Goal: Book appointment/travel/reservation

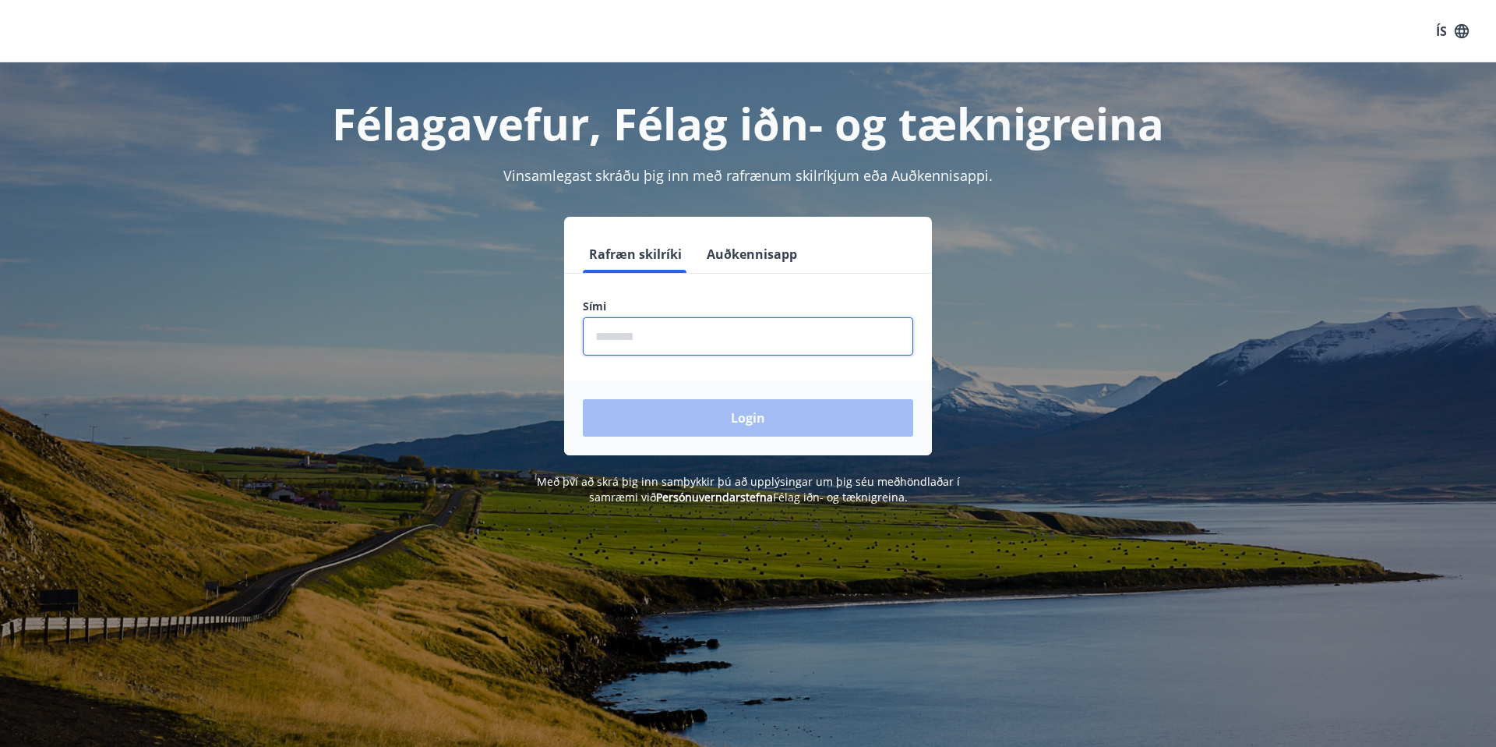
click at [612, 328] on input "phone" at bounding box center [748, 336] width 330 height 38
type input "********"
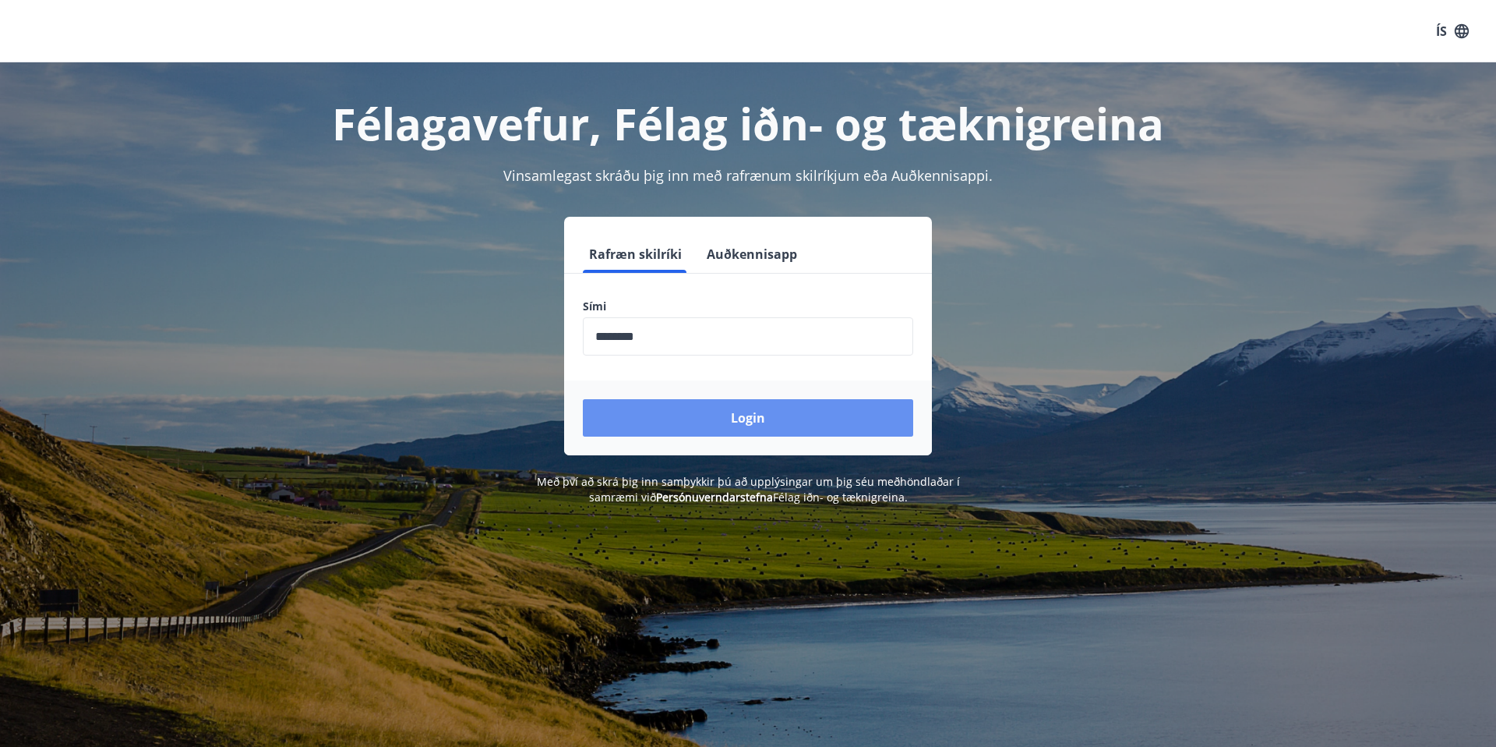
click at [726, 419] on button "Login" at bounding box center [748, 417] width 330 height 37
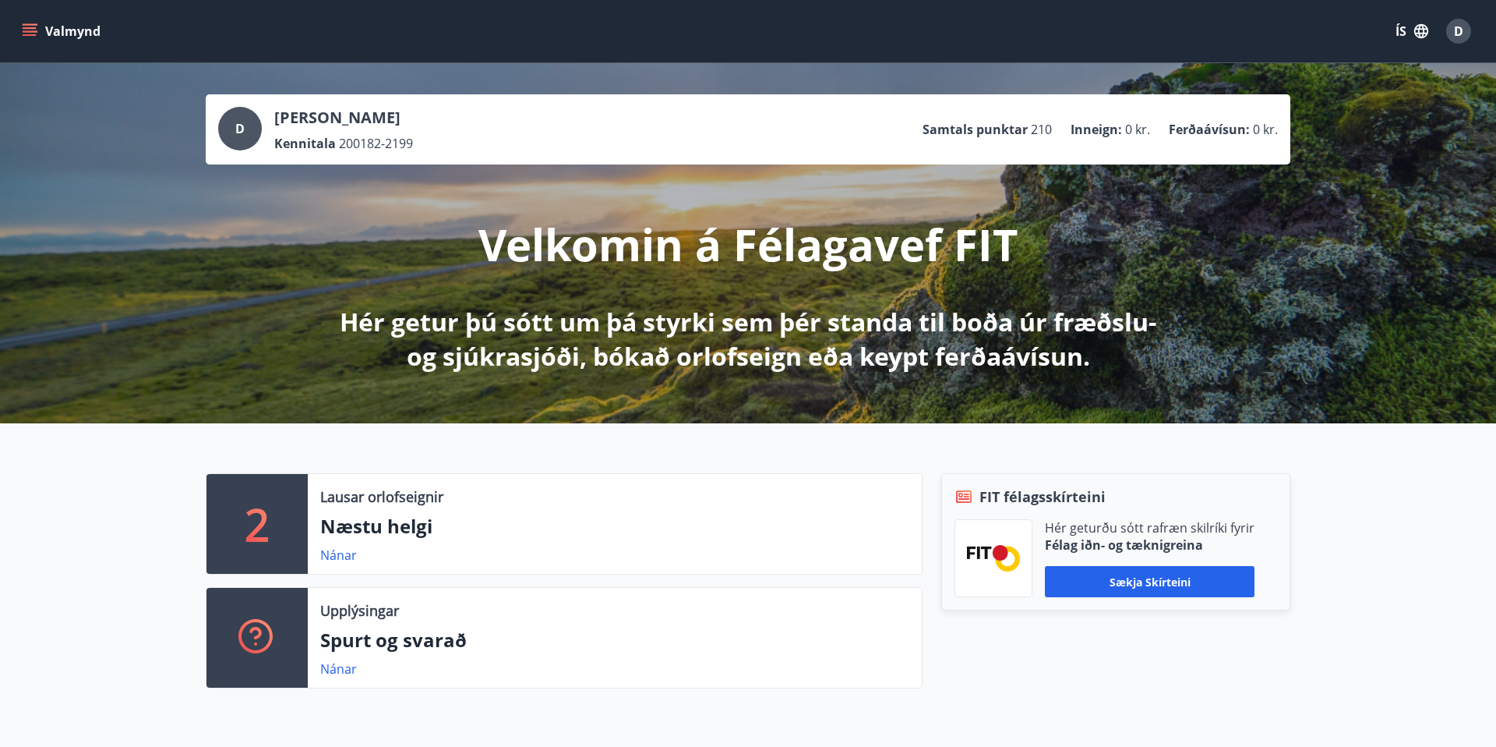
click at [29, 35] on icon "menu" at bounding box center [30, 35] width 14 height 2
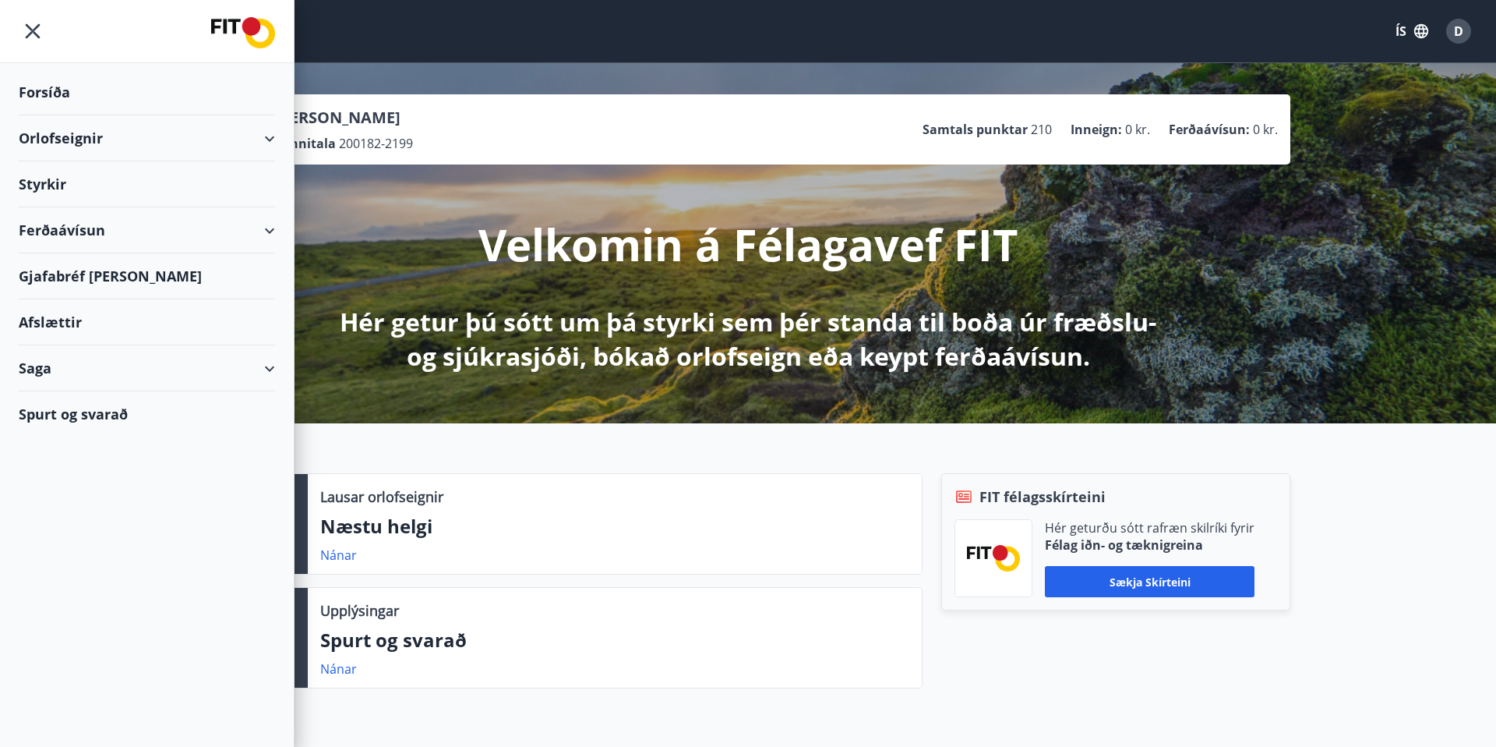
click at [92, 142] on div "Orlofseignir" at bounding box center [147, 138] width 256 height 46
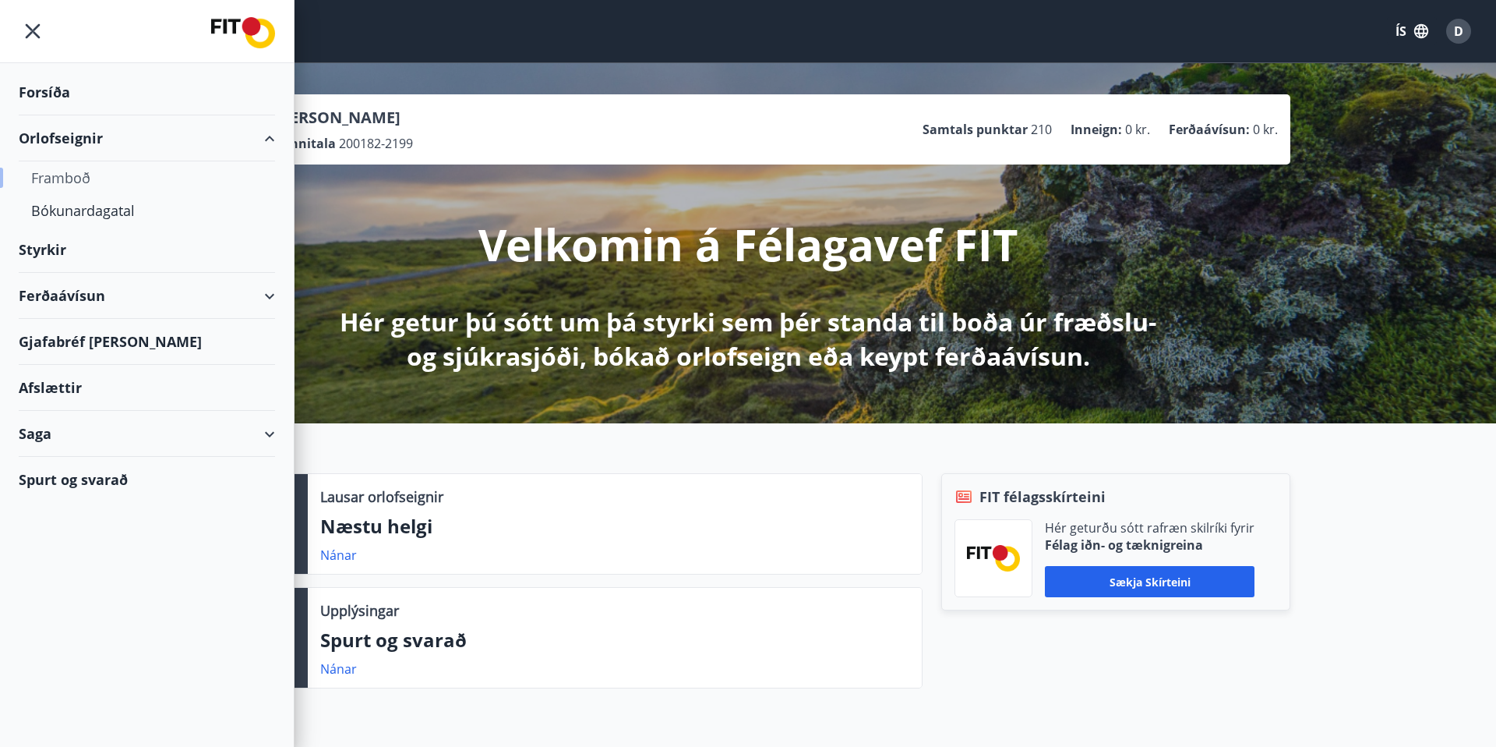
click at [76, 181] on div "Framboð" at bounding box center [146, 177] width 231 height 33
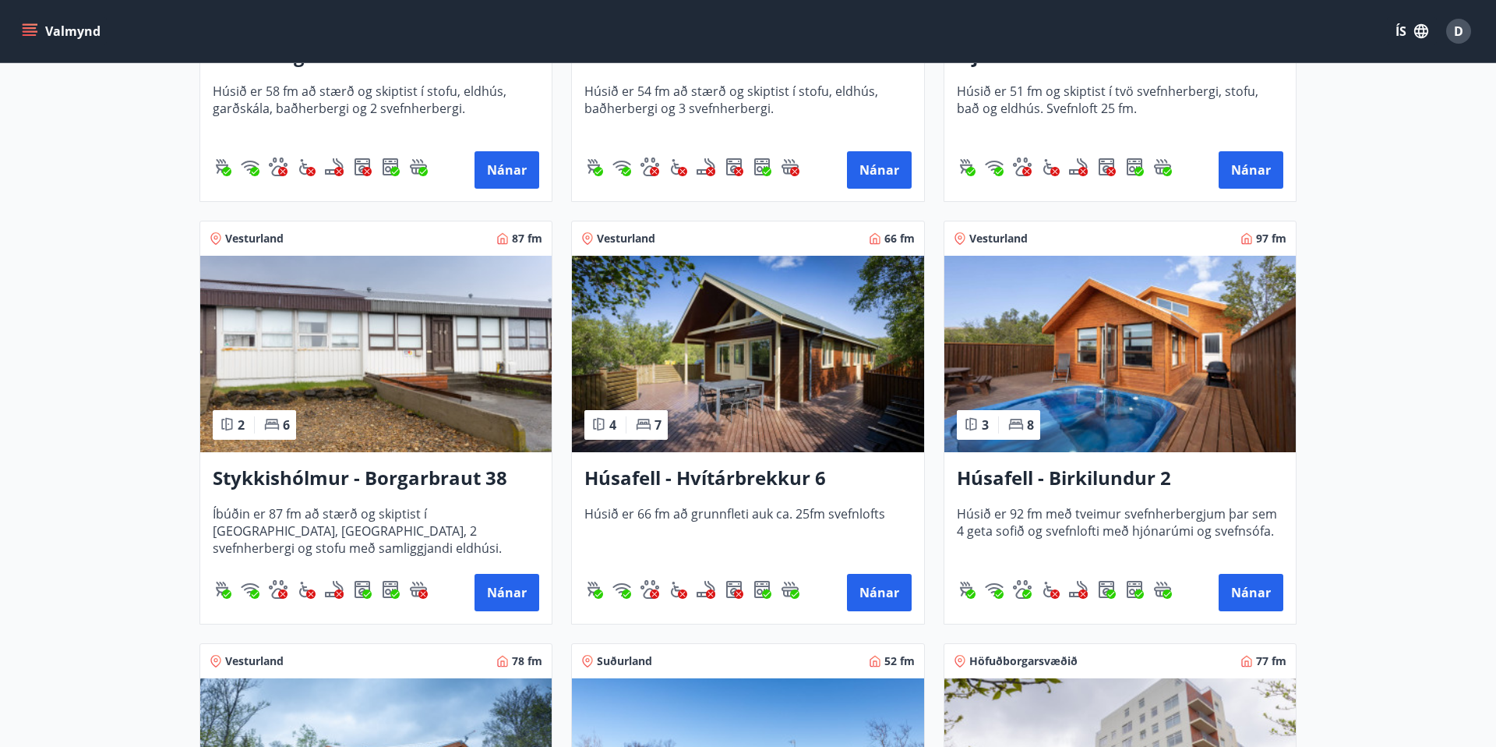
scroll to position [562, 0]
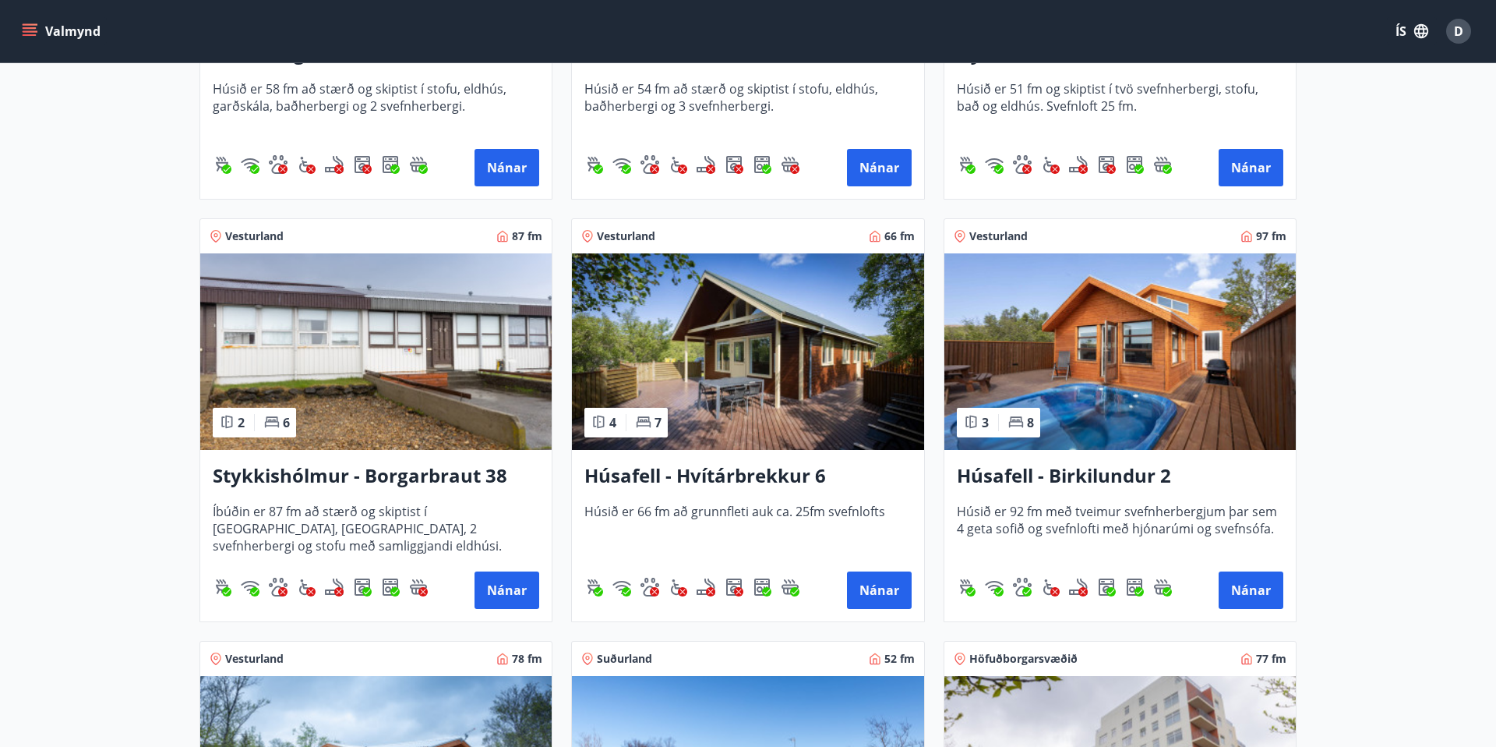
click at [1109, 354] on img at bounding box center [1121, 351] width 352 height 196
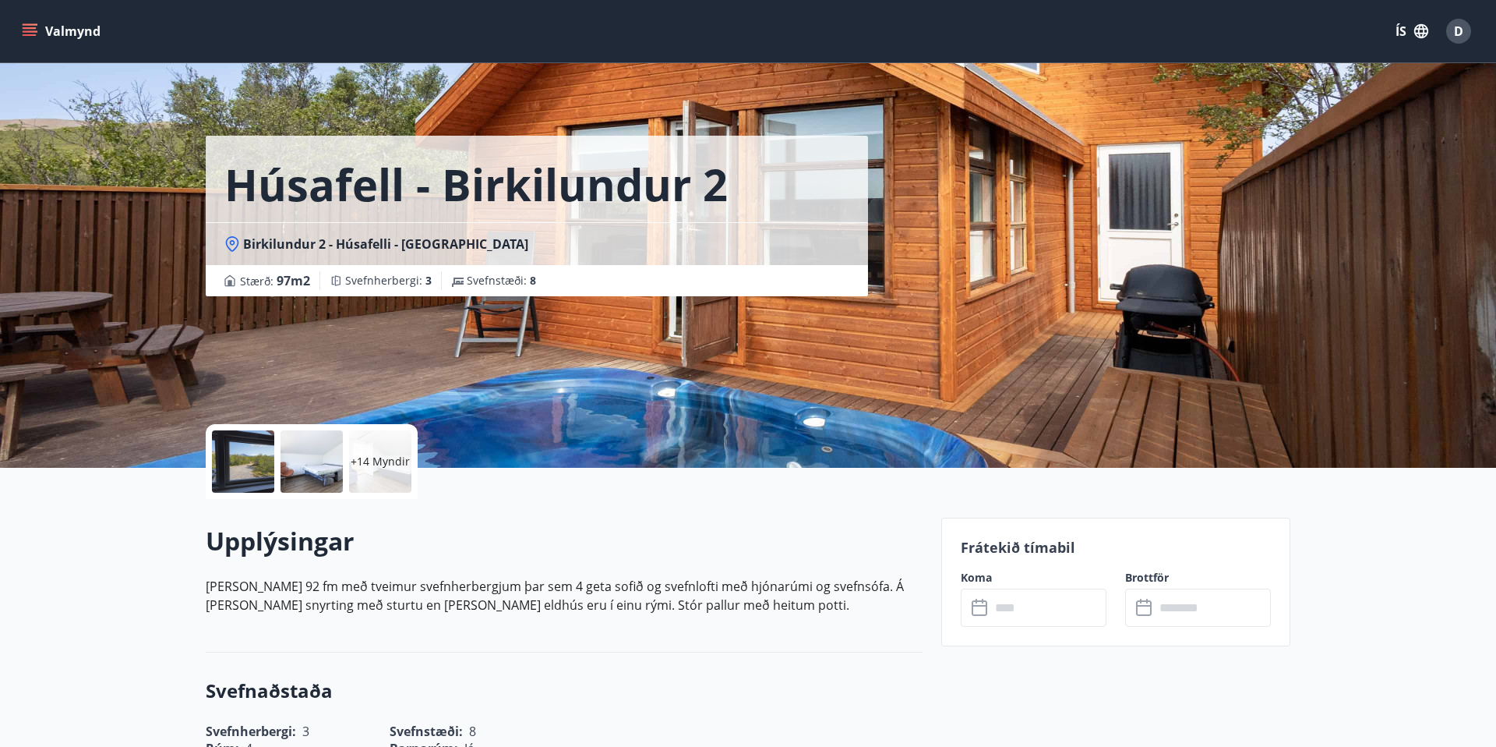
click at [390, 462] on p "+14 Myndir" at bounding box center [380, 462] width 59 height 16
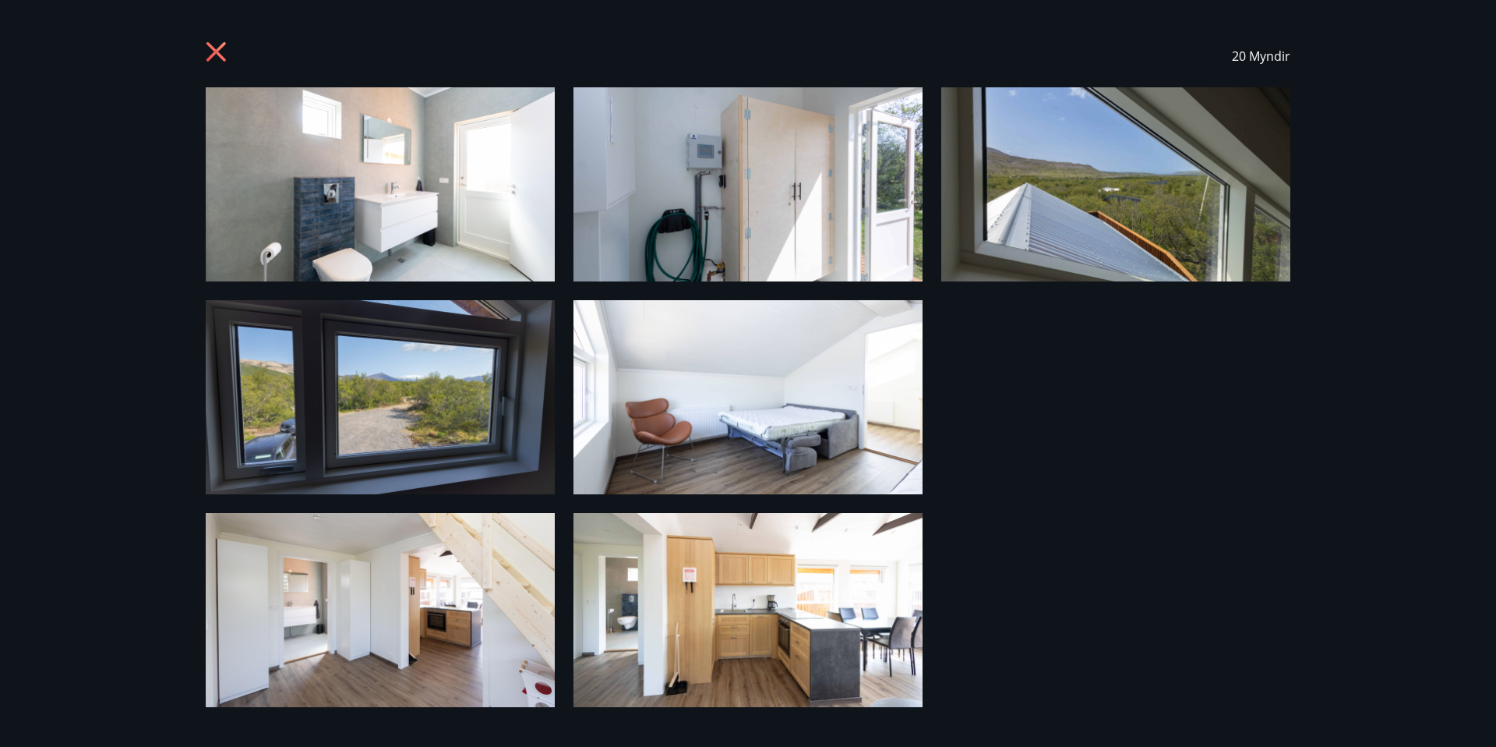
click at [359, 220] on img at bounding box center [380, 184] width 349 height 194
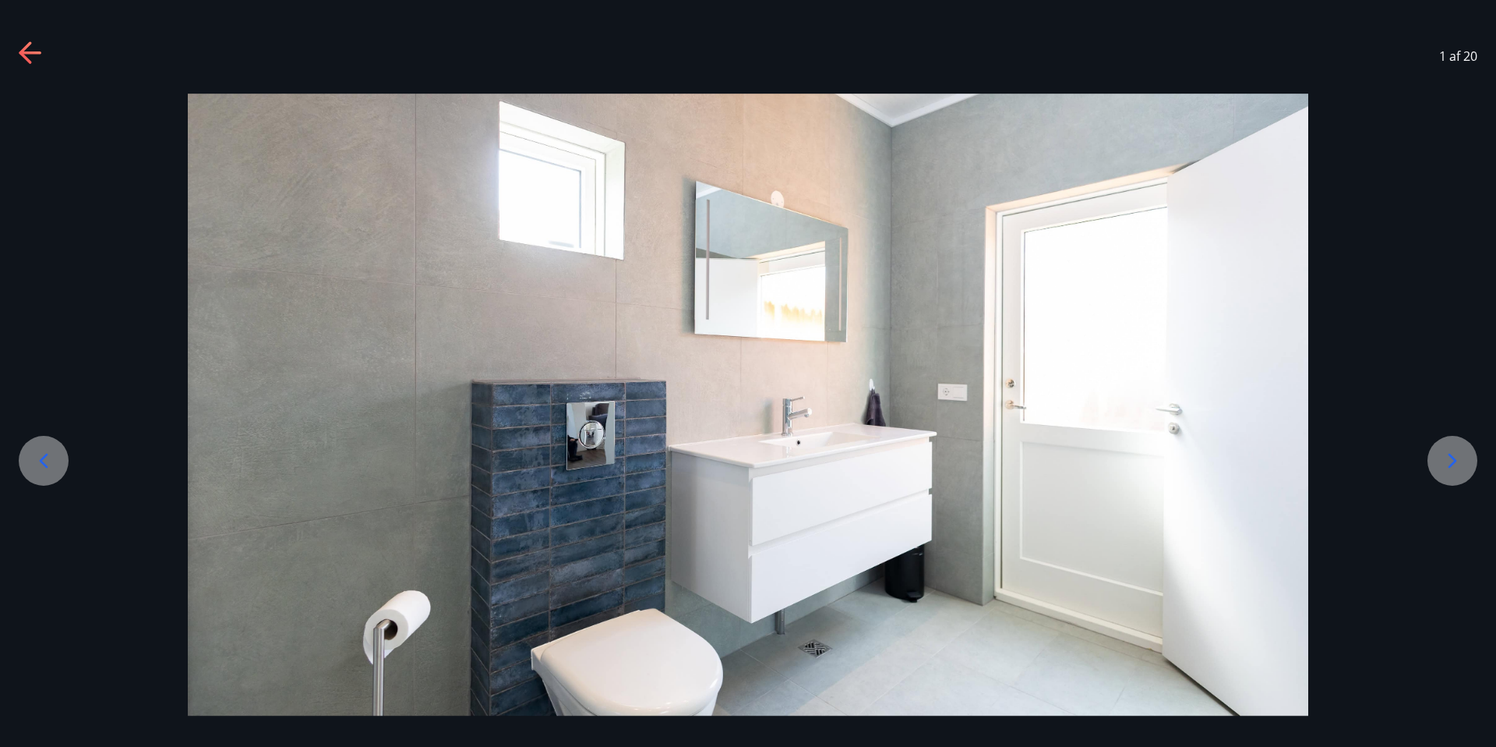
click at [1455, 459] on icon at bounding box center [1453, 461] width 9 height 15
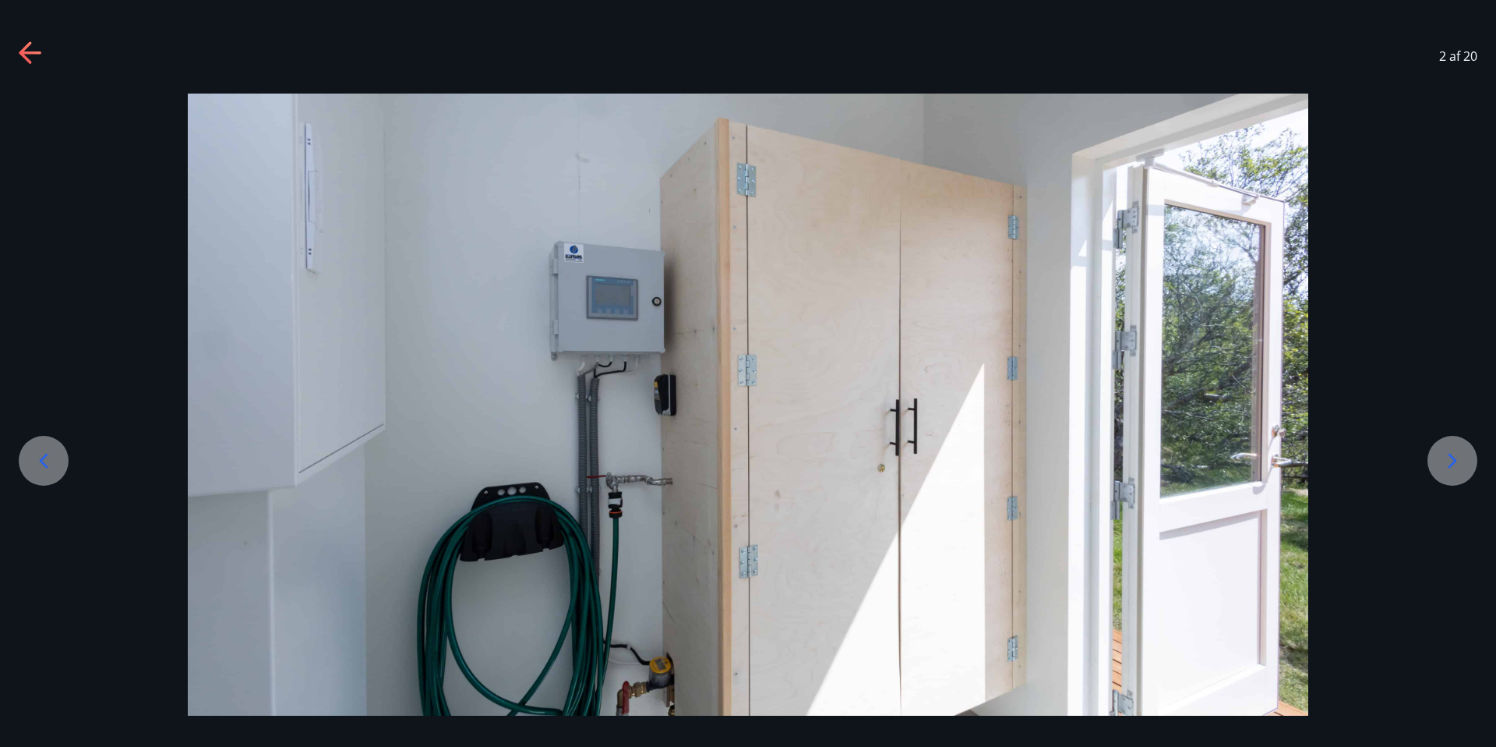
click at [40, 465] on icon at bounding box center [43, 460] width 25 height 25
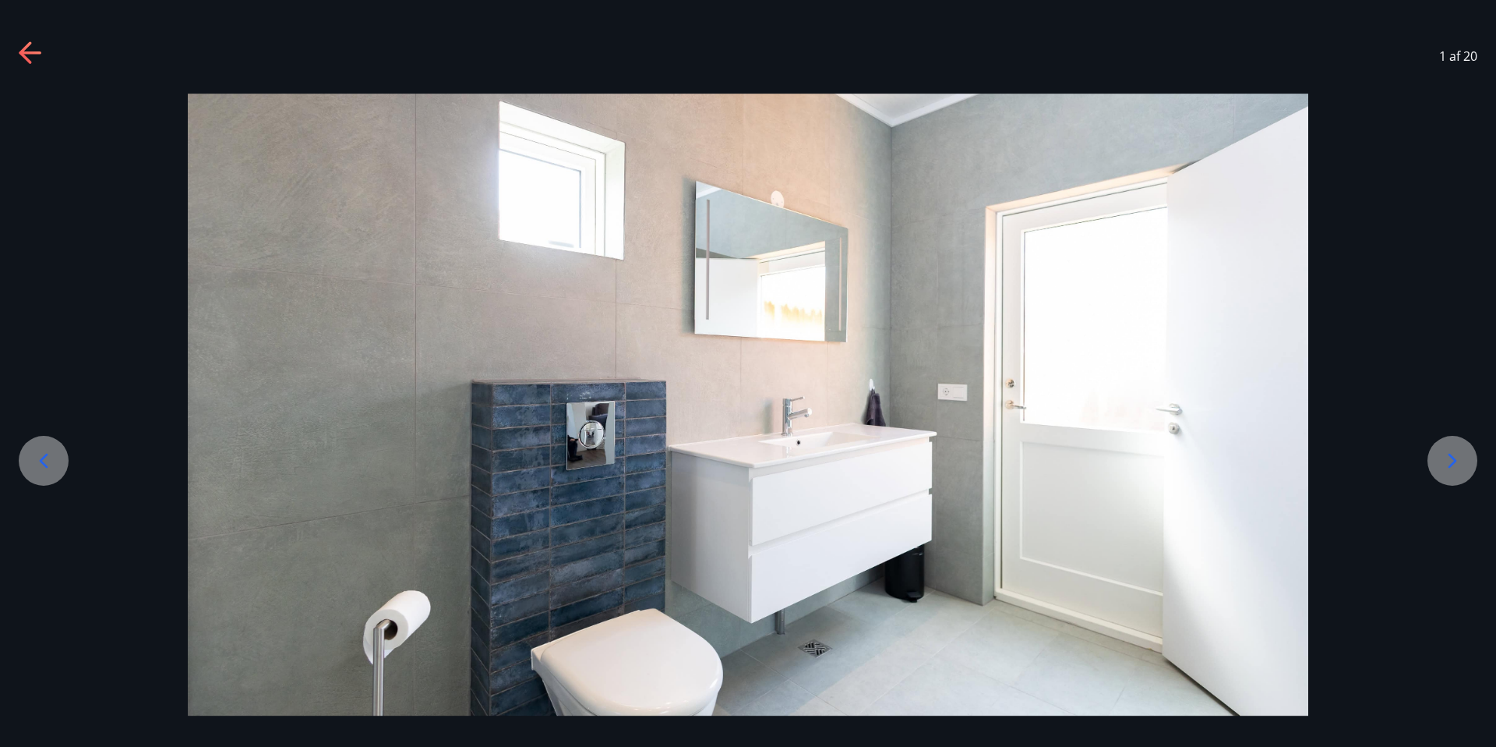
click at [40, 465] on icon at bounding box center [43, 460] width 25 height 25
click at [34, 61] on icon at bounding box center [31, 53] width 25 height 25
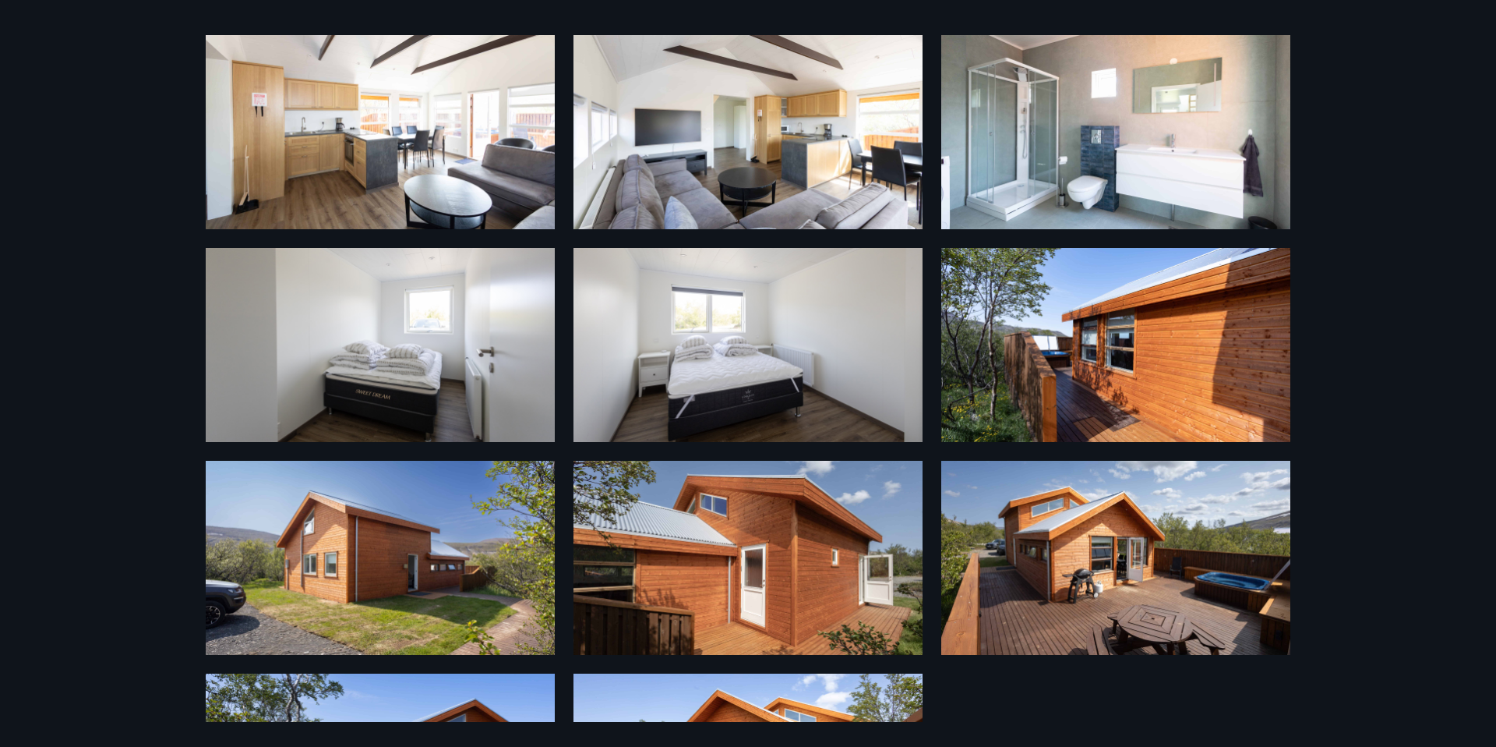
scroll to position [700, 0]
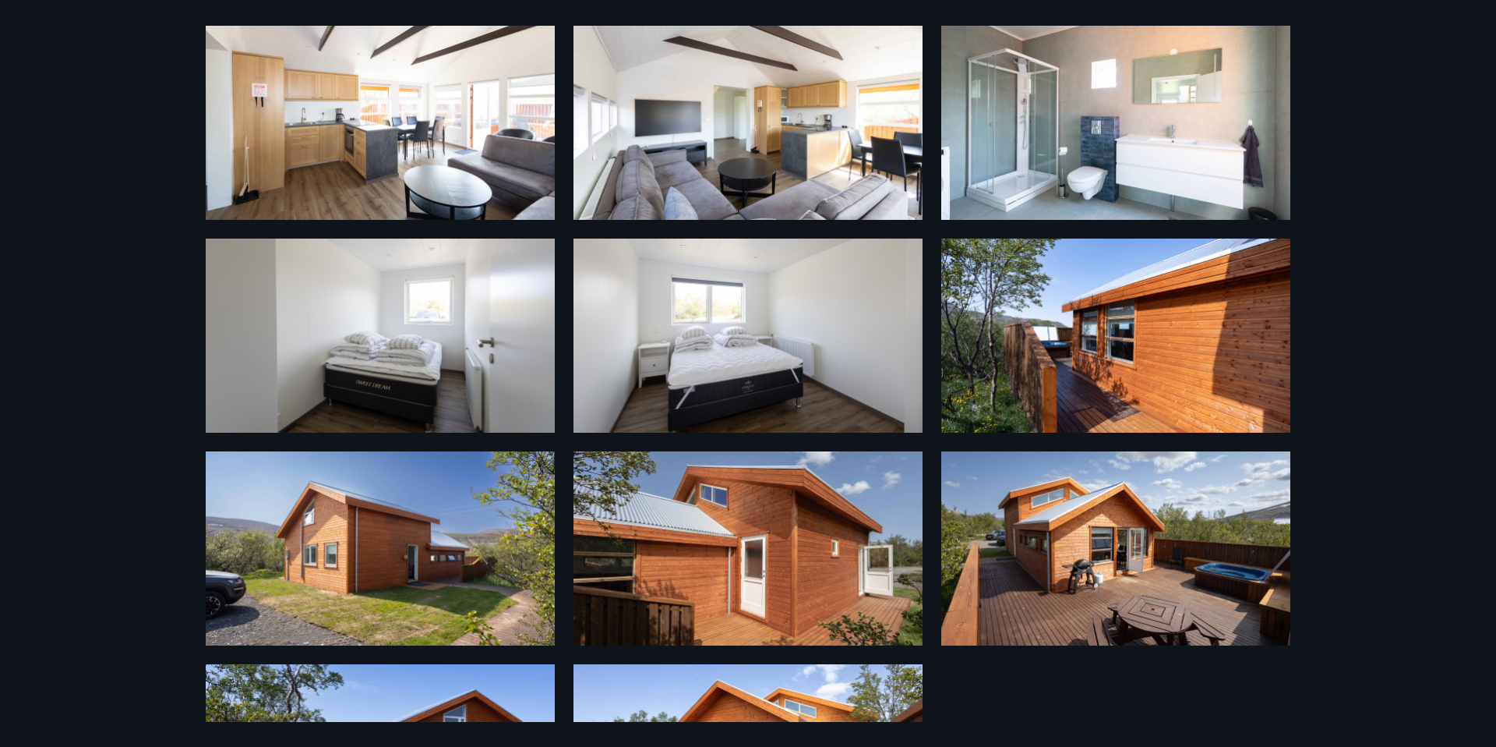
click at [373, 545] on img at bounding box center [380, 548] width 349 height 194
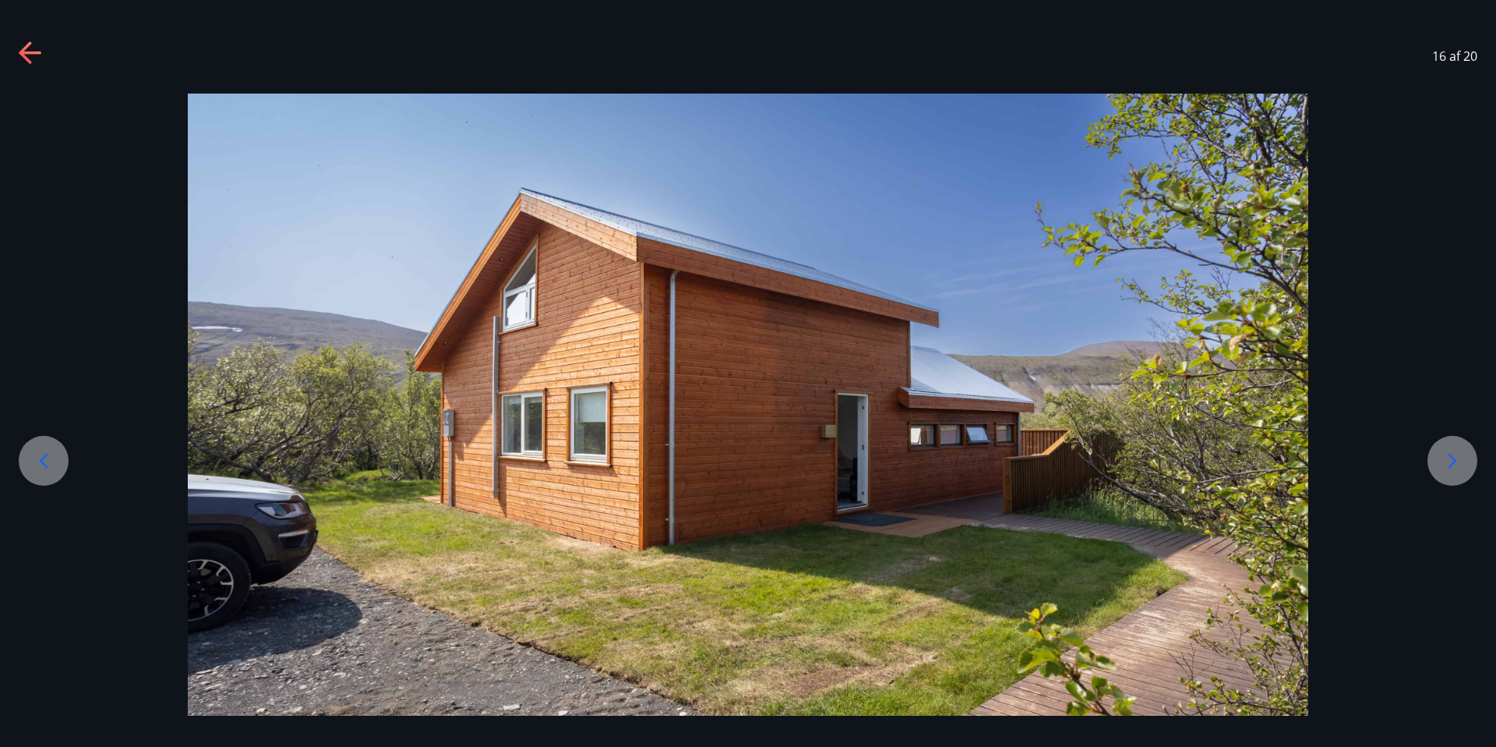
click at [1469, 456] on div at bounding box center [1453, 461] width 50 height 50
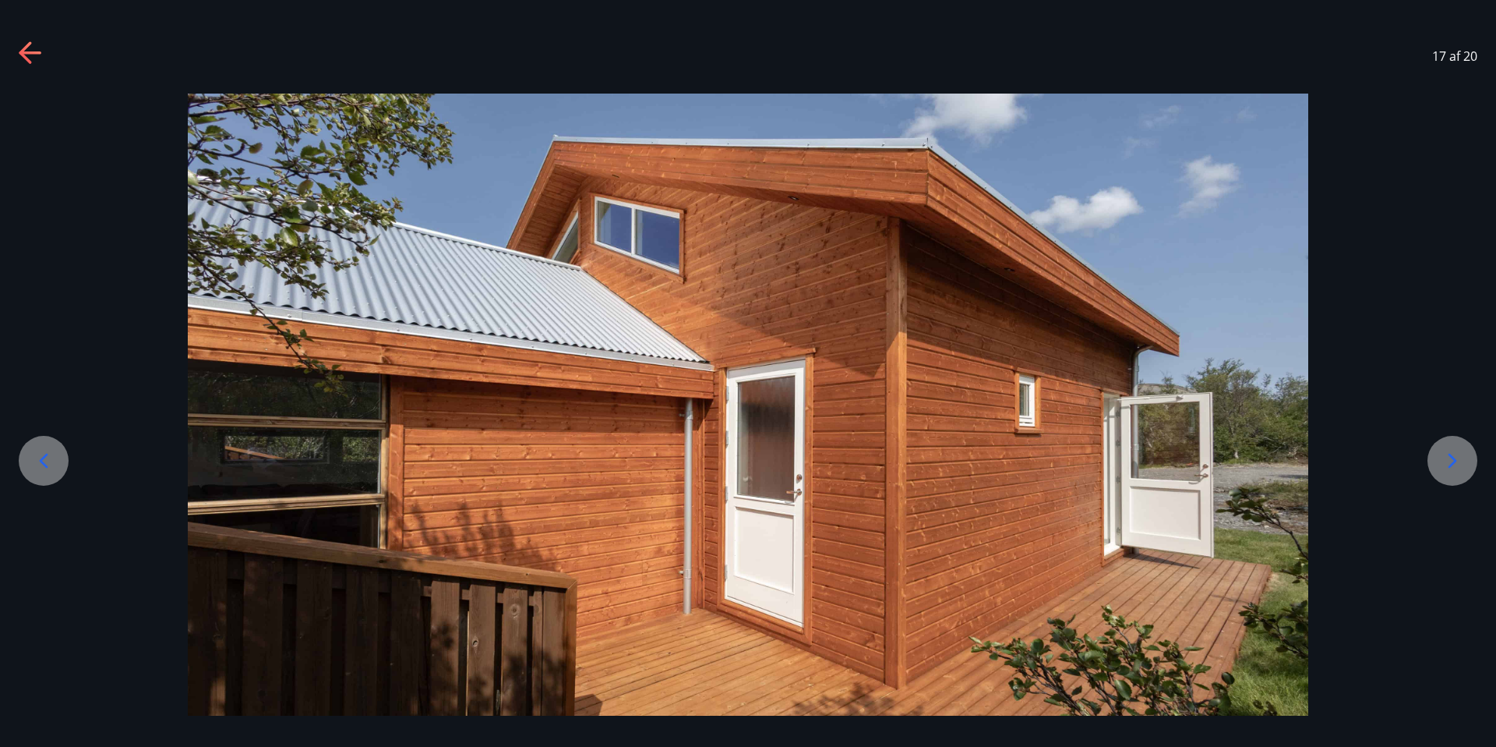
click at [1469, 456] on div at bounding box center [1453, 461] width 50 height 50
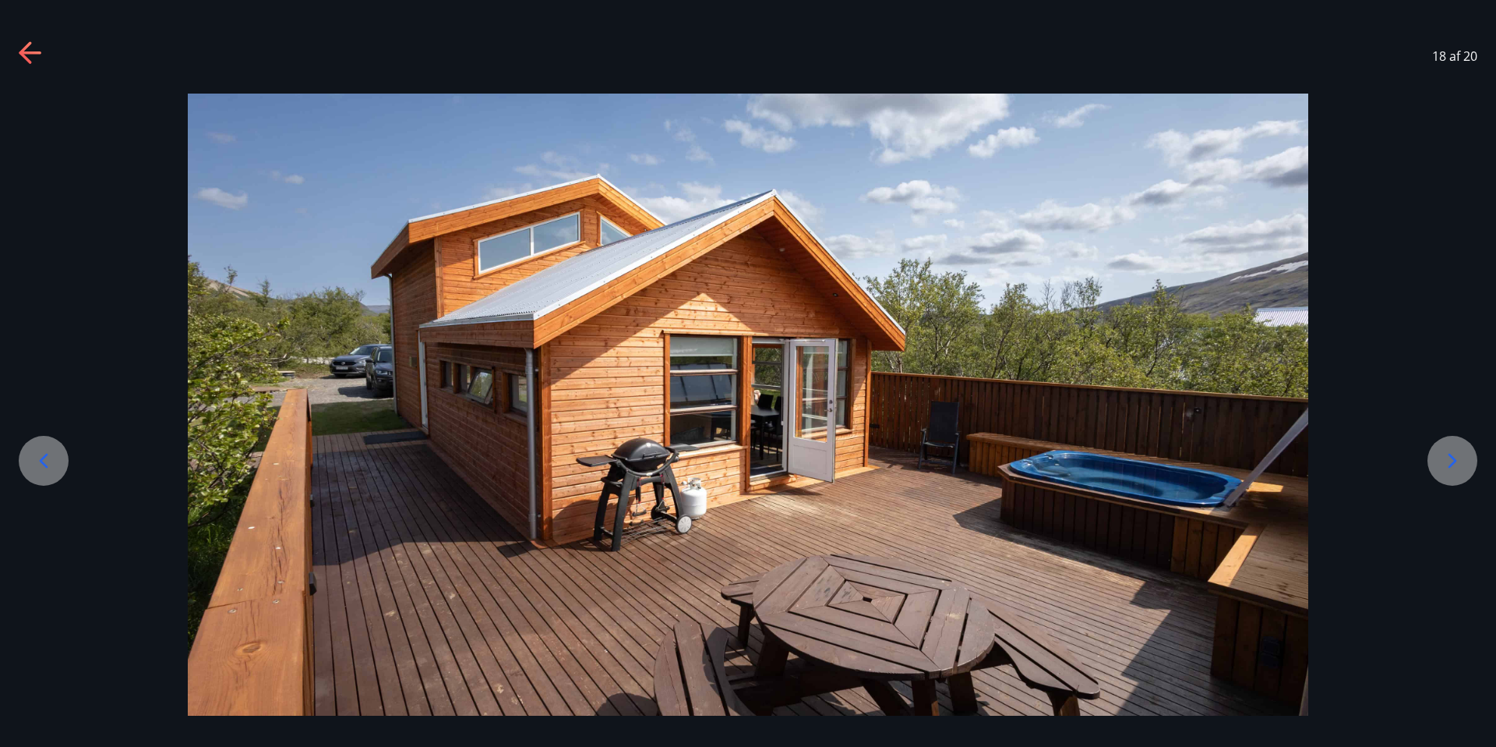
click at [1469, 456] on div at bounding box center [1453, 461] width 50 height 50
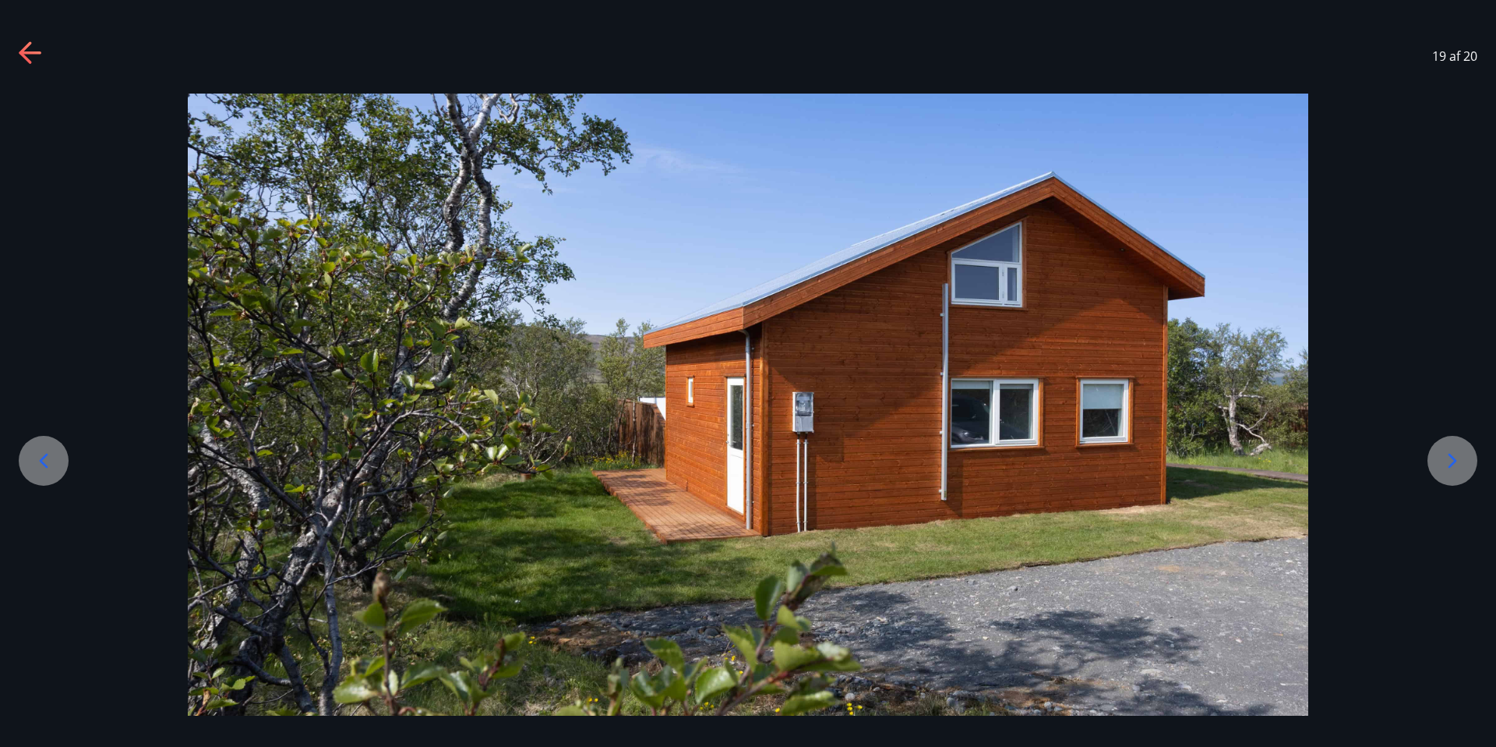
click at [1469, 456] on div at bounding box center [1453, 461] width 50 height 50
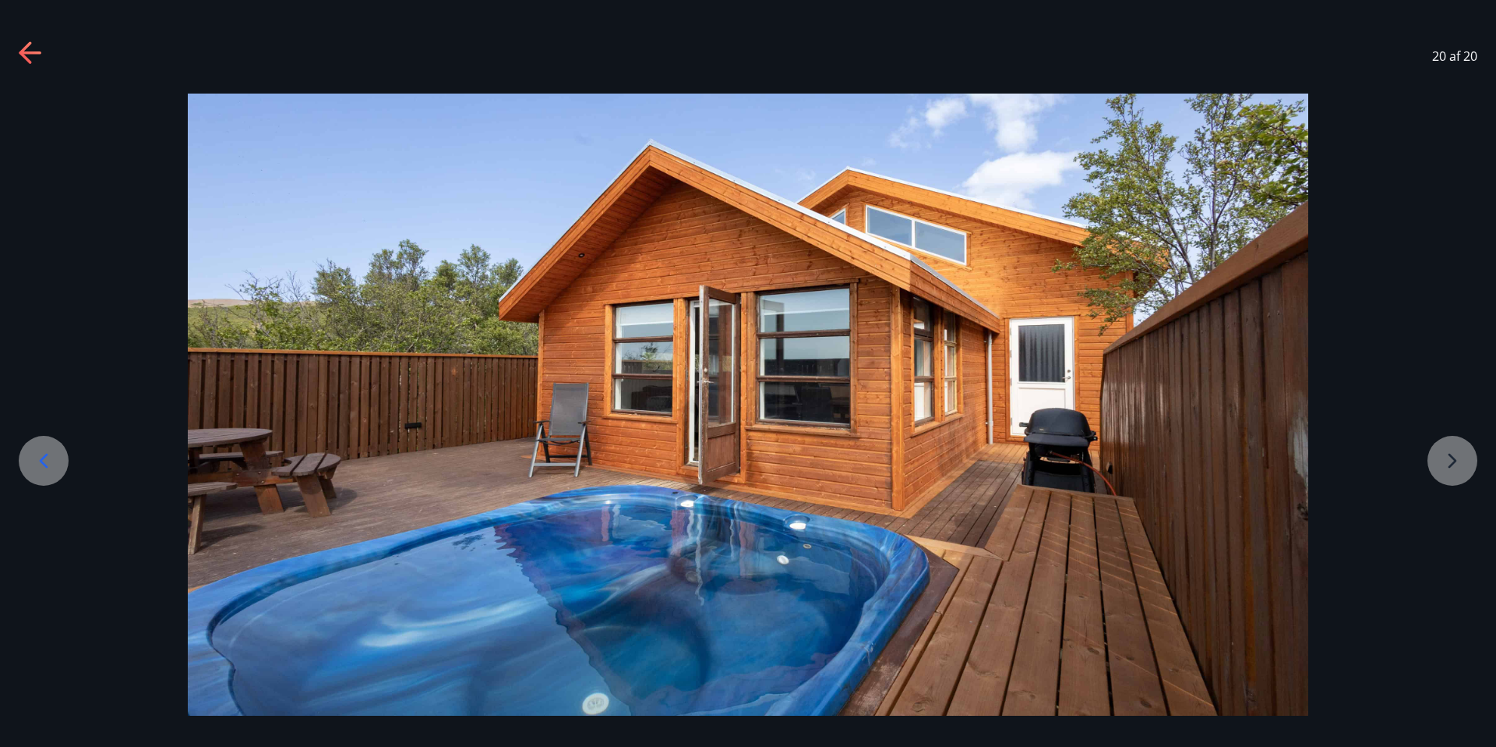
click at [1469, 456] on div at bounding box center [748, 405] width 1496 height 623
click at [1452, 470] on div at bounding box center [748, 405] width 1496 height 623
click at [1445, 456] on div at bounding box center [748, 405] width 1496 height 623
click at [1446, 457] on div at bounding box center [748, 405] width 1496 height 623
drag, startPoint x: 1446, startPoint y: 457, endPoint x: 982, endPoint y: 446, distance: 463.9
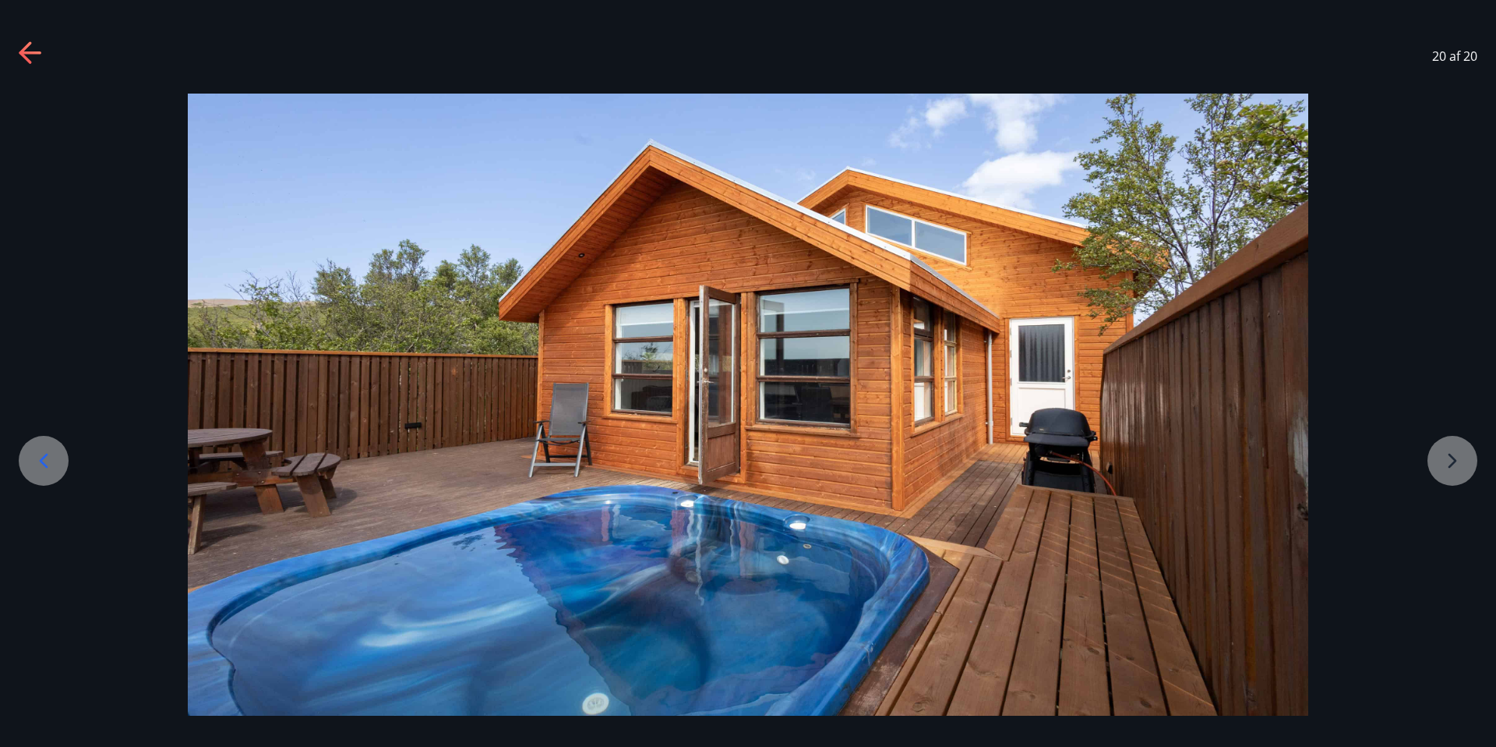
click at [1390, 452] on div at bounding box center [748, 405] width 1496 height 623
click at [46, 454] on icon at bounding box center [44, 461] width 9 height 15
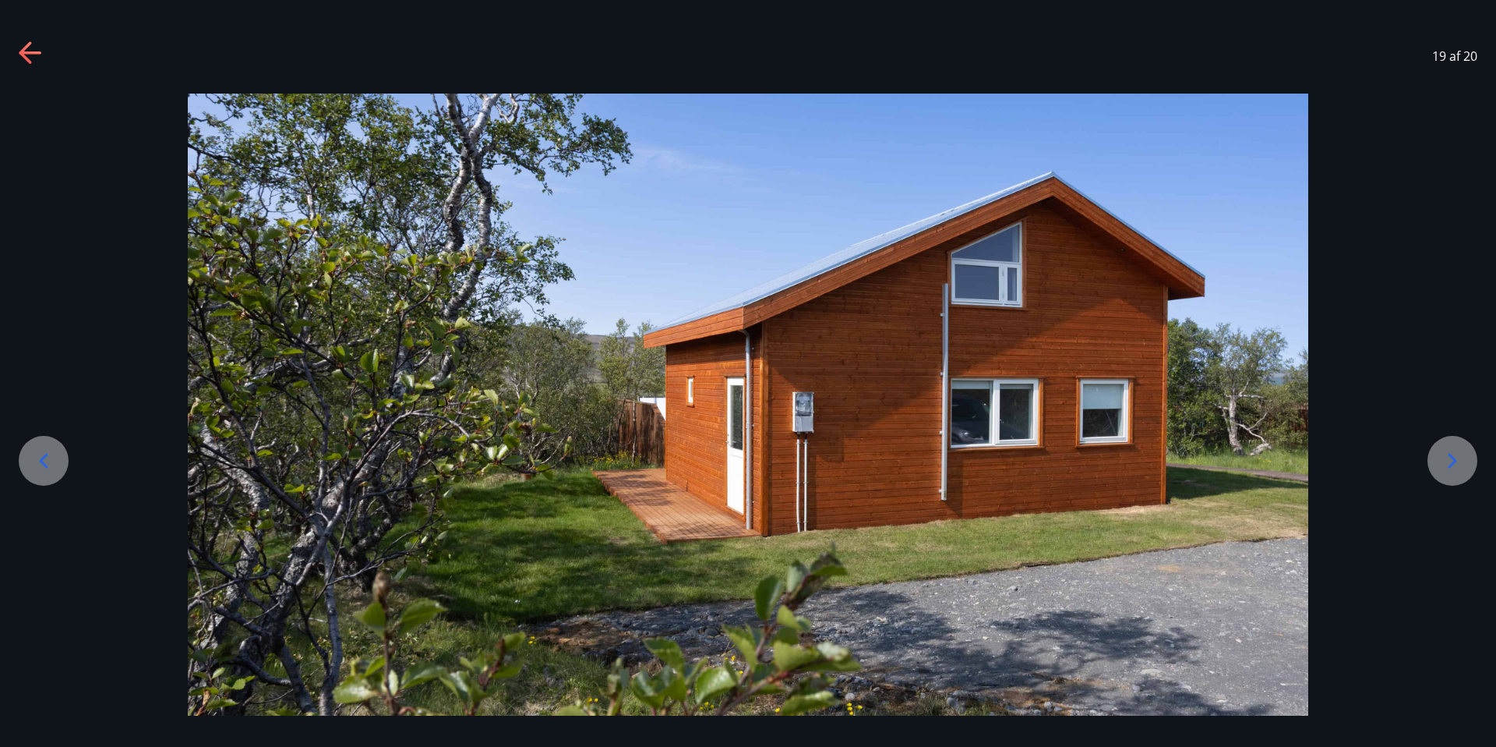
drag, startPoint x: 1460, startPoint y: 458, endPoint x: 1433, endPoint y: 457, distance: 27.3
click at [1455, 458] on icon at bounding box center [1452, 460] width 25 height 25
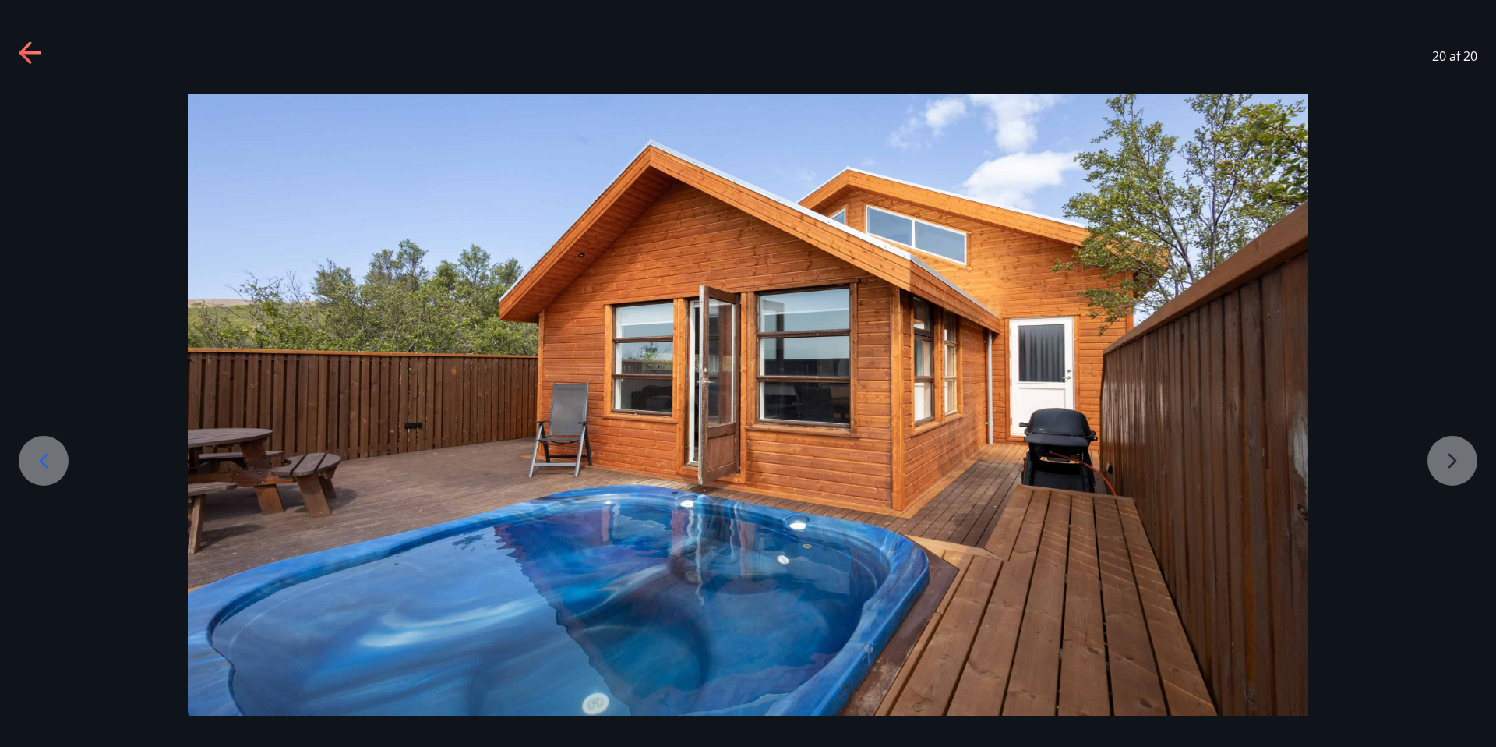
click at [36, 478] on div at bounding box center [44, 461] width 50 height 50
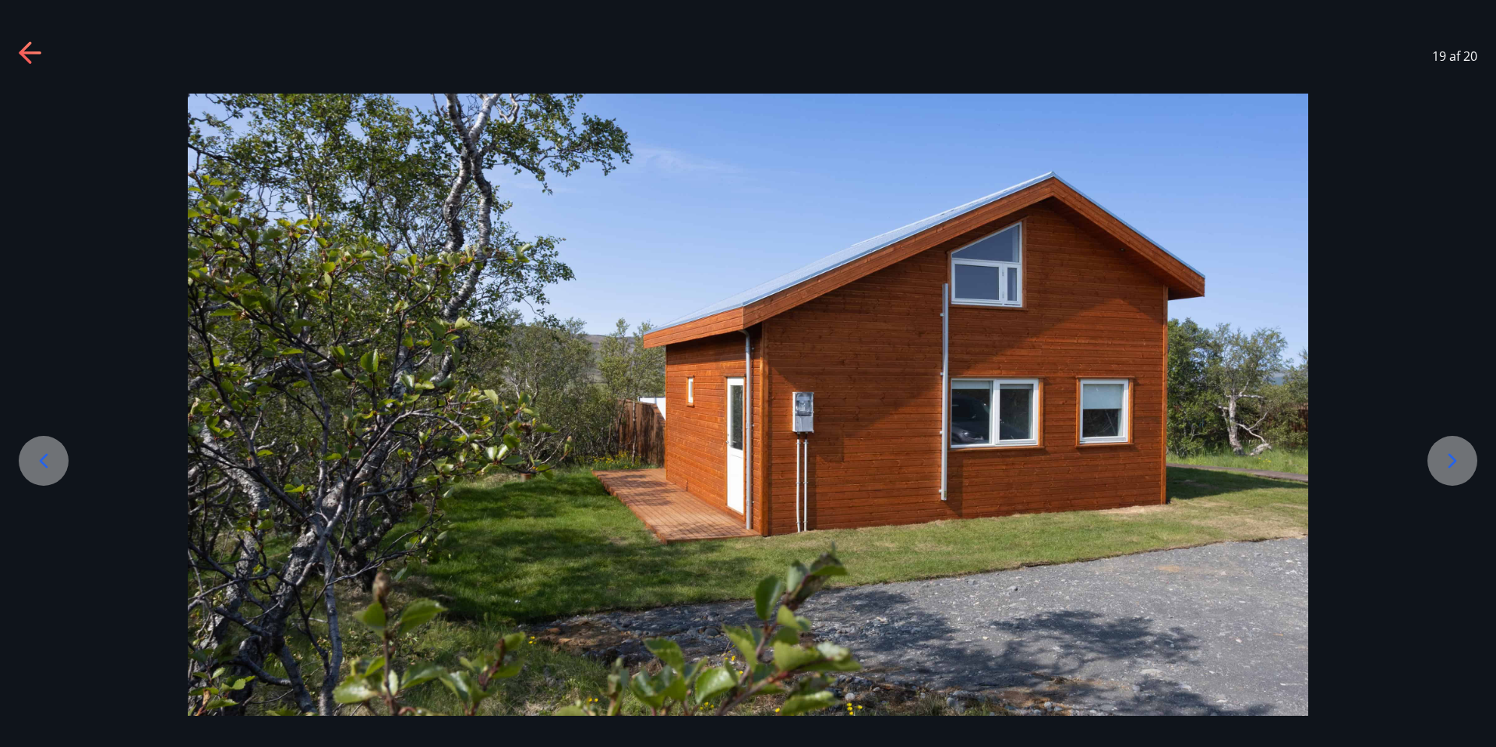
click at [42, 468] on icon at bounding box center [43, 460] width 25 height 25
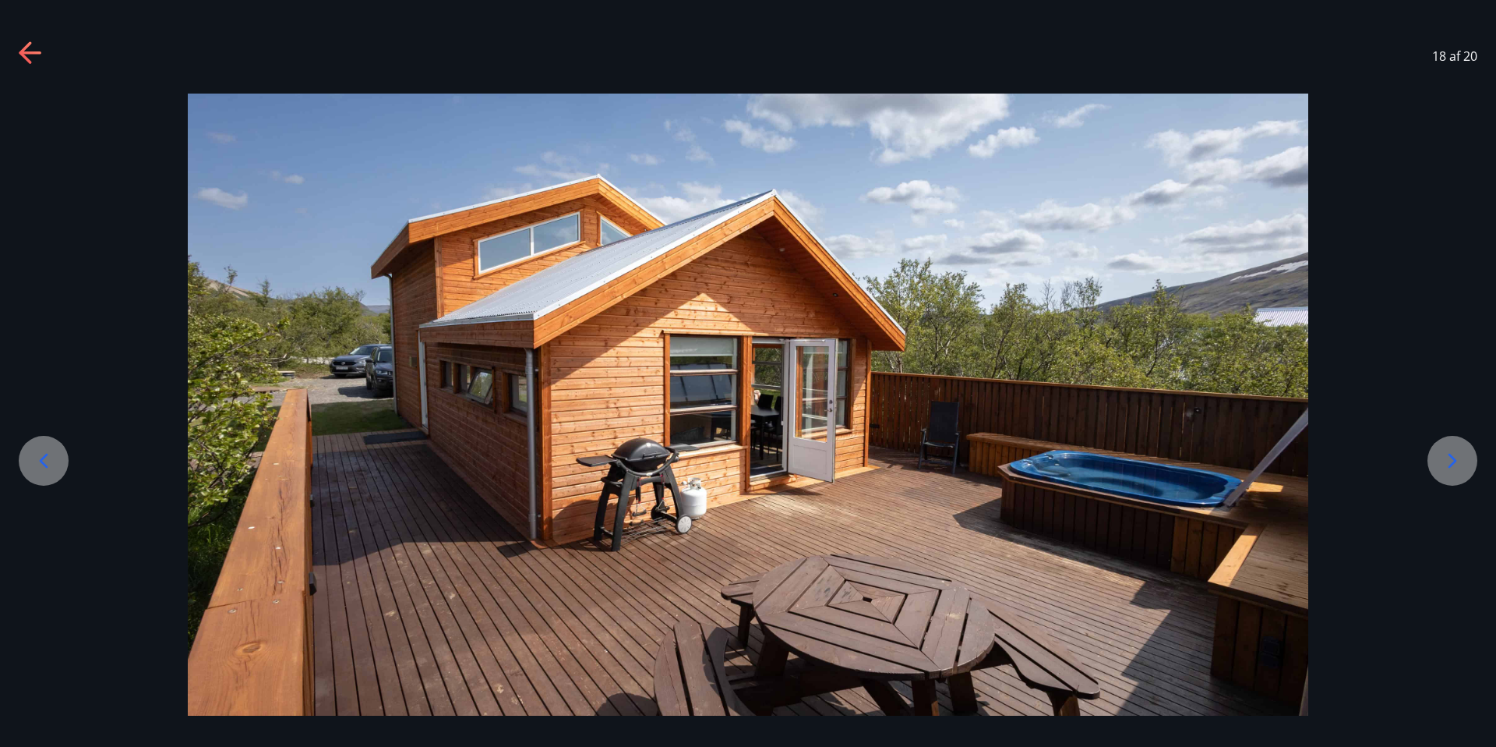
click at [42, 468] on icon at bounding box center [43, 460] width 25 height 25
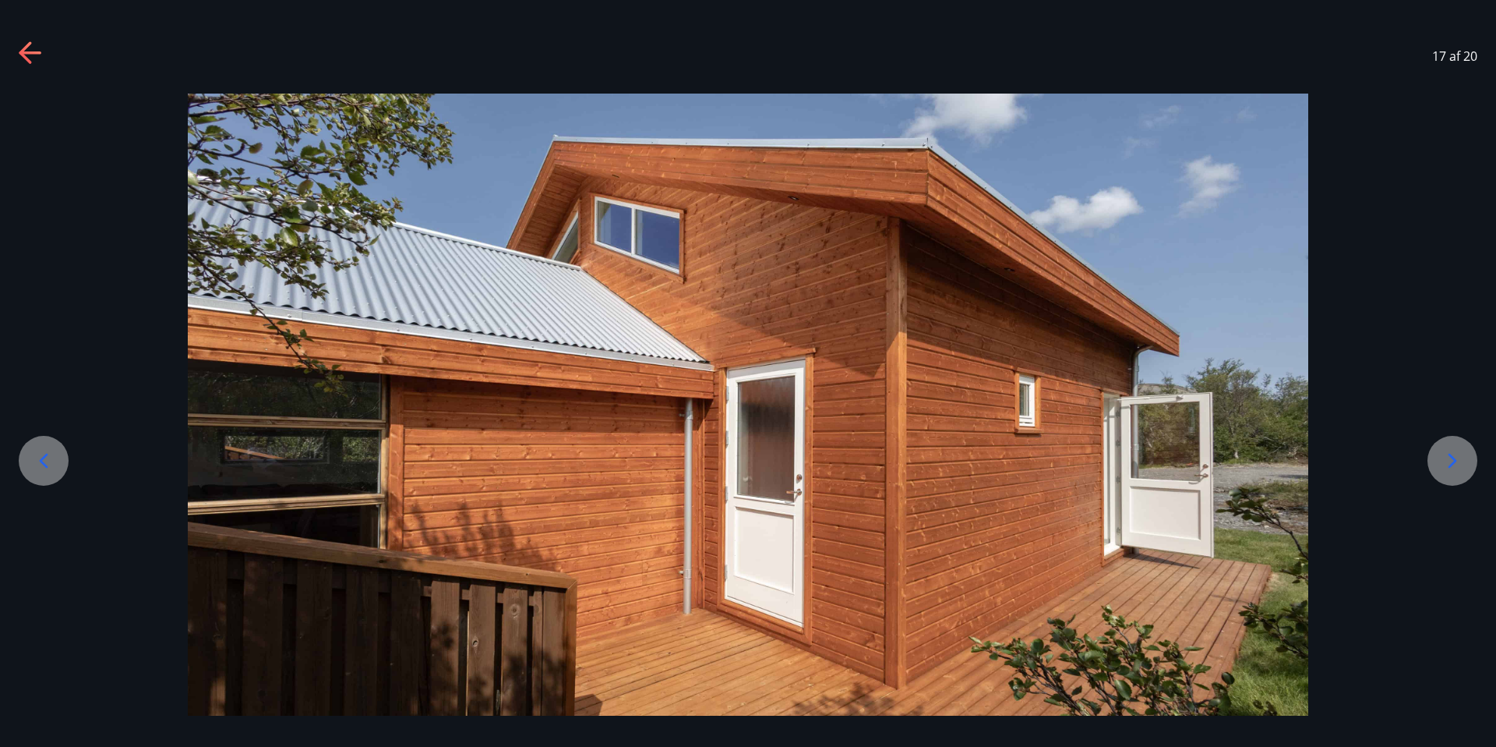
click at [42, 468] on icon at bounding box center [43, 460] width 25 height 25
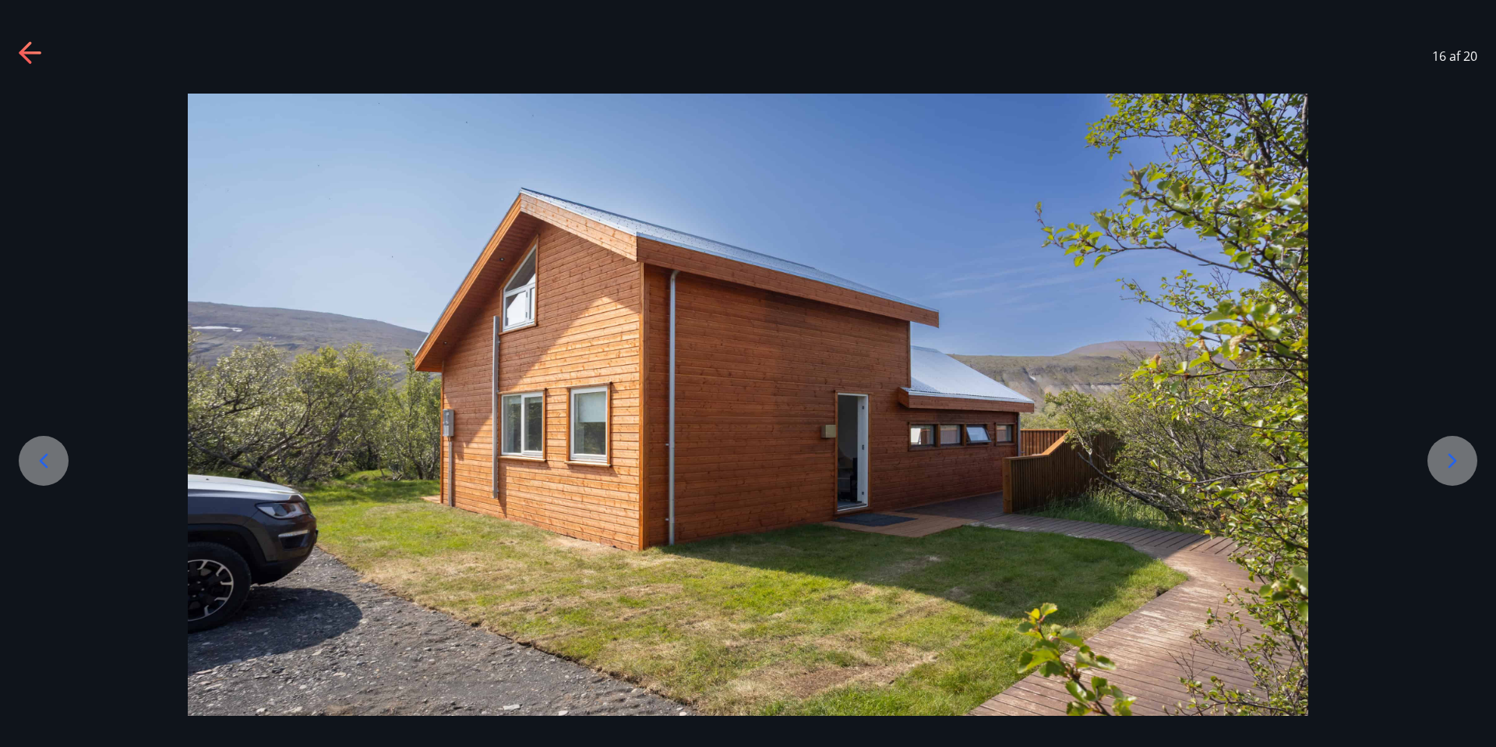
click at [42, 468] on icon at bounding box center [43, 460] width 25 height 25
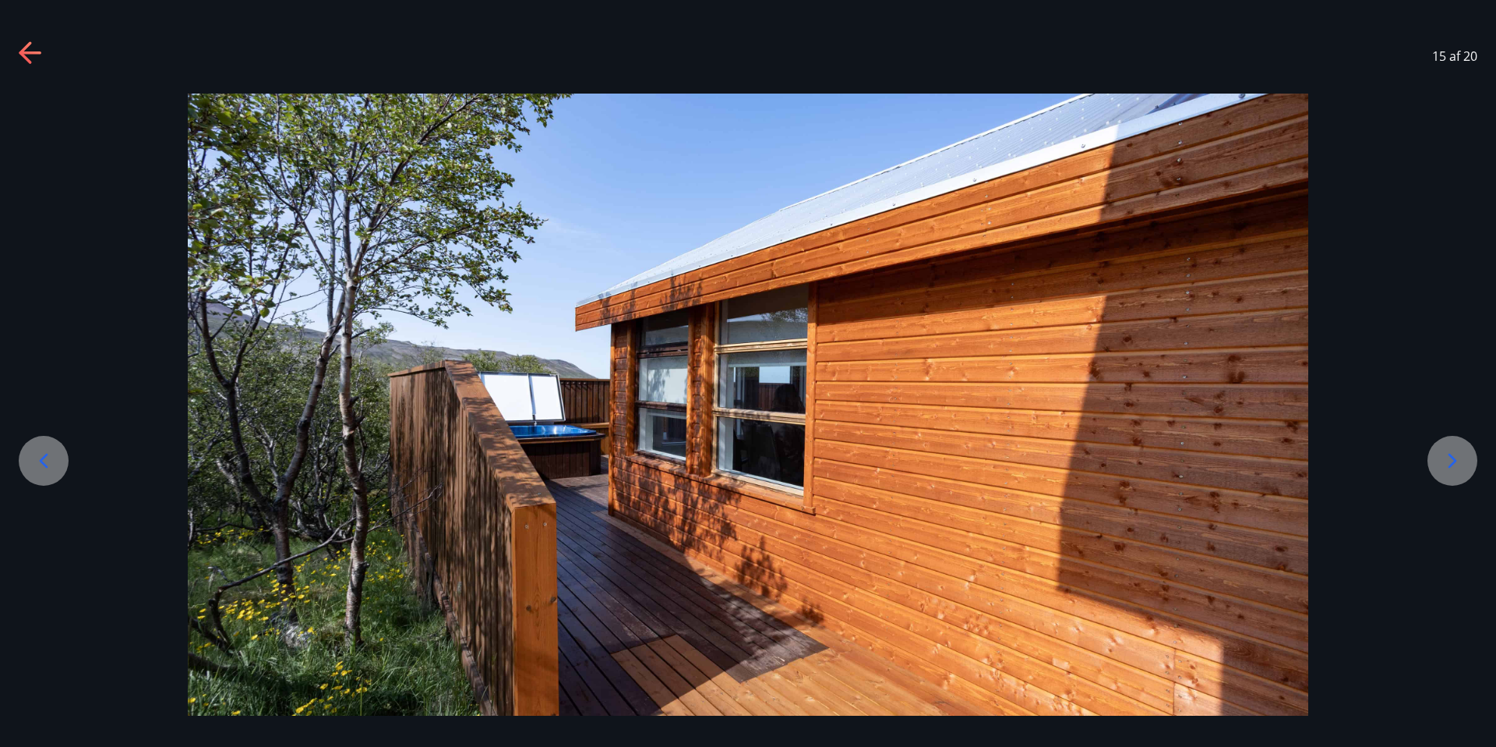
click at [42, 468] on icon at bounding box center [43, 460] width 25 height 25
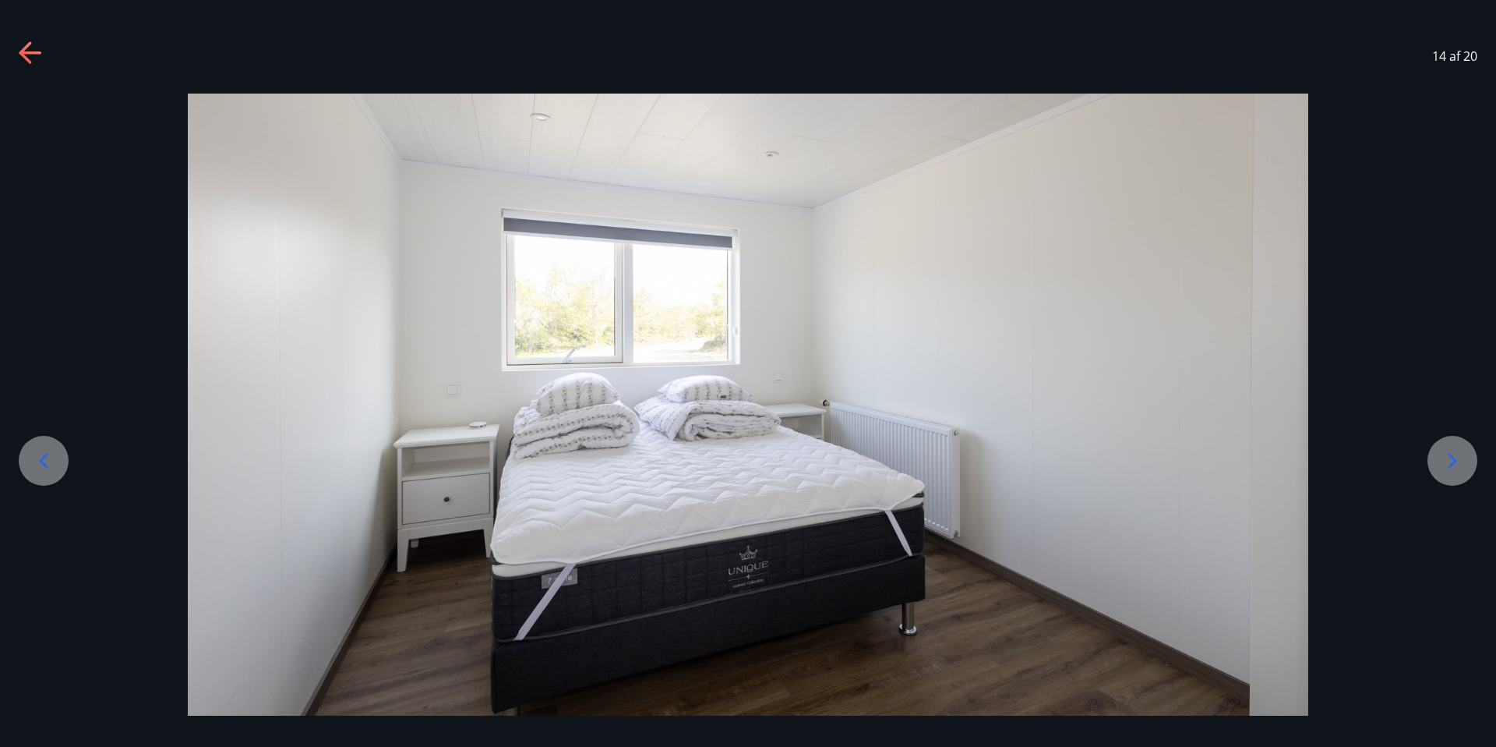
click at [42, 468] on icon at bounding box center [43, 460] width 25 height 25
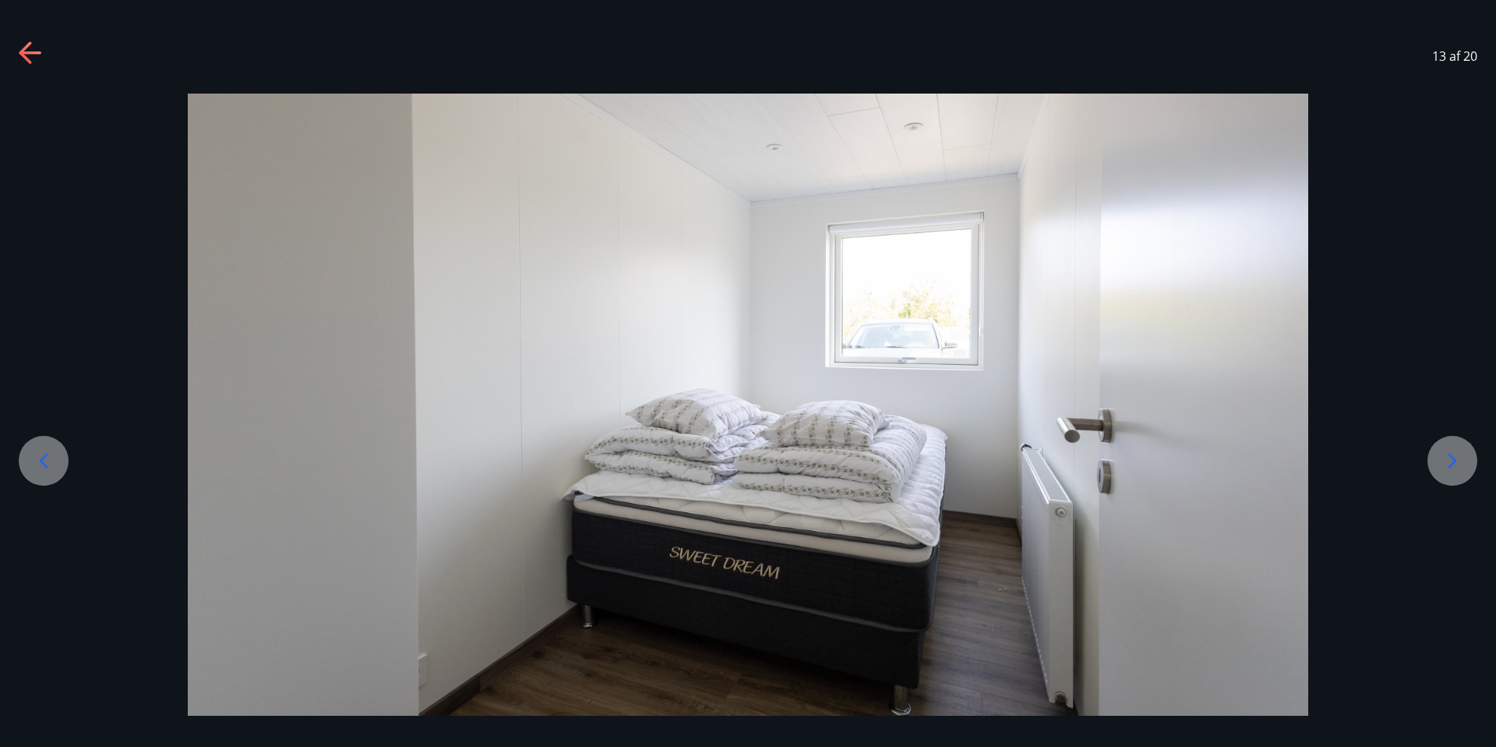
click at [42, 468] on icon at bounding box center [43, 460] width 25 height 25
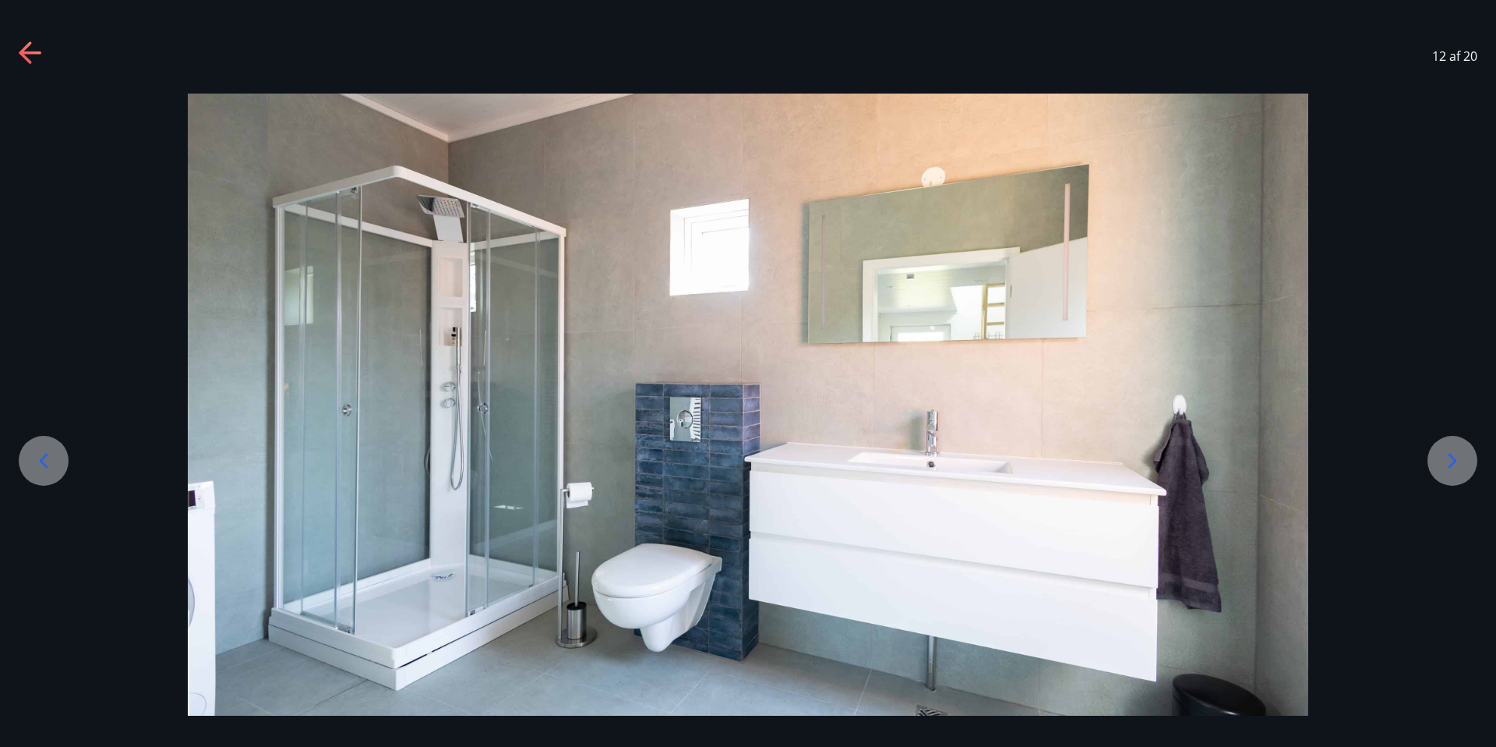
click at [42, 468] on icon at bounding box center [43, 460] width 25 height 25
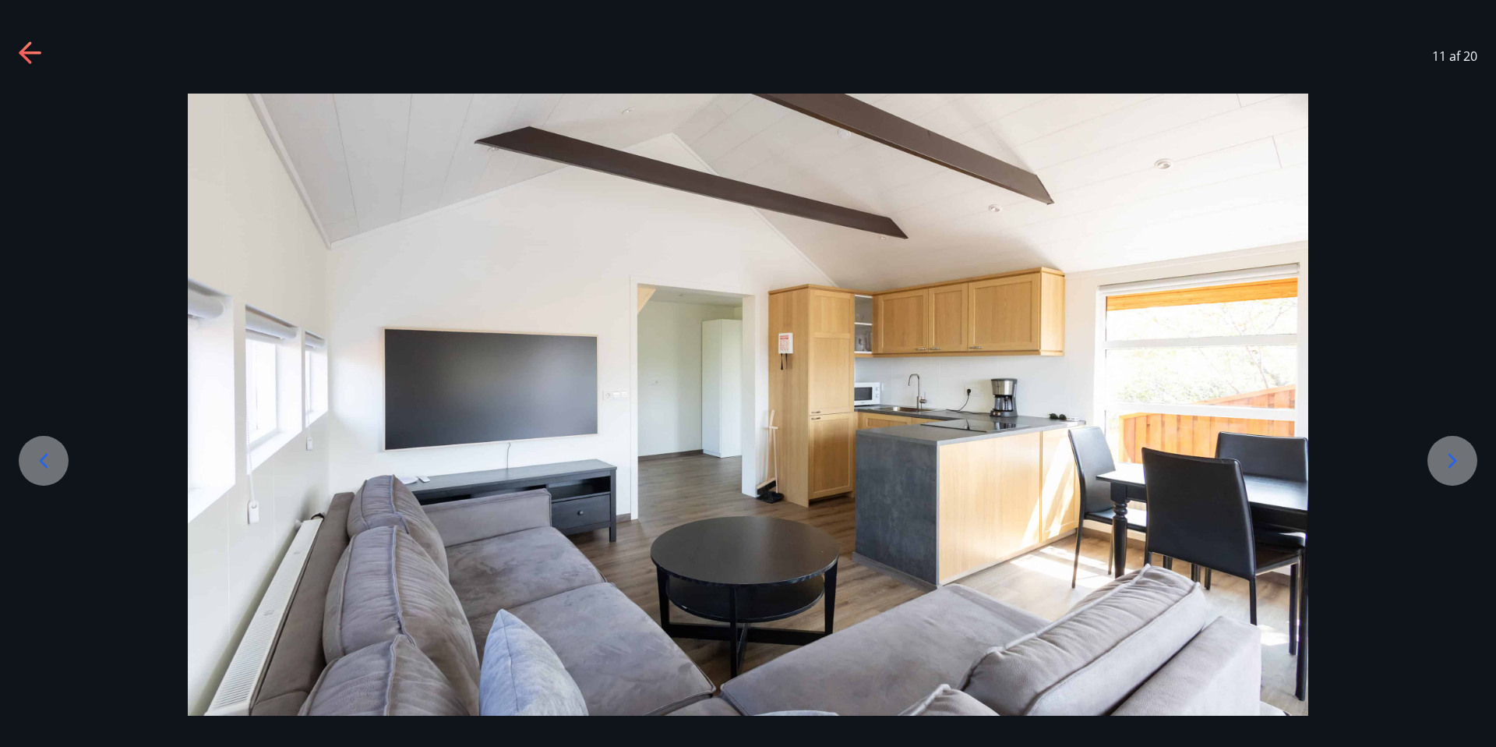
click at [44, 465] on icon at bounding box center [44, 461] width 9 height 15
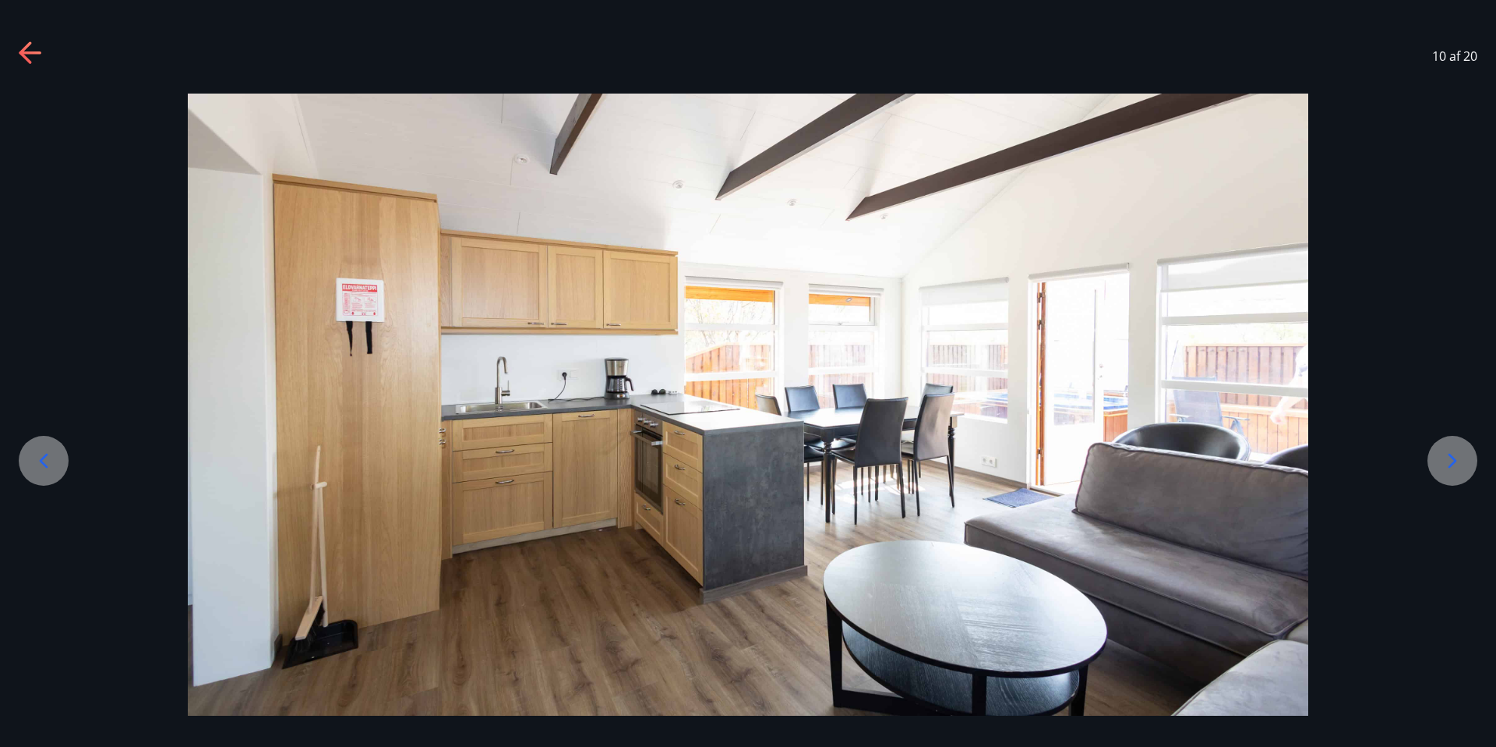
click at [44, 465] on icon at bounding box center [44, 461] width 9 height 15
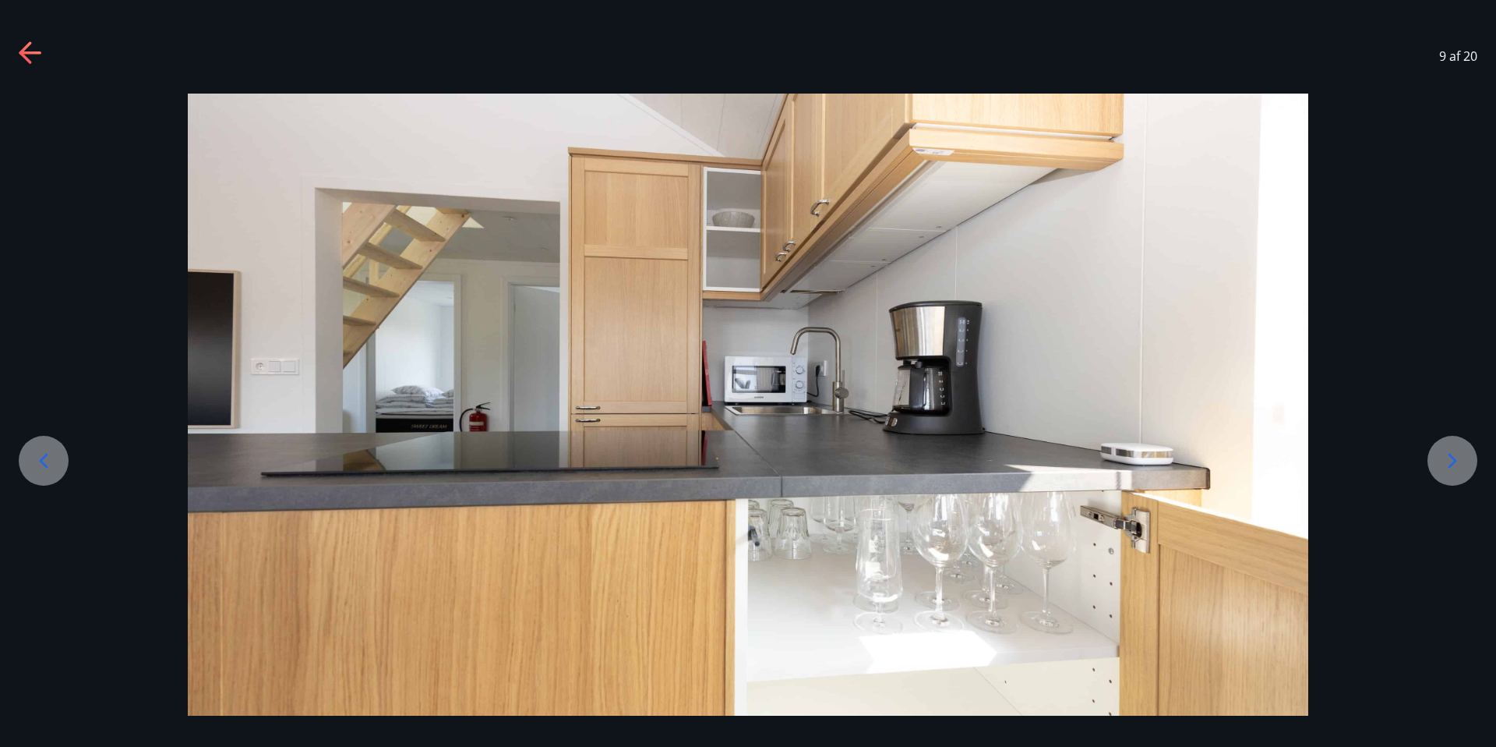
click at [44, 465] on icon at bounding box center [44, 461] width 9 height 15
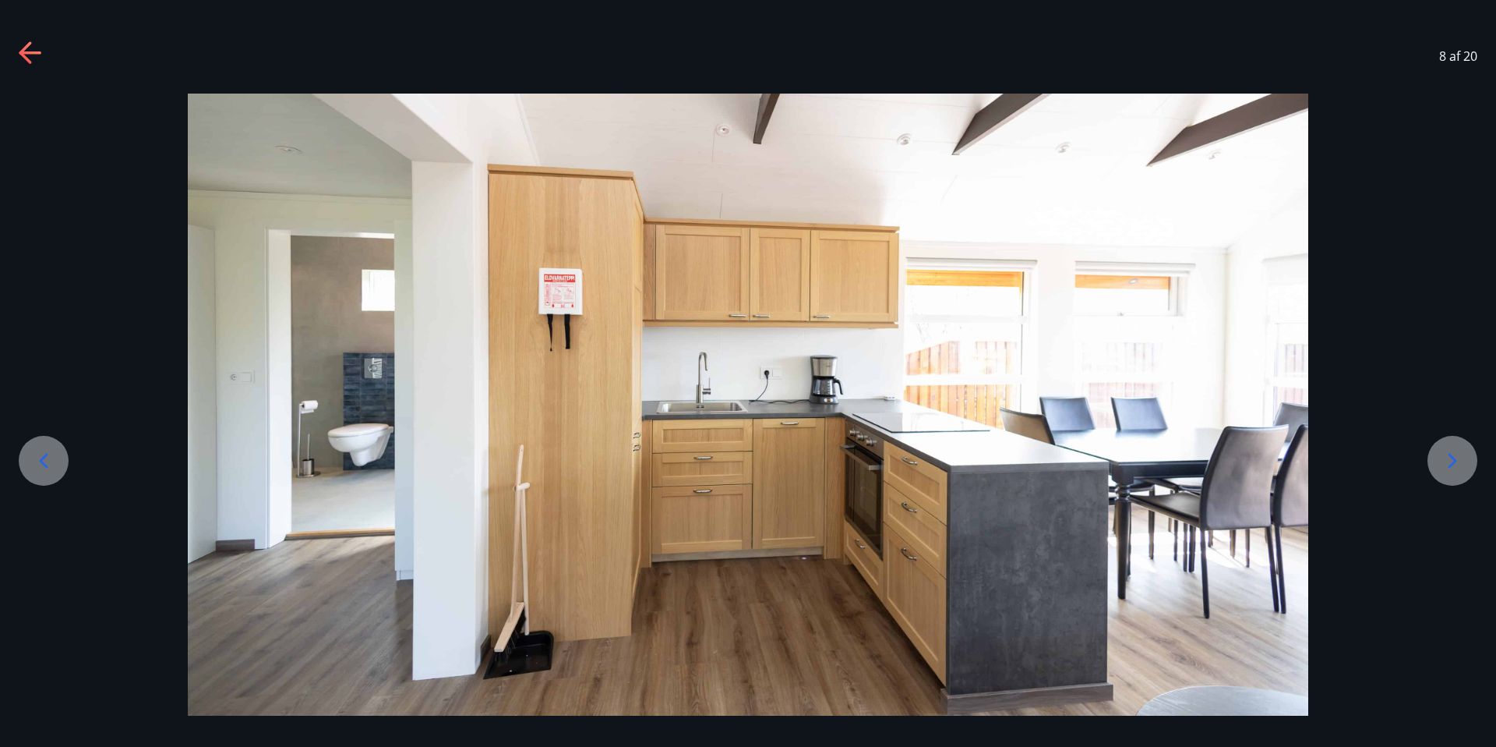
click at [1433, 453] on div at bounding box center [1453, 461] width 50 height 50
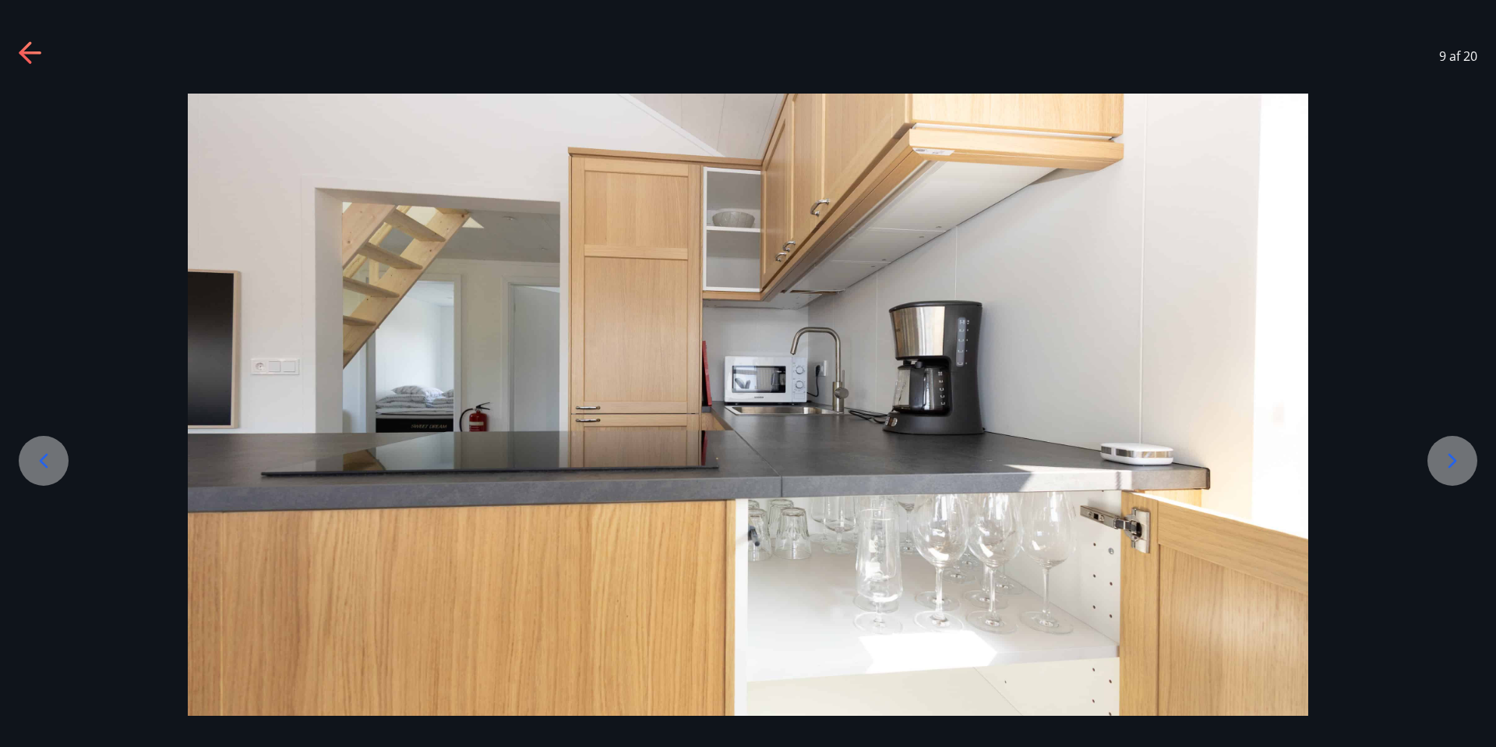
click at [54, 468] on icon at bounding box center [43, 460] width 25 height 25
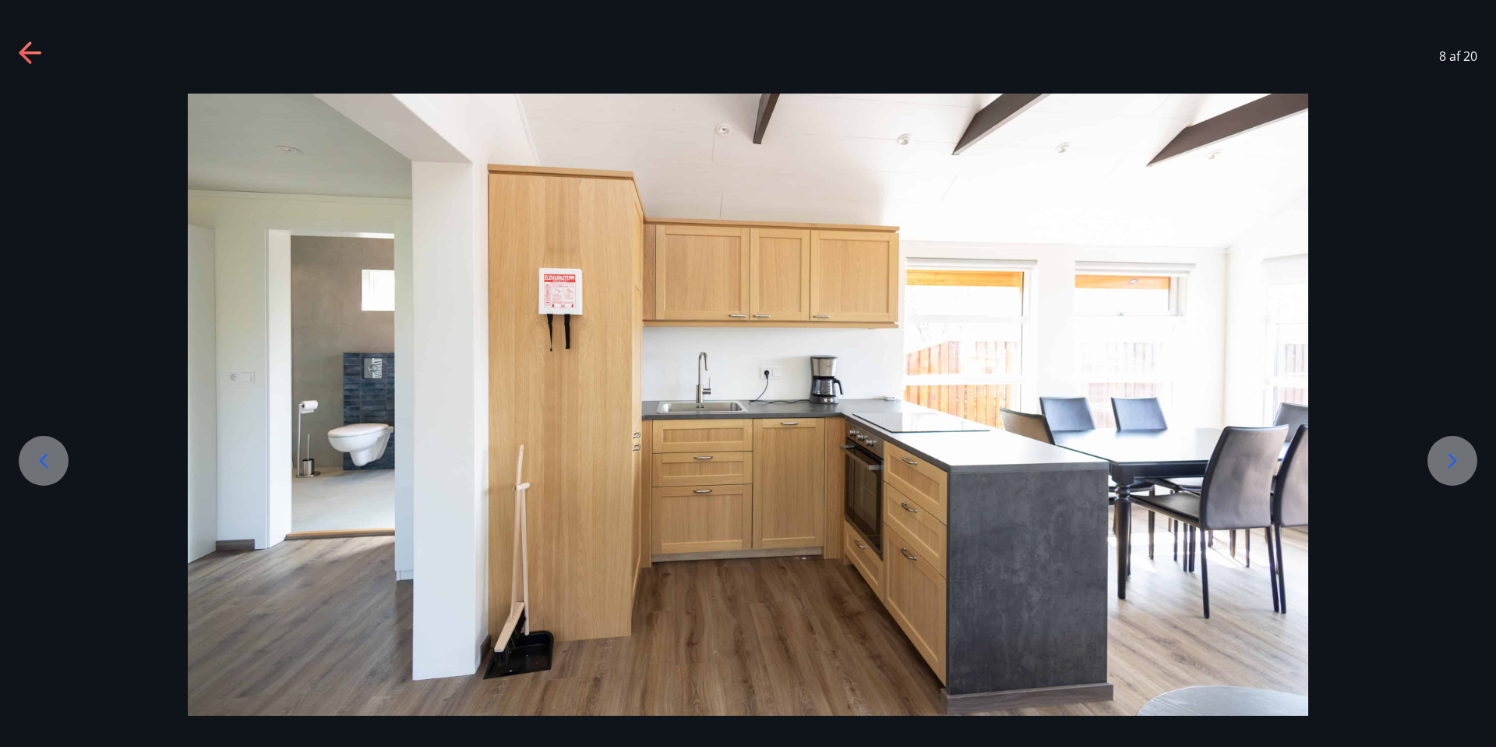
click at [30, 59] on icon at bounding box center [31, 53] width 25 height 25
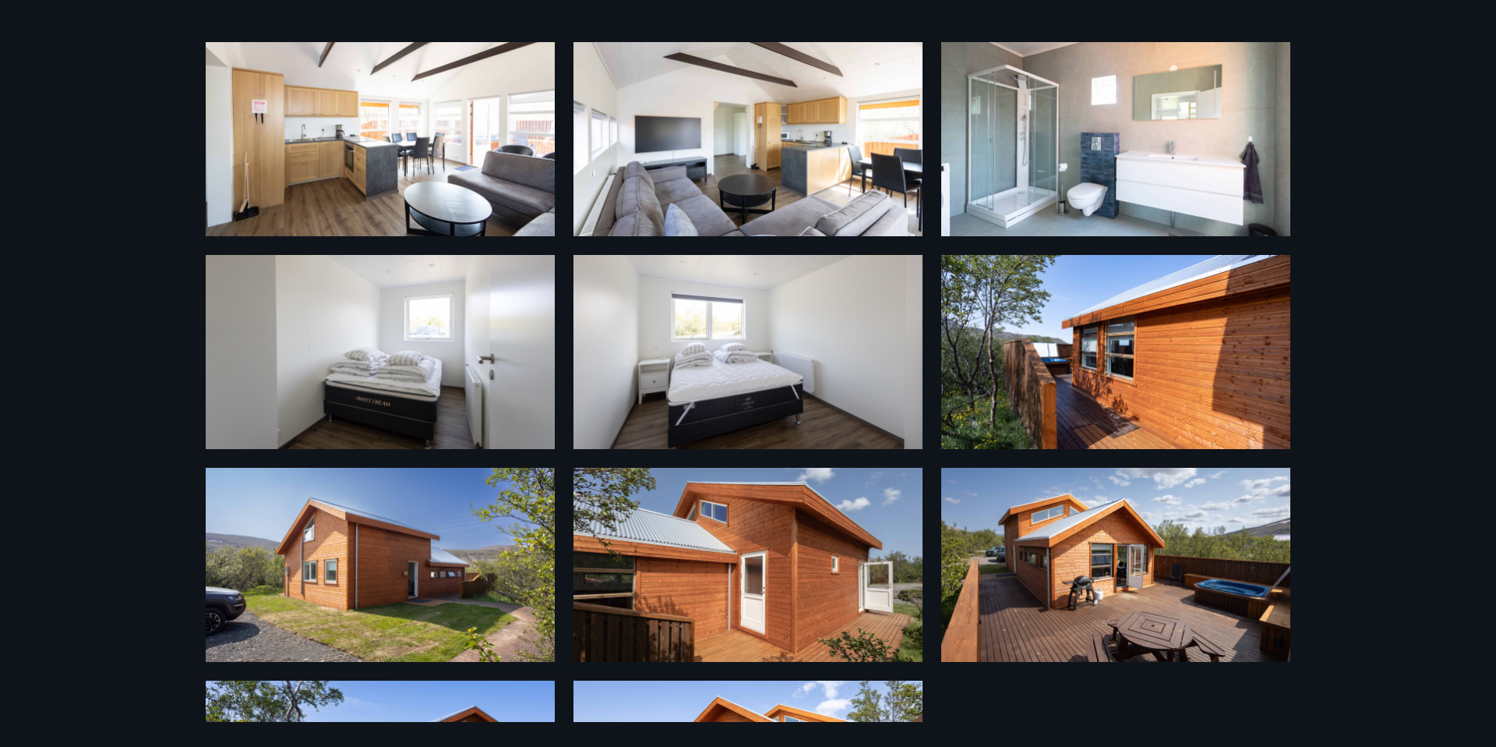
scroll to position [841, 0]
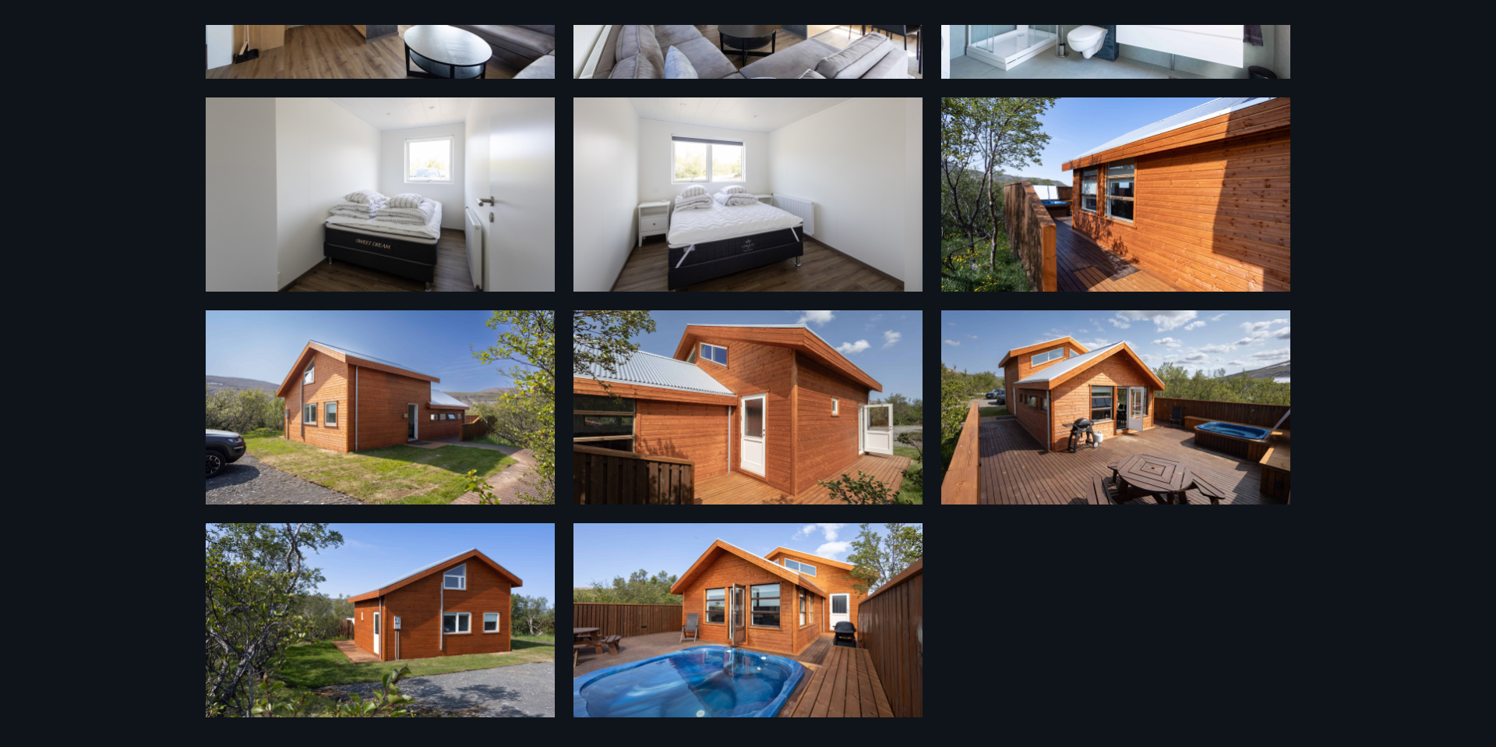
click at [786, 606] on img at bounding box center [748, 620] width 349 height 194
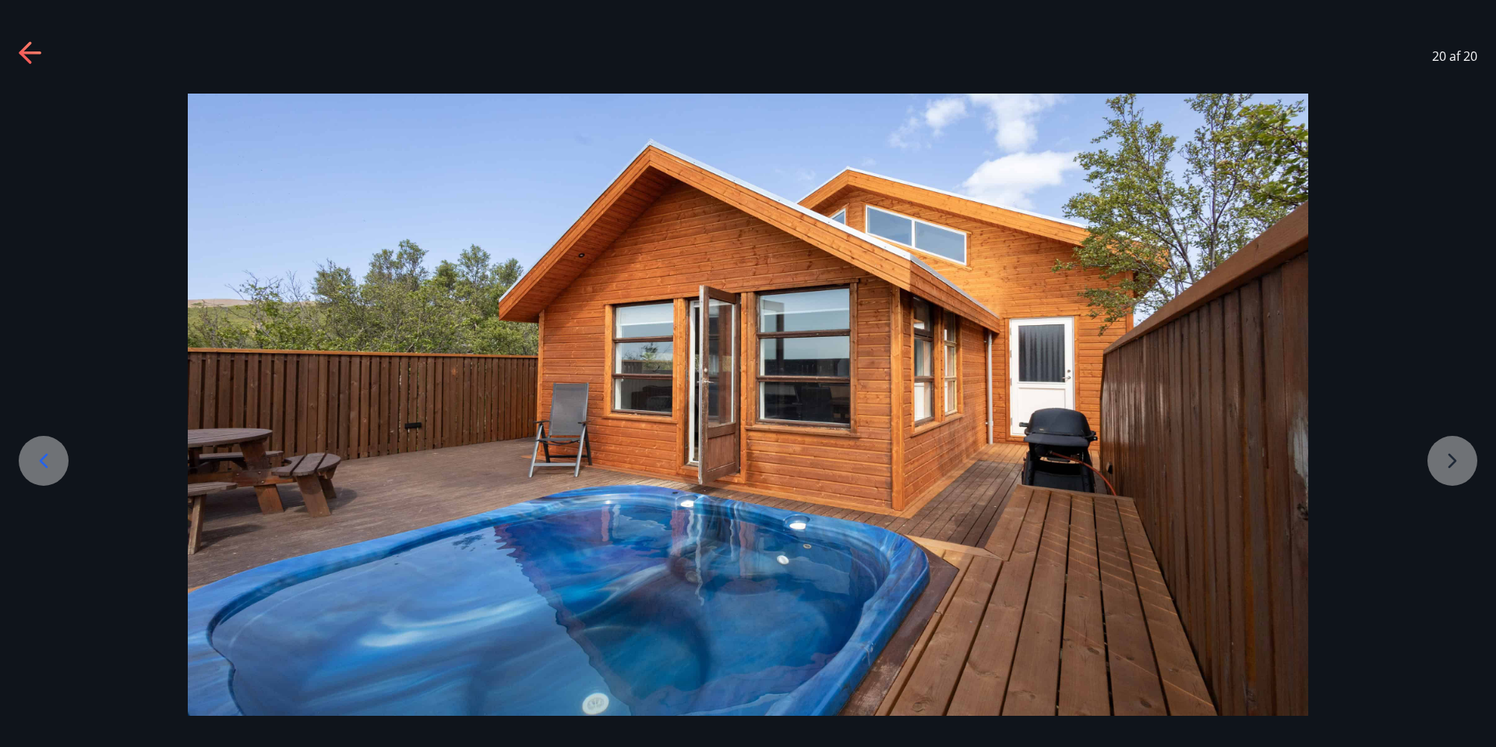
click at [43, 468] on icon at bounding box center [43, 460] width 25 height 25
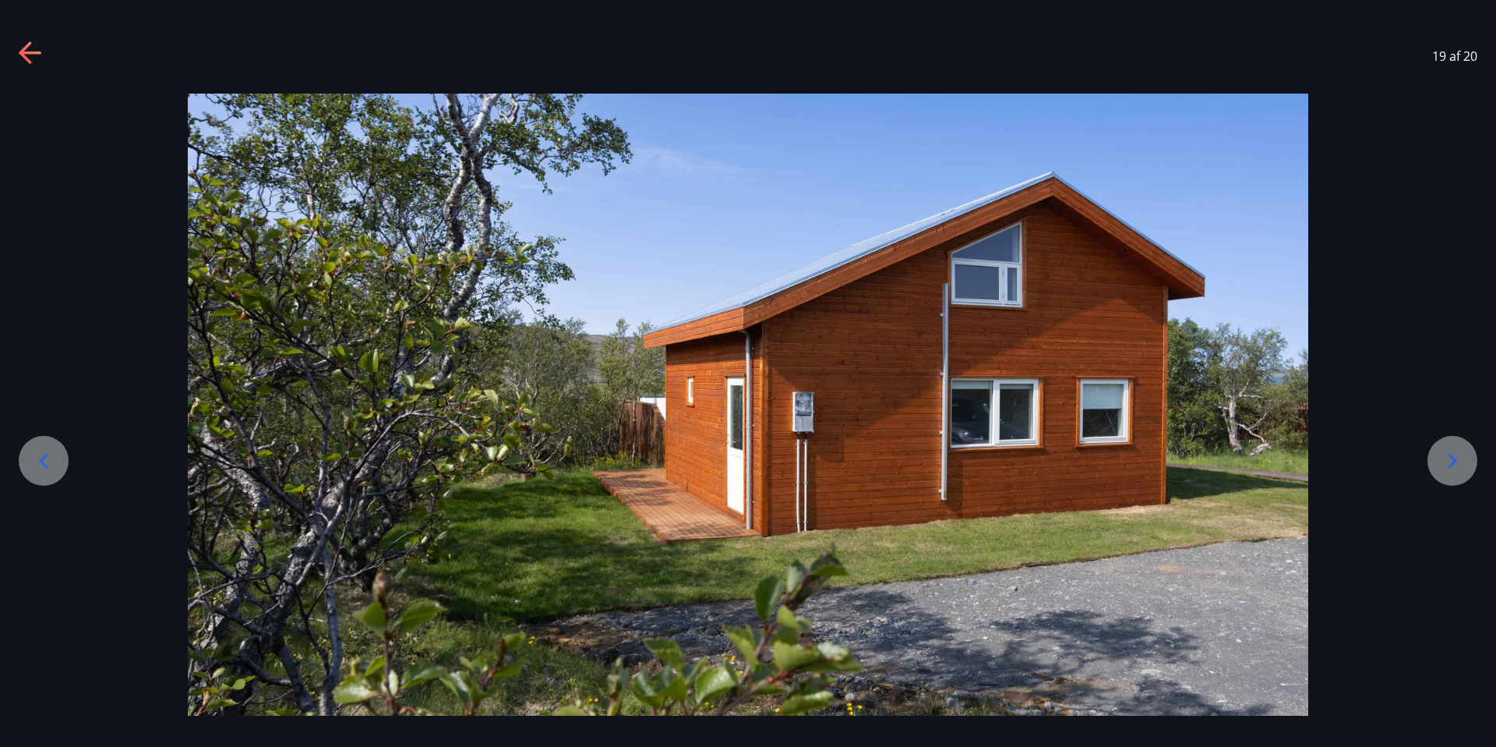
click at [43, 468] on icon at bounding box center [43, 460] width 25 height 25
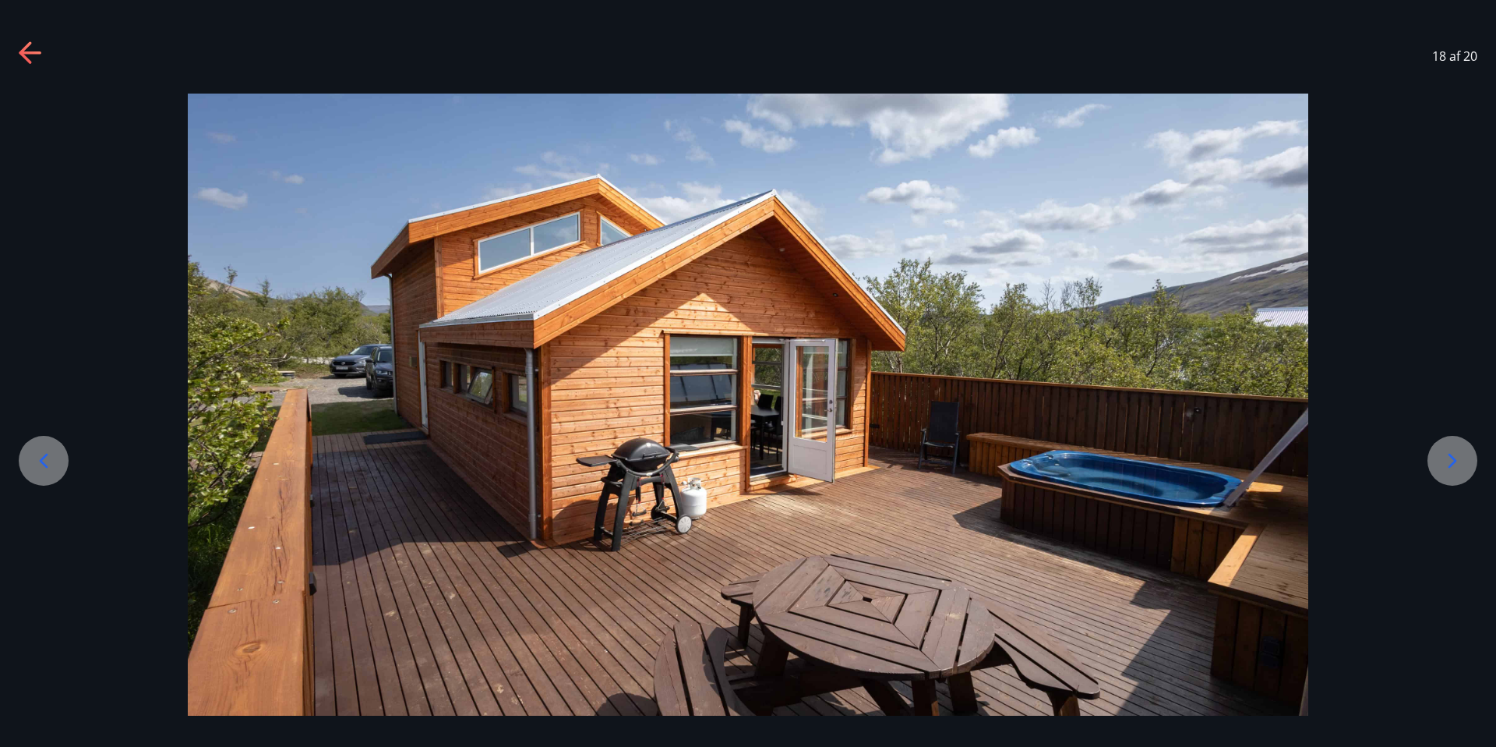
click at [43, 468] on icon at bounding box center [43, 460] width 25 height 25
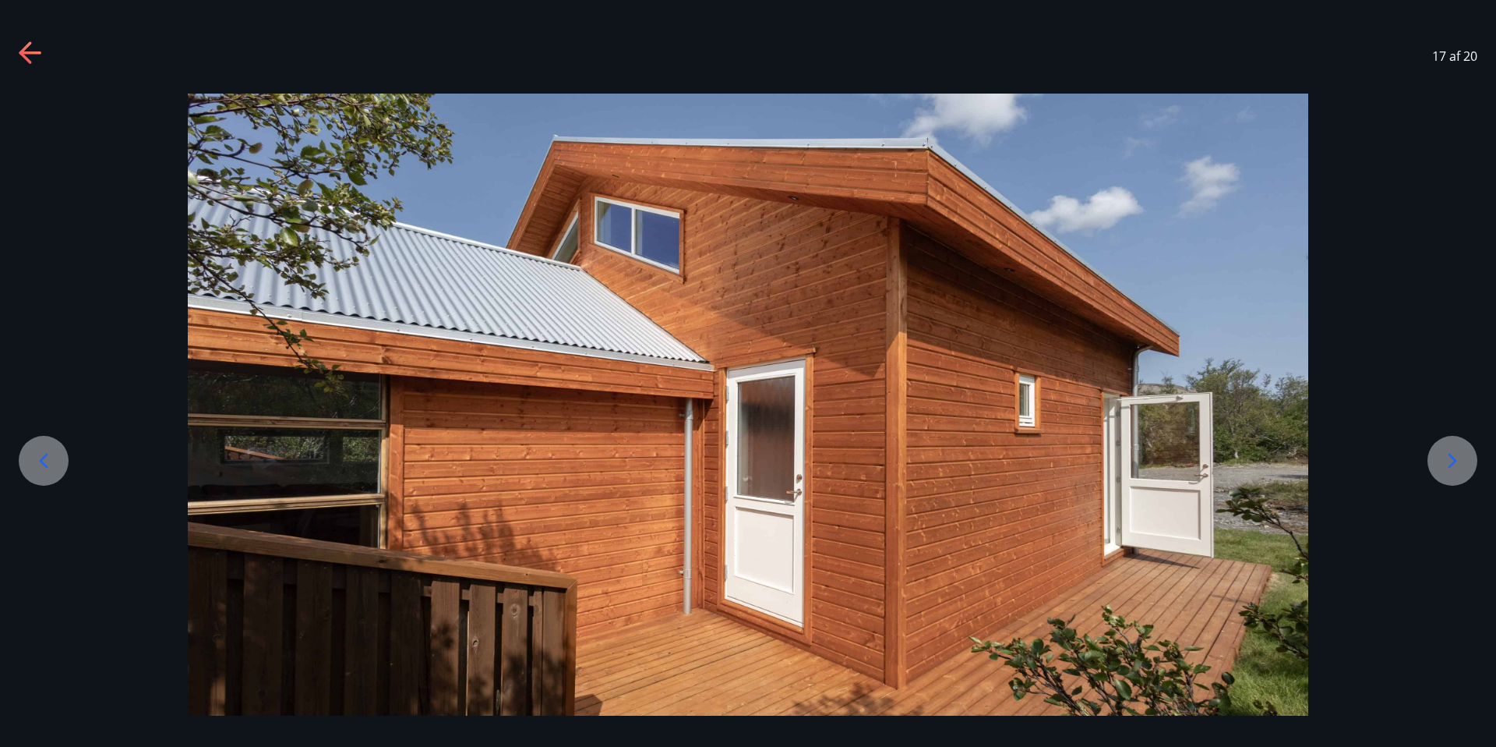
click at [43, 468] on icon at bounding box center [43, 460] width 25 height 25
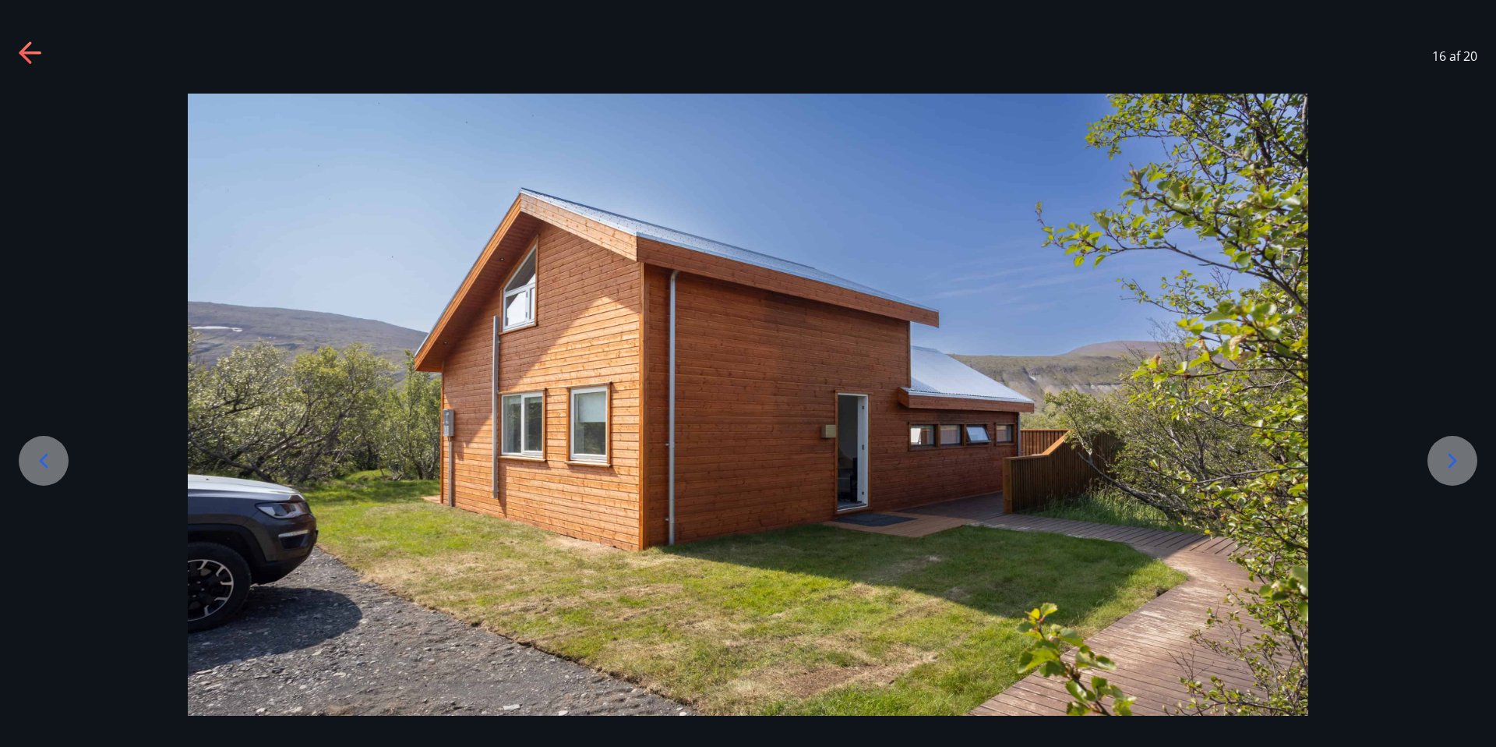
click at [44, 461] on icon at bounding box center [43, 460] width 25 height 25
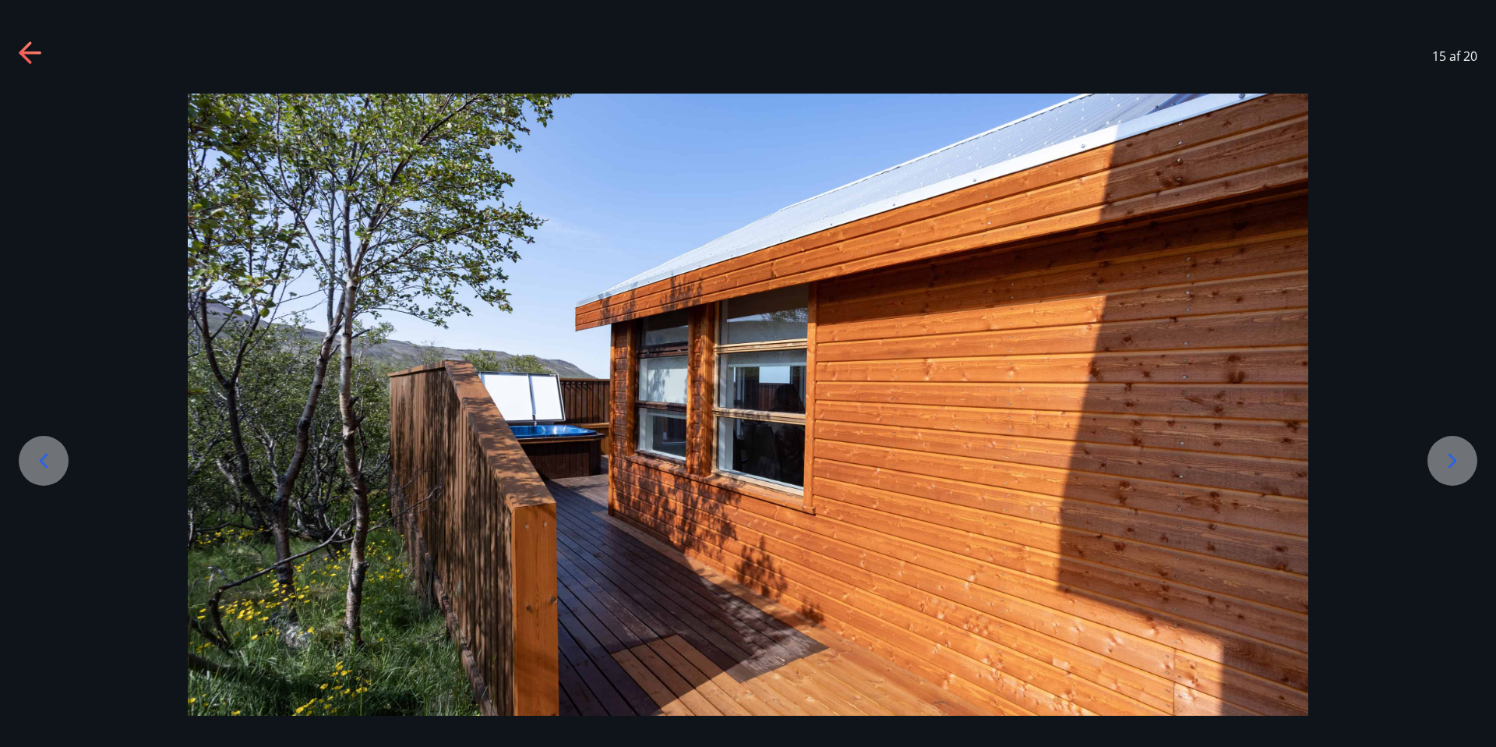
click at [46, 457] on icon at bounding box center [43, 460] width 25 height 25
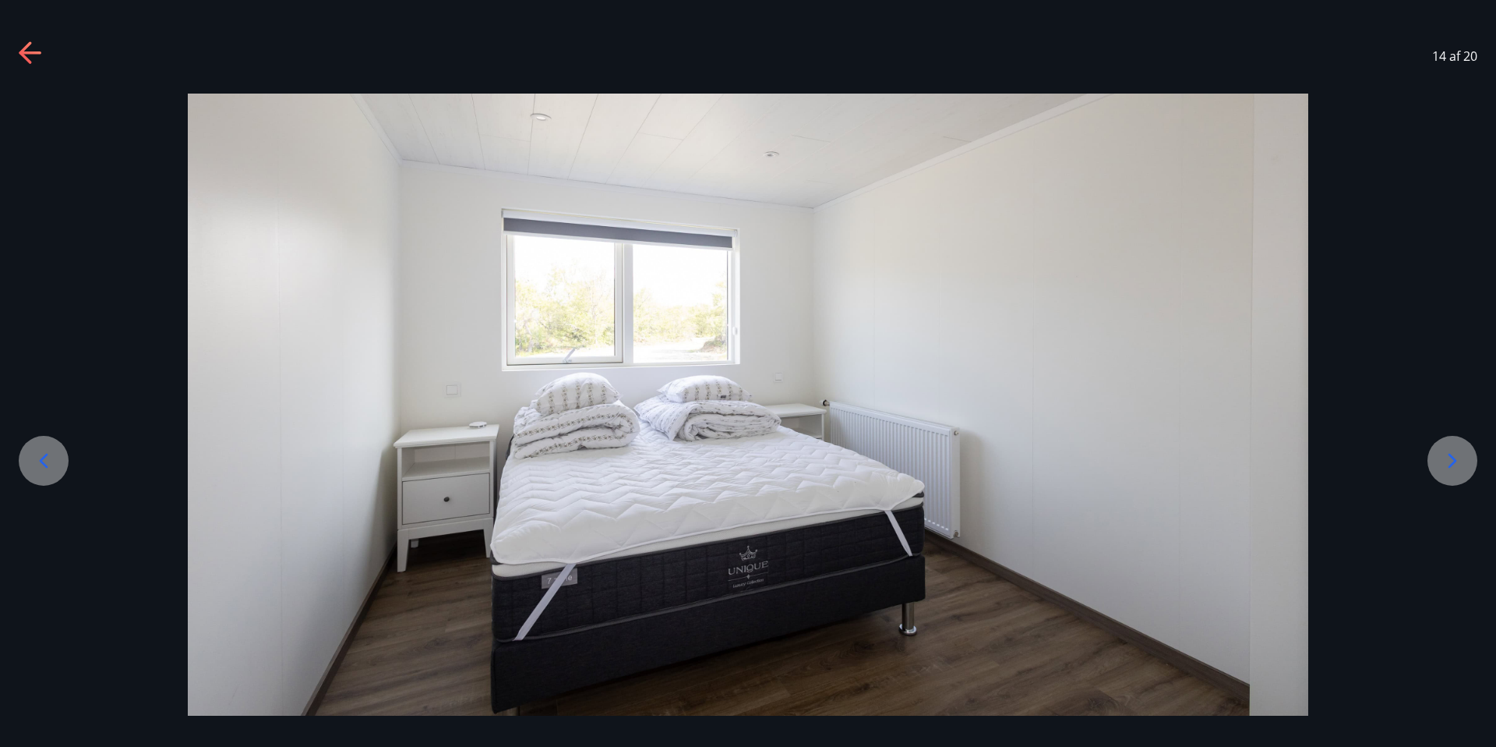
click at [46, 457] on icon at bounding box center [43, 460] width 25 height 25
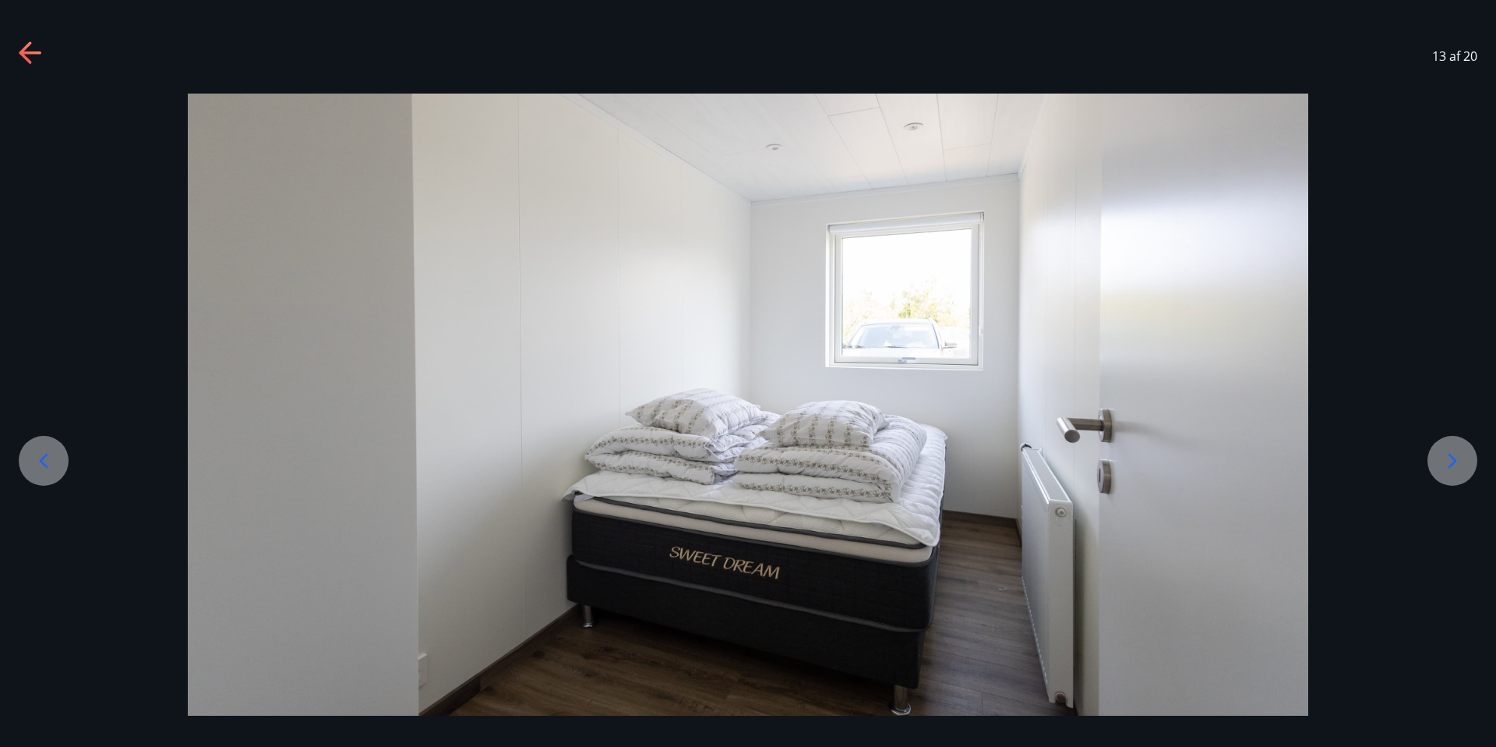
click at [46, 457] on icon at bounding box center [43, 460] width 25 height 25
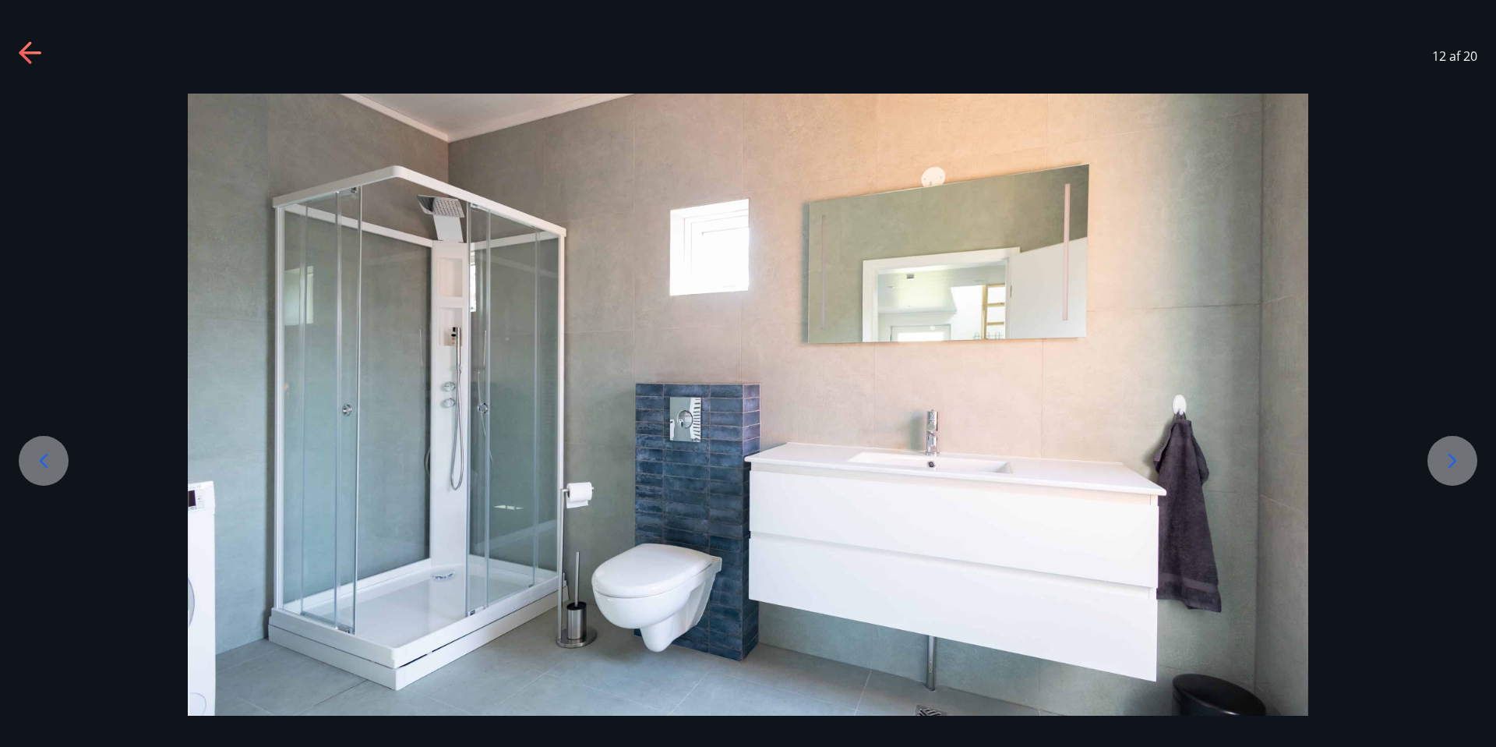
click at [46, 457] on icon at bounding box center [43, 460] width 25 height 25
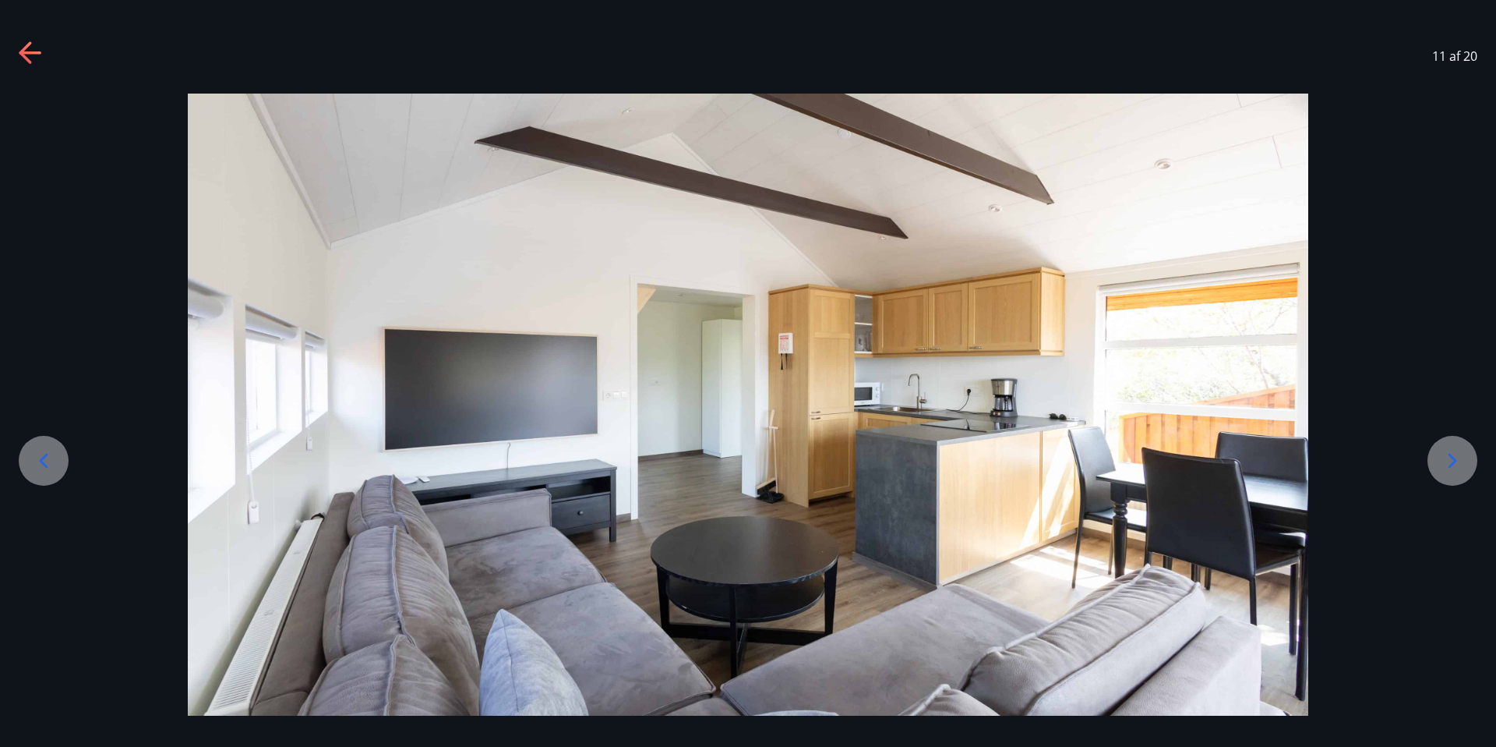
click at [46, 457] on icon at bounding box center [43, 460] width 25 height 25
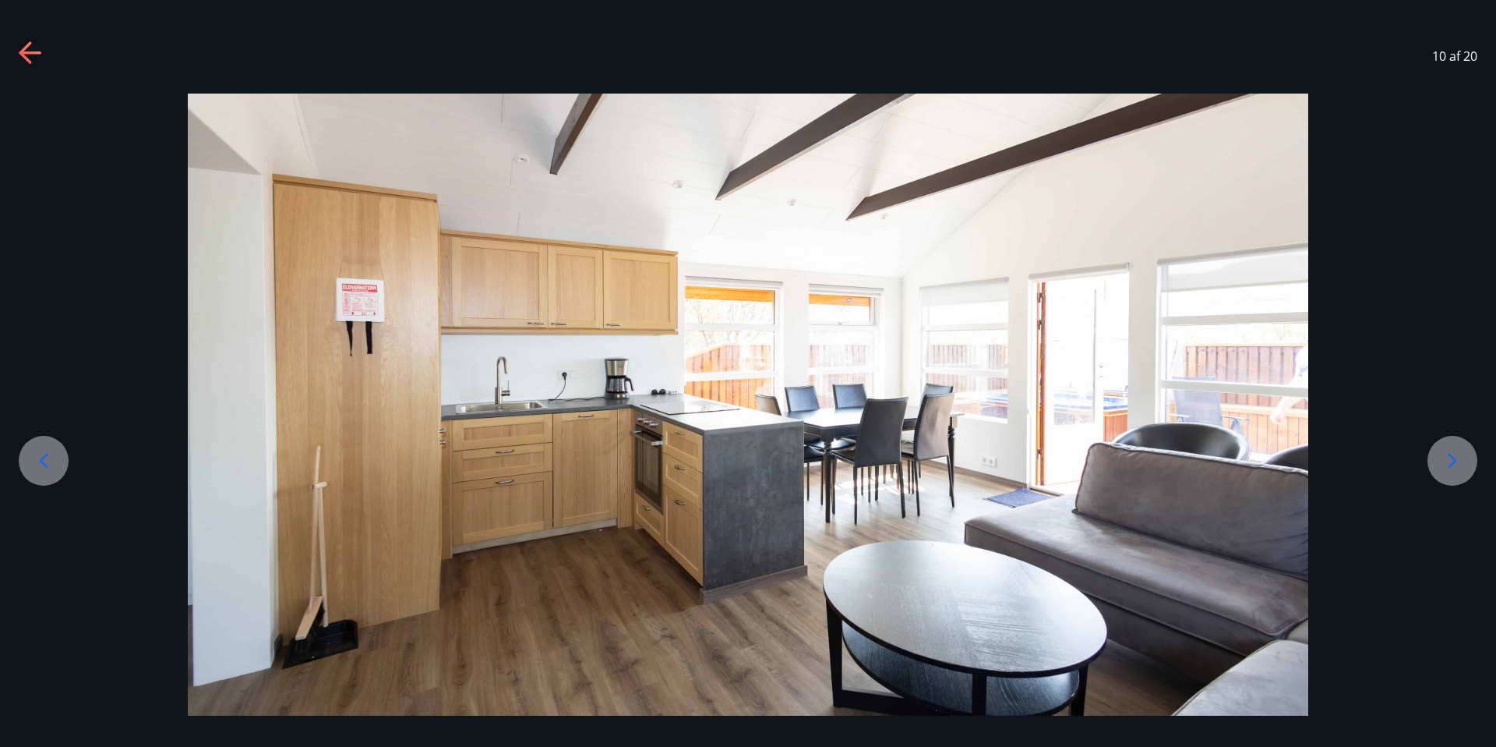
click at [46, 457] on icon at bounding box center [43, 460] width 25 height 25
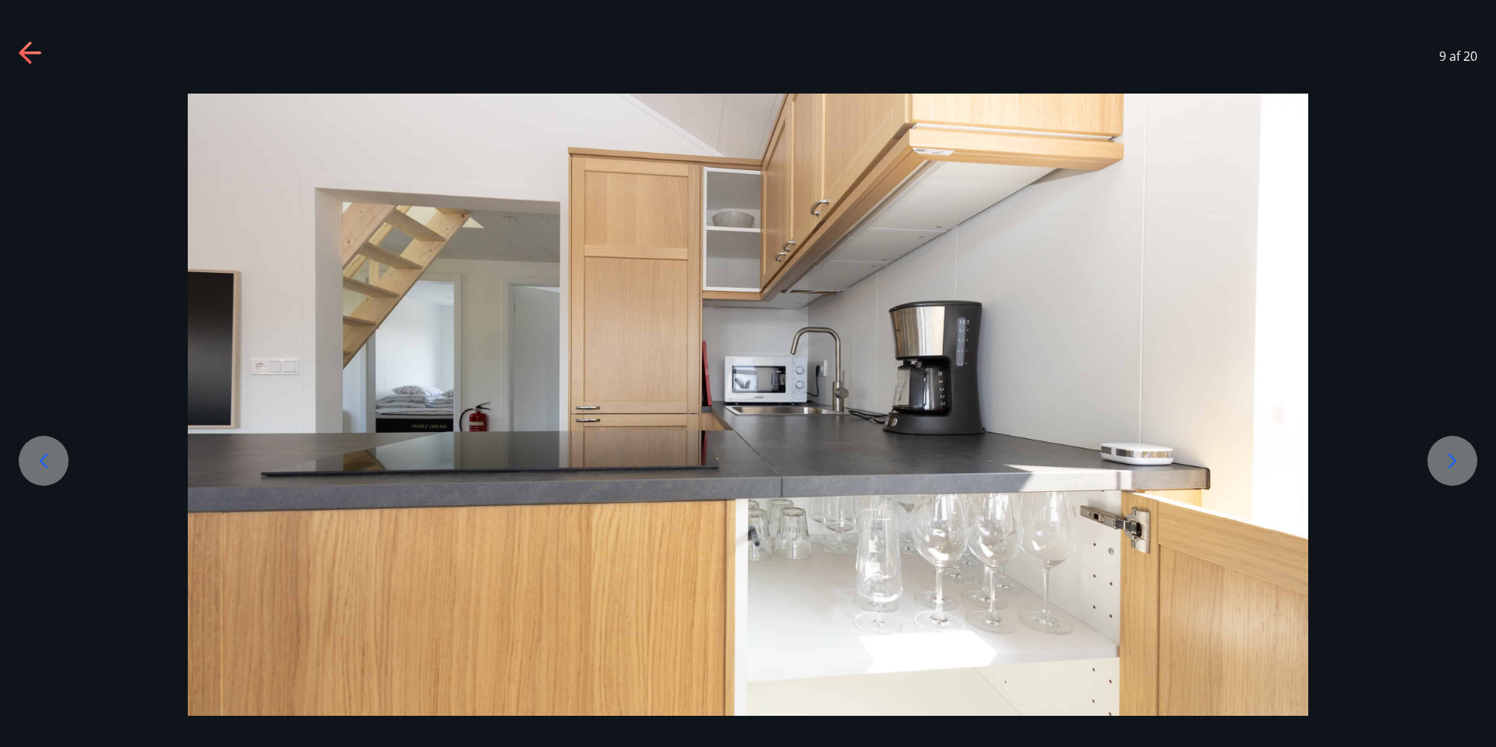
click at [46, 457] on icon at bounding box center [43, 460] width 25 height 25
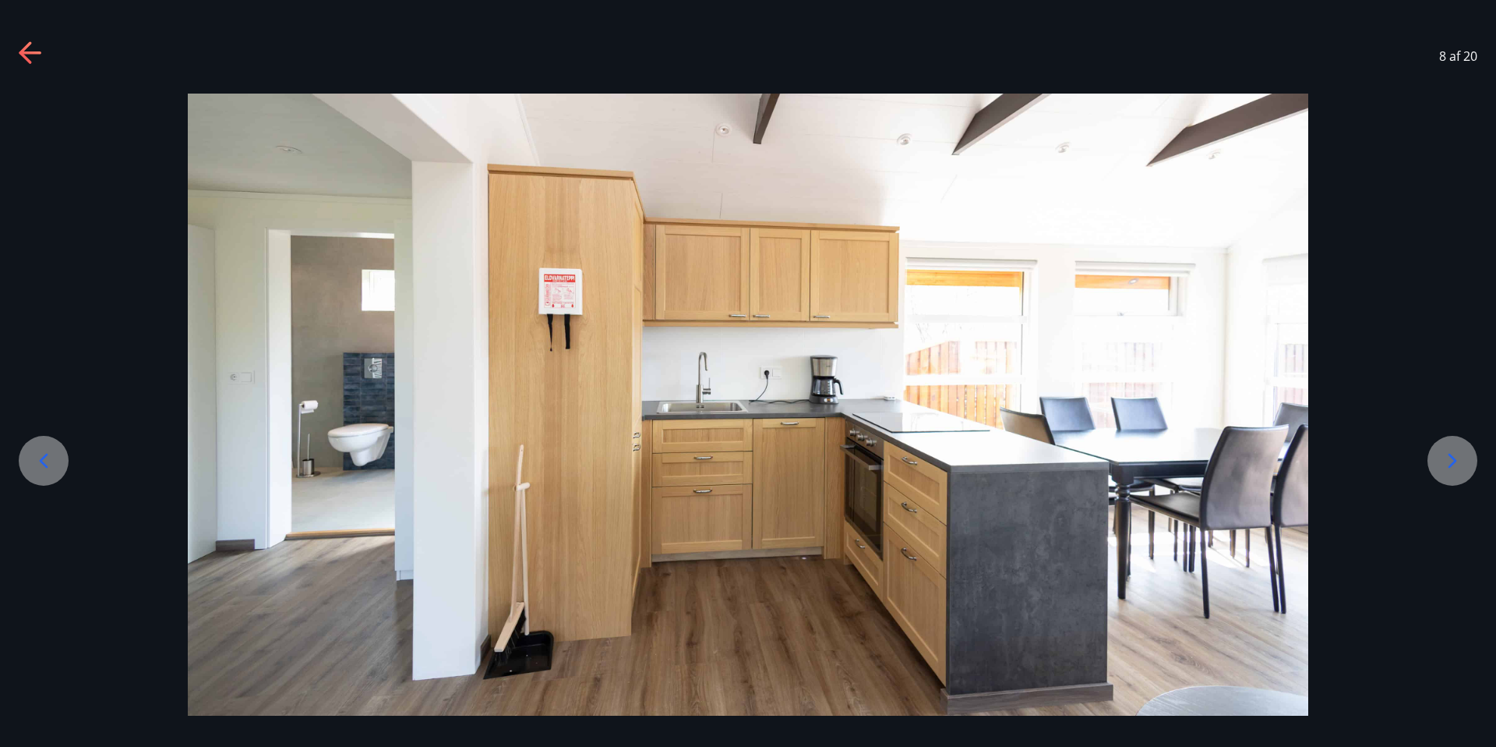
click at [46, 457] on icon at bounding box center [43, 460] width 25 height 25
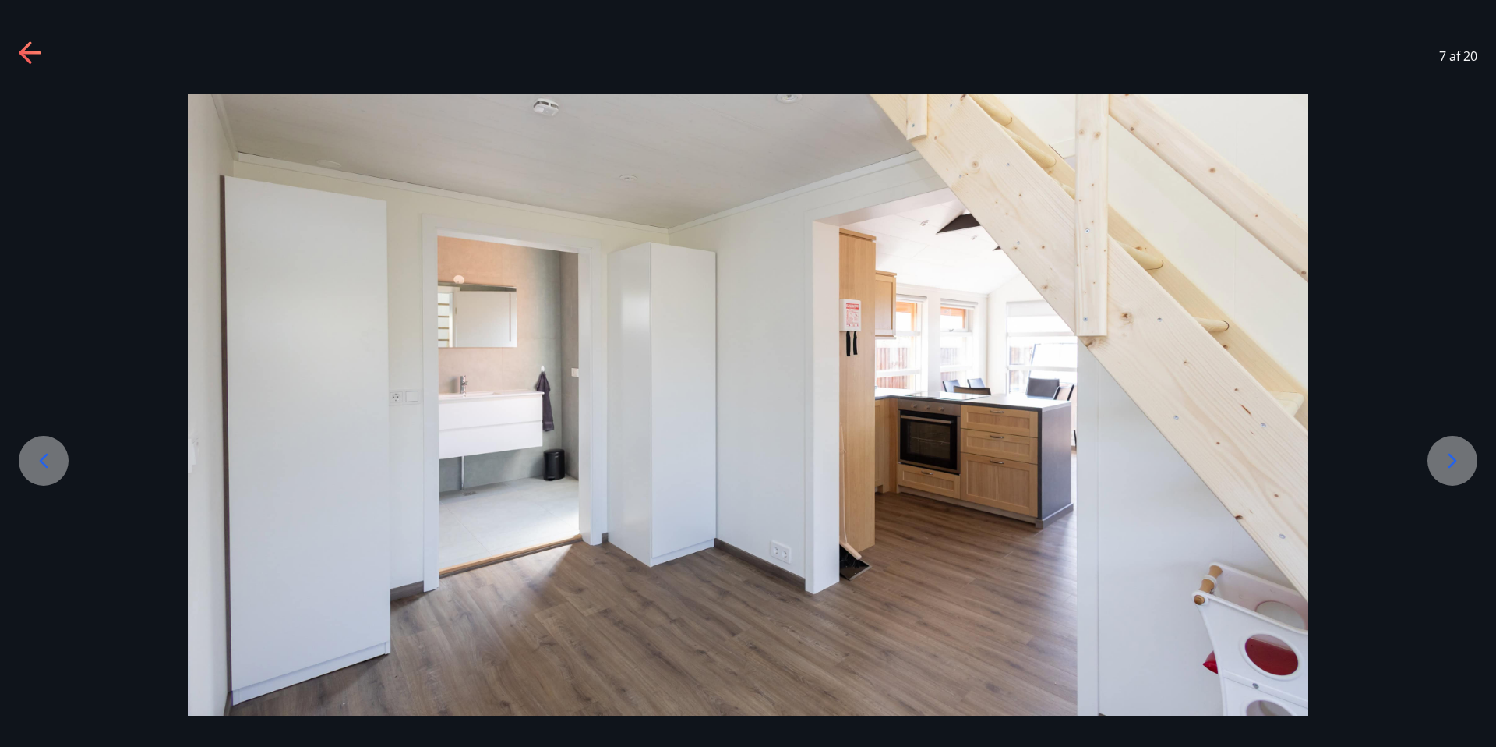
click at [46, 457] on icon at bounding box center [43, 460] width 25 height 25
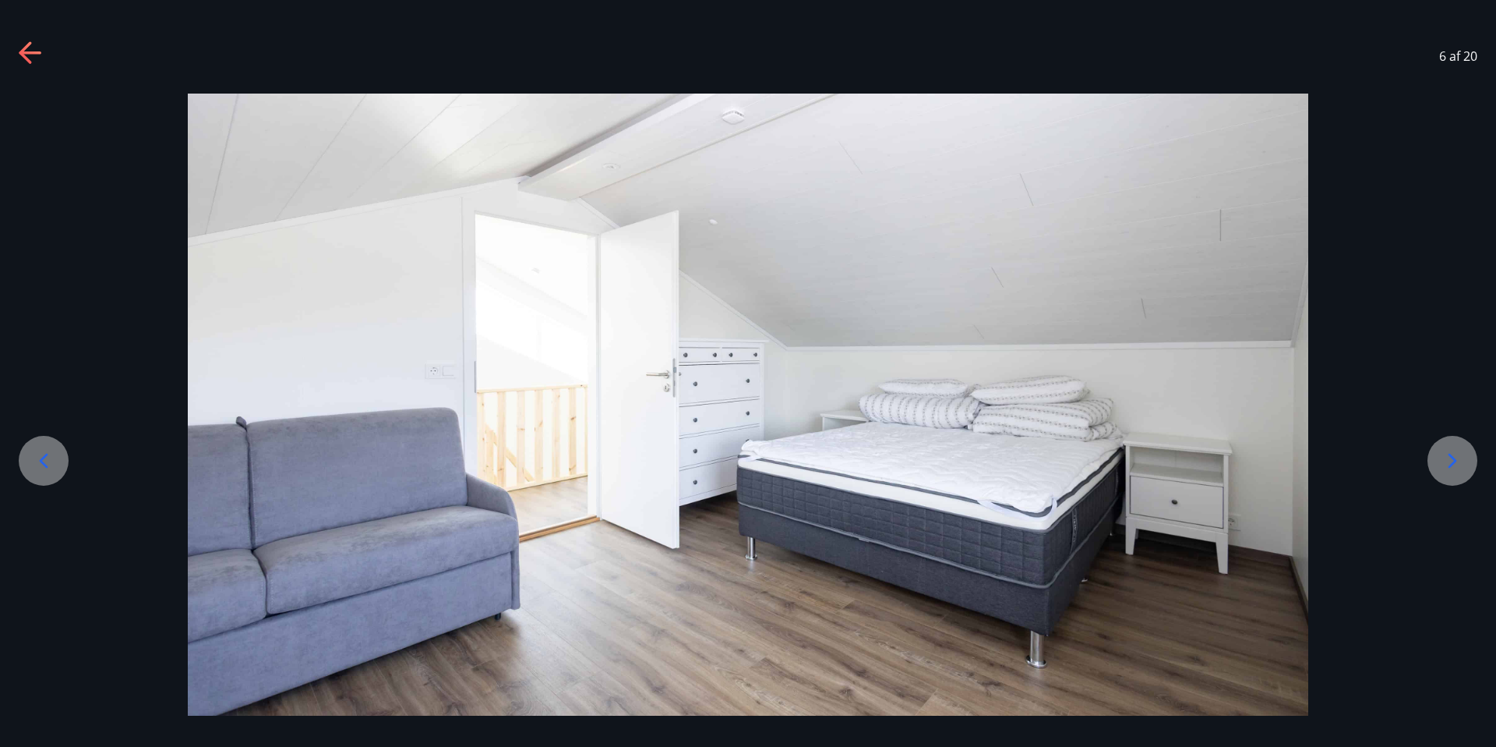
click at [46, 457] on icon at bounding box center [43, 460] width 25 height 25
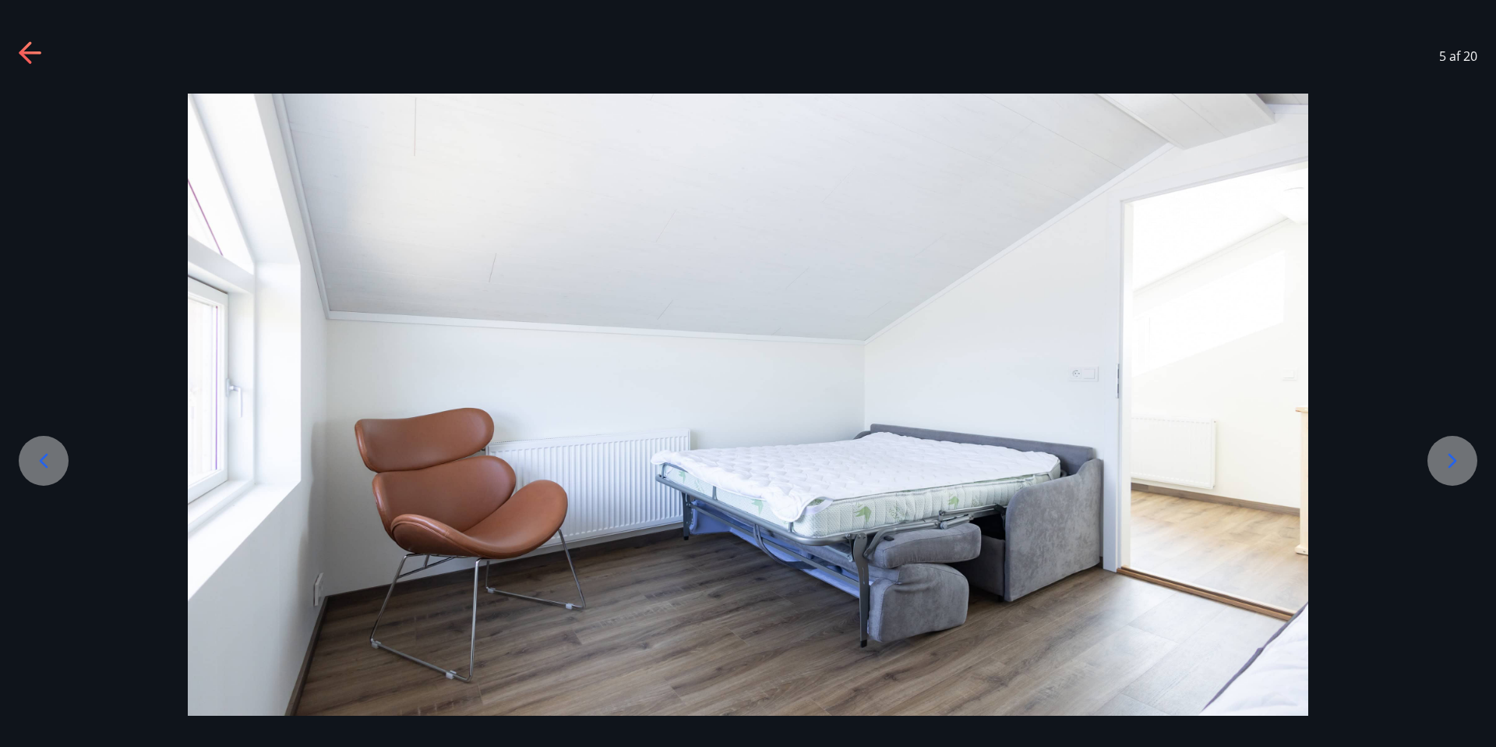
click at [46, 457] on icon at bounding box center [43, 460] width 25 height 25
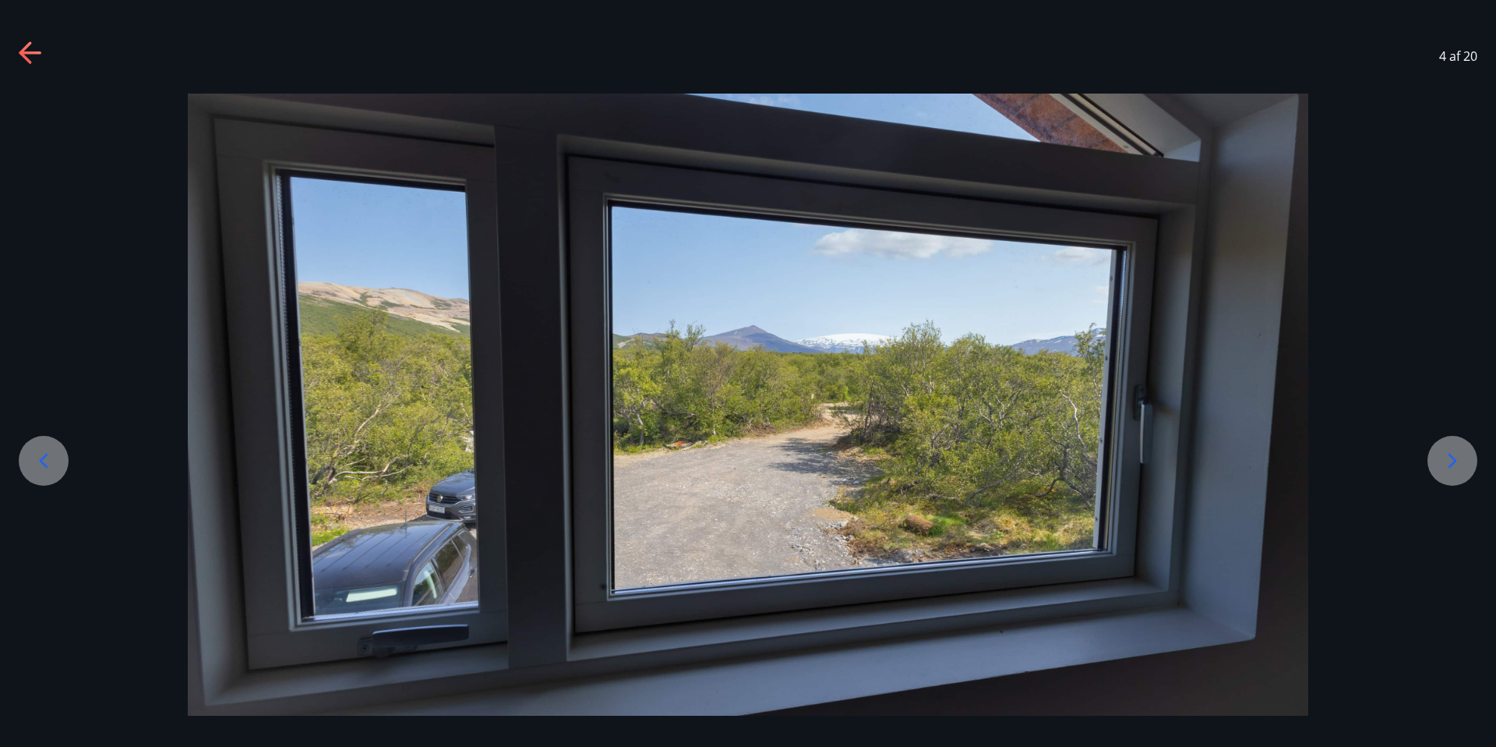
click at [56, 454] on div at bounding box center [44, 461] width 50 height 50
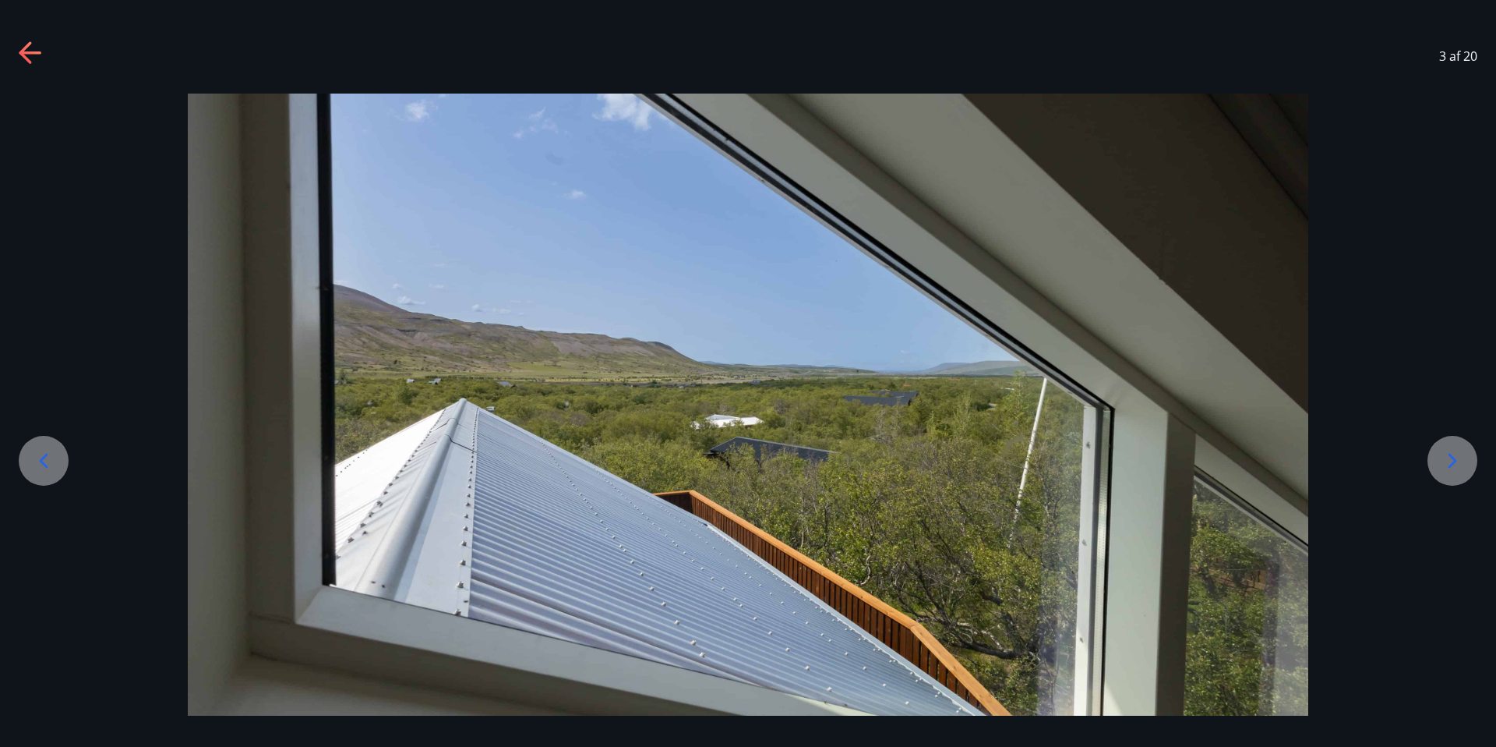
click at [56, 454] on div at bounding box center [44, 461] width 50 height 50
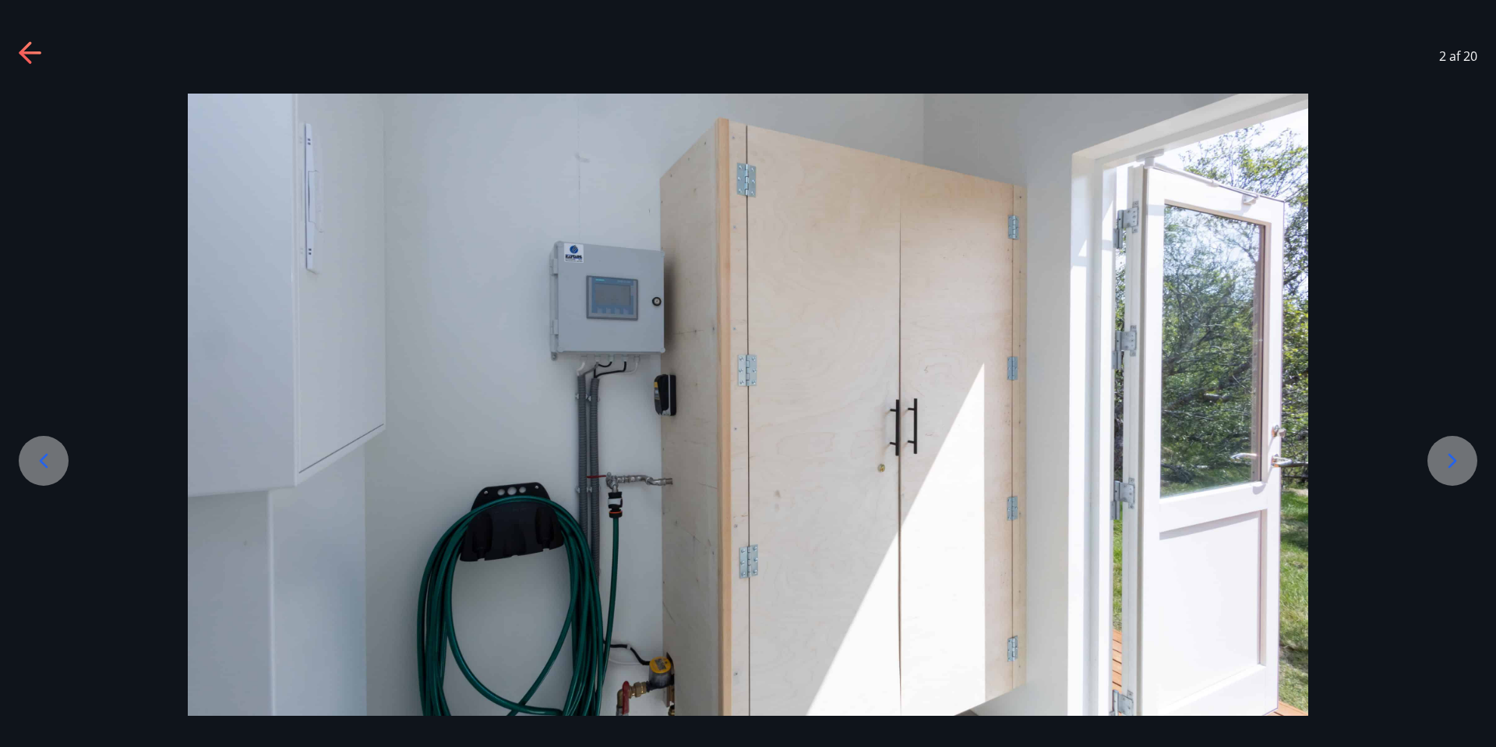
click at [56, 454] on div at bounding box center [44, 461] width 50 height 50
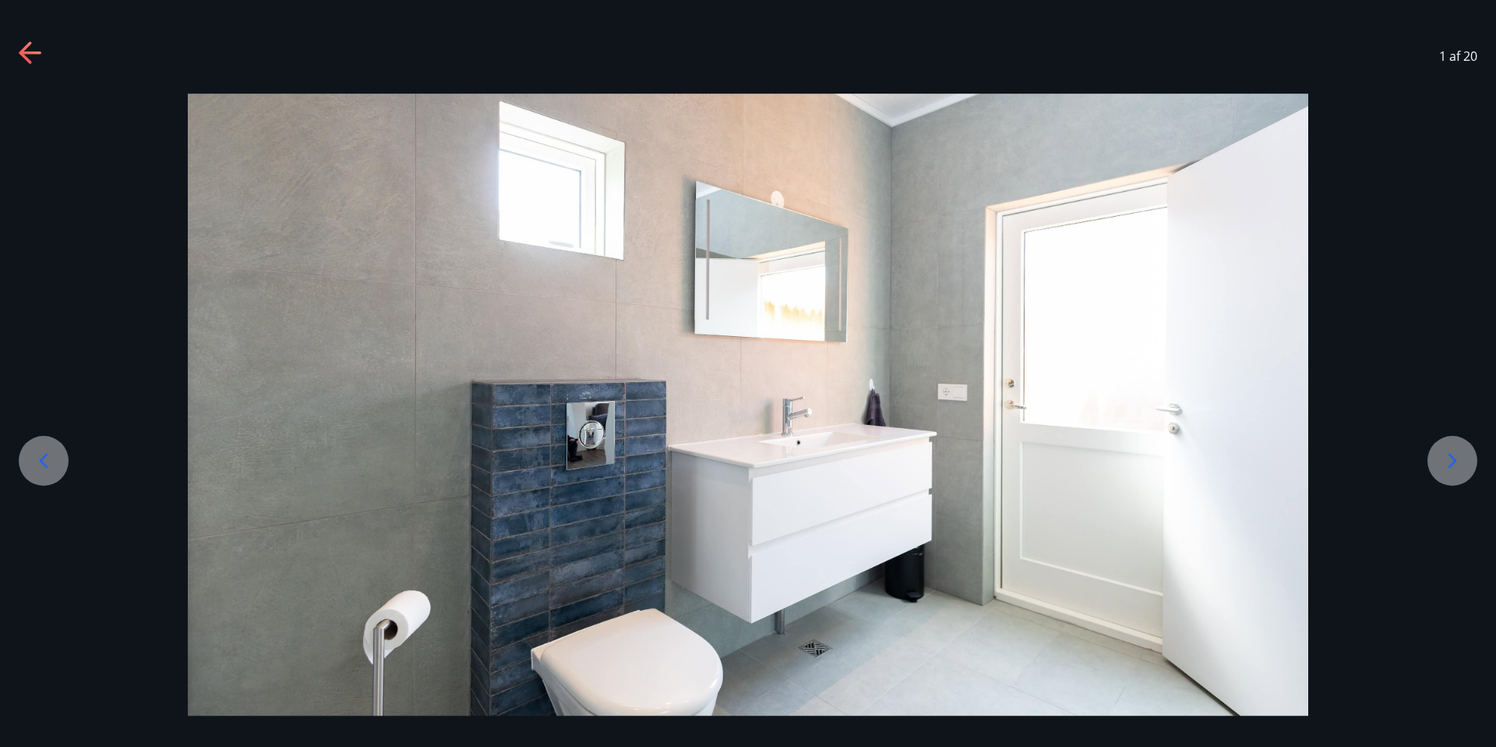
click at [56, 454] on div at bounding box center [44, 461] width 50 height 50
click at [13, 57] on div "1 af 20" at bounding box center [748, 56] width 1496 height 62
click at [27, 55] on icon at bounding box center [31, 53] width 25 height 25
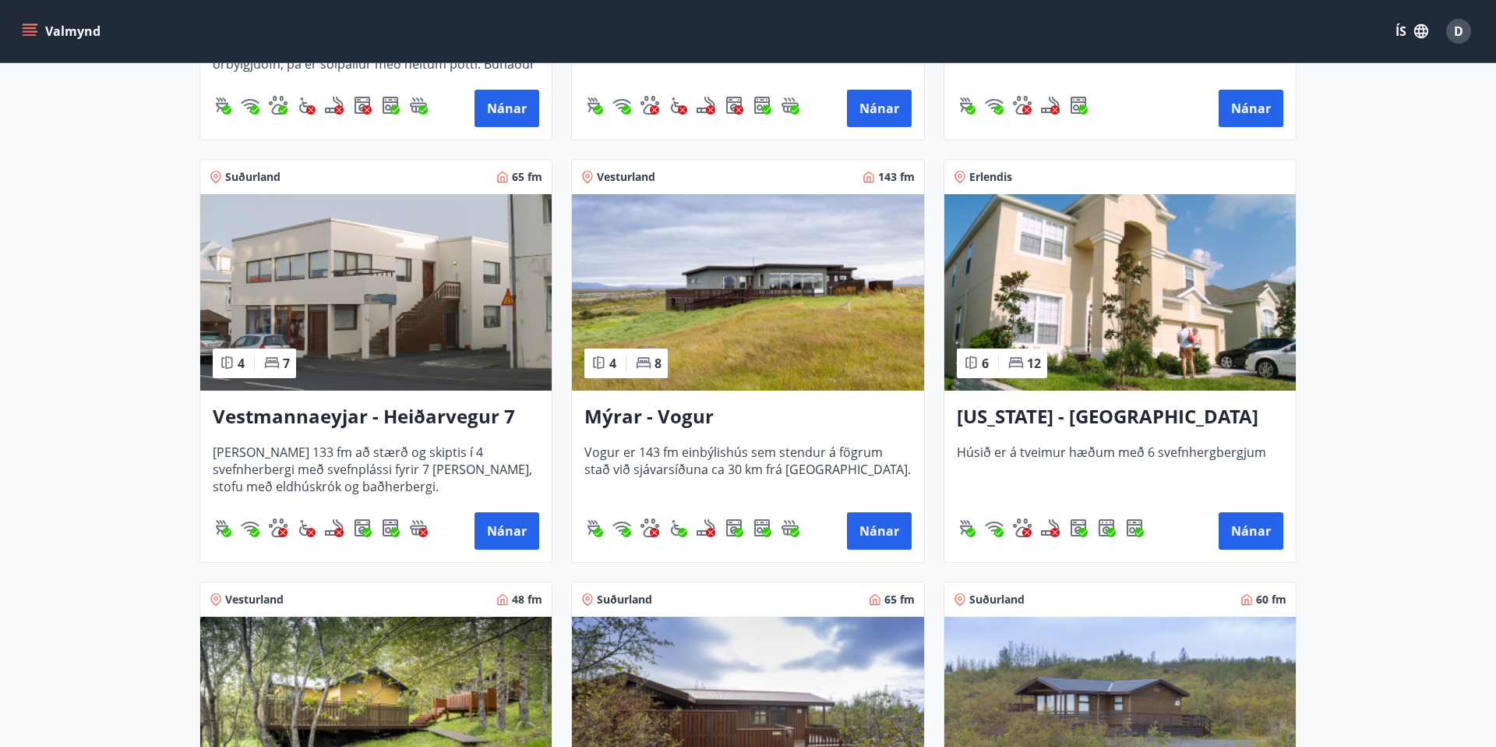
scroll to position [1465, 0]
click at [633, 414] on h3 "Mýrar - Vogur" at bounding box center [748, 418] width 327 height 28
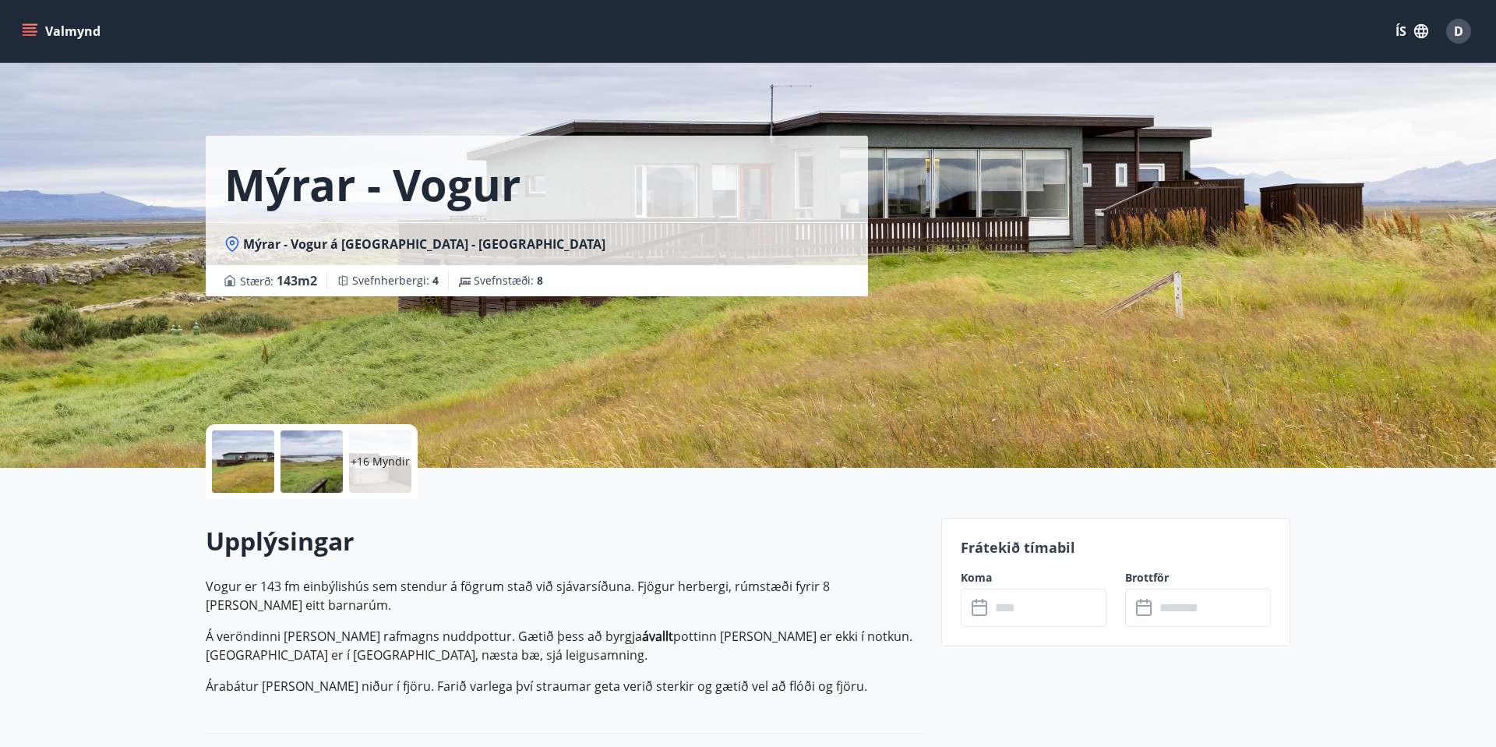
click at [220, 447] on div at bounding box center [243, 461] width 62 height 62
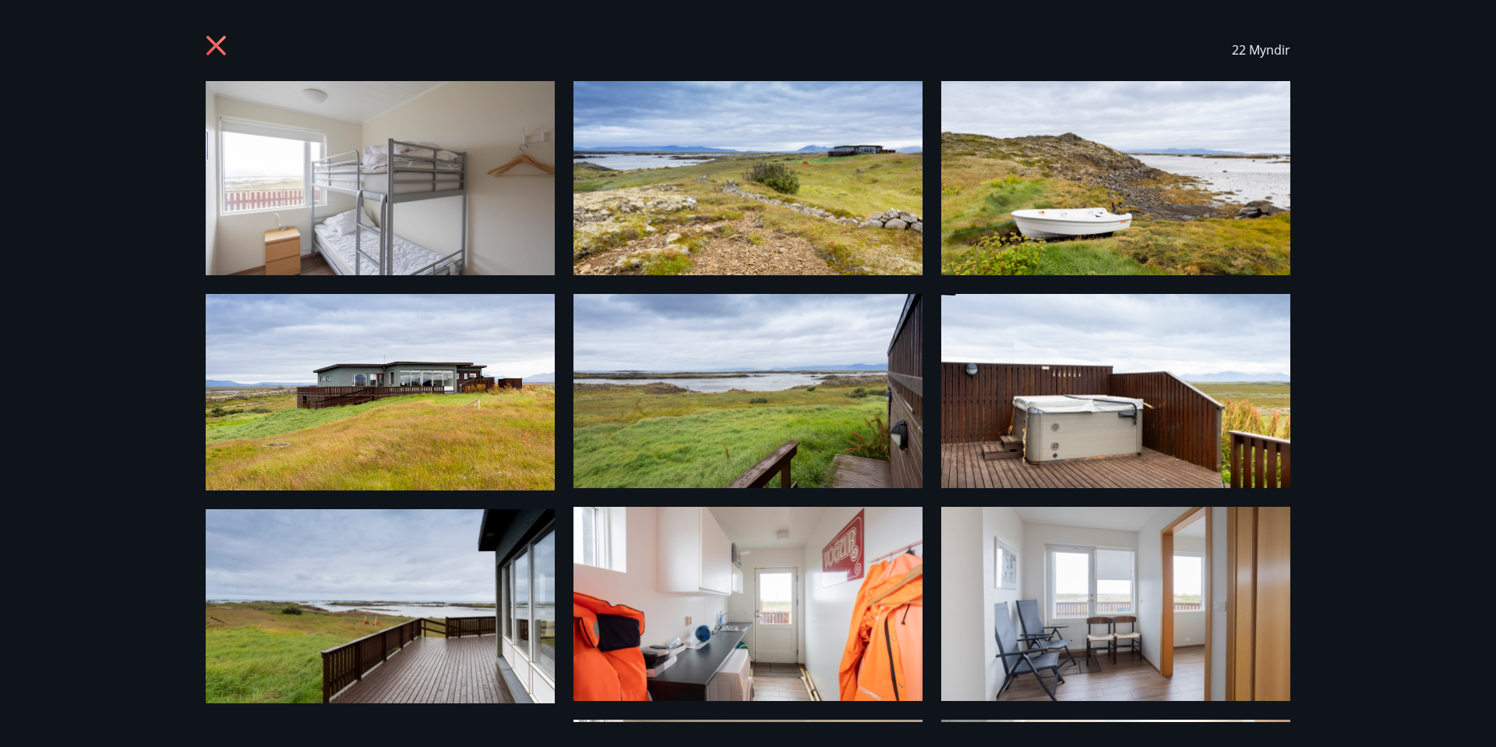
click at [222, 67] on div "22 Myndir" at bounding box center [748, 50] width 1085 height 62
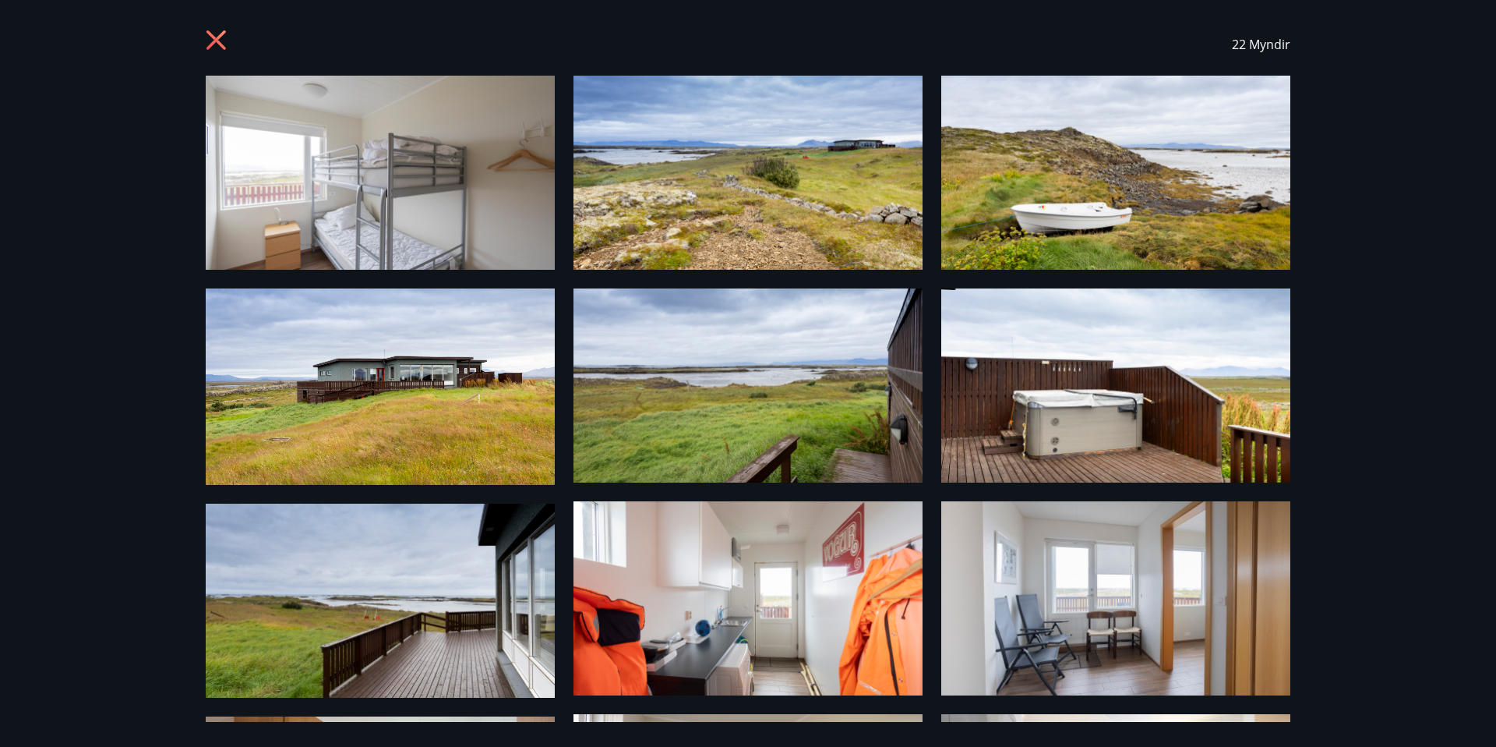
click at [210, 42] on icon at bounding box center [218, 42] width 25 height 25
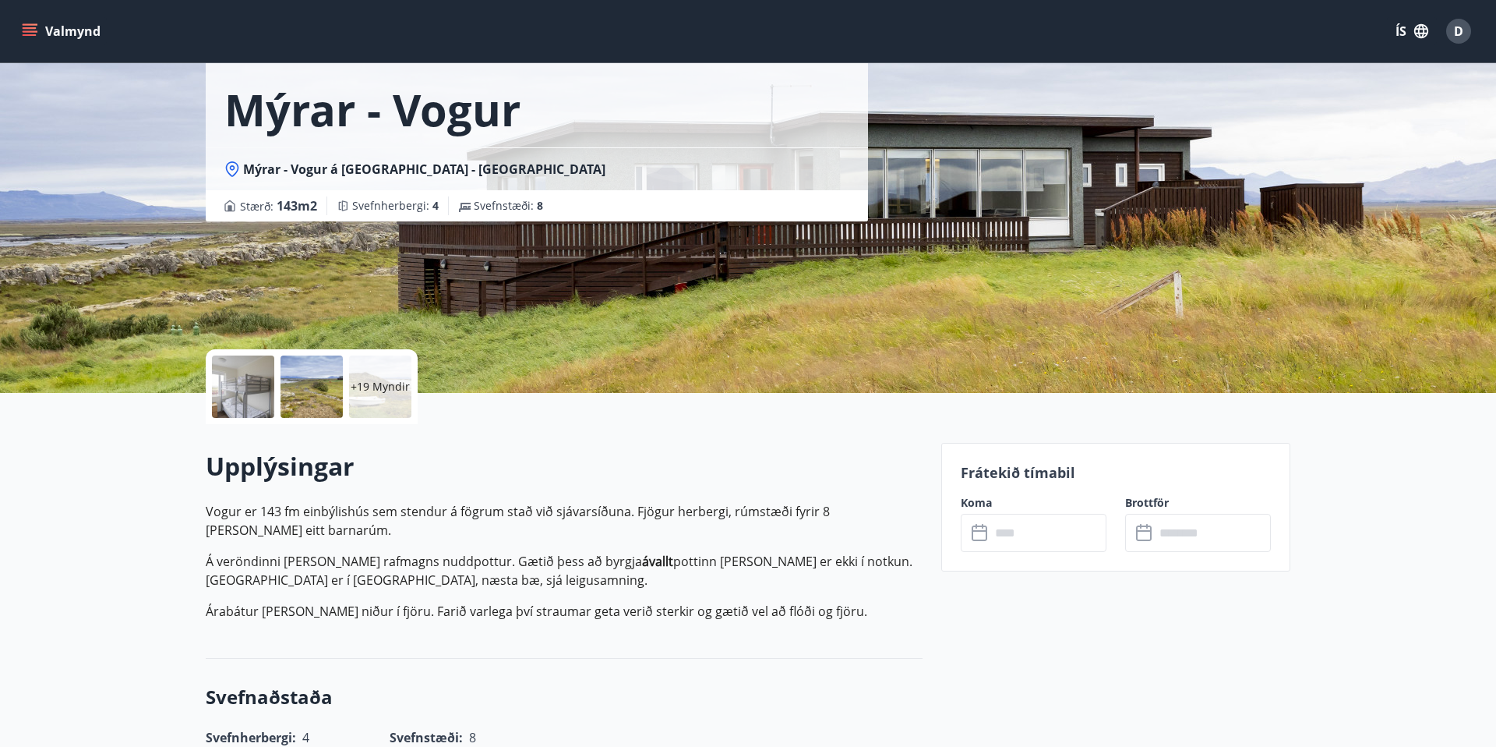
scroll to position [0, 0]
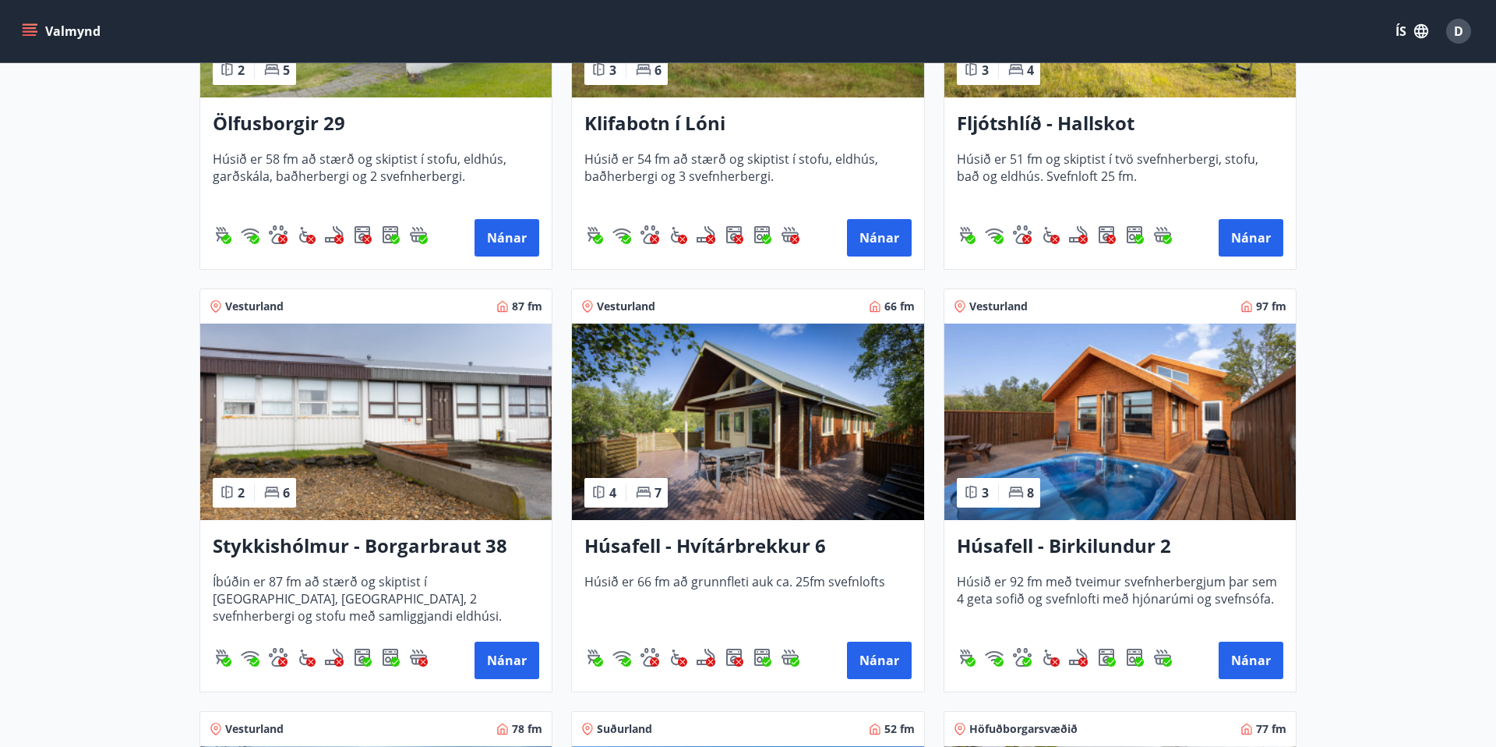
scroll to position [497, 0]
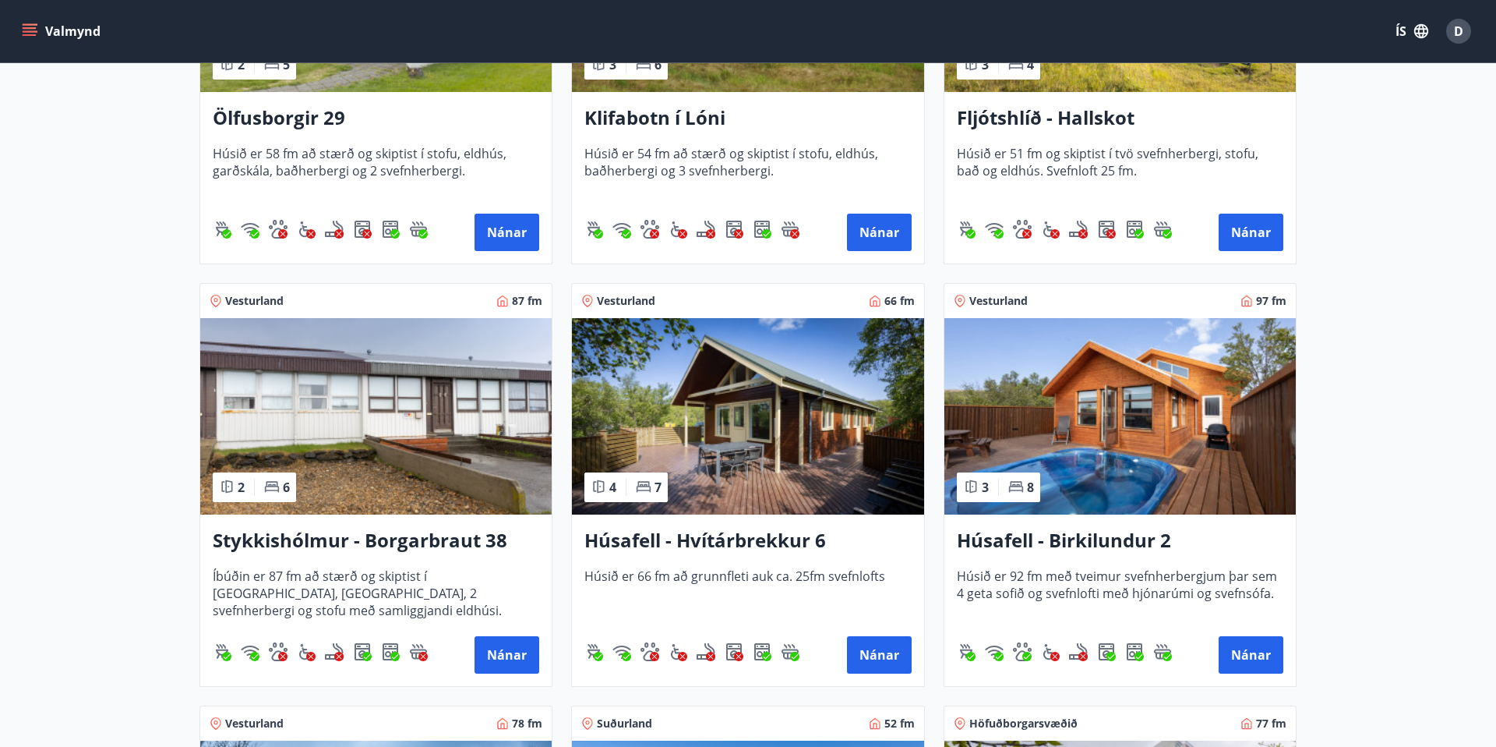
click at [1061, 539] on h3 "Húsafell - Birkilundur 2" at bounding box center [1120, 541] width 327 height 28
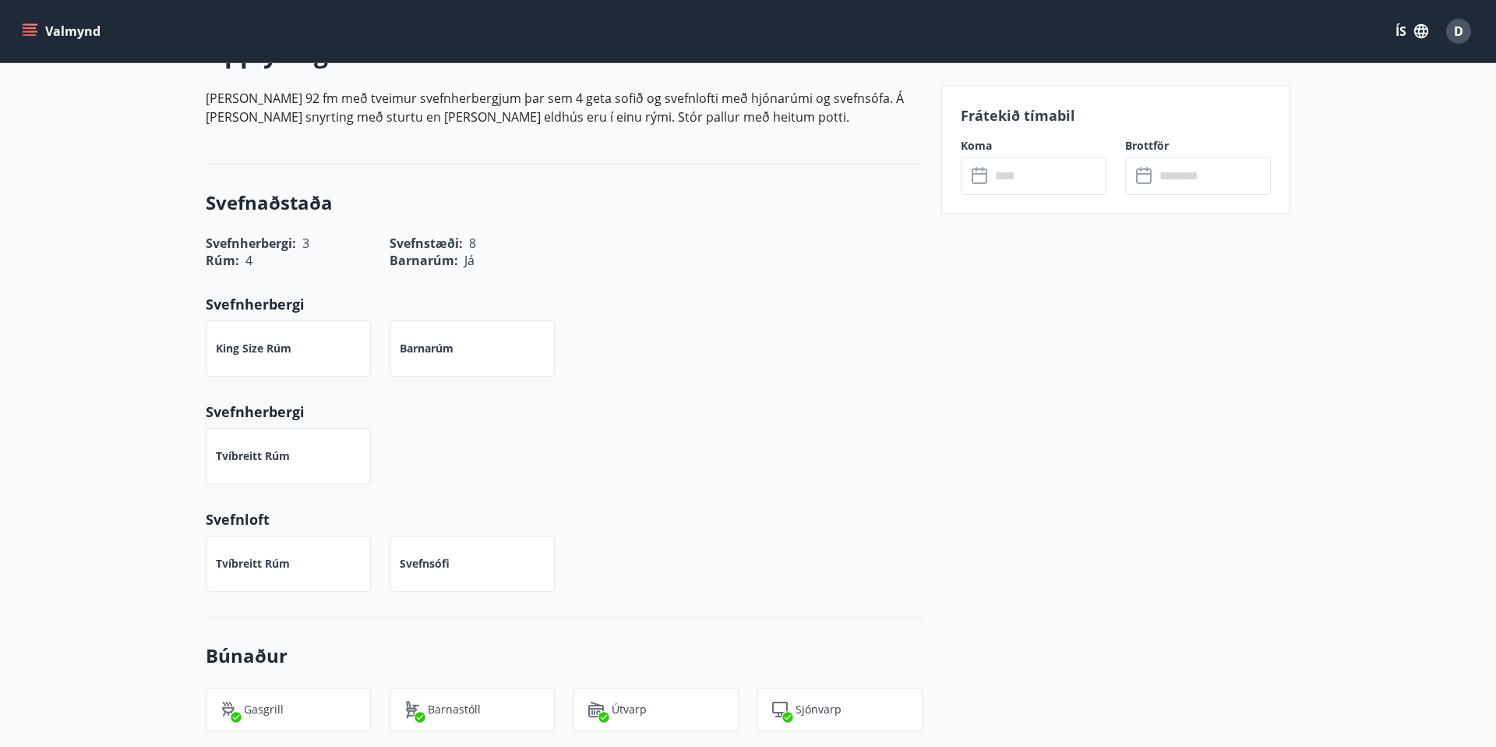
scroll to position [489, 0]
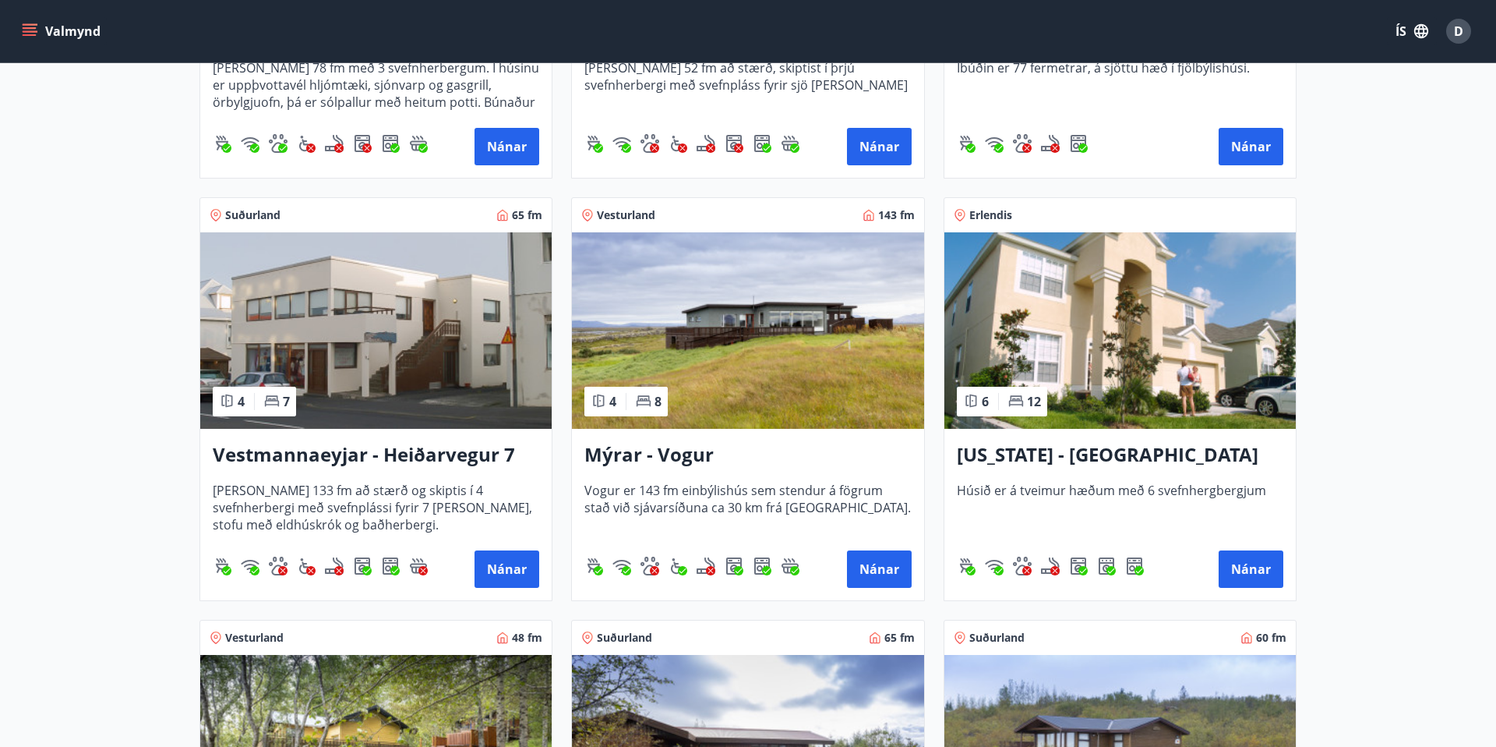
scroll to position [1429, 0]
click at [1070, 458] on h3 "Florida - Orlando" at bounding box center [1120, 454] width 327 height 28
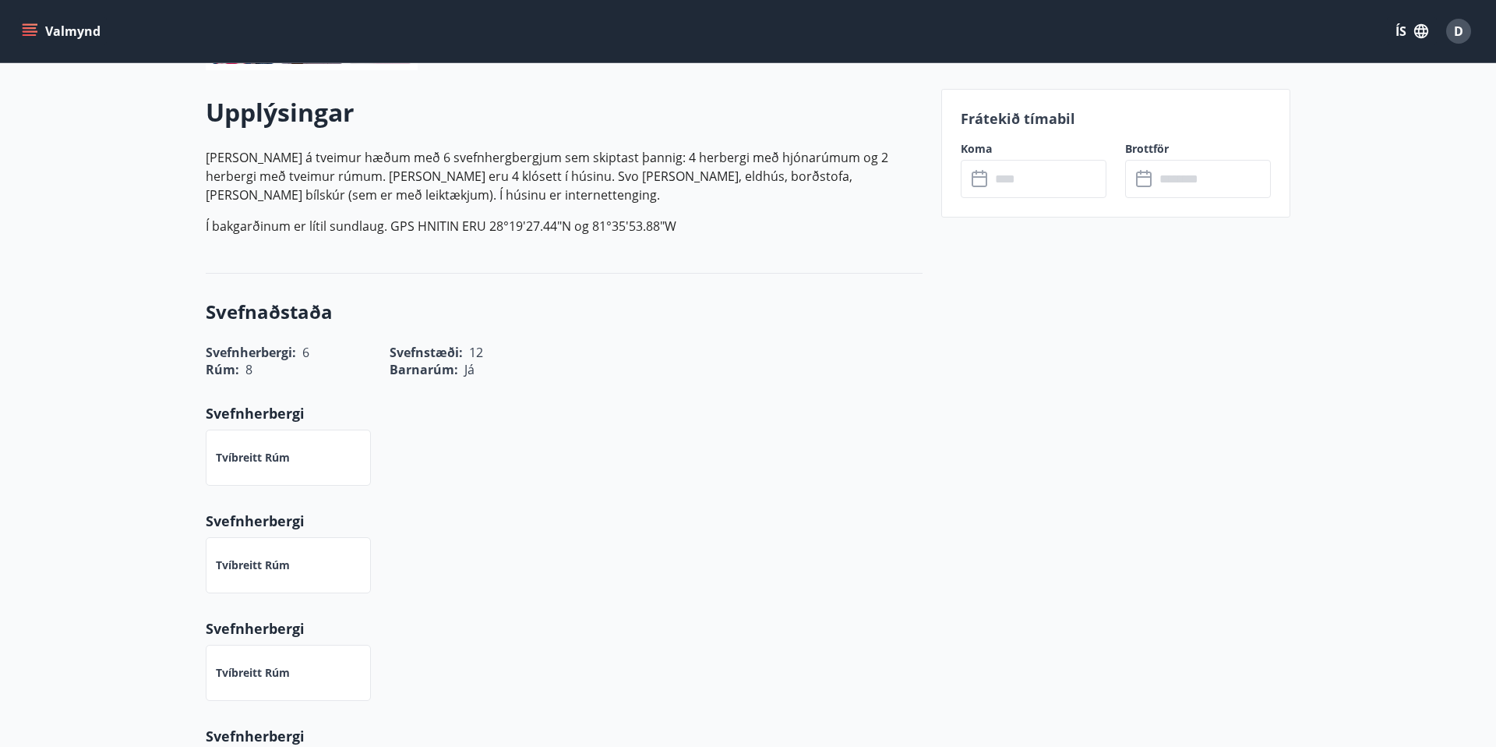
scroll to position [441, 0]
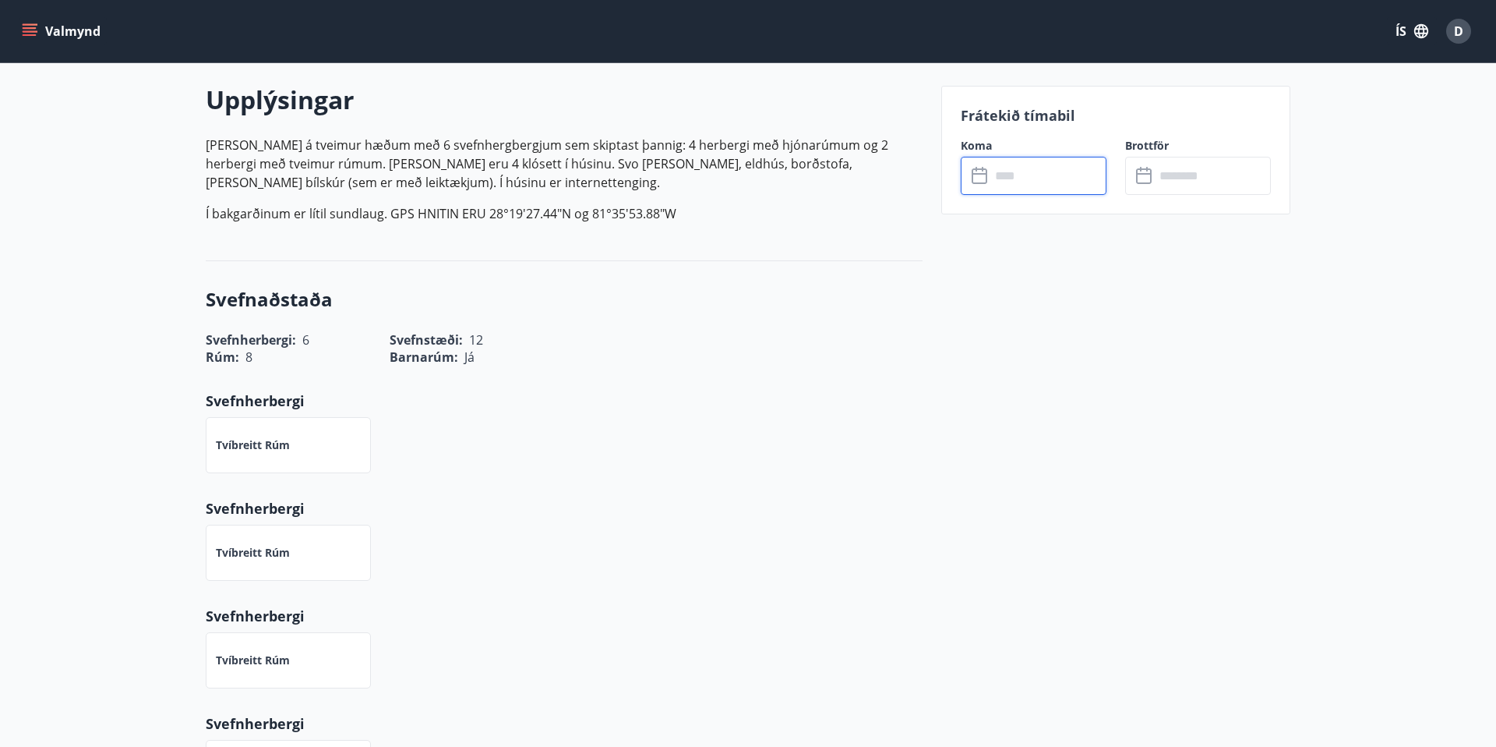
click at [1048, 185] on input "text" at bounding box center [1049, 176] width 116 height 38
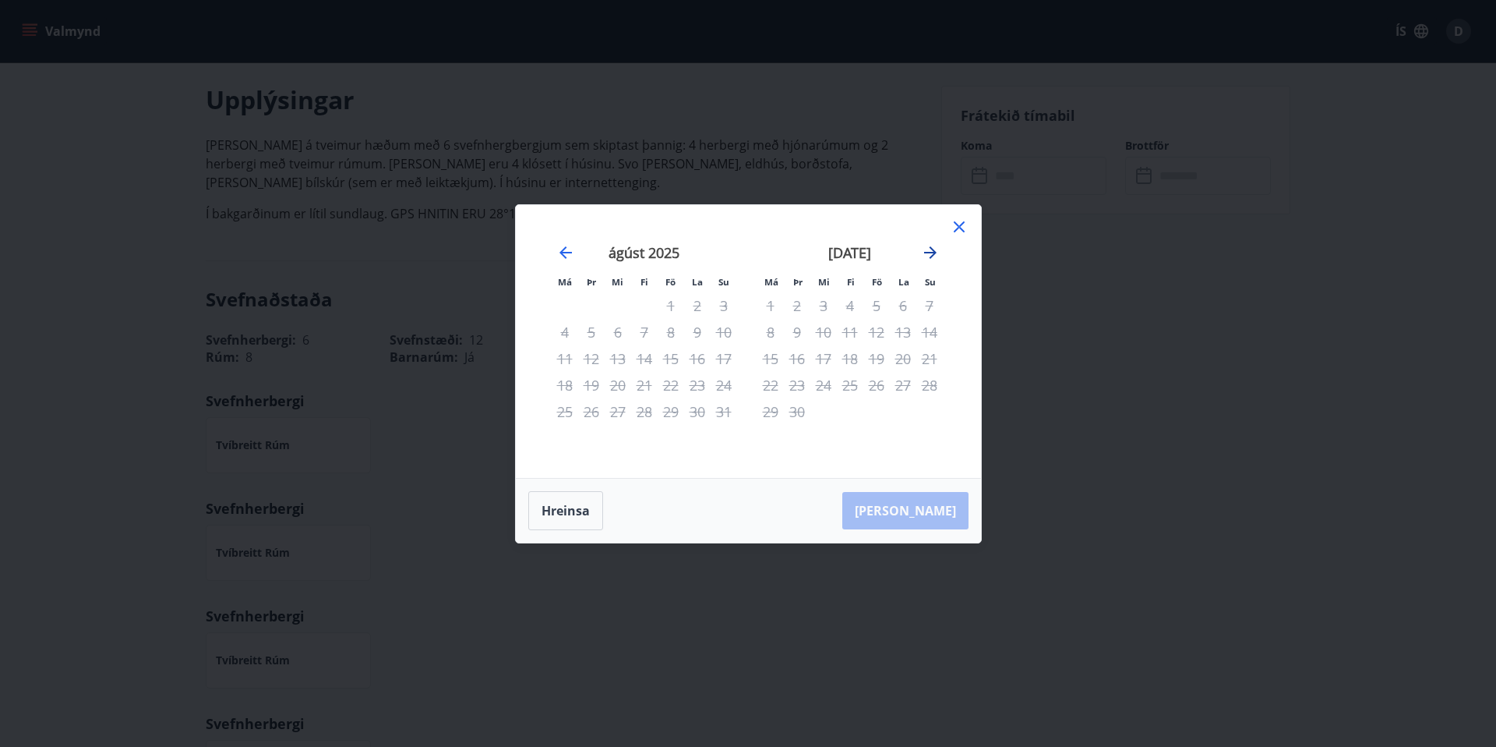
click at [928, 253] on icon "Move forward to switch to the next month." at bounding box center [930, 252] width 19 height 19
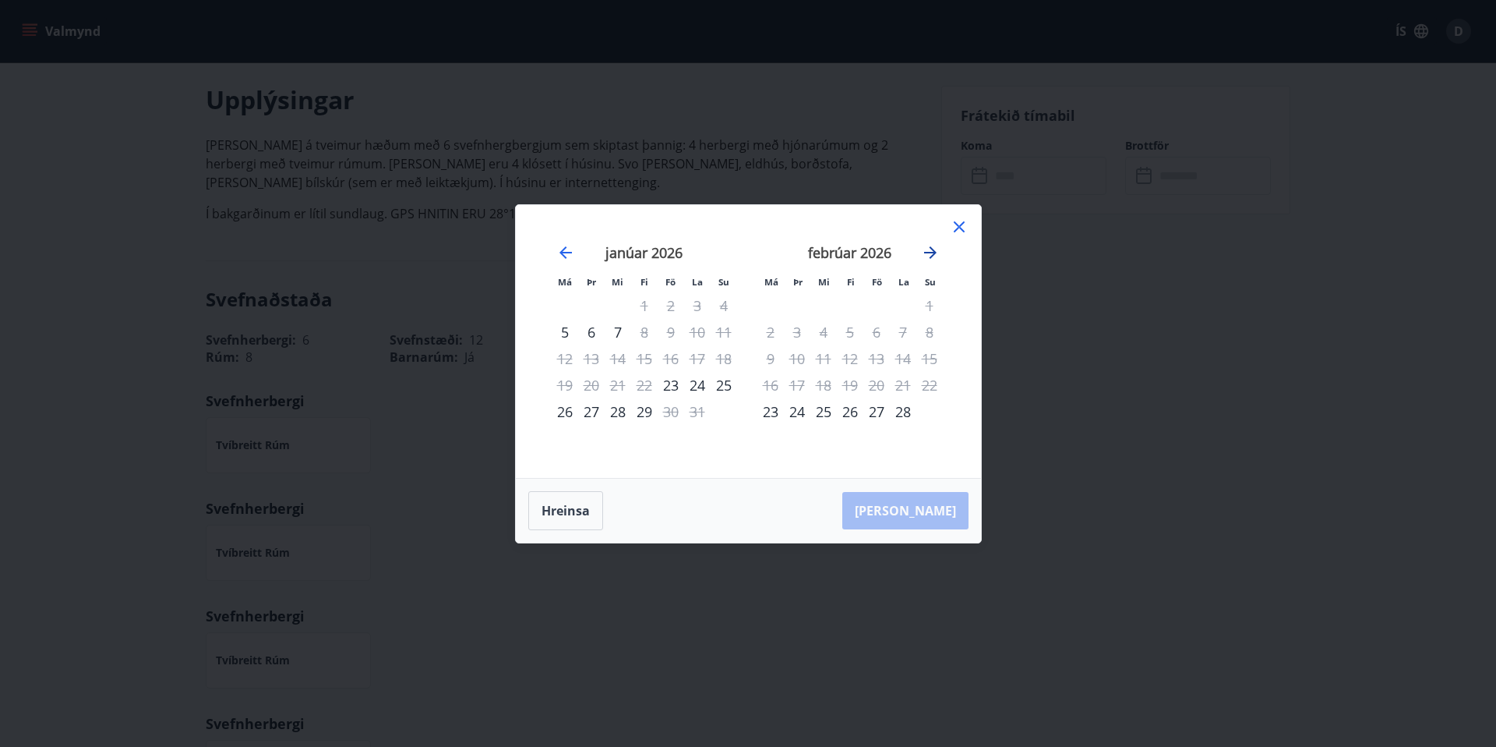
click at [928, 253] on icon "Move forward to switch to the next month." at bounding box center [930, 252] width 19 height 19
click at [560, 257] on icon "Move backward to switch to the previous month." at bounding box center [566, 252] width 19 height 19
click at [932, 252] on icon "Move forward to switch to the next month." at bounding box center [930, 252] width 12 height 12
click at [932, 253] on icon "Move forward to switch to the next month." at bounding box center [930, 252] width 12 height 12
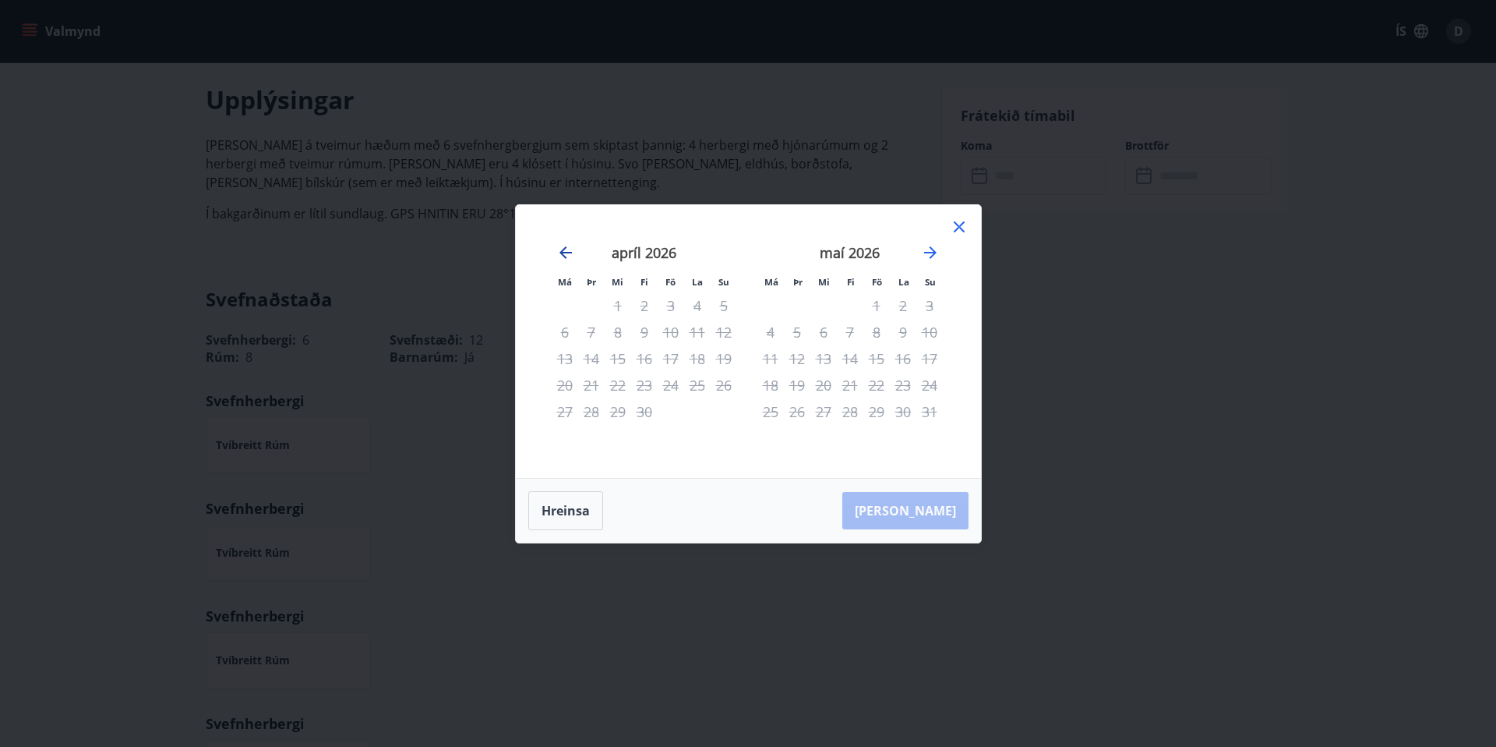
click at [560, 255] on icon "Move backward to switch to the previous month." at bounding box center [566, 252] width 19 height 19
click at [922, 250] on icon "Move forward to switch to the next month." at bounding box center [930, 252] width 19 height 19
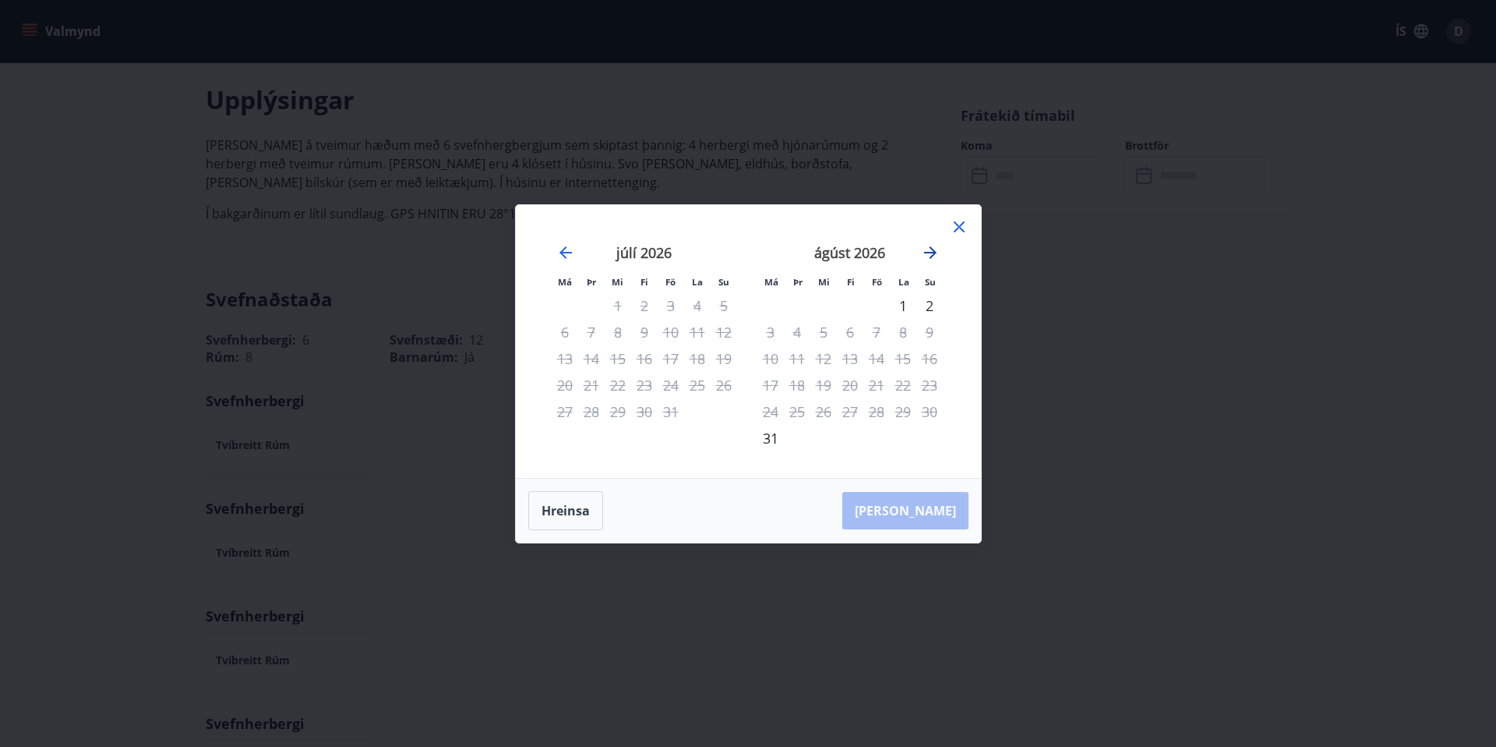
click at [922, 250] on icon "Move forward to switch to the next month." at bounding box center [930, 252] width 19 height 19
click at [596, 301] on div "1" at bounding box center [591, 305] width 27 height 27
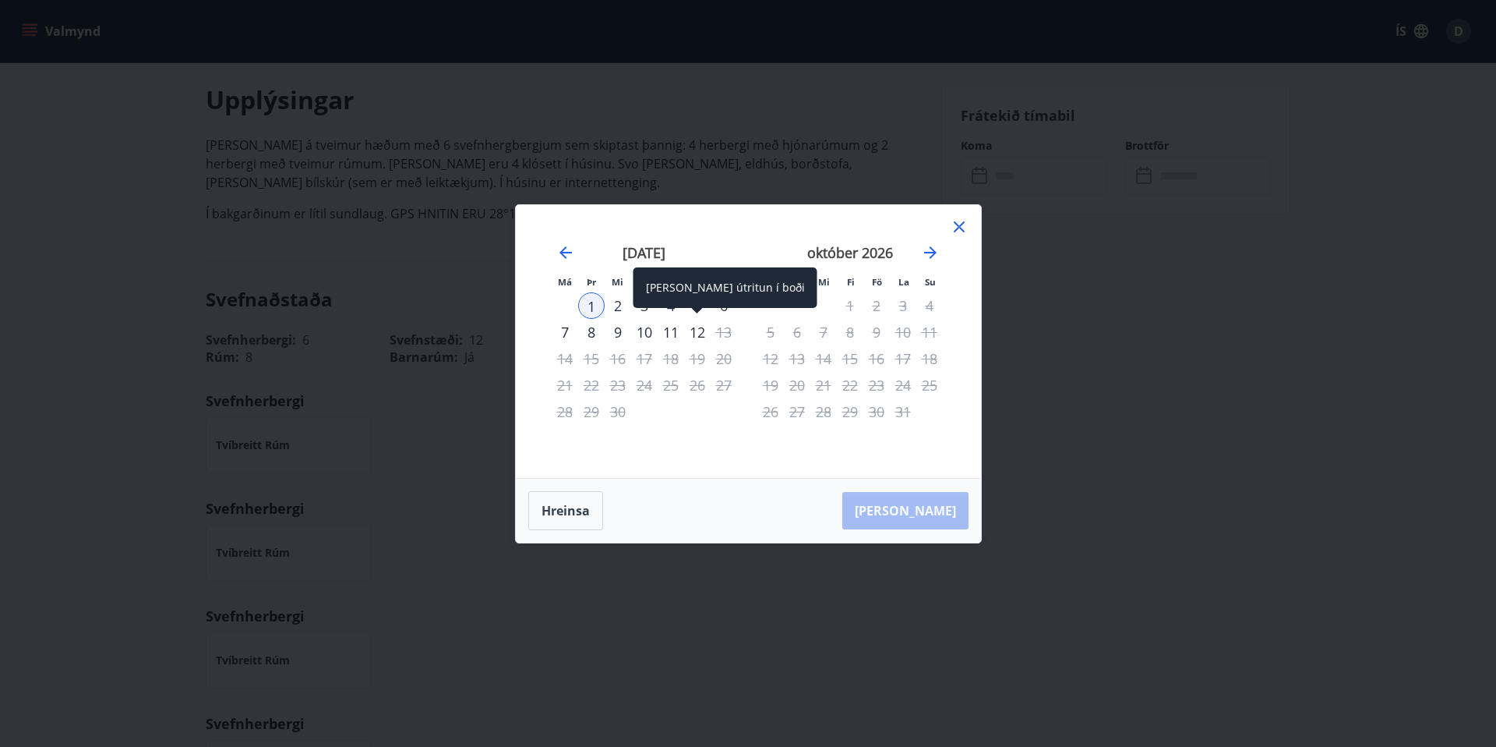
click at [696, 338] on div "12" at bounding box center [697, 332] width 27 height 27
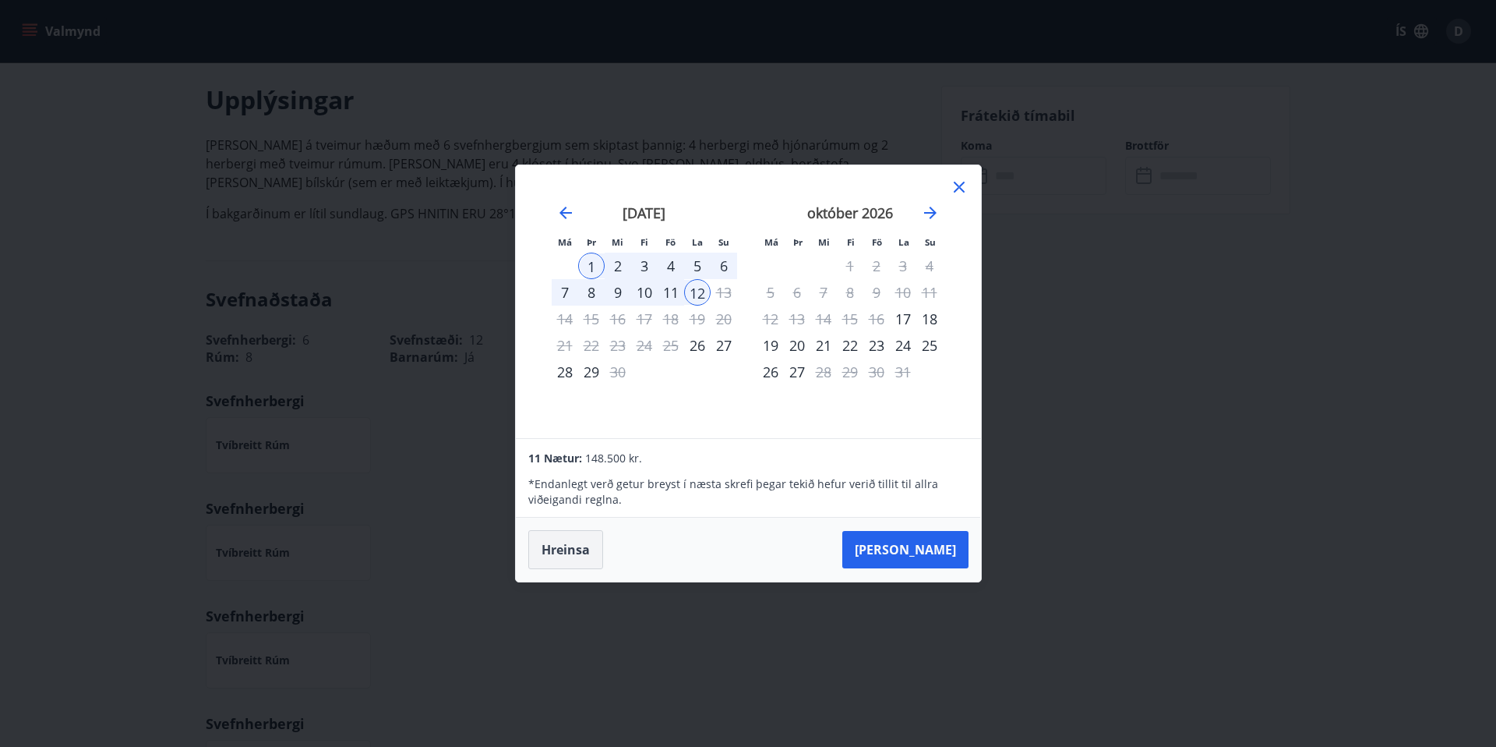
click at [563, 549] on button "Hreinsa" at bounding box center [565, 549] width 75 height 39
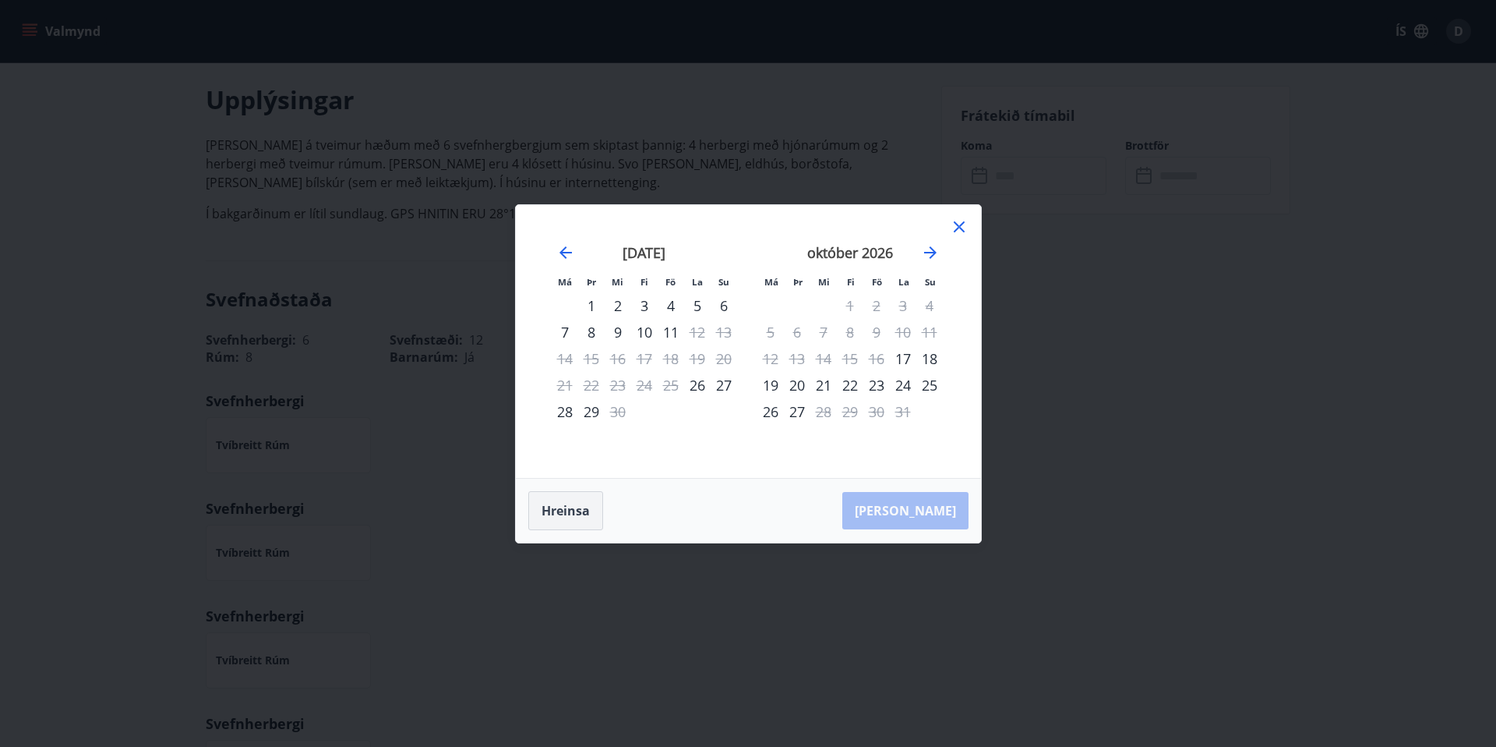
click at [572, 521] on button "Hreinsa" at bounding box center [565, 510] width 75 height 39
click at [571, 249] on icon "Move backward to switch to the previous month." at bounding box center [566, 252] width 19 height 19
click at [957, 227] on icon at bounding box center [959, 226] width 19 height 19
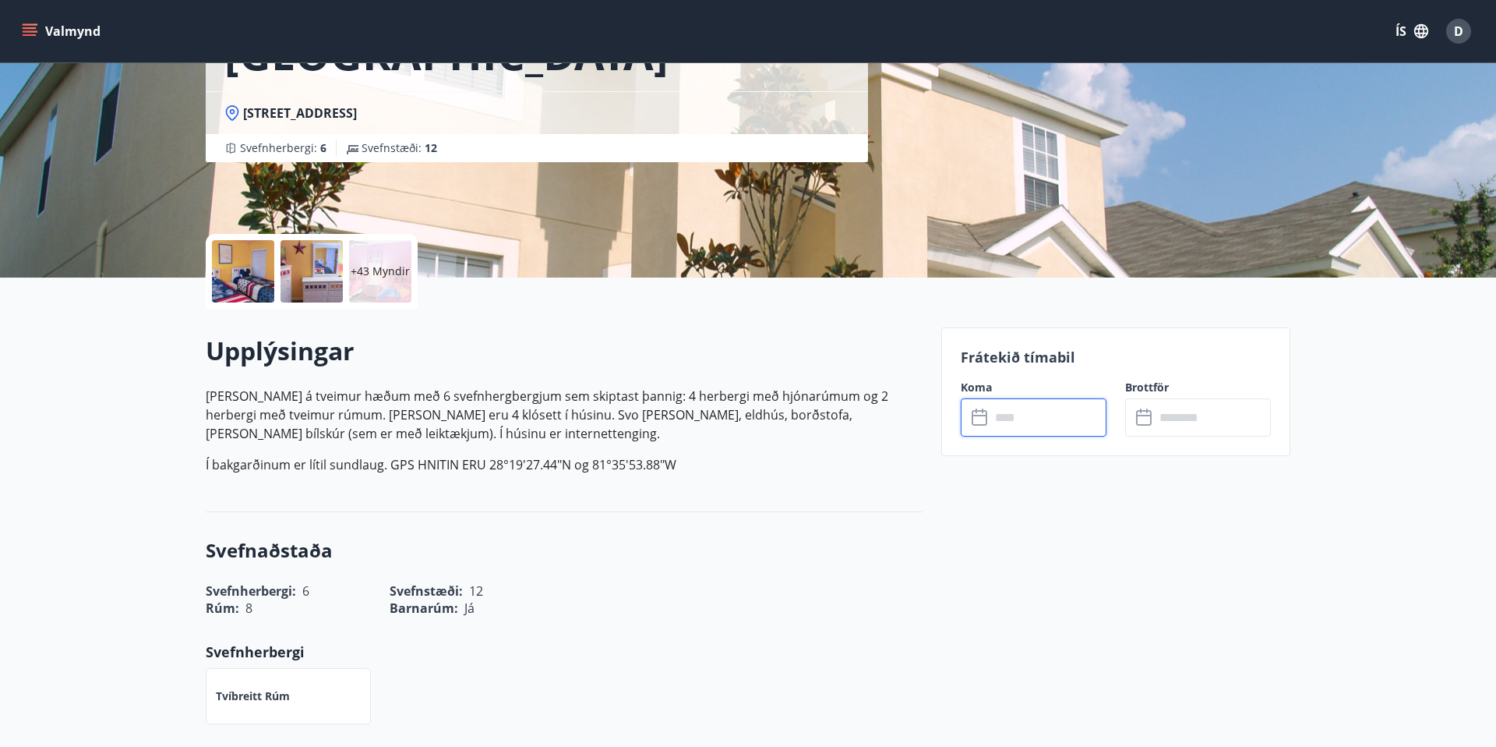
scroll to position [0, 0]
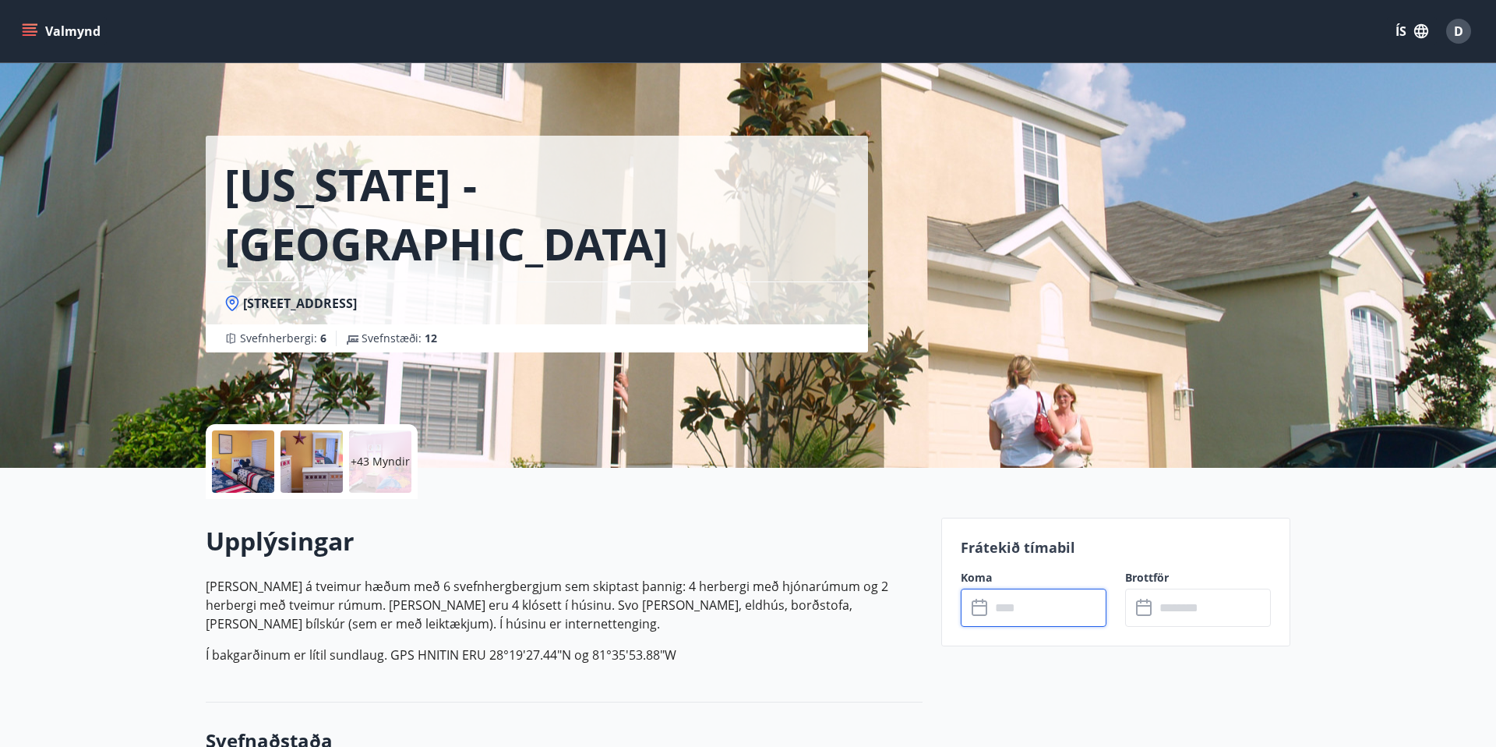
click at [238, 454] on div at bounding box center [243, 461] width 62 height 62
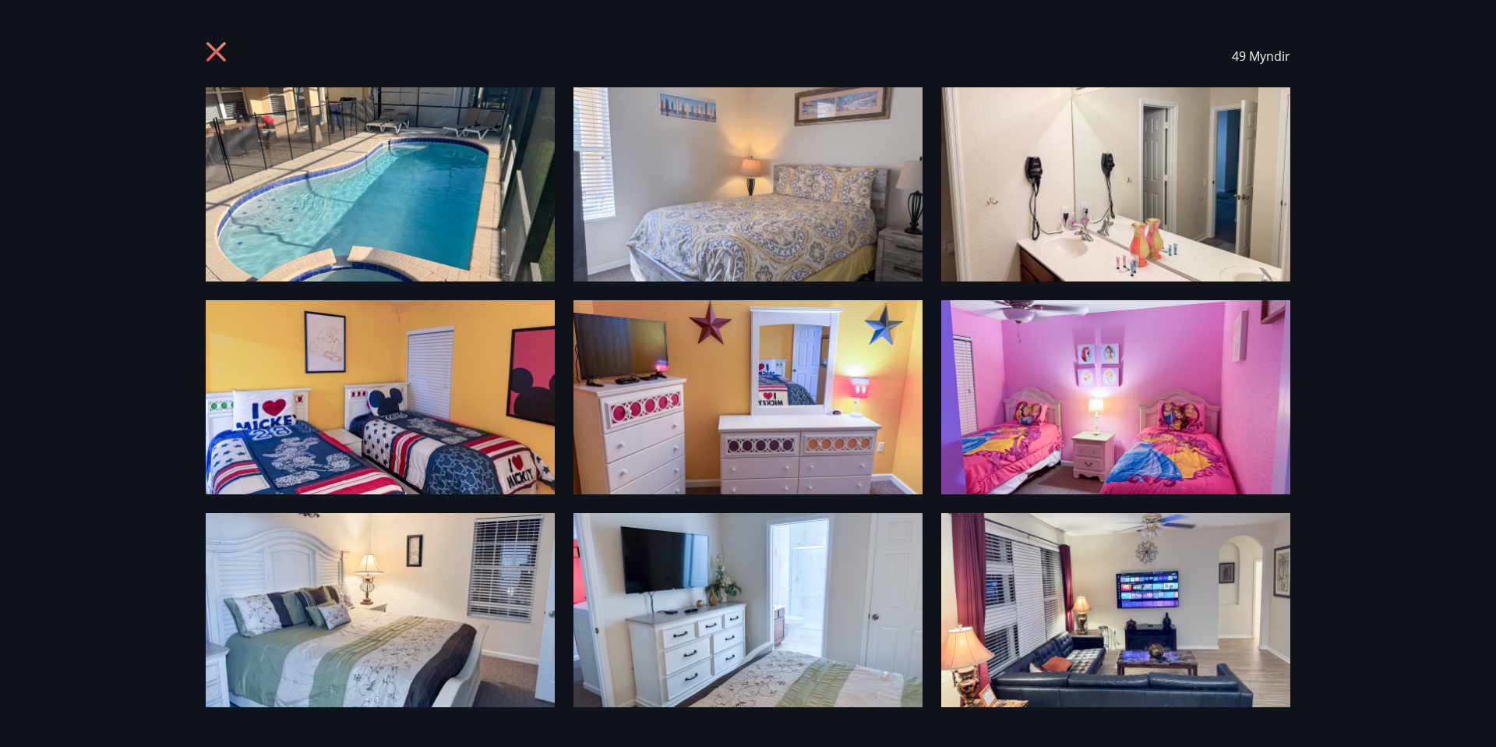
click at [460, 129] on img at bounding box center [380, 184] width 349 height 194
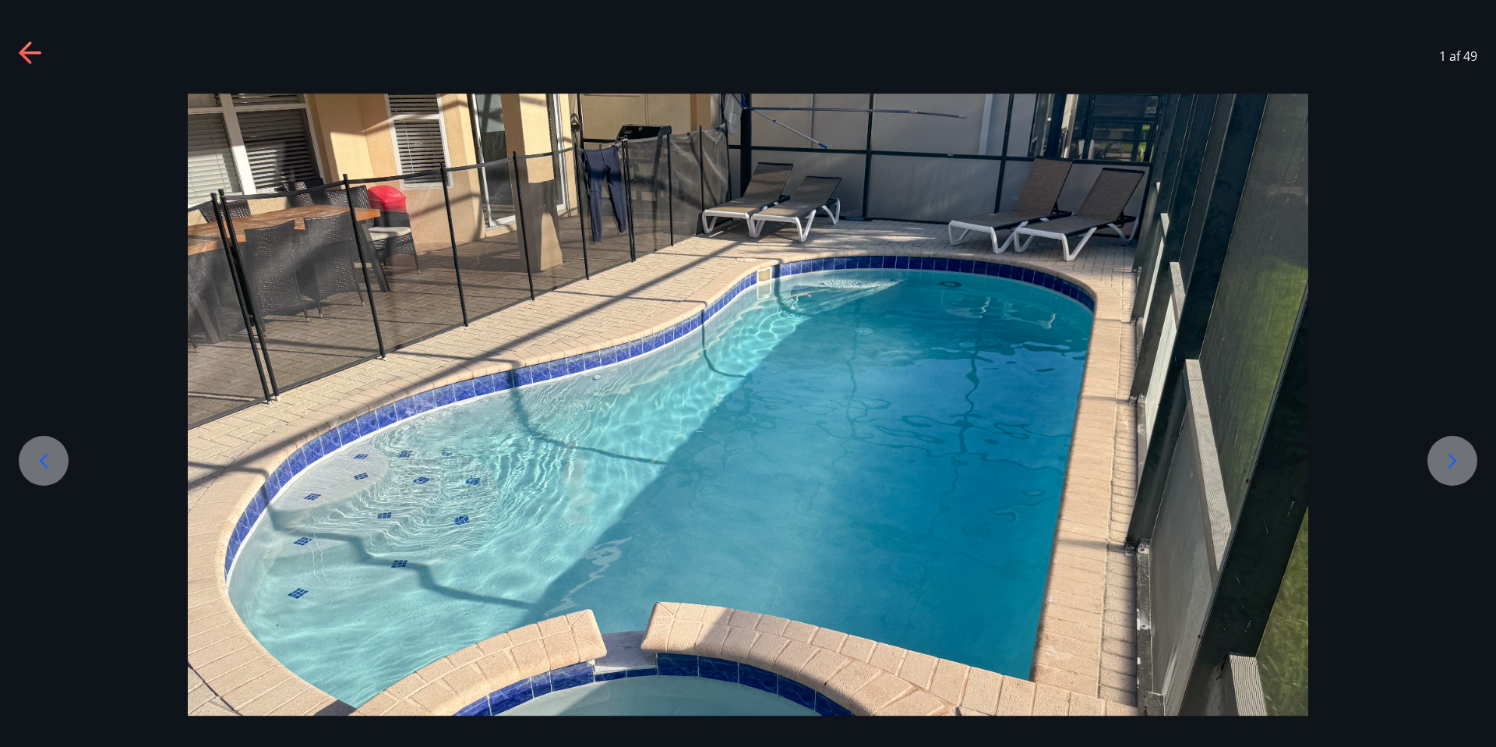
click at [1454, 451] on icon at bounding box center [1452, 460] width 25 height 25
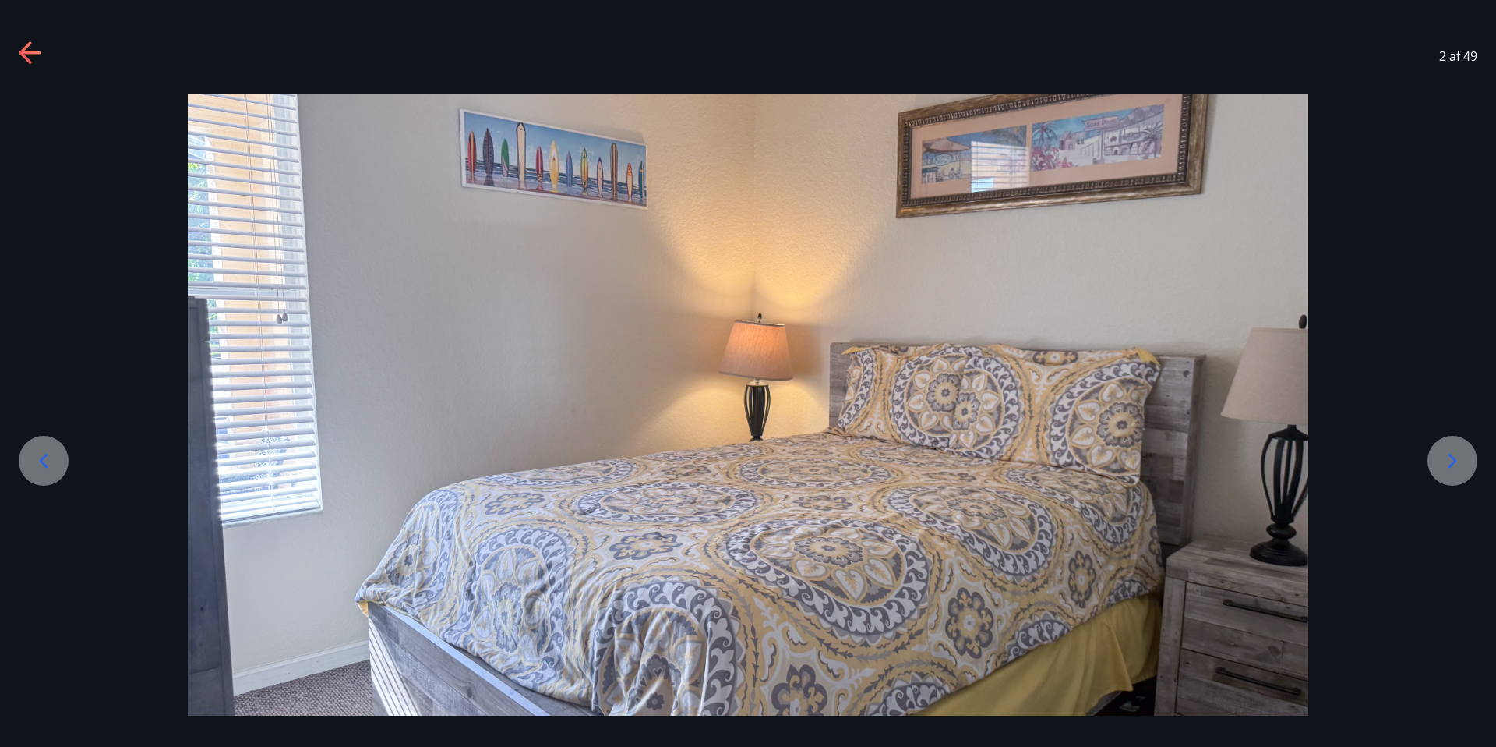
click at [1454, 451] on icon at bounding box center [1452, 460] width 25 height 25
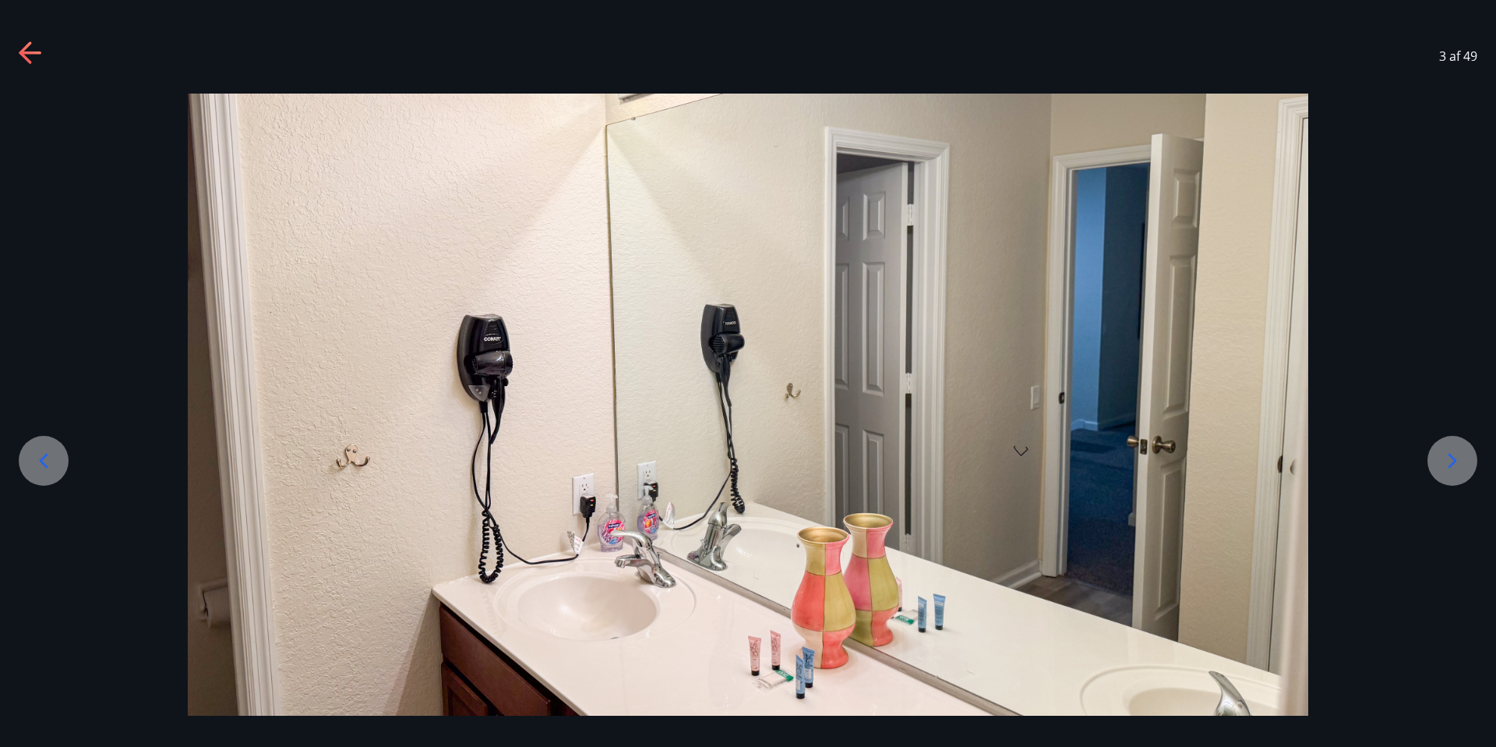
click at [1454, 451] on icon at bounding box center [1452, 460] width 25 height 25
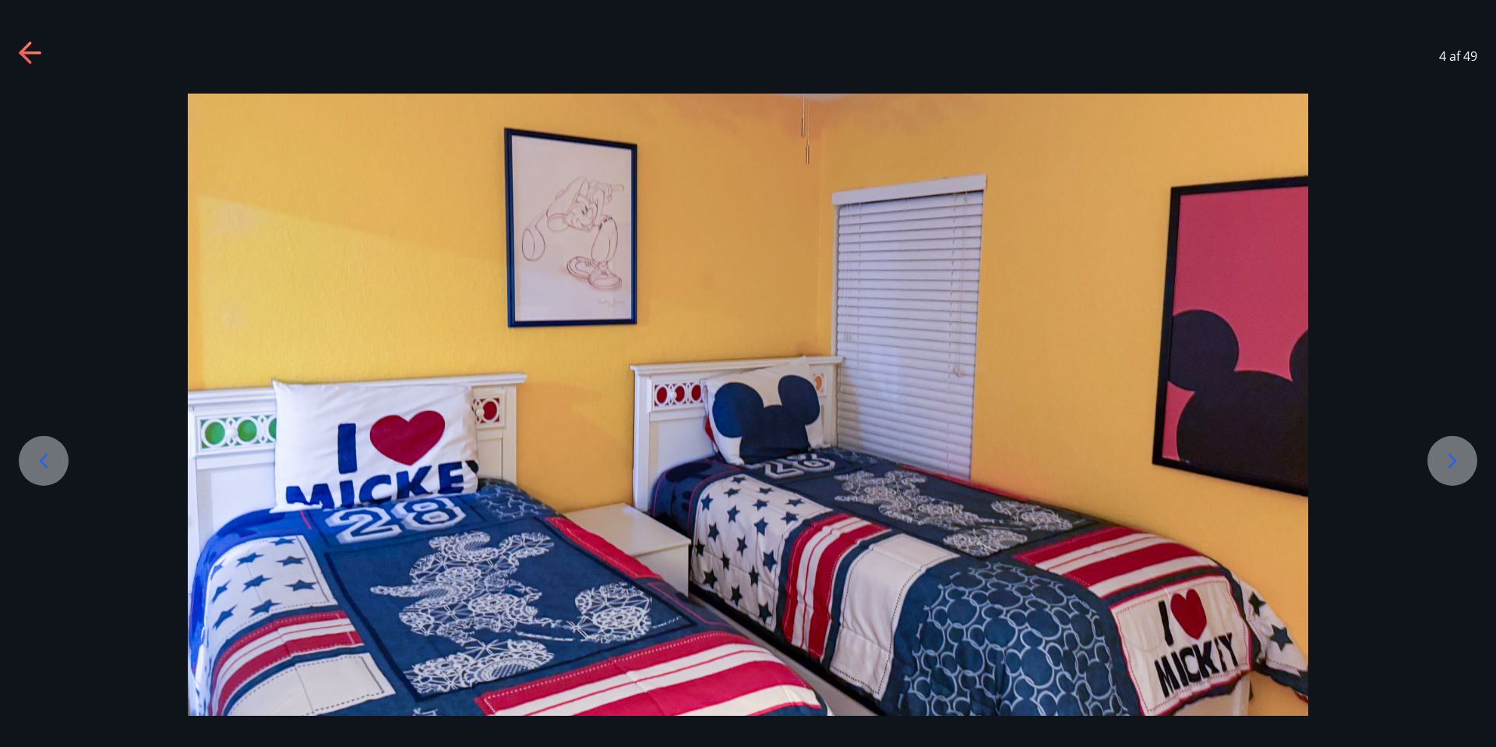
click at [1454, 451] on icon at bounding box center [1452, 460] width 25 height 25
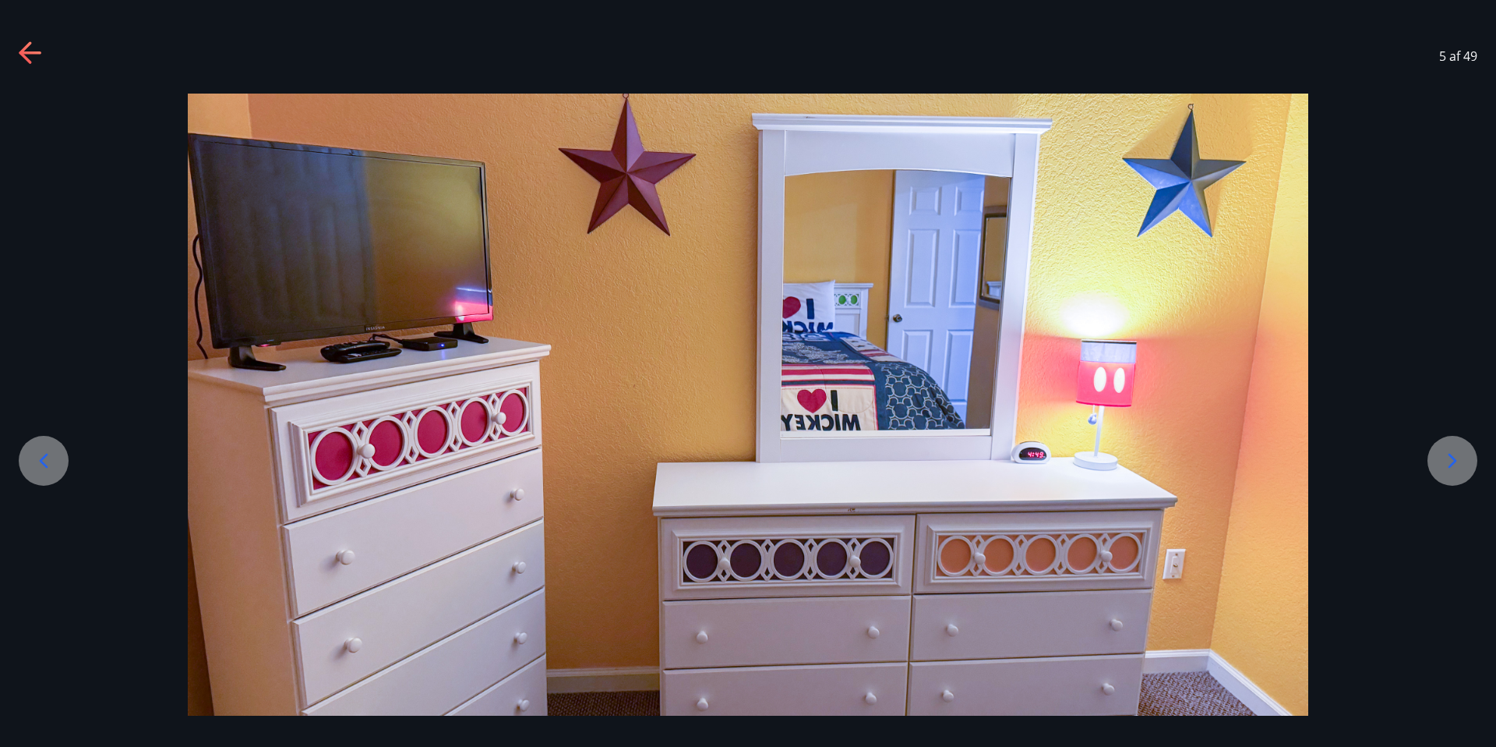
click at [1454, 451] on icon at bounding box center [1452, 460] width 25 height 25
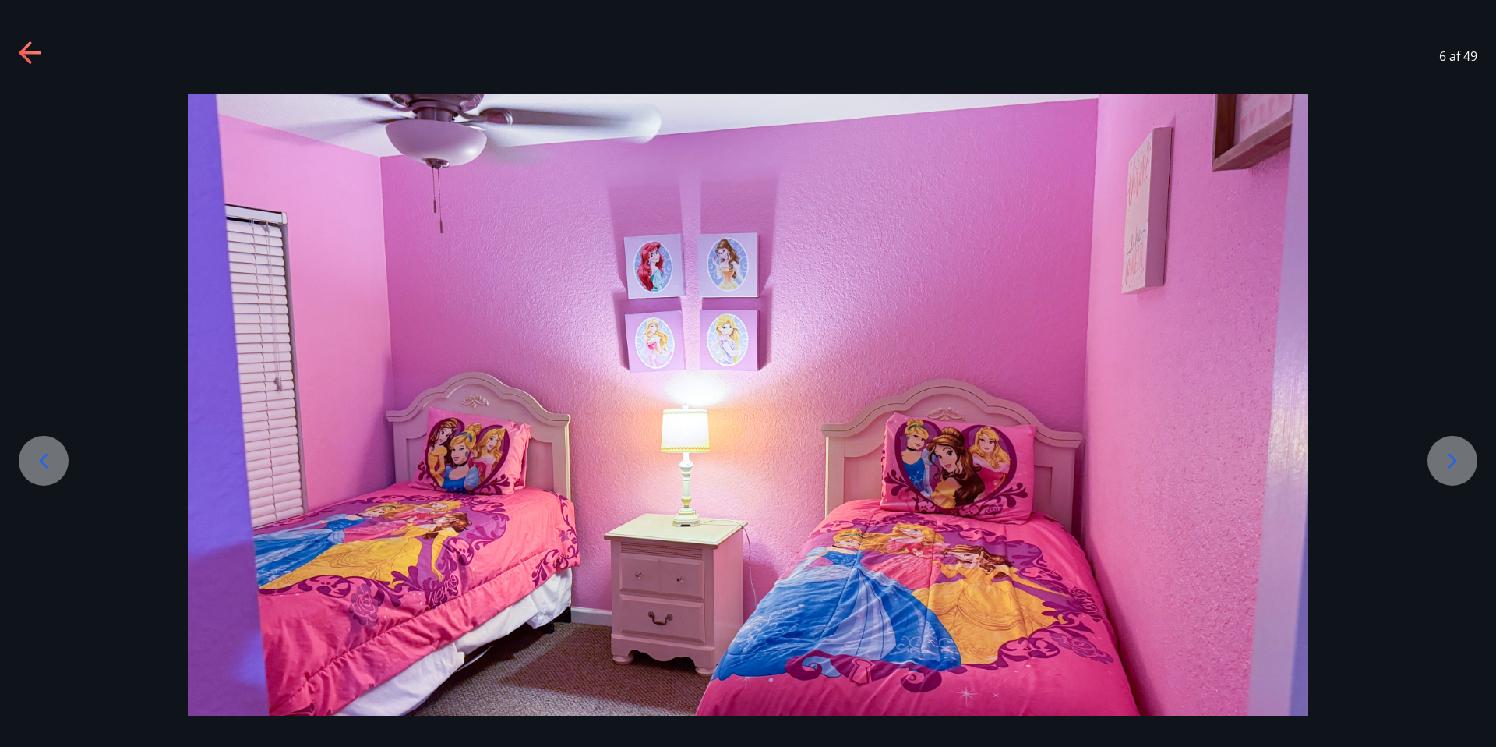
click at [1454, 451] on icon at bounding box center [1452, 460] width 25 height 25
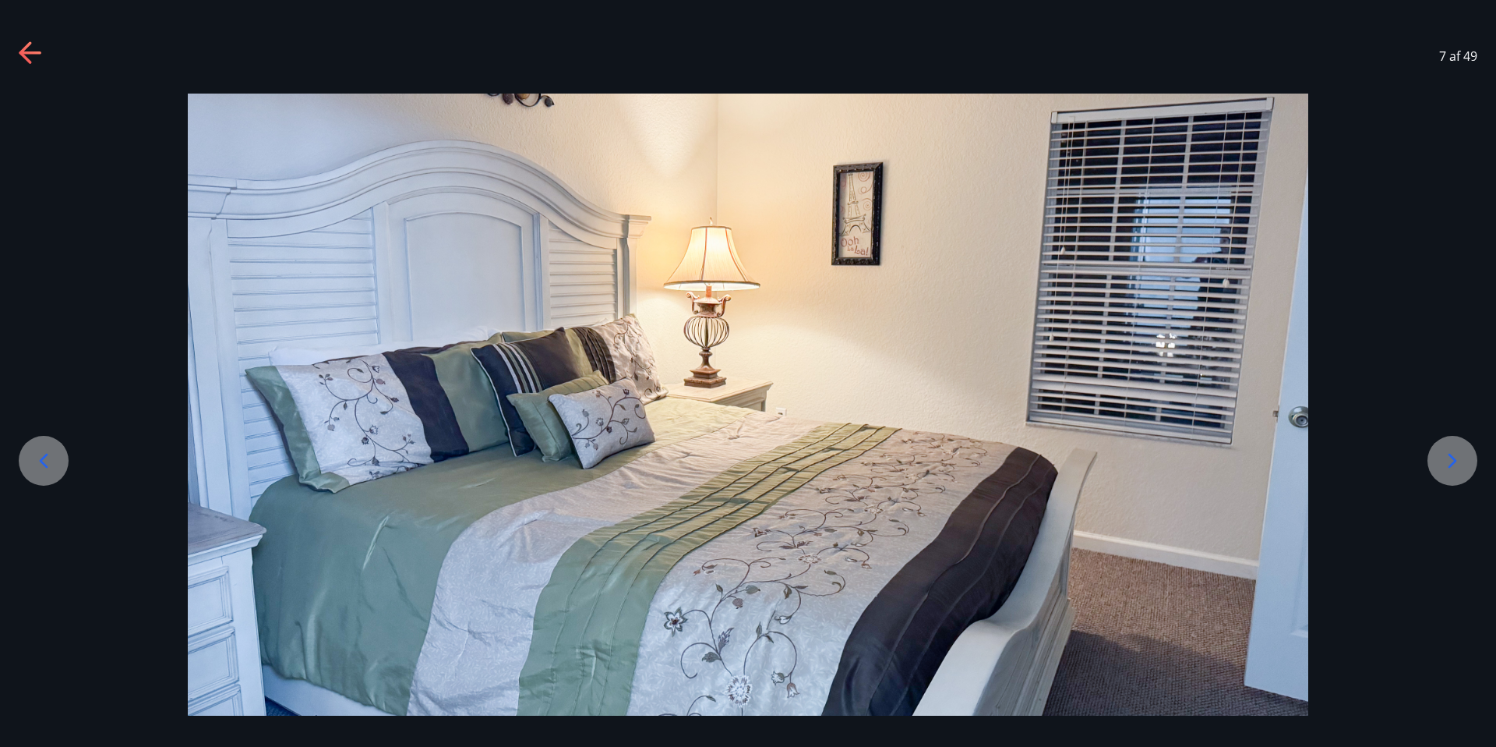
click at [1454, 451] on icon at bounding box center [1452, 460] width 25 height 25
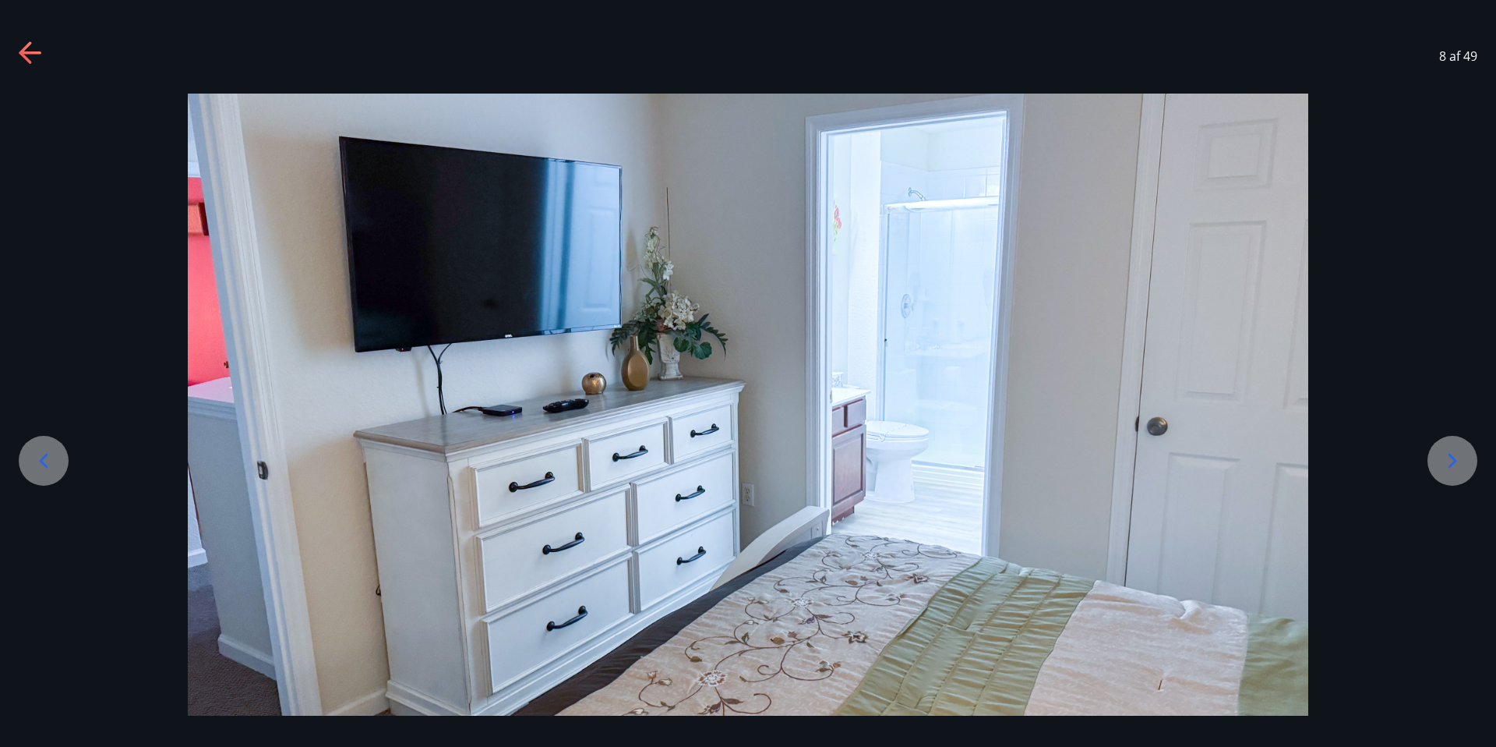
click at [1454, 451] on icon at bounding box center [1452, 460] width 25 height 25
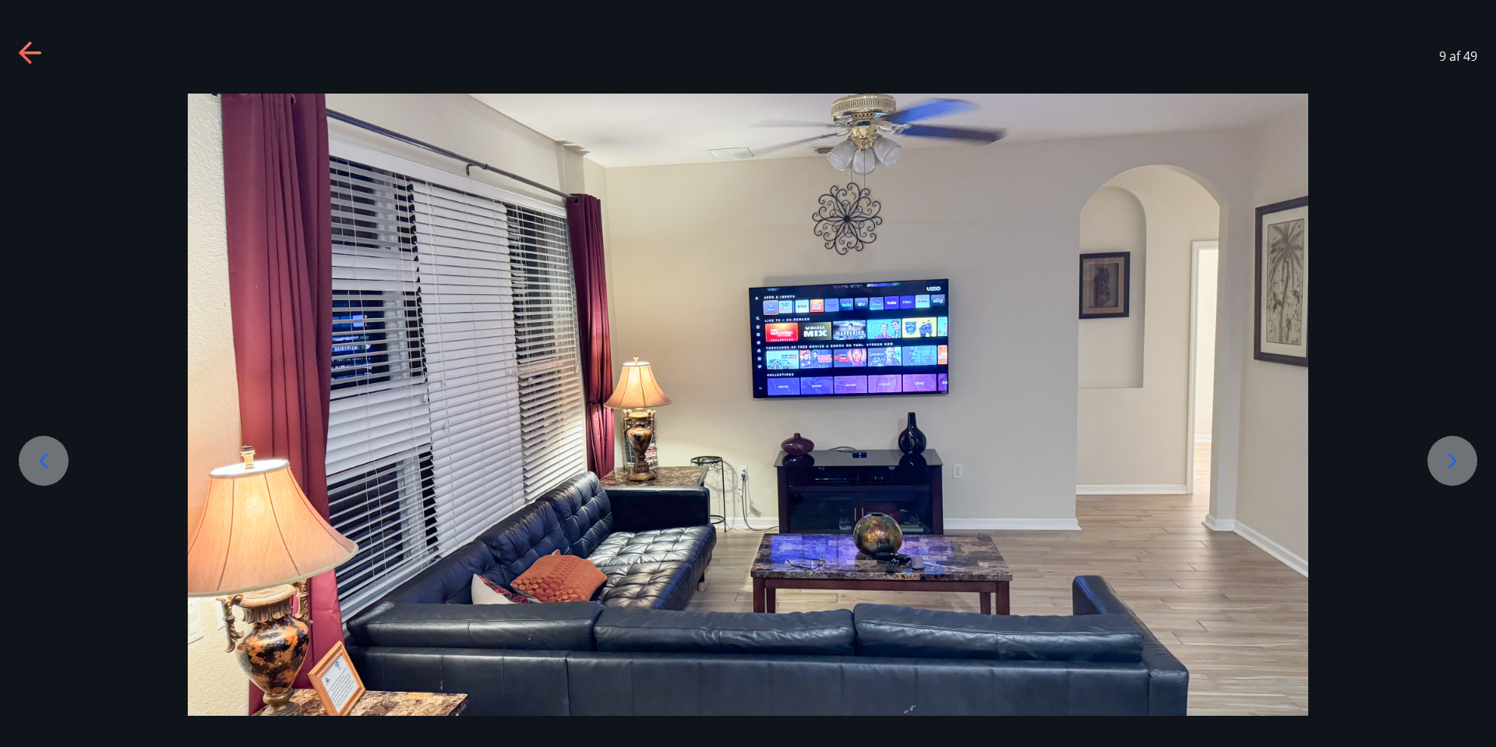
click at [1454, 451] on icon at bounding box center [1452, 460] width 25 height 25
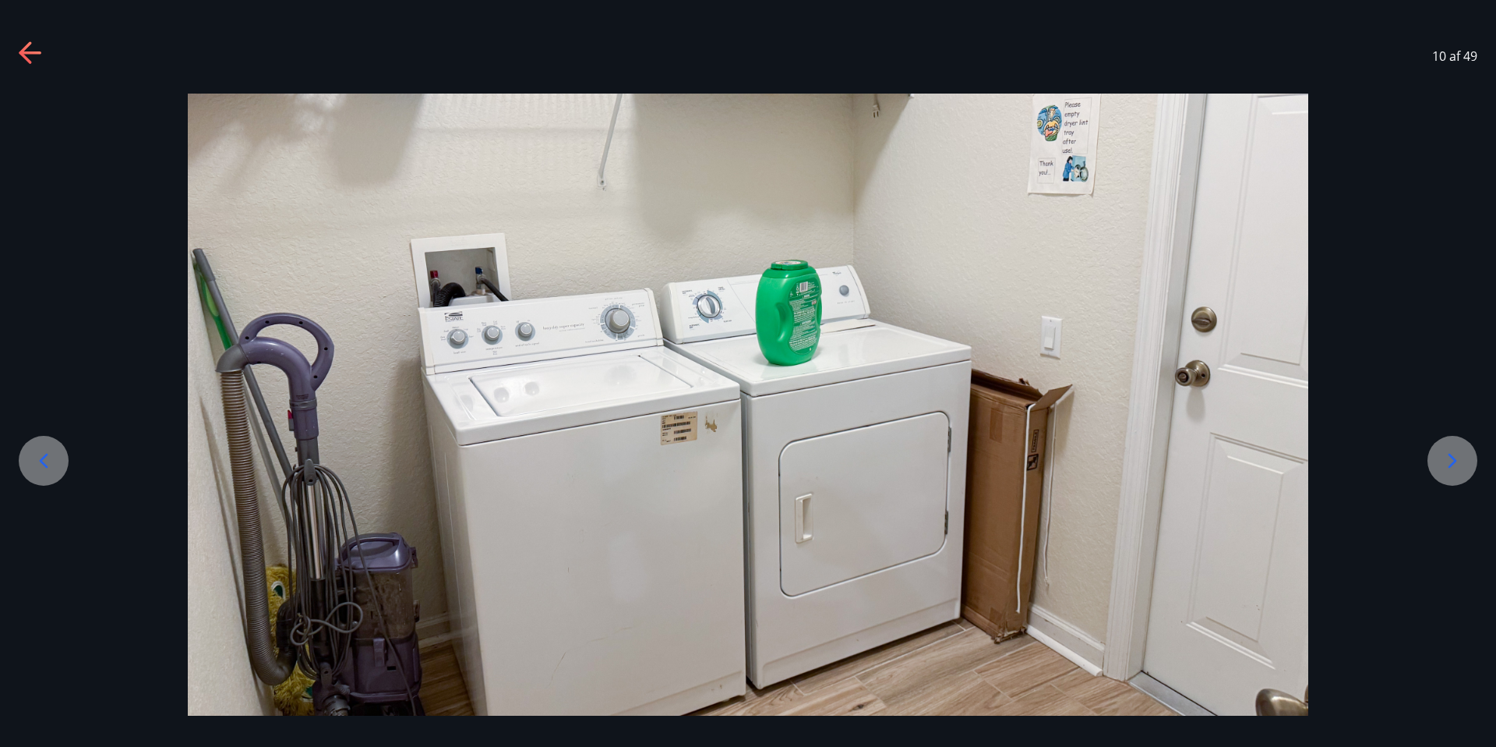
click at [1454, 451] on icon at bounding box center [1452, 460] width 25 height 25
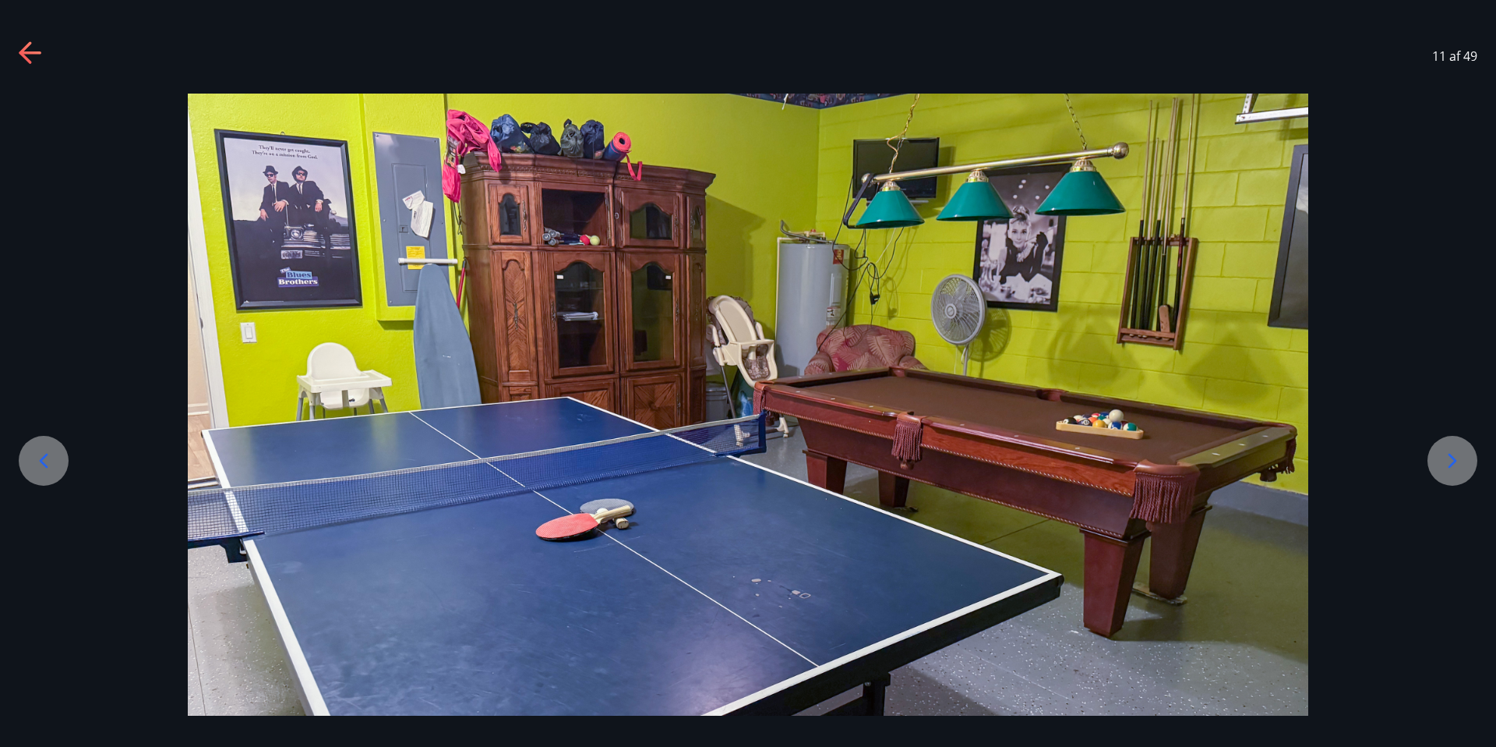
click at [1454, 451] on icon at bounding box center [1452, 460] width 25 height 25
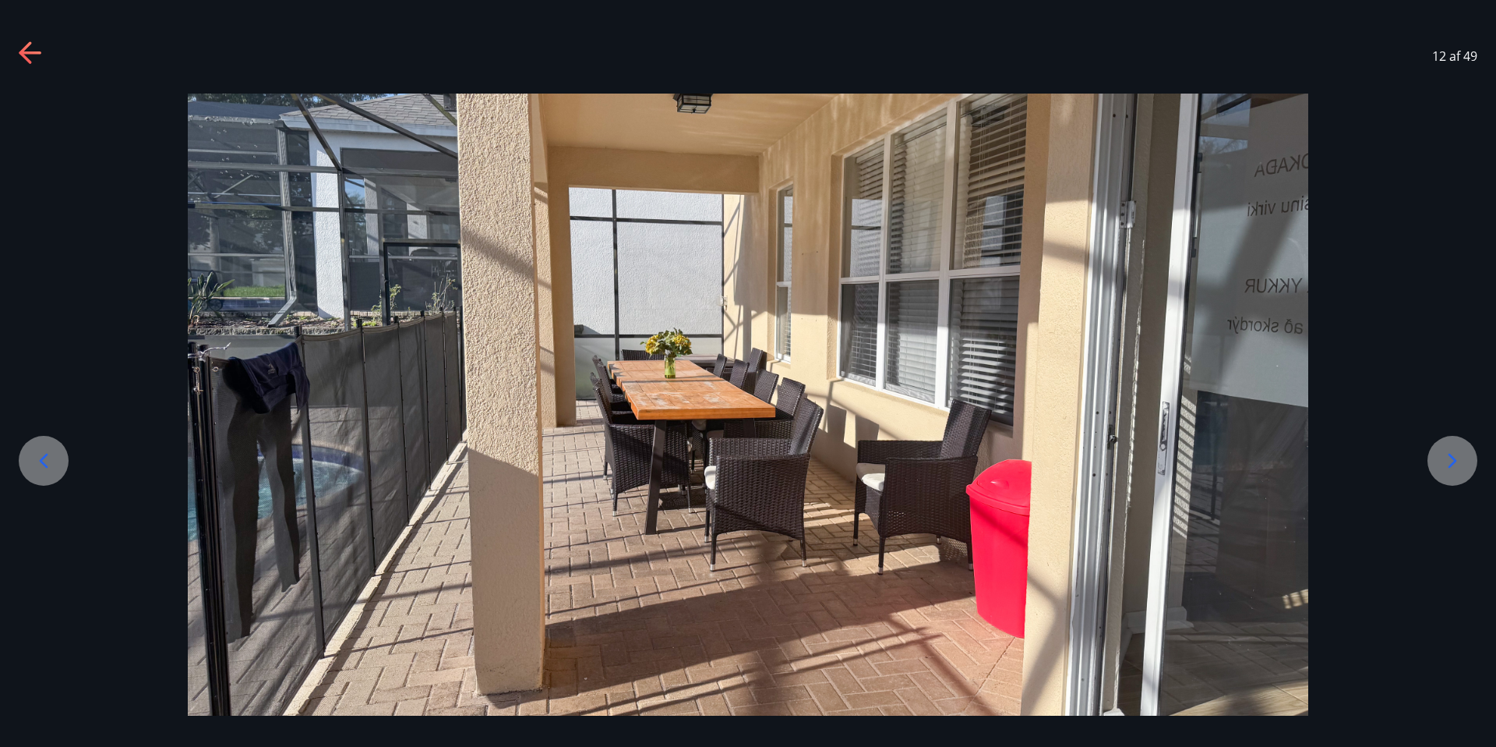
click at [34, 461] on icon at bounding box center [43, 460] width 25 height 25
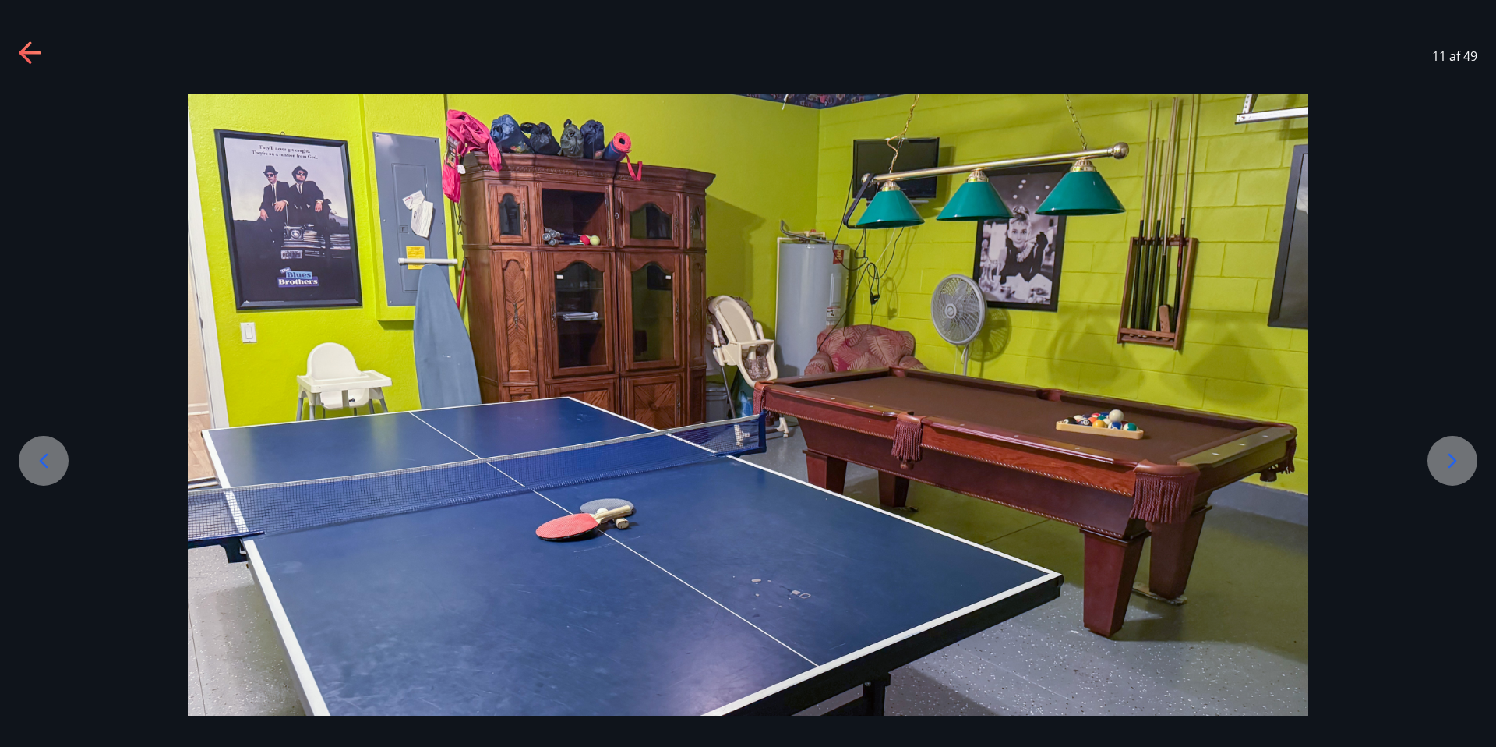
click at [1444, 456] on icon at bounding box center [1452, 460] width 25 height 25
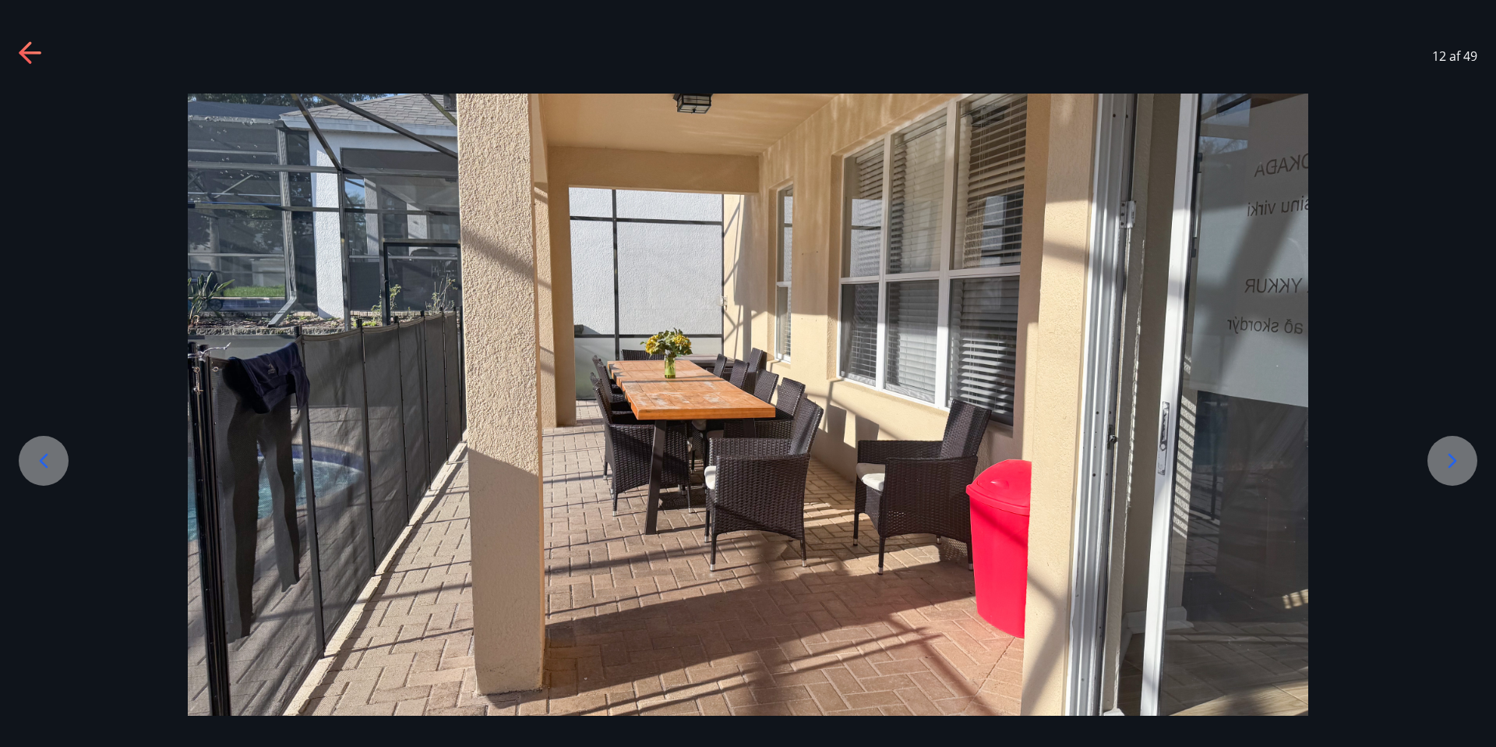
click at [1453, 458] on icon at bounding box center [1453, 461] width 9 height 15
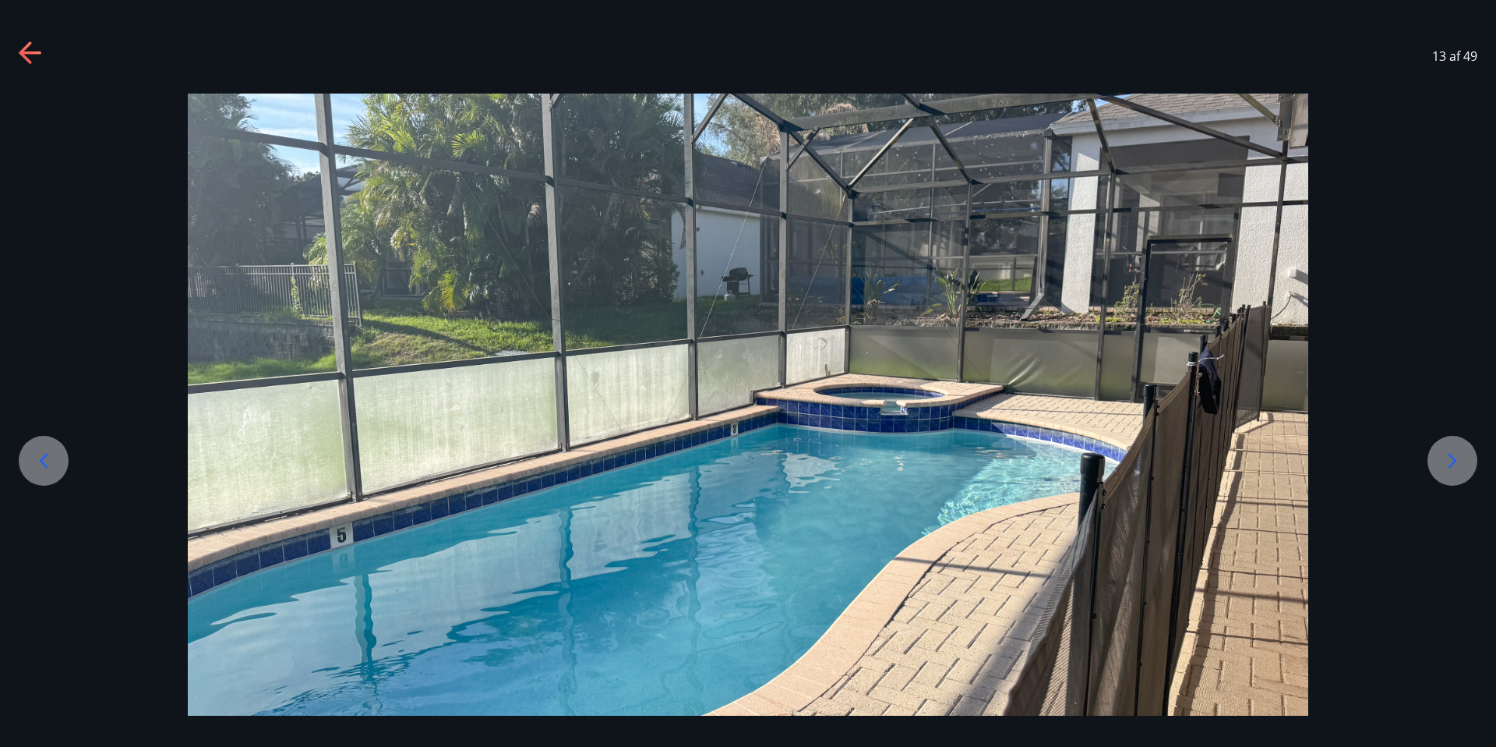
click at [1449, 464] on icon at bounding box center [1452, 460] width 25 height 25
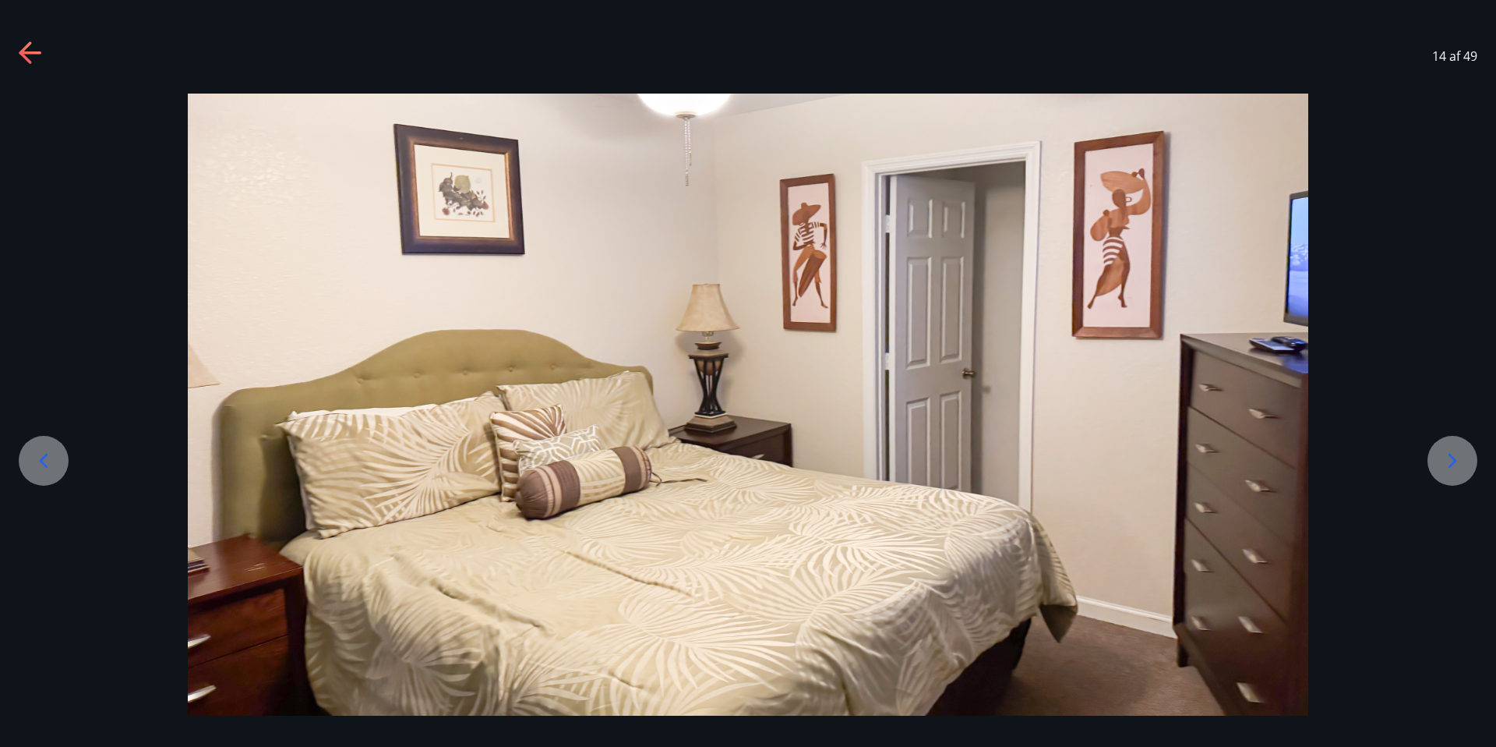
click at [1449, 464] on icon at bounding box center [1452, 460] width 25 height 25
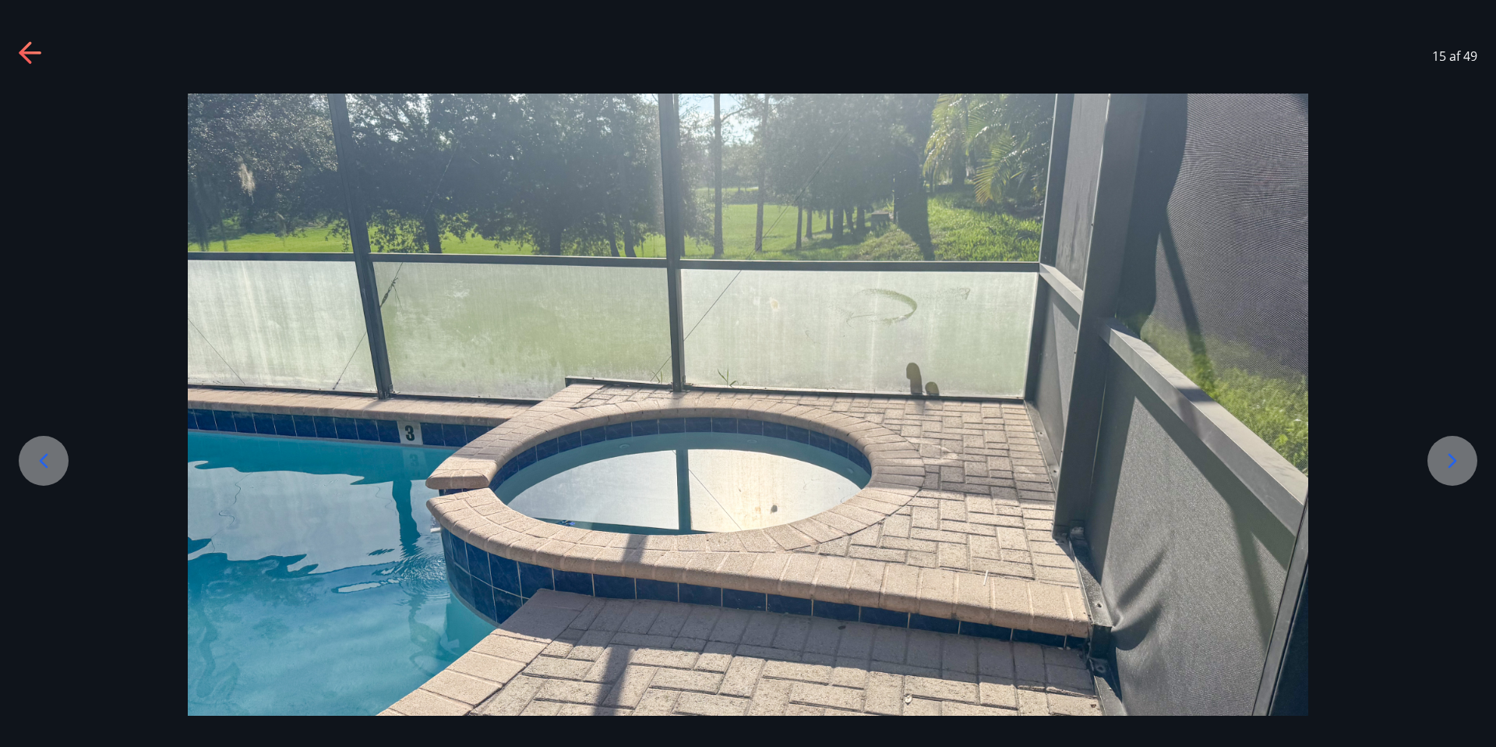
click at [1449, 464] on icon at bounding box center [1452, 460] width 25 height 25
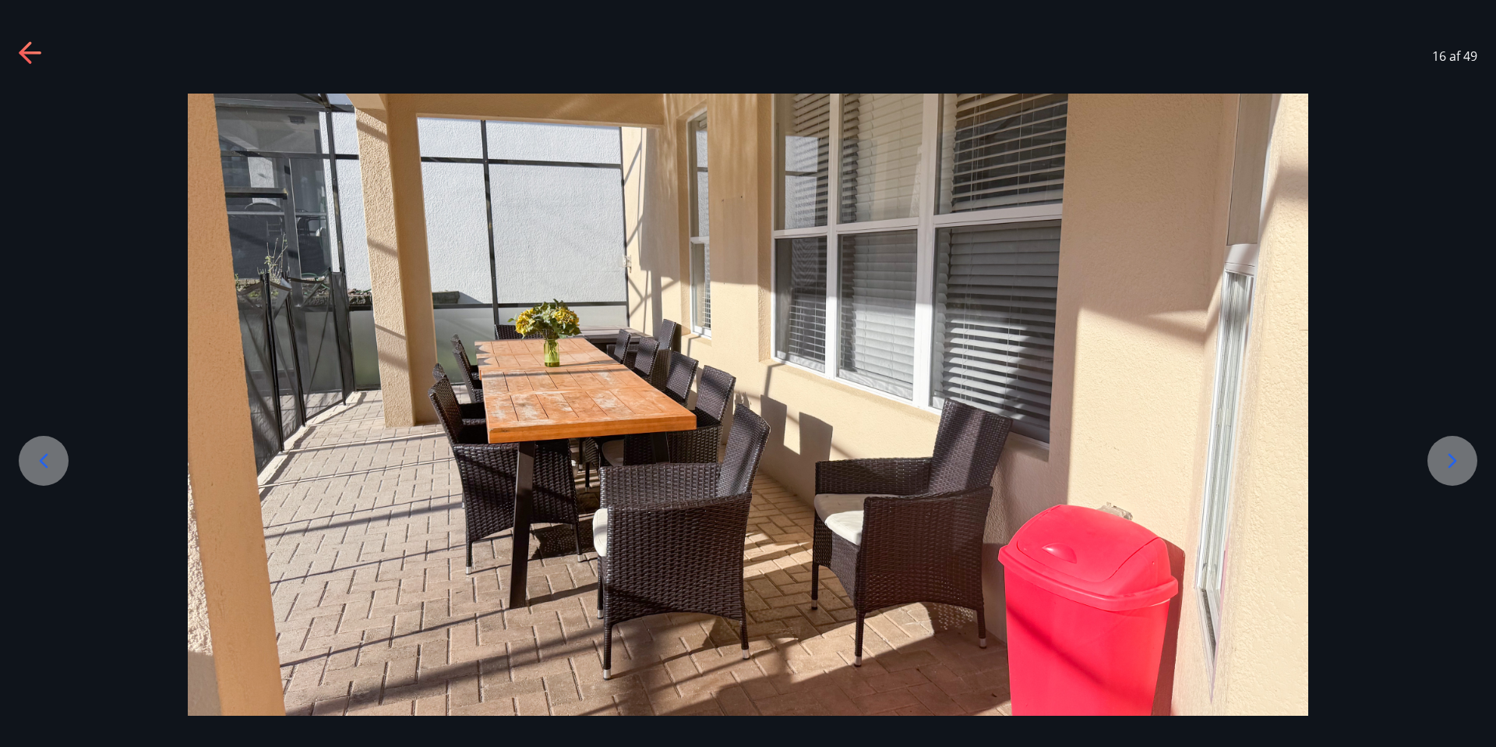
click at [1457, 462] on icon at bounding box center [1452, 460] width 25 height 25
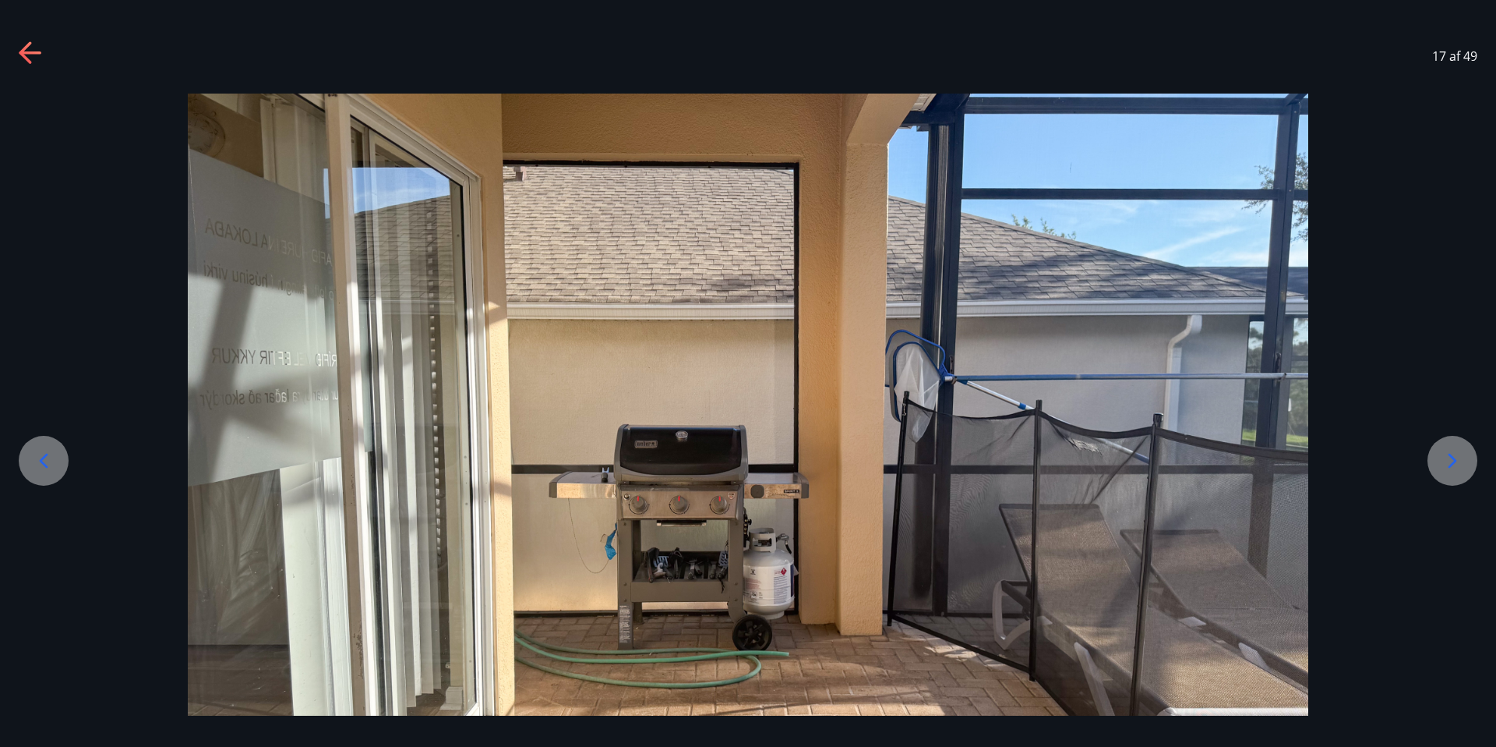
click at [1457, 462] on icon at bounding box center [1452, 460] width 25 height 25
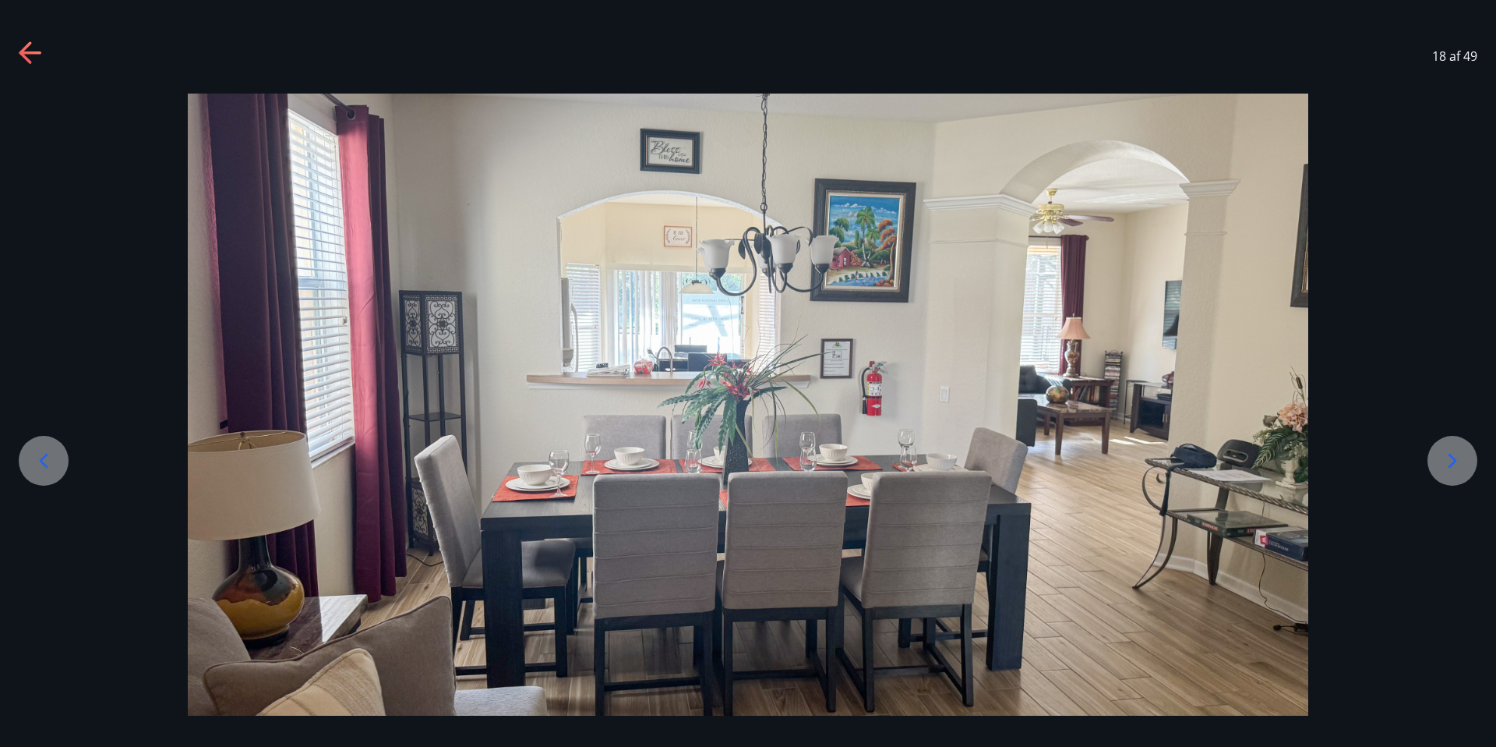
click at [1457, 462] on icon at bounding box center [1452, 460] width 25 height 25
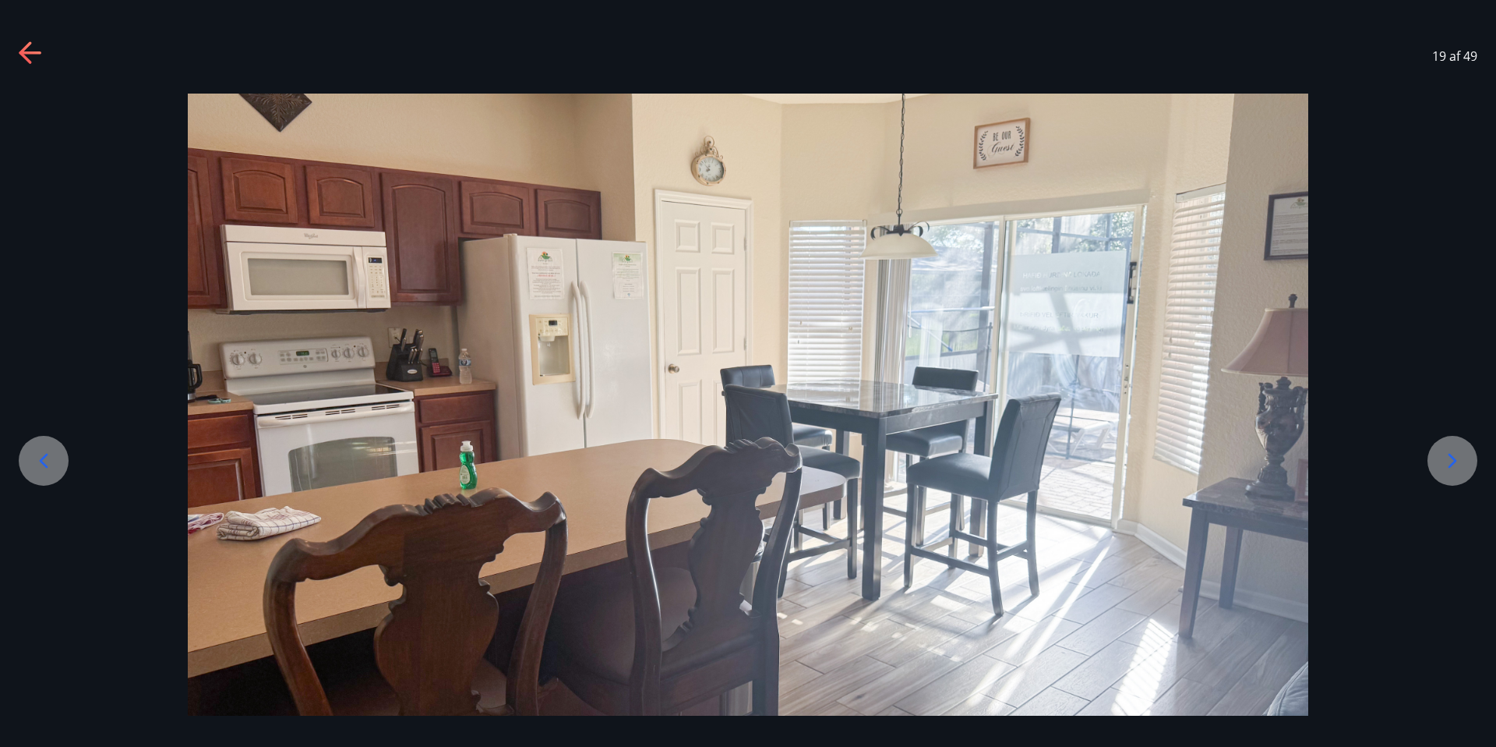
click at [1457, 462] on icon at bounding box center [1452, 460] width 25 height 25
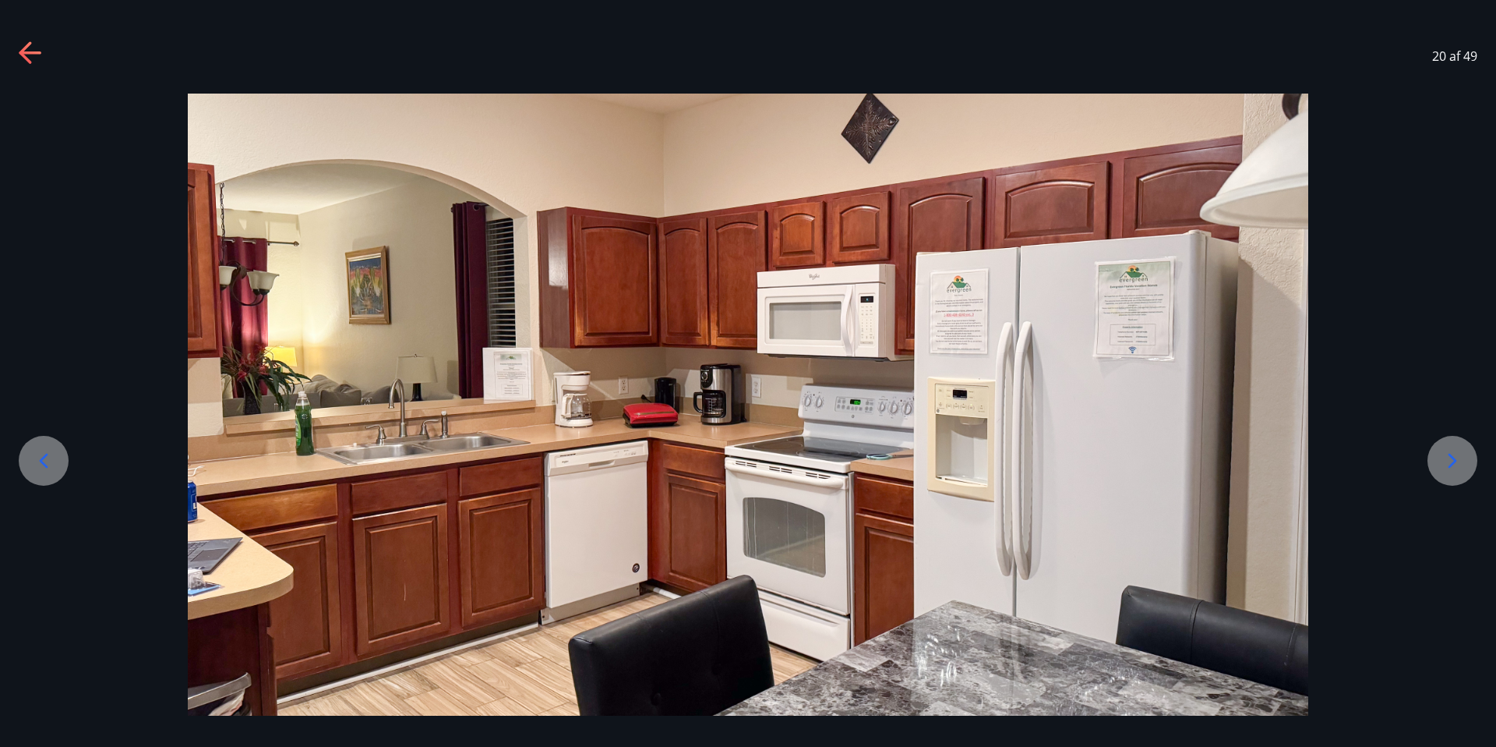
click at [1457, 462] on icon at bounding box center [1452, 460] width 25 height 25
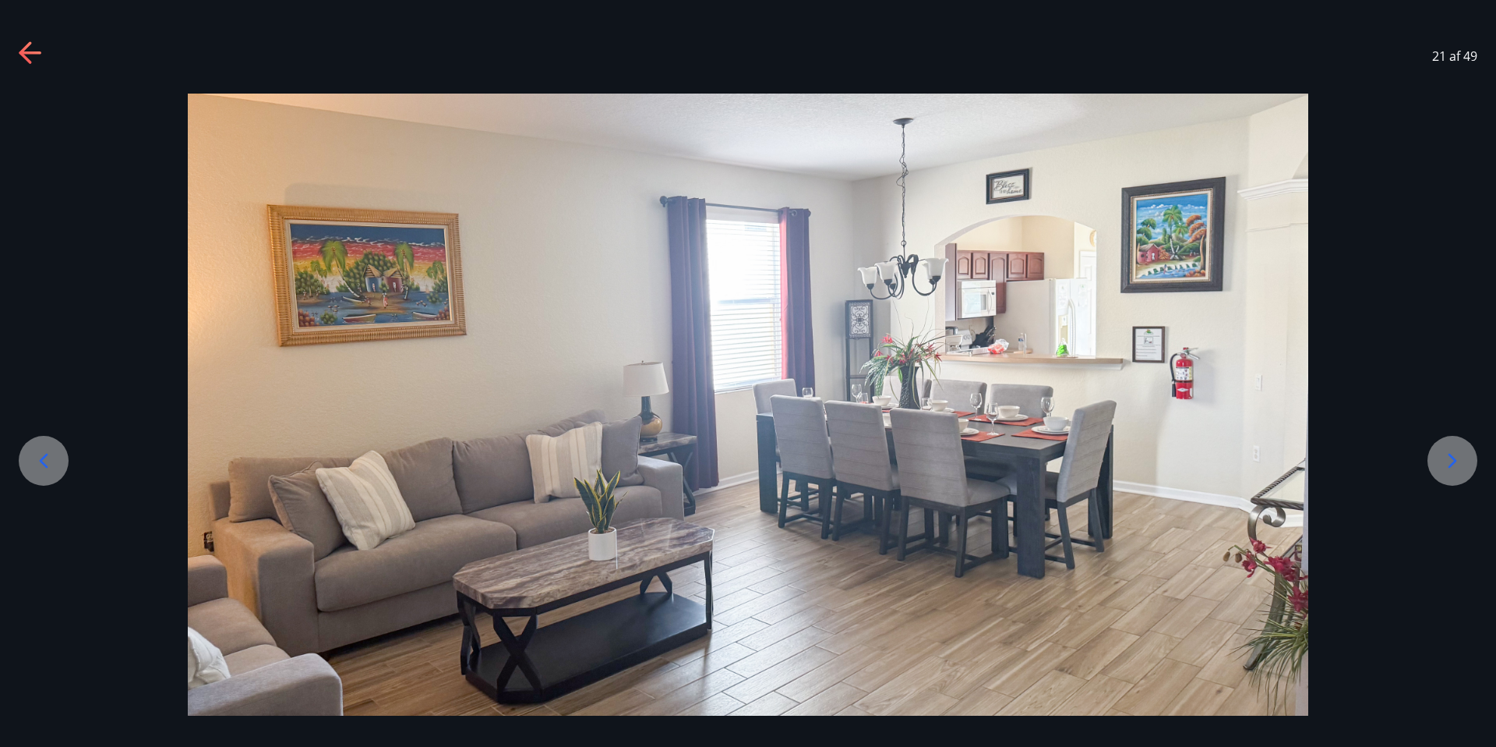
click at [1457, 462] on icon at bounding box center [1452, 460] width 25 height 25
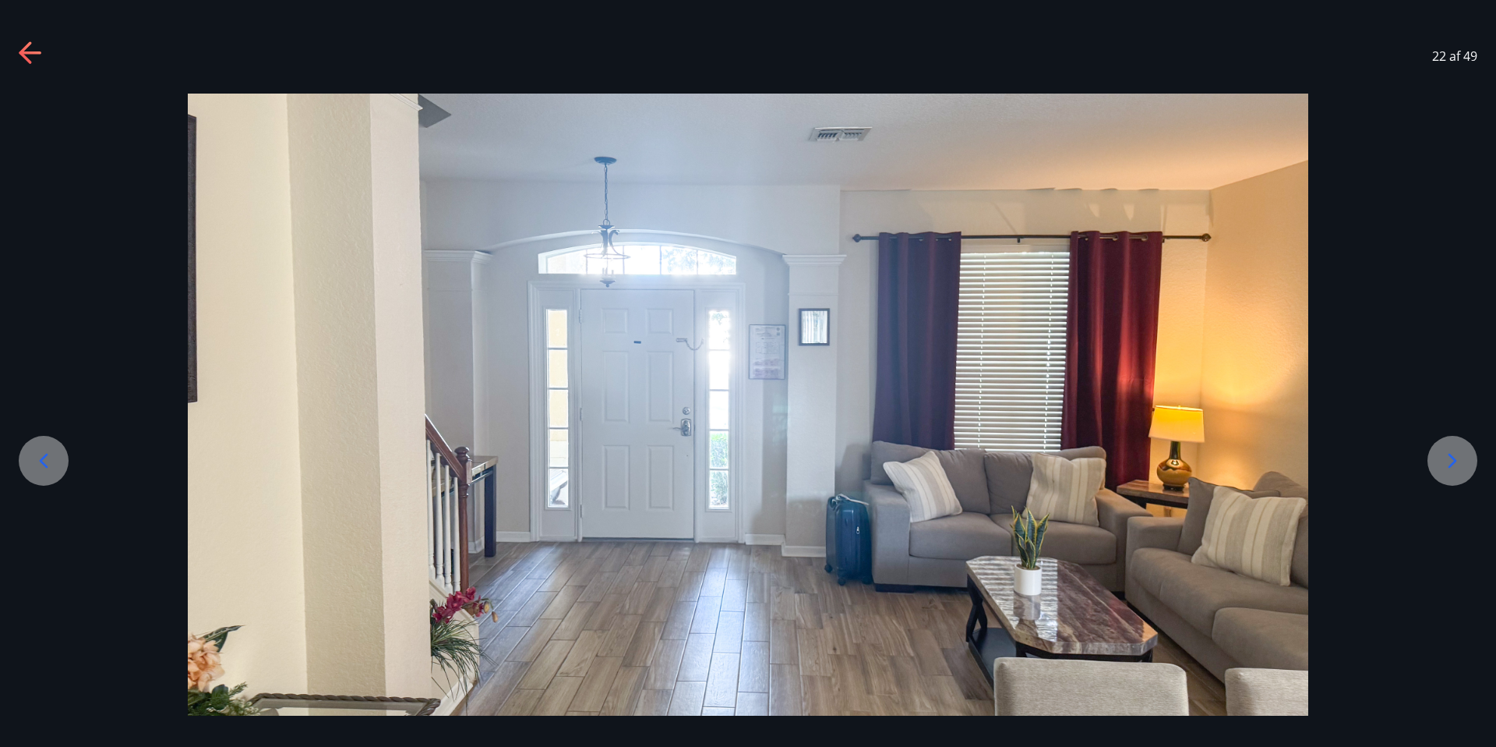
click at [1457, 462] on icon at bounding box center [1452, 460] width 25 height 25
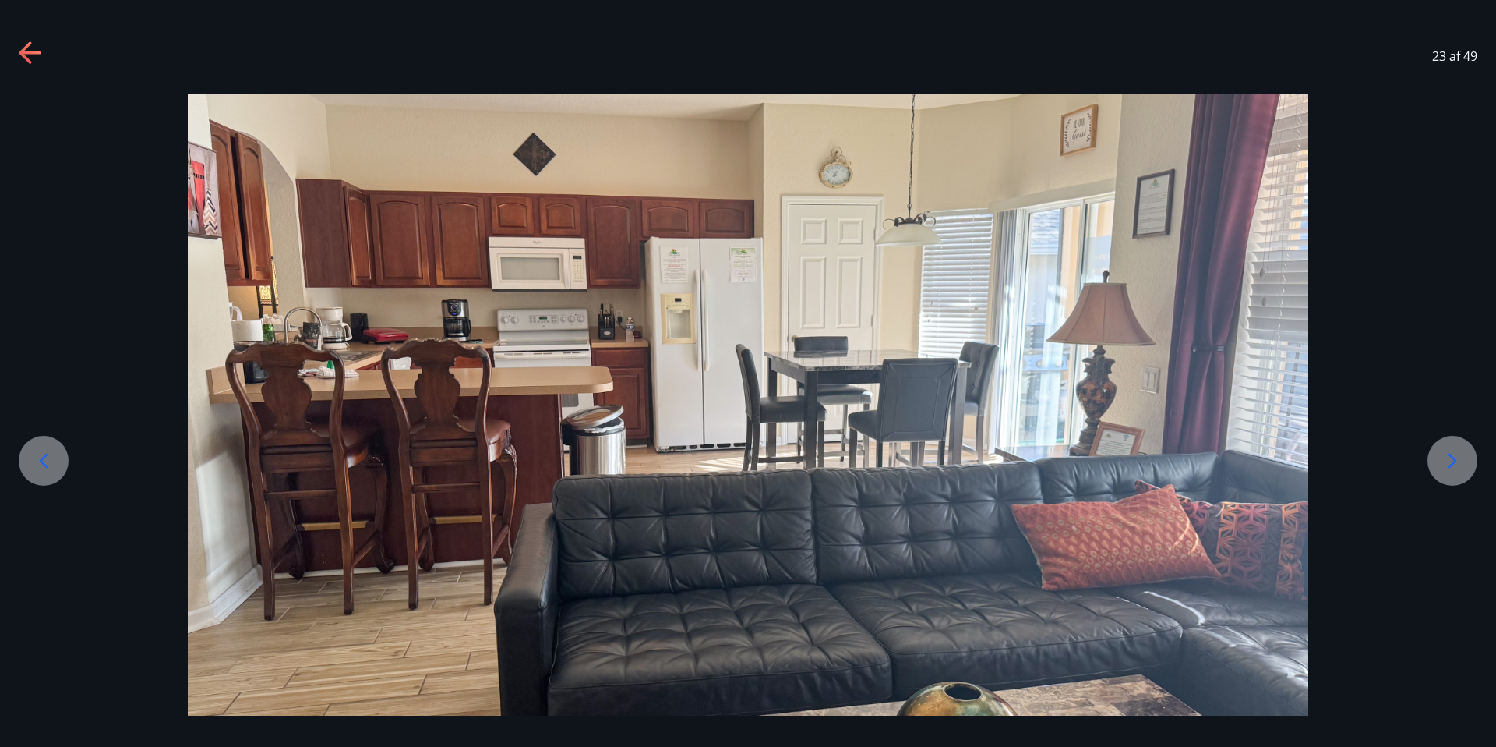
click at [1457, 462] on icon at bounding box center [1452, 460] width 25 height 25
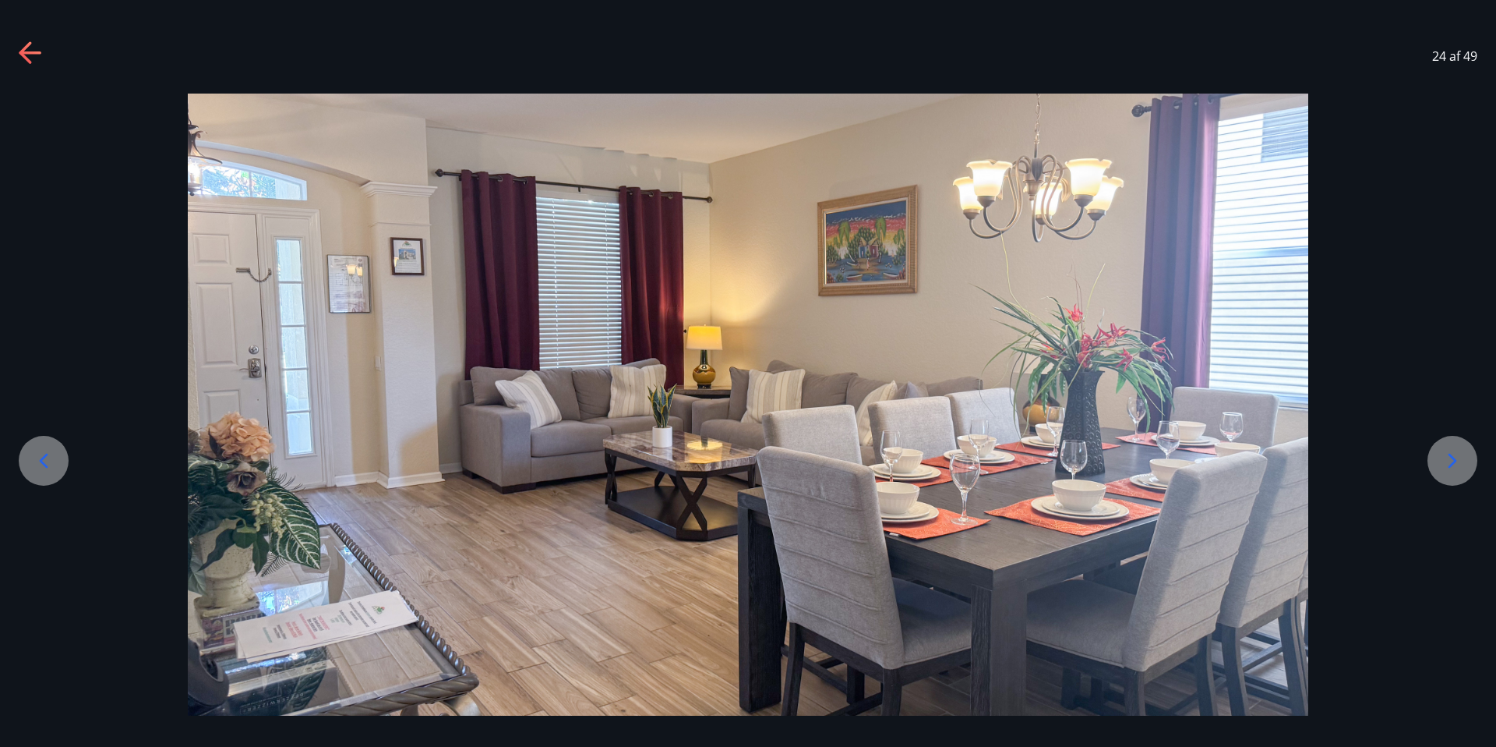
click at [1457, 462] on icon at bounding box center [1452, 460] width 25 height 25
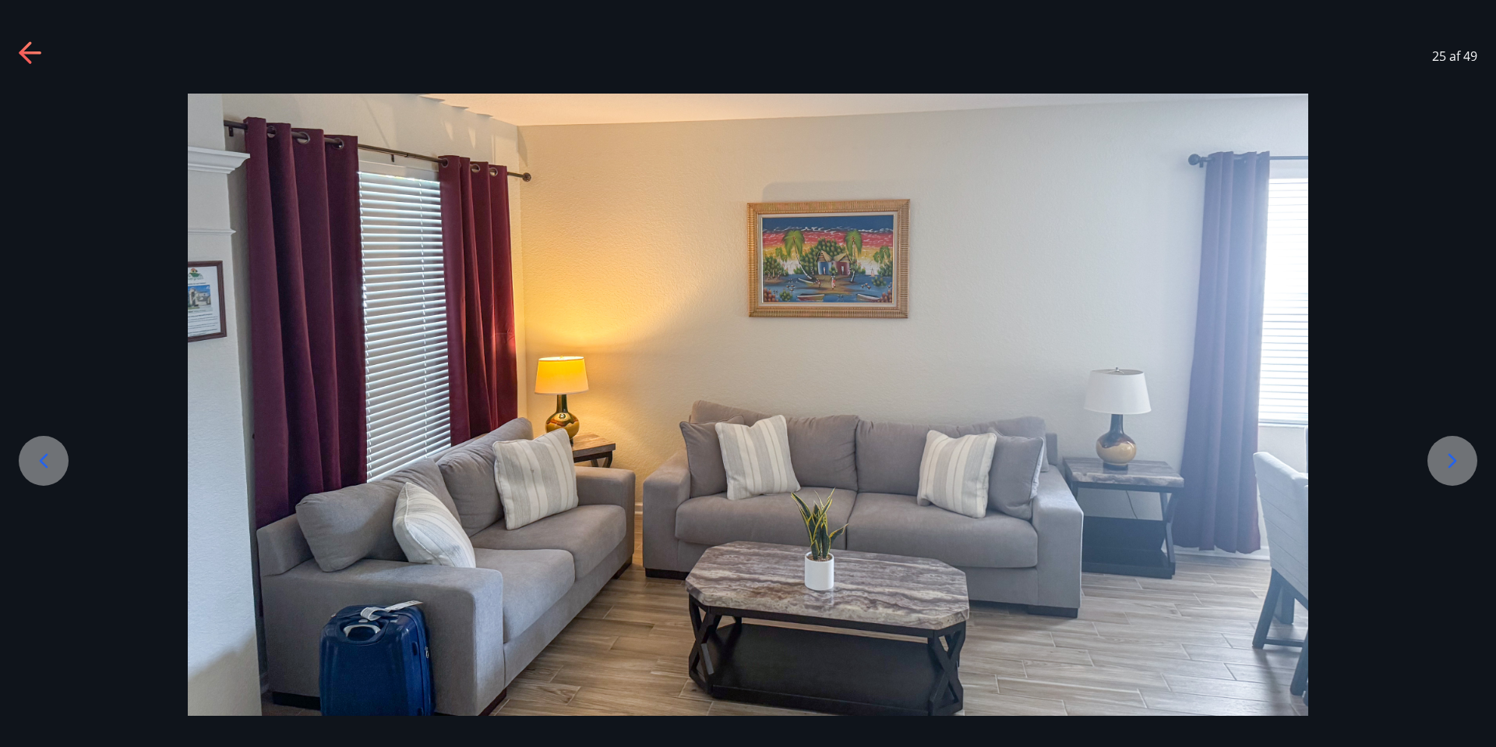
click at [1457, 462] on icon at bounding box center [1452, 460] width 25 height 25
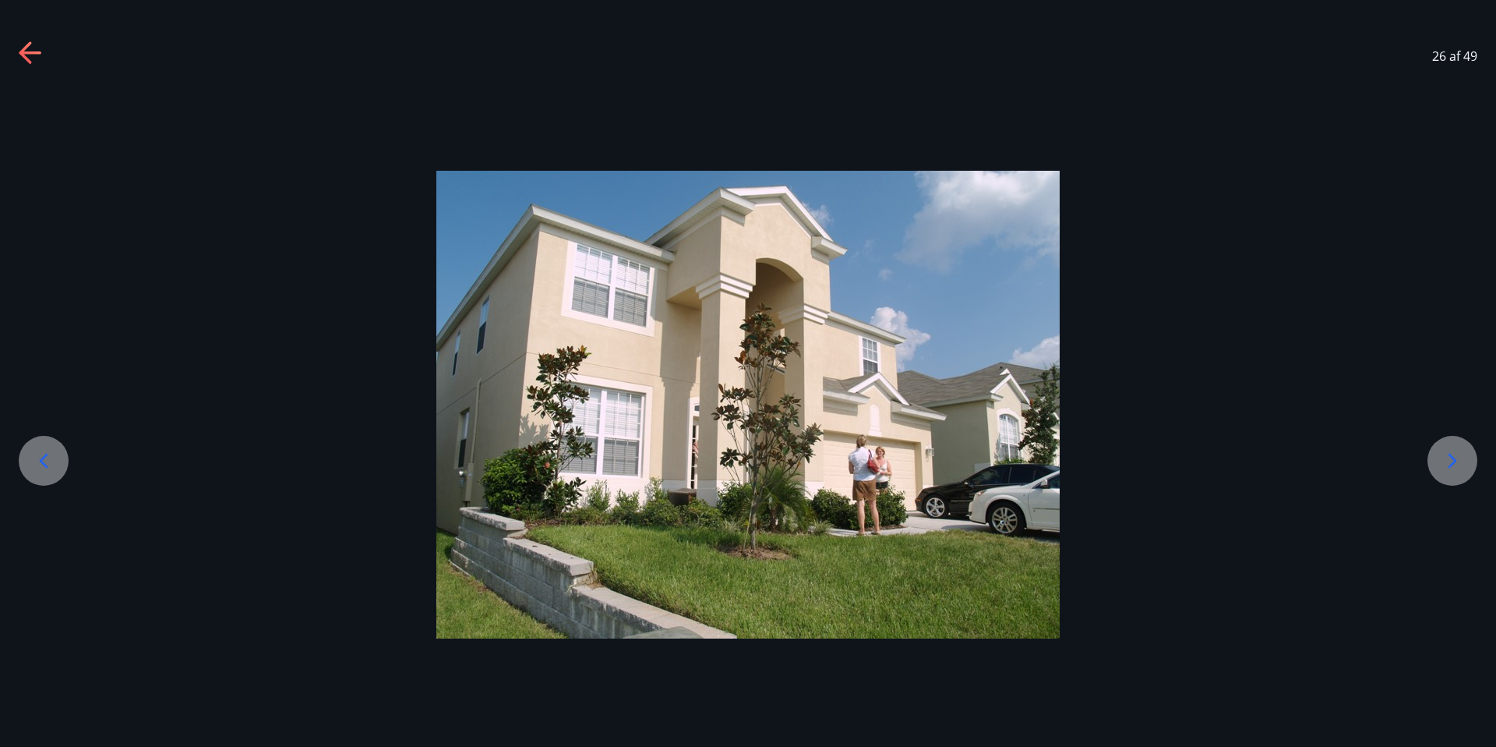
click at [1440, 459] on icon at bounding box center [1452, 460] width 25 height 25
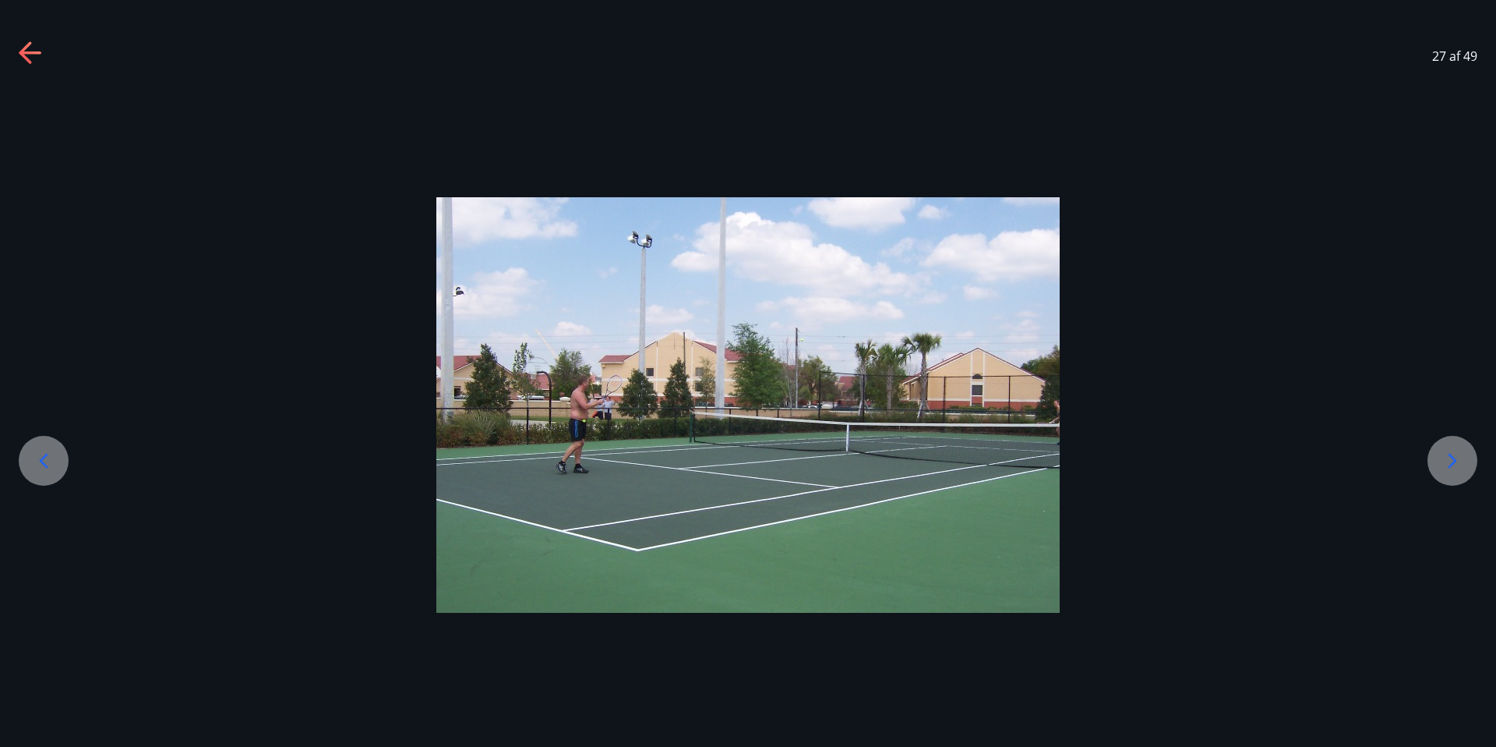
click at [1440, 459] on icon at bounding box center [1452, 460] width 25 height 25
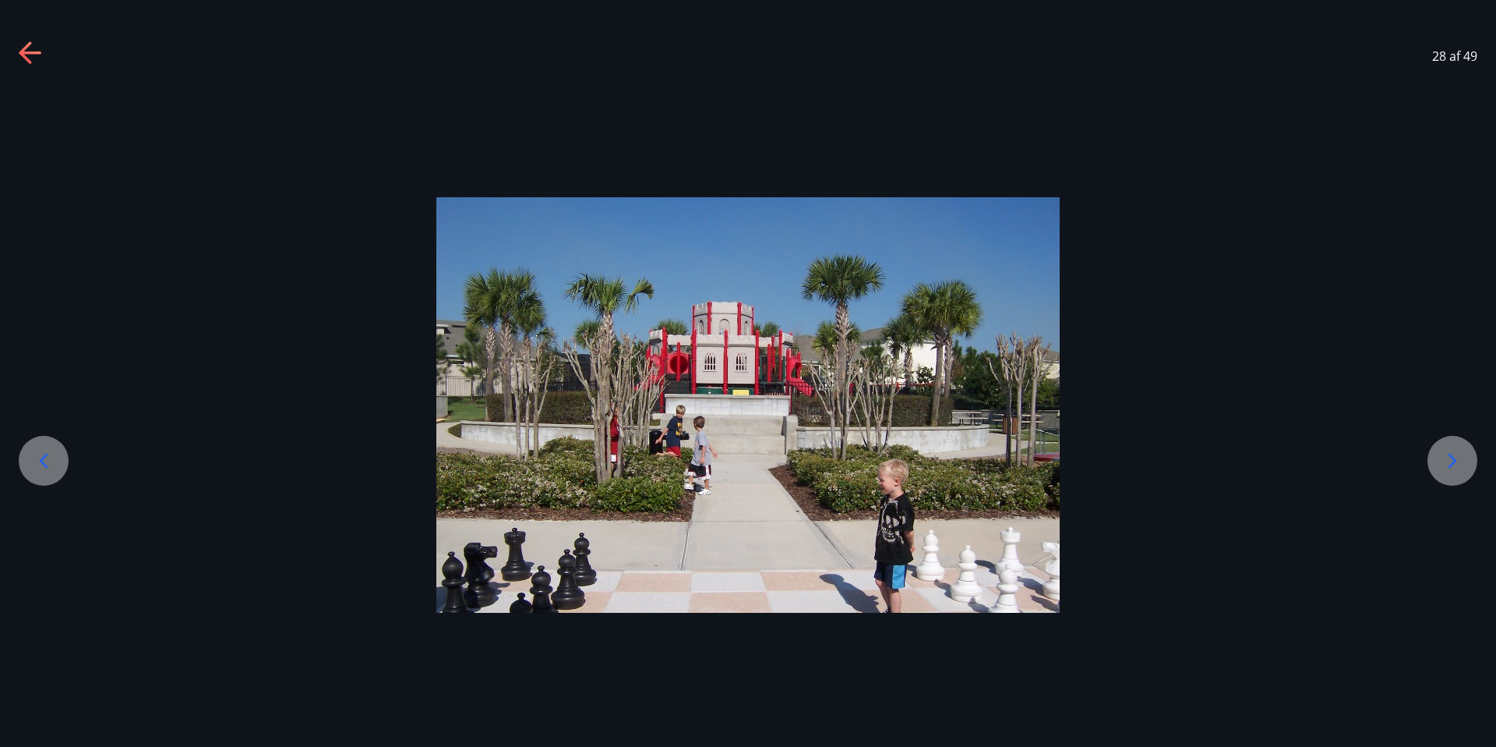
click at [1440, 459] on icon at bounding box center [1452, 460] width 25 height 25
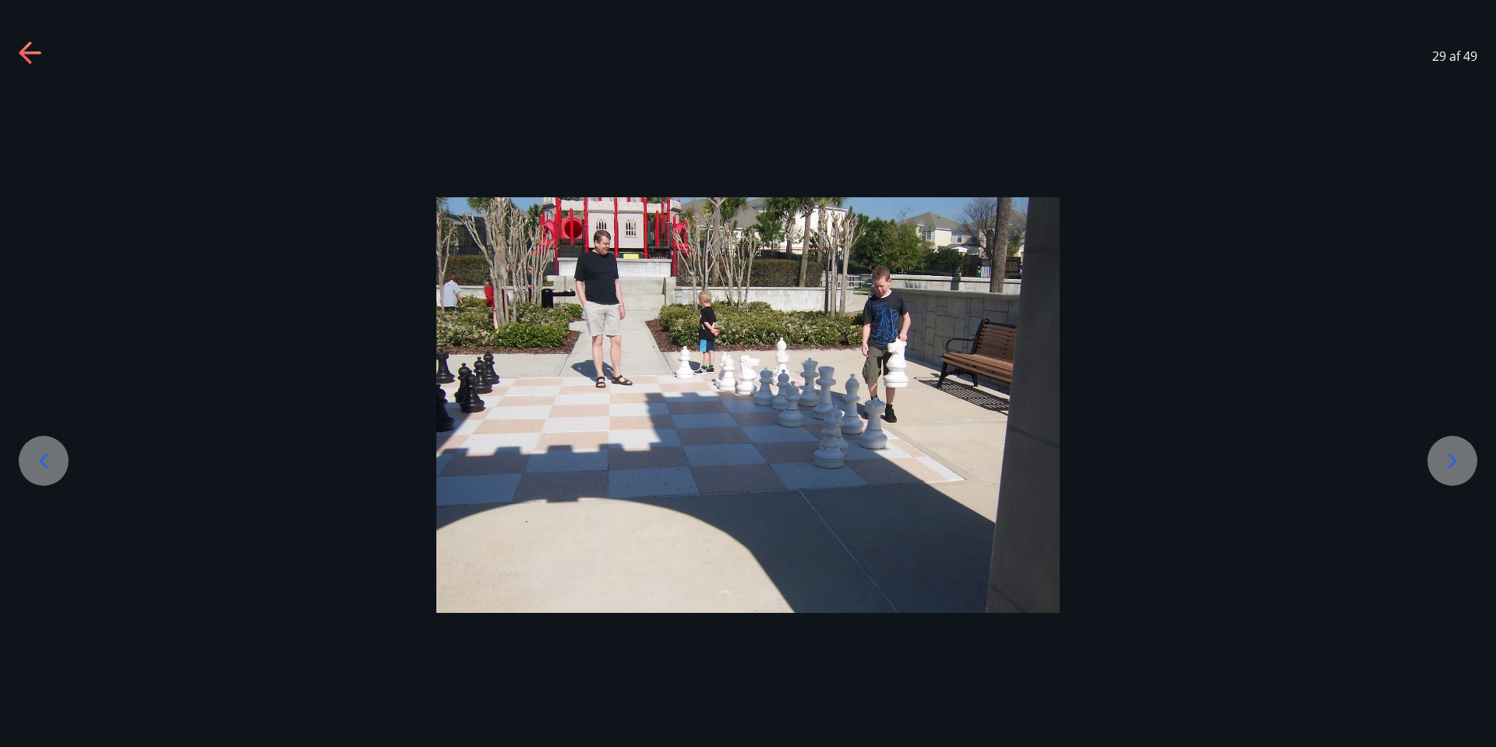
click at [1440, 459] on icon at bounding box center [1452, 460] width 25 height 25
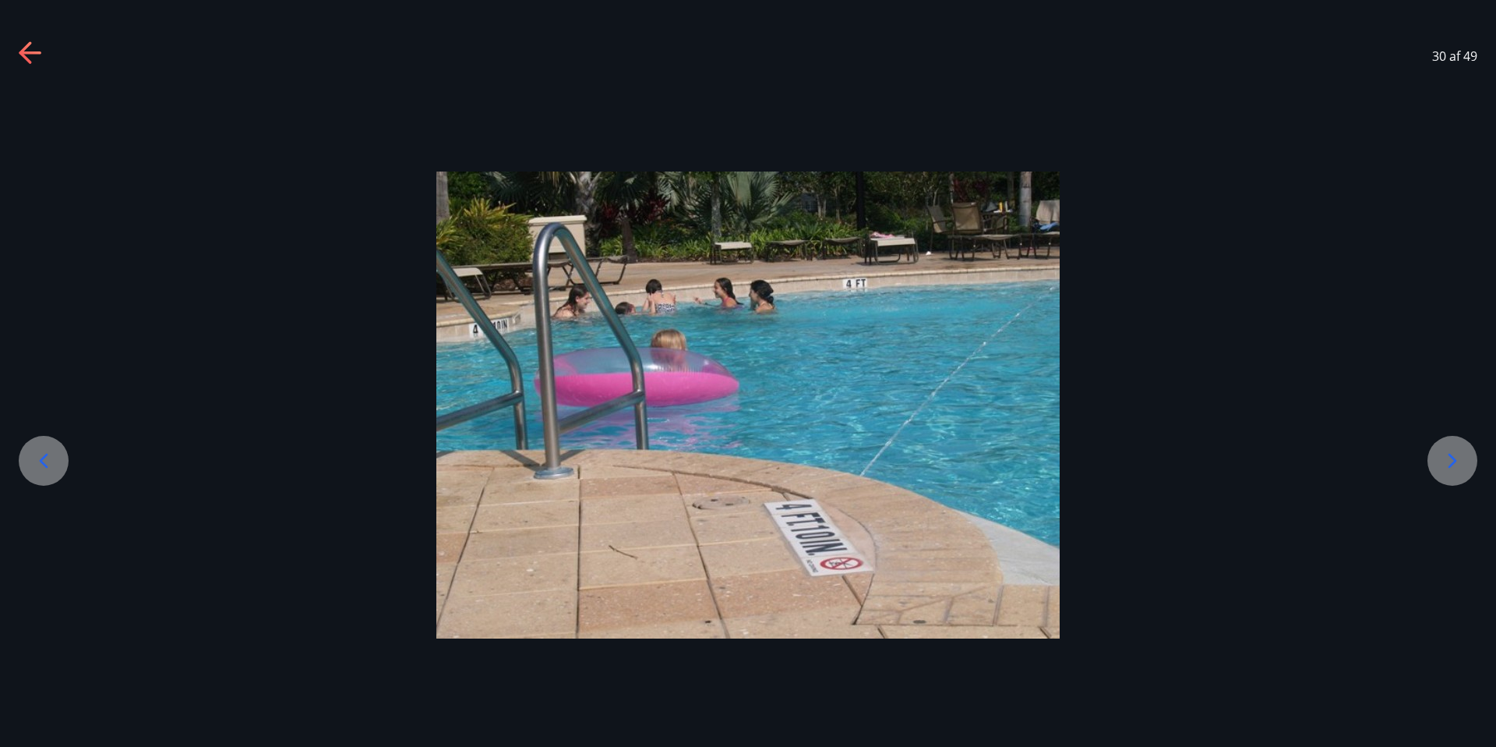
click at [1440, 459] on icon at bounding box center [1452, 460] width 25 height 25
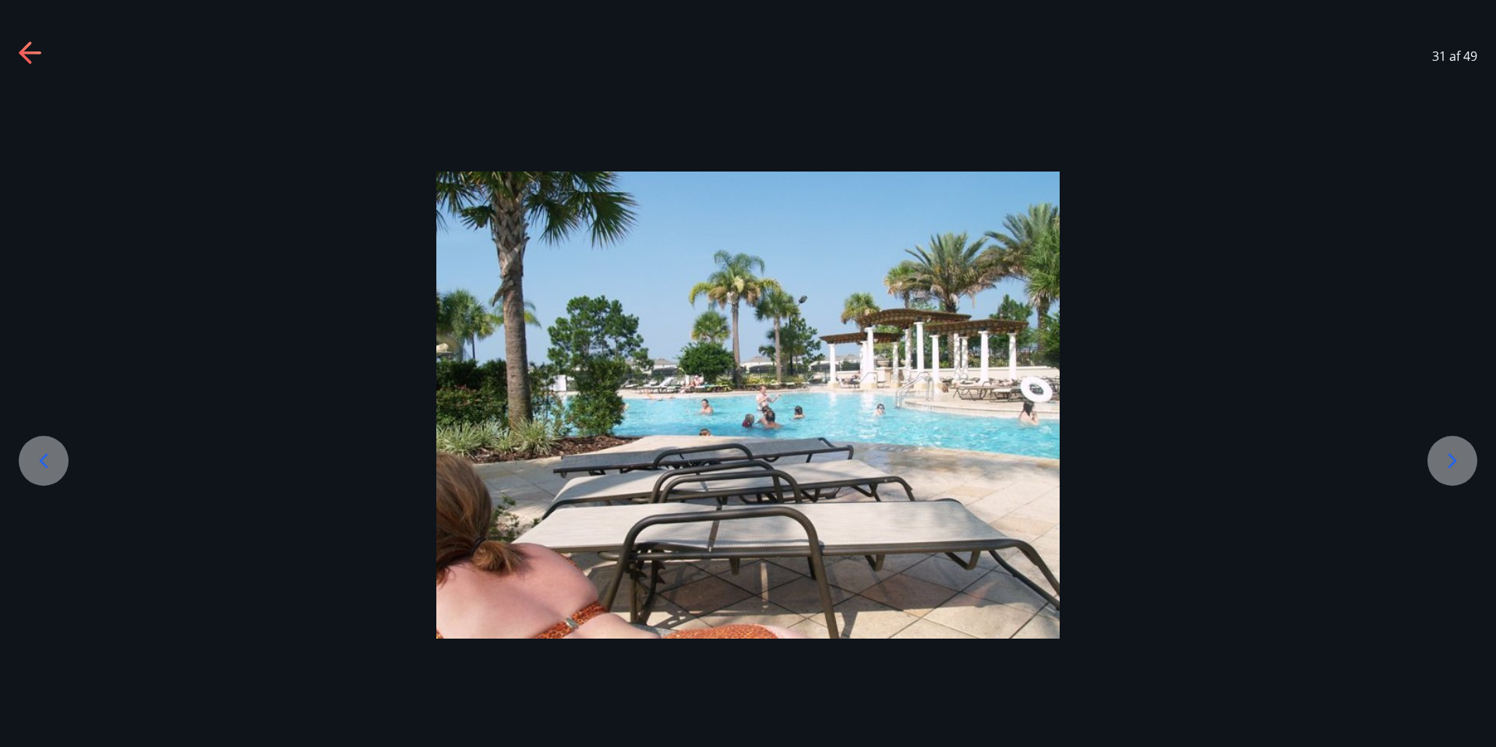
click at [1458, 458] on icon at bounding box center [1452, 460] width 25 height 25
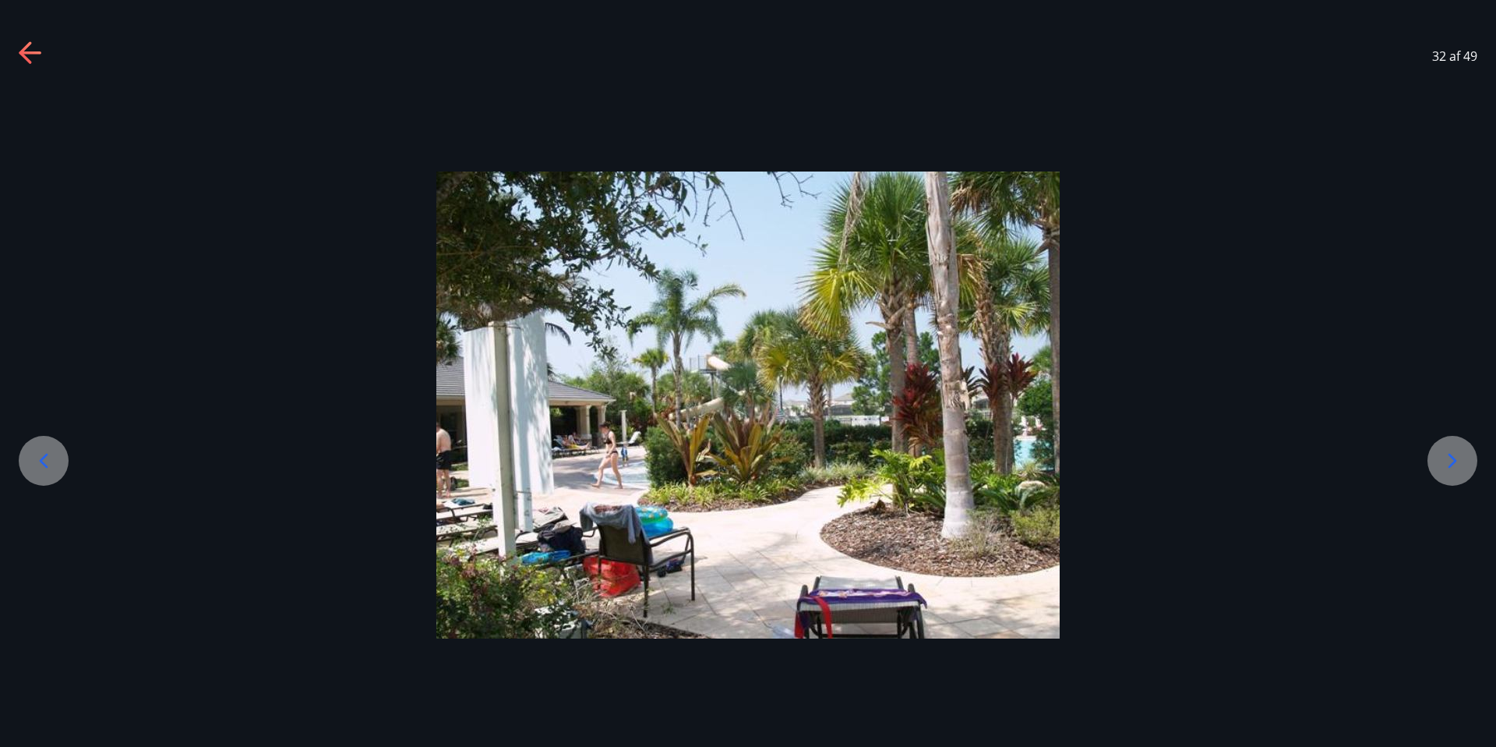
click at [1458, 458] on icon at bounding box center [1452, 460] width 25 height 25
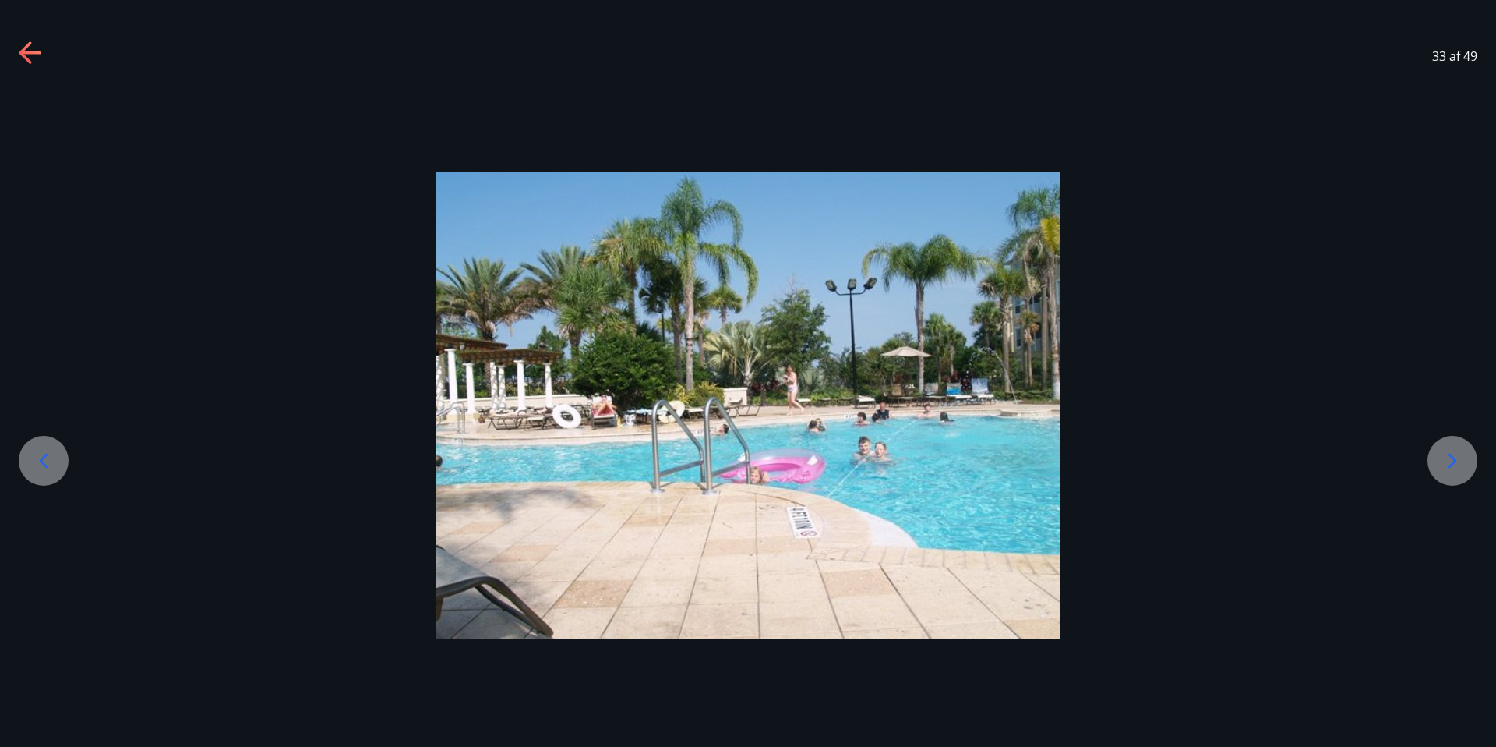
click at [1458, 458] on icon at bounding box center [1452, 460] width 25 height 25
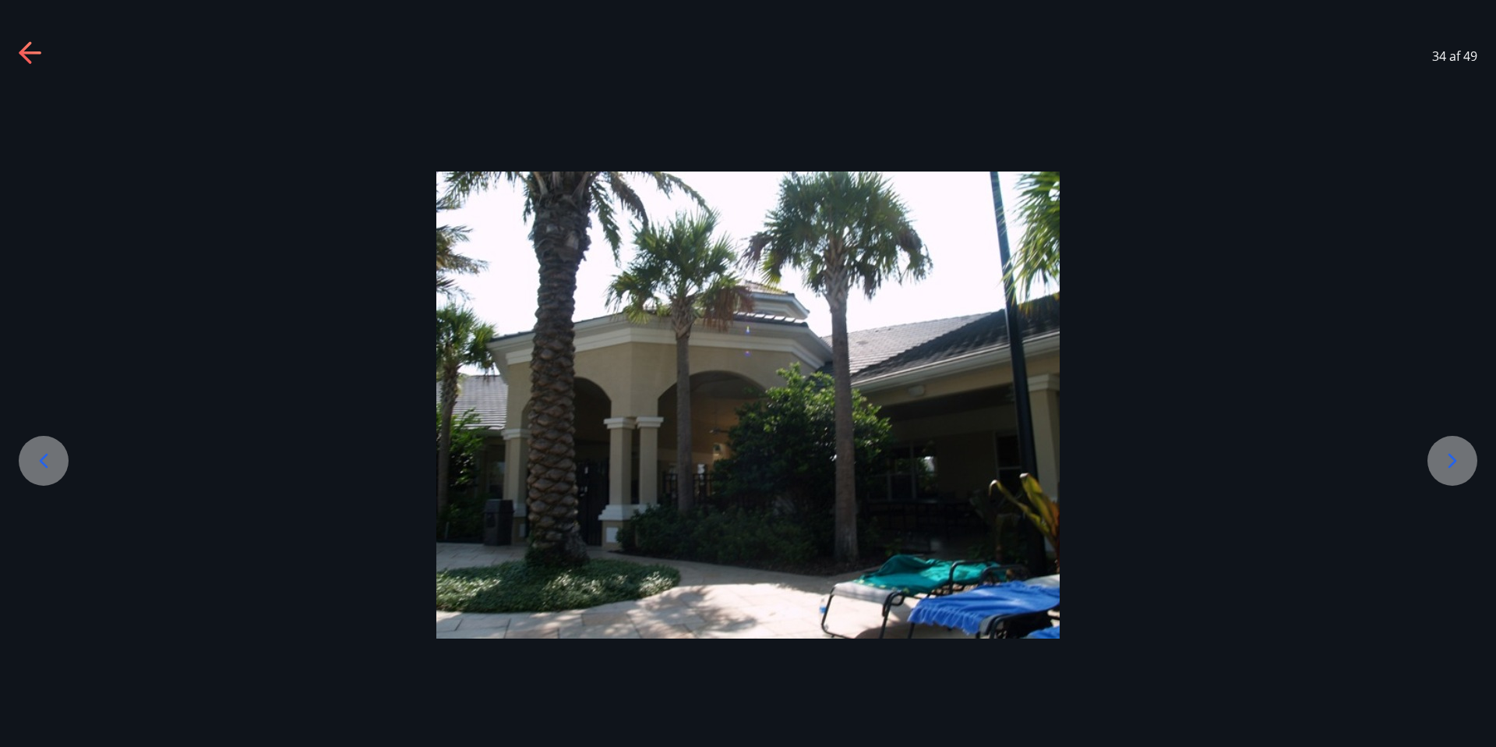
click at [1458, 458] on icon at bounding box center [1452, 460] width 25 height 25
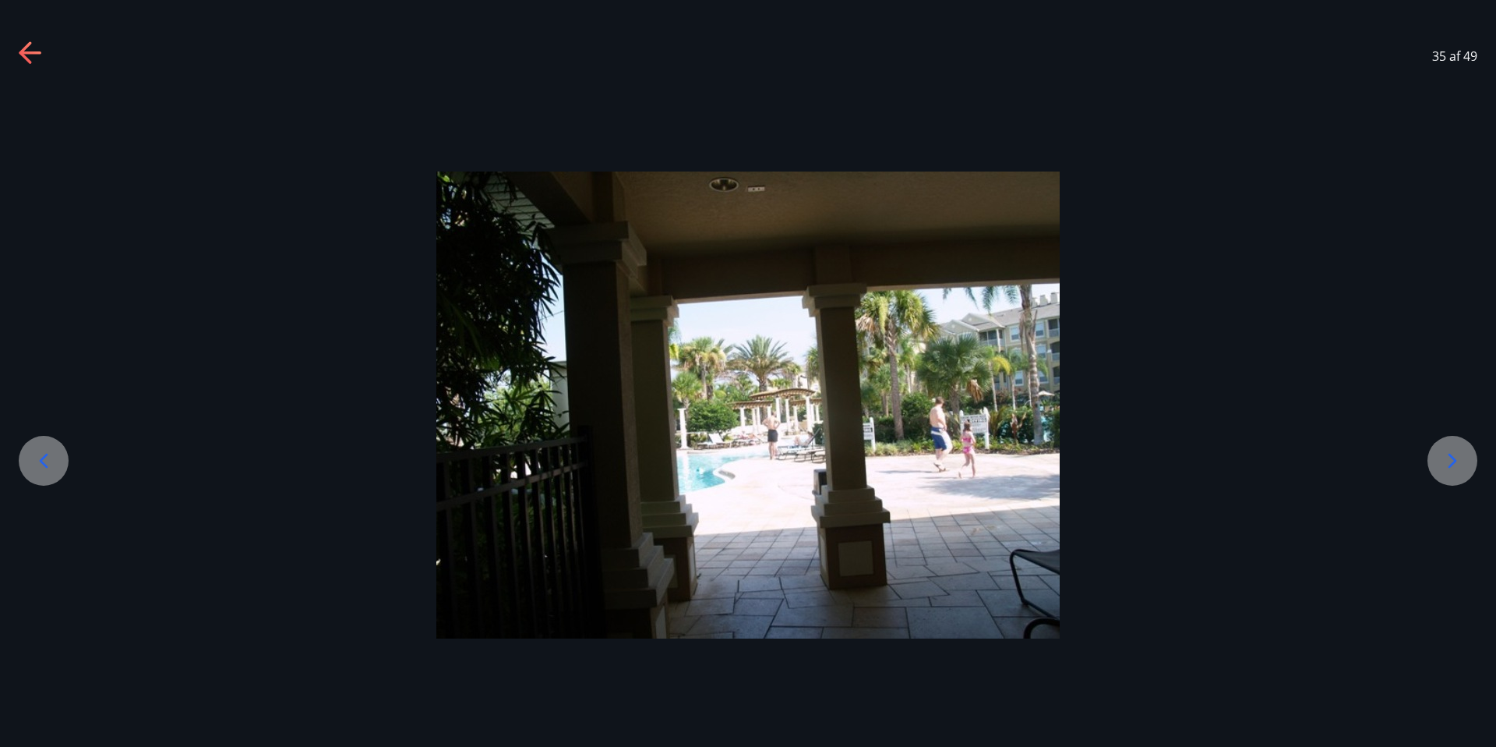
click at [1458, 458] on icon at bounding box center [1452, 460] width 25 height 25
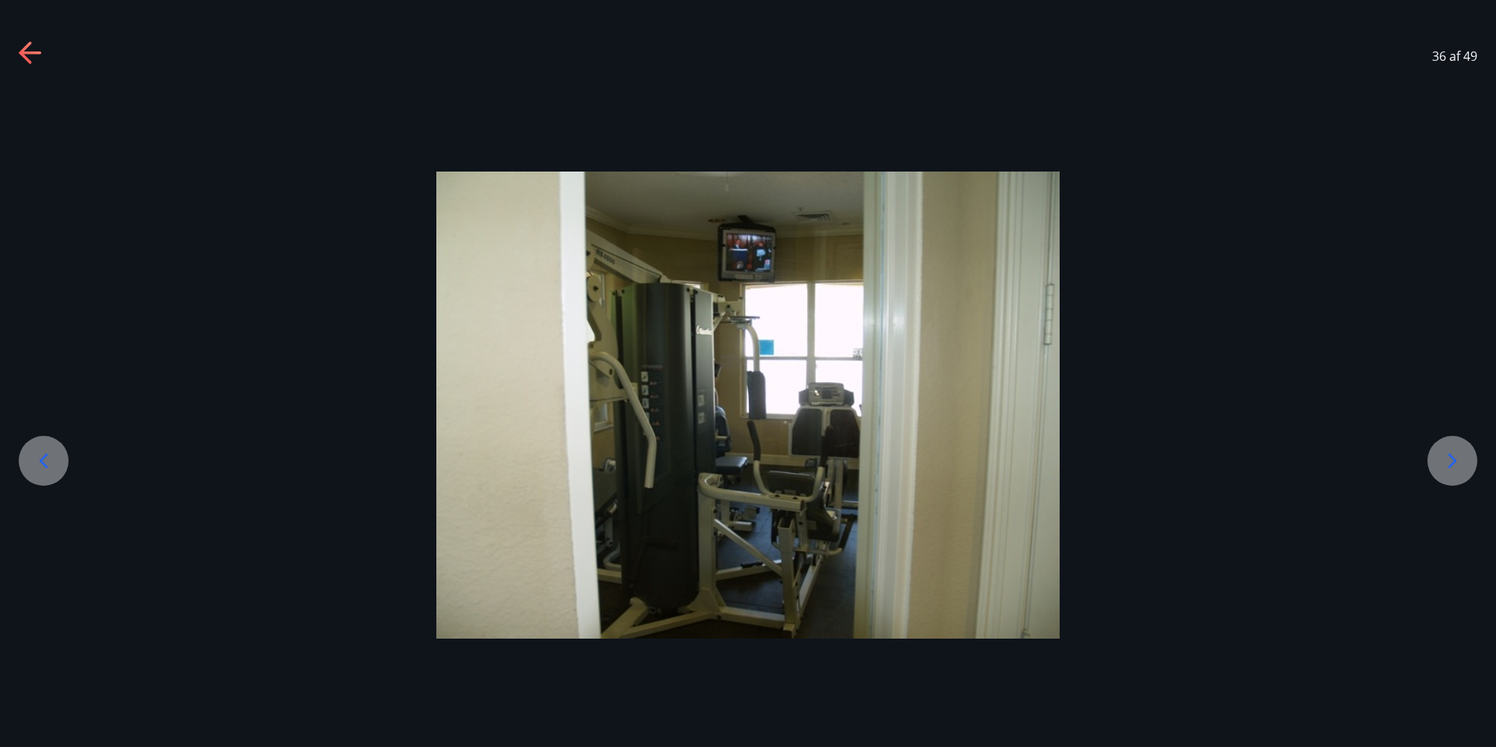
click at [1452, 462] on icon at bounding box center [1453, 461] width 9 height 15
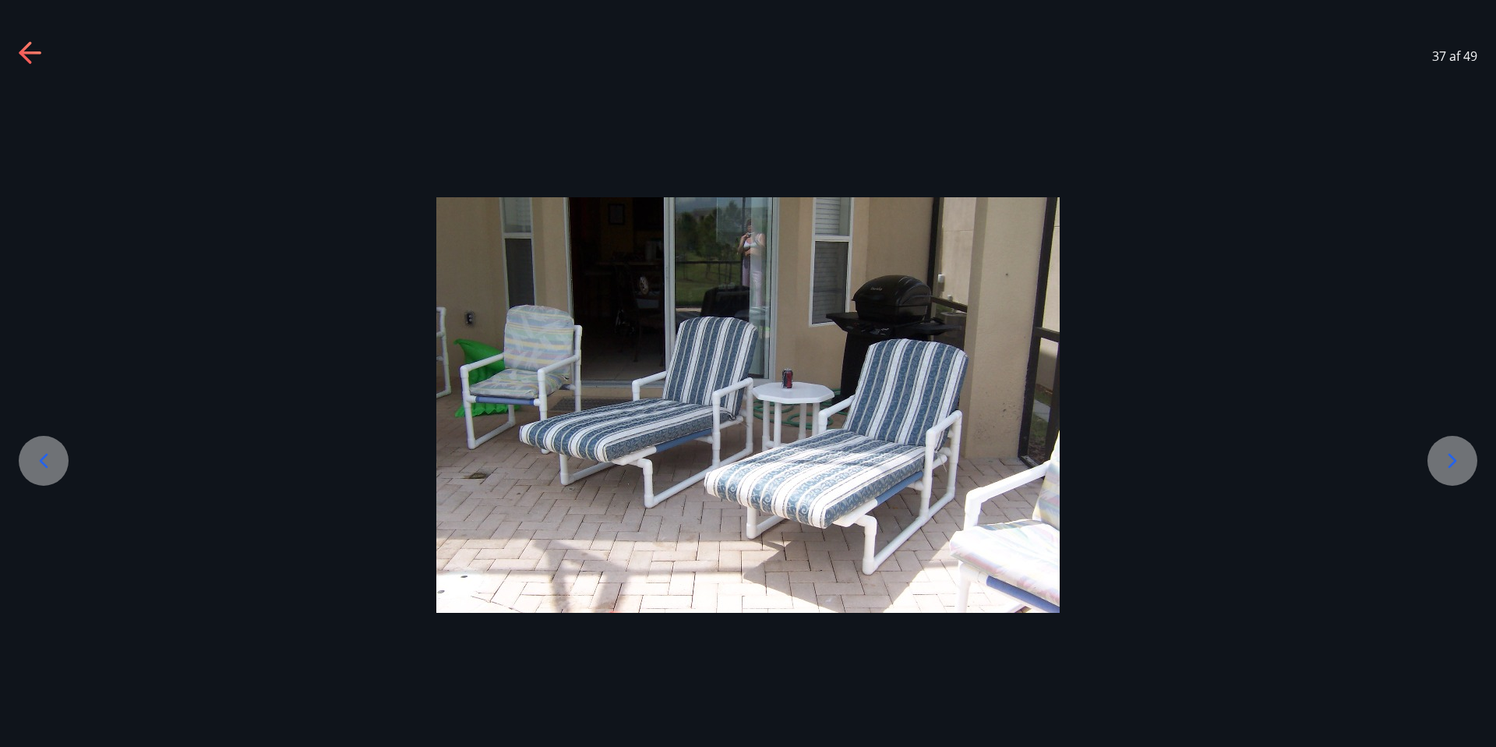
click at [1452, 462] on icon at bounding box center [1453, 461] width 9 height 15
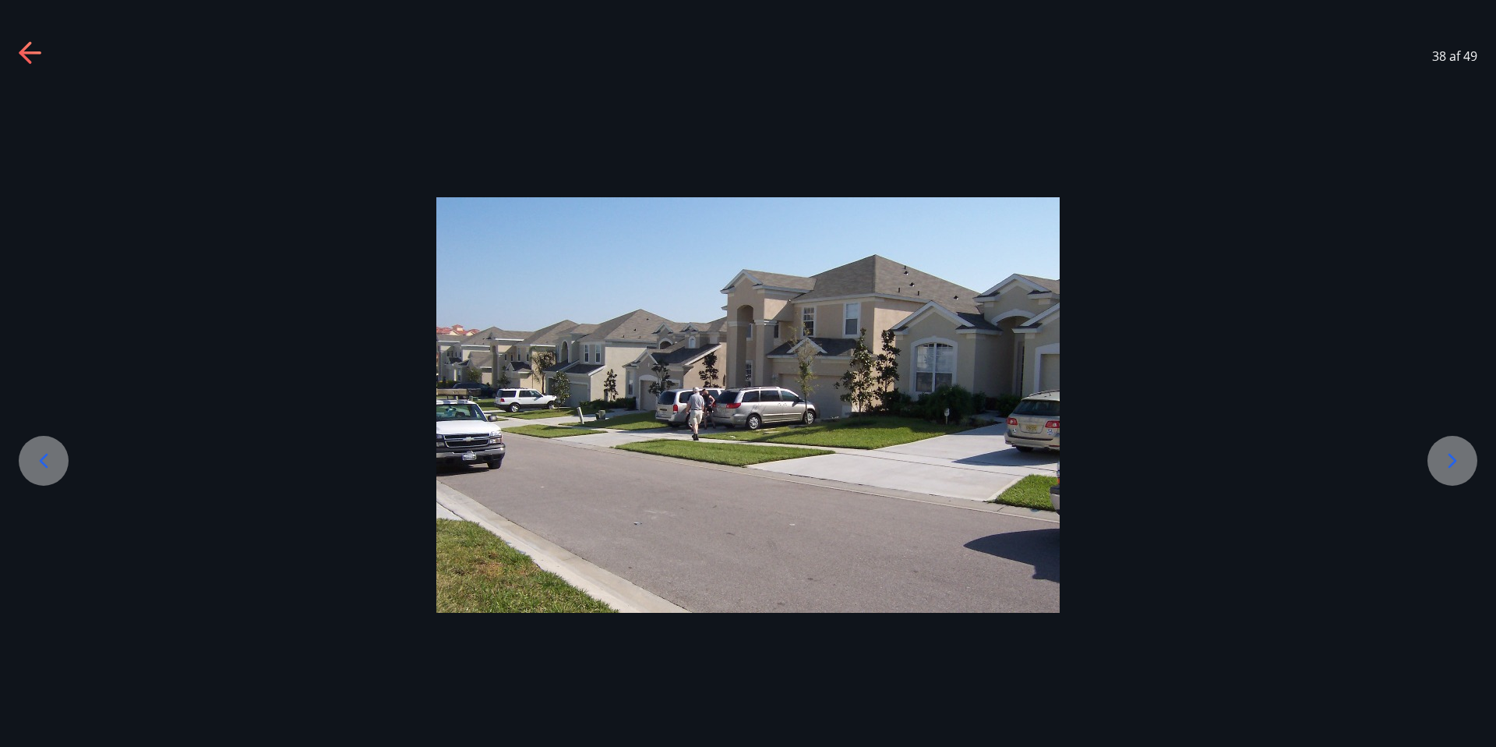
click at [1452, 462] on icon at bounding box center [1453, 461] width 9 height 15
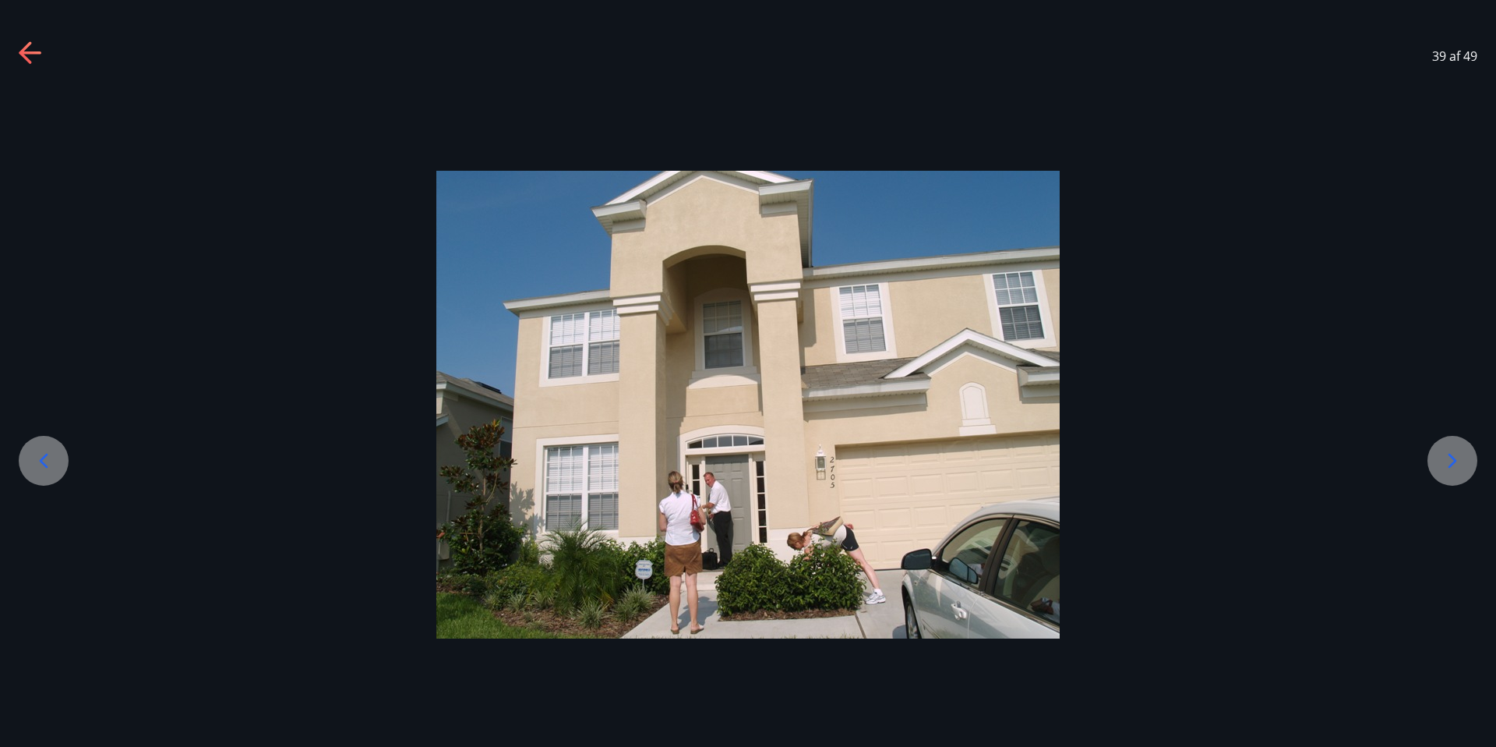
click at [1452, 462] on icon at bounding box center [1453, 461] width 9 height 15
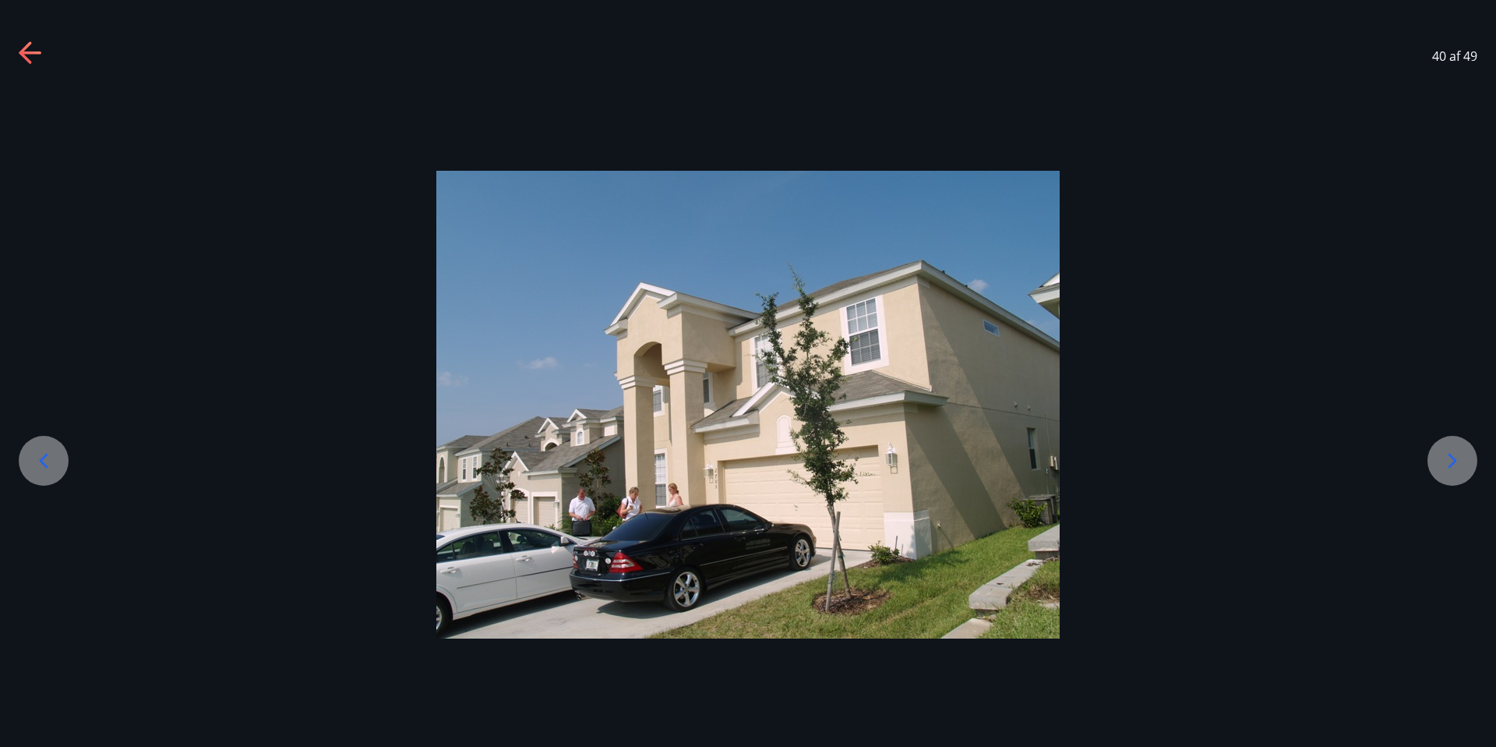
click at [1452, 462] on icon at bounding box center [1453, 461] width 9 height 15
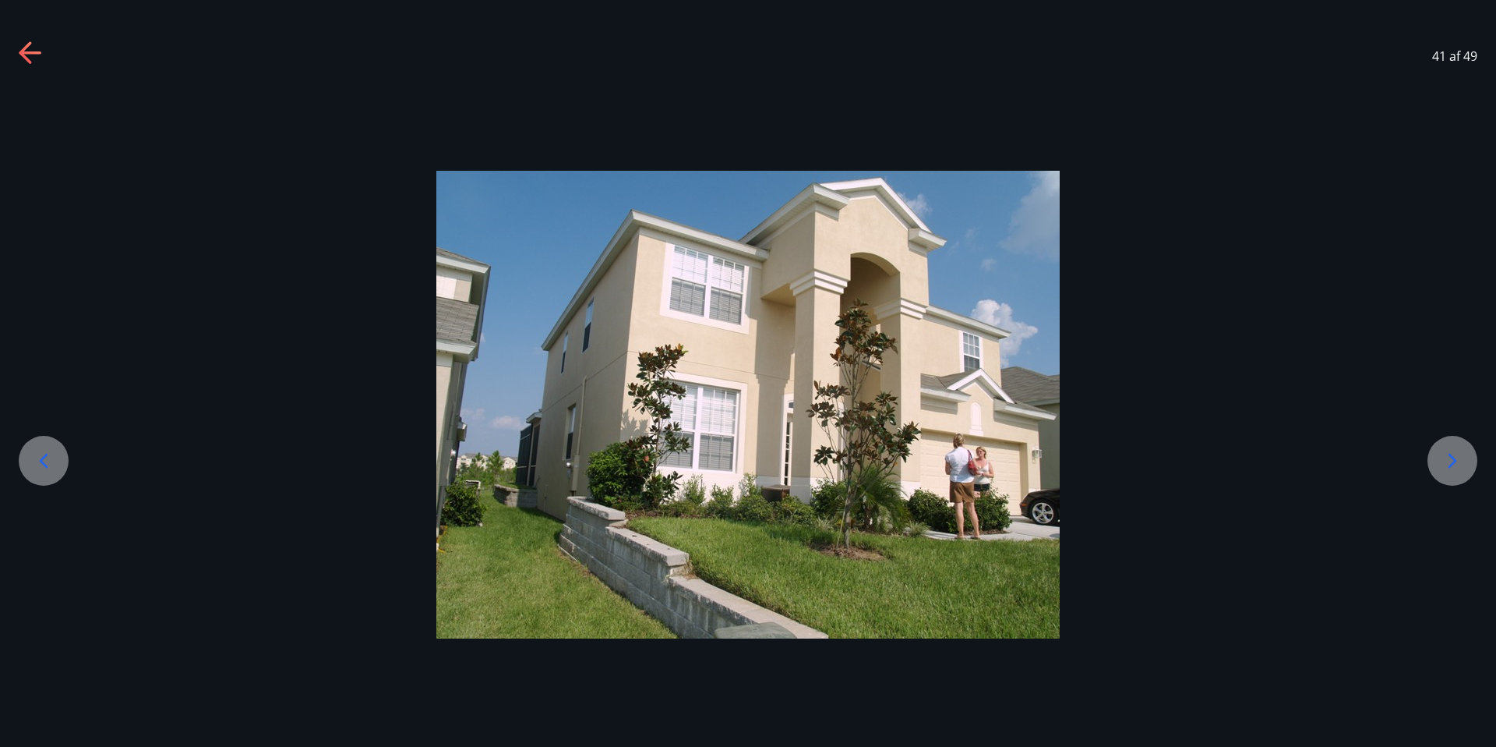
click at [1452, 462] on icon at bounding box center [1453, 461] width 9 height 15
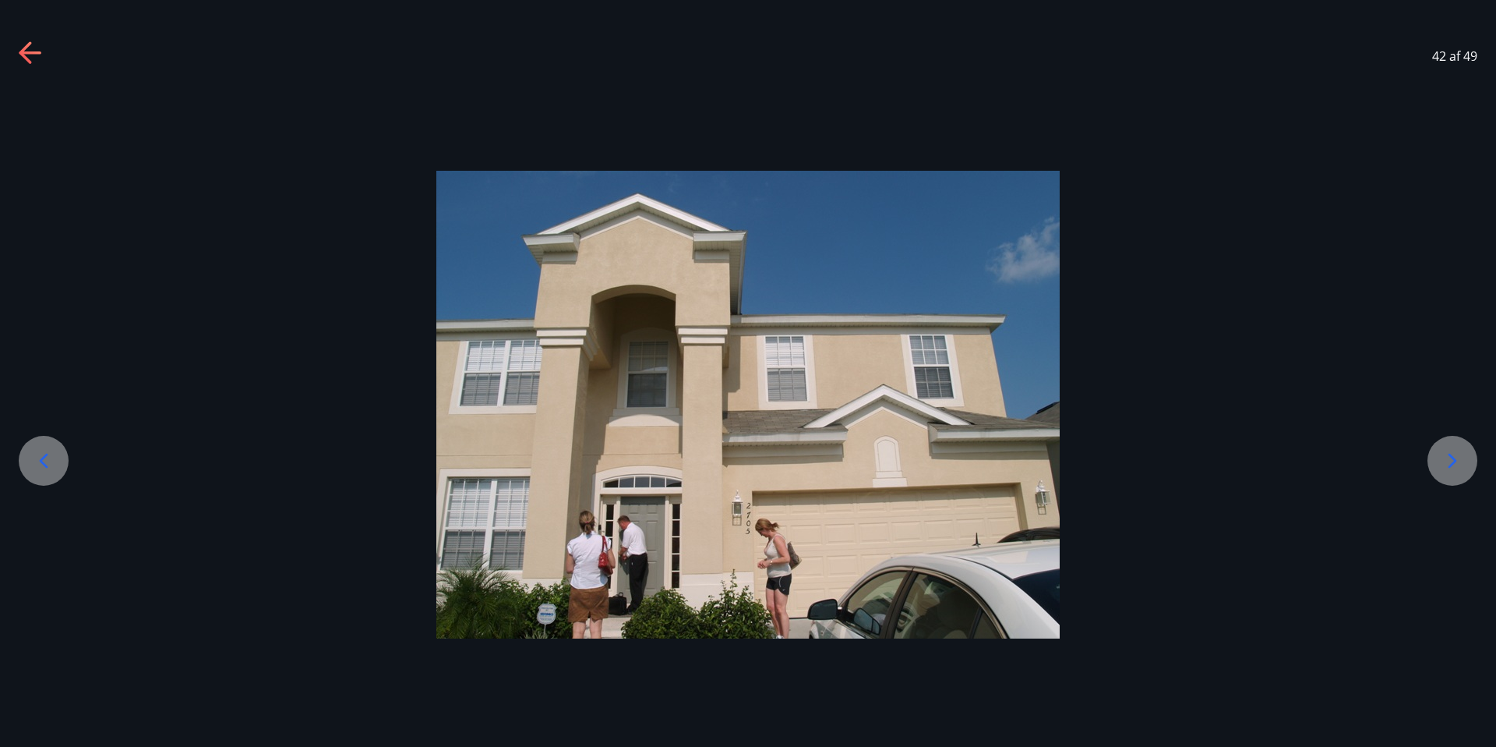
click at [1452, 462] on icon at bounding box center [1453, 461] width 9 height 15
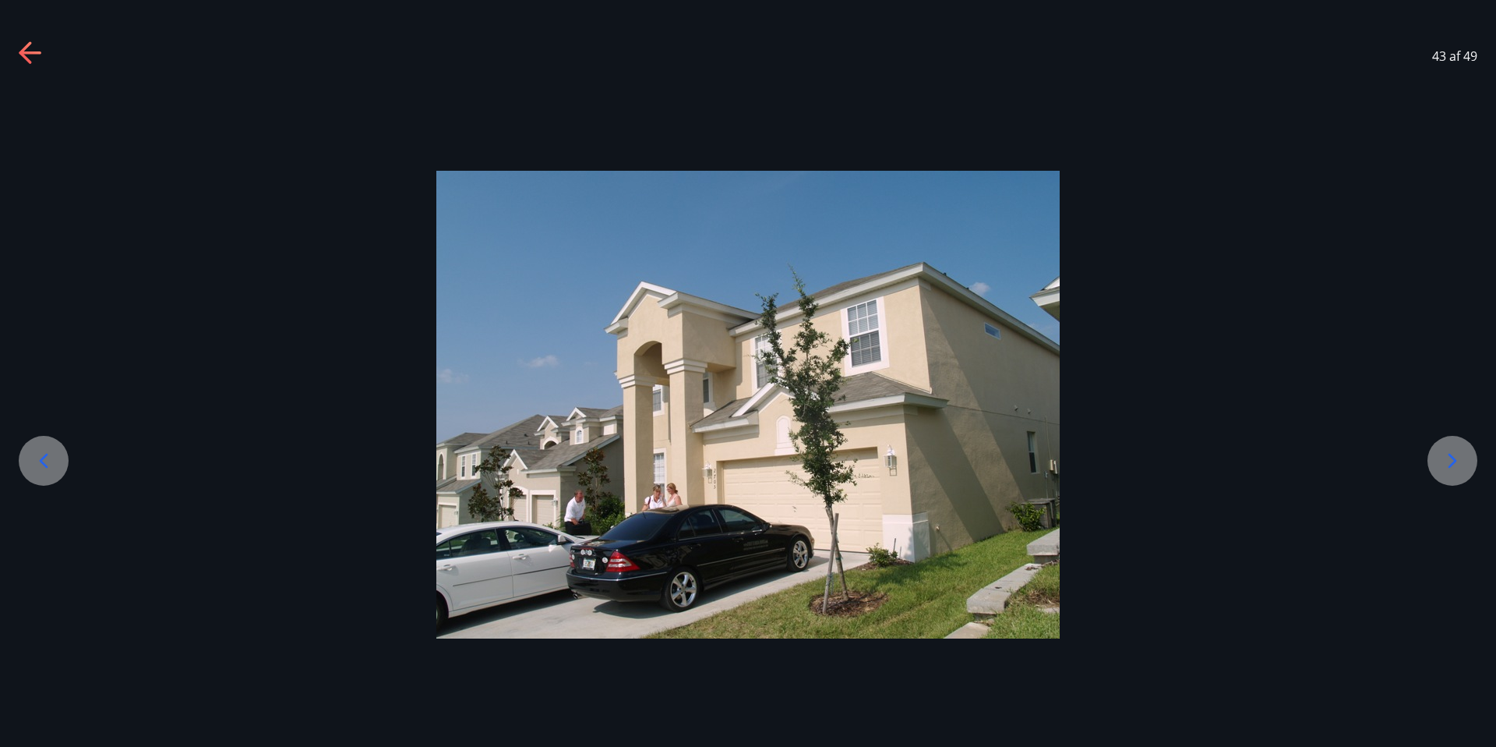
click at [1452, 462] on icon at bounding box center [1453, 461] width 9 height 15
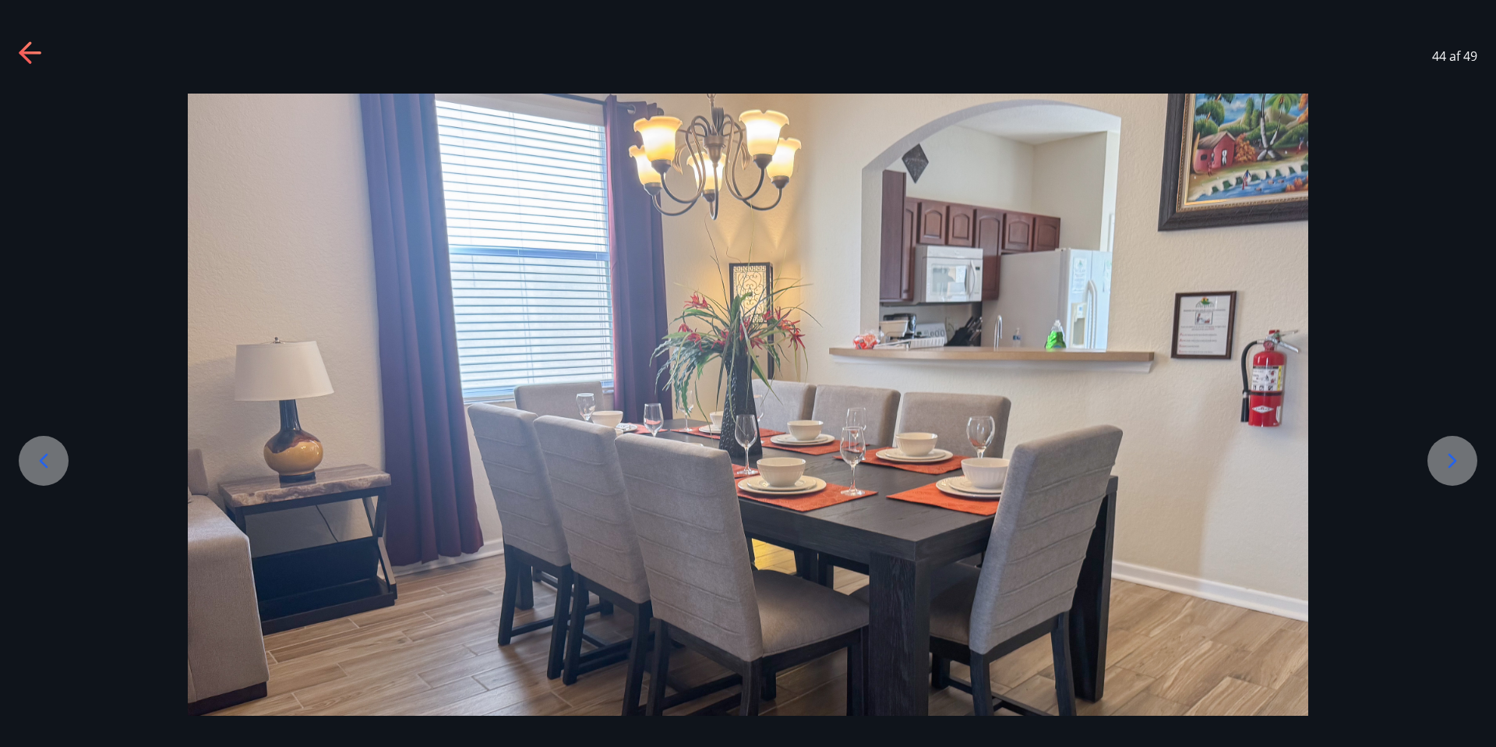
click at [1454, 461] on icon at bounding box center [1453, 461] width 9 height 15
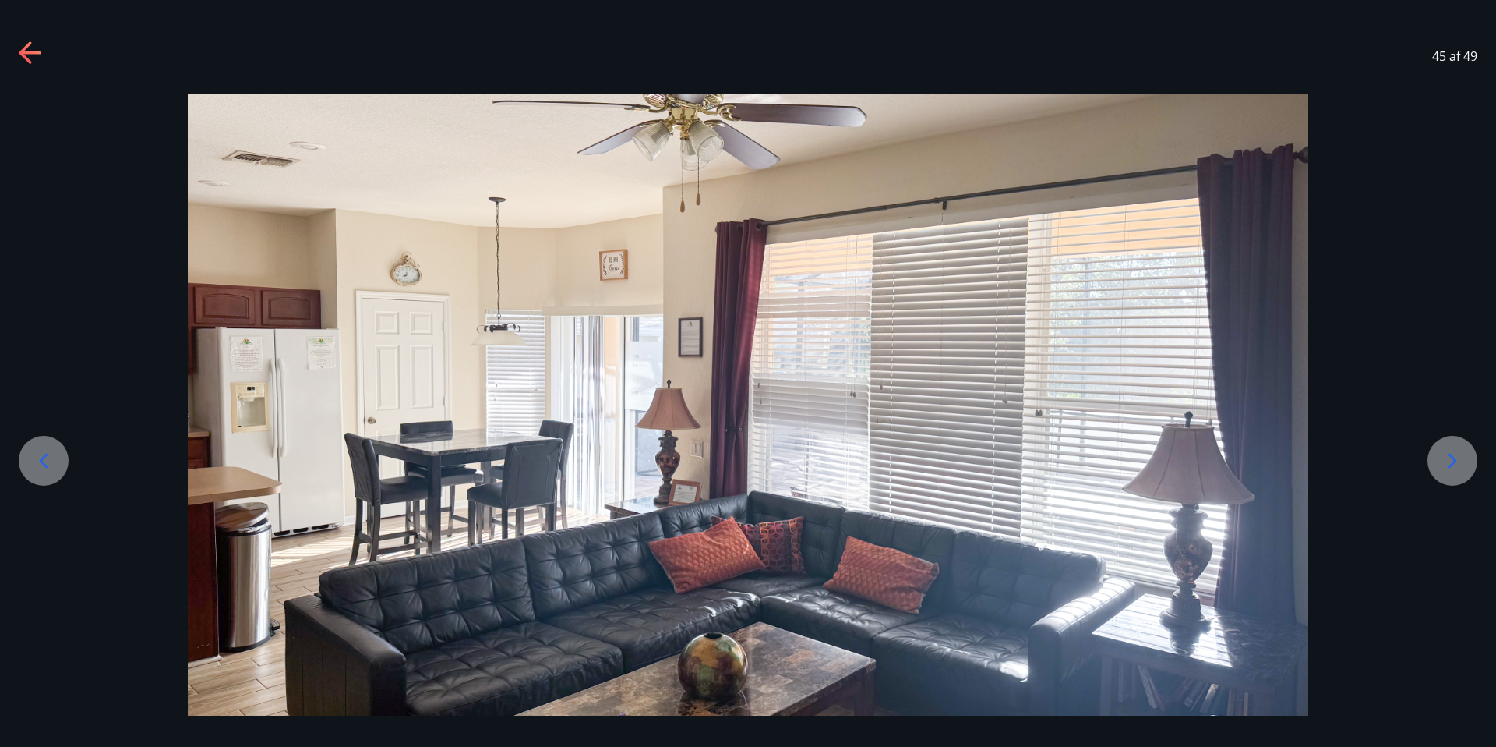
click at [1454, 461] on icon at bounding box center [1453, 461] width 9 height 15
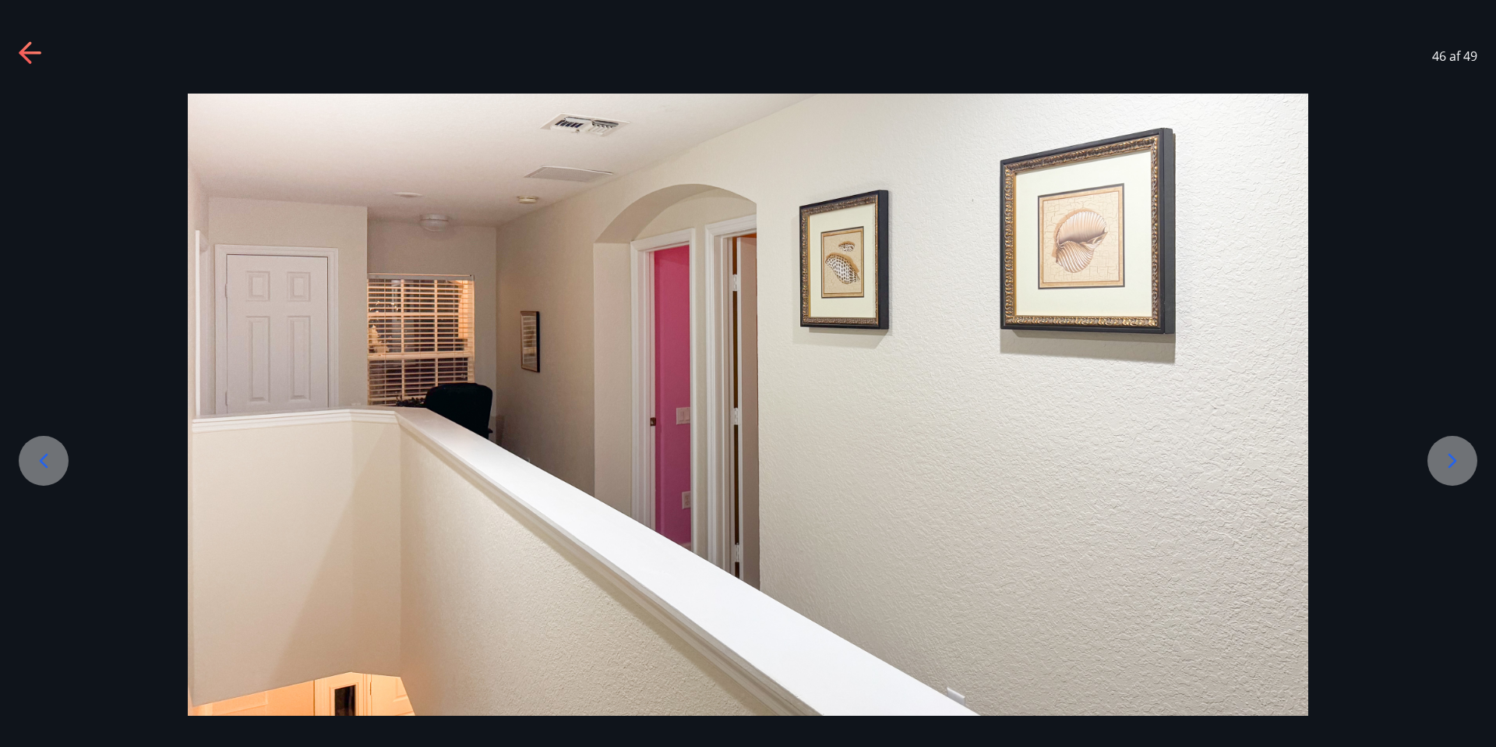
click at [1454, 461] on icon at bounding box center [1453, 461] width 9 height 15
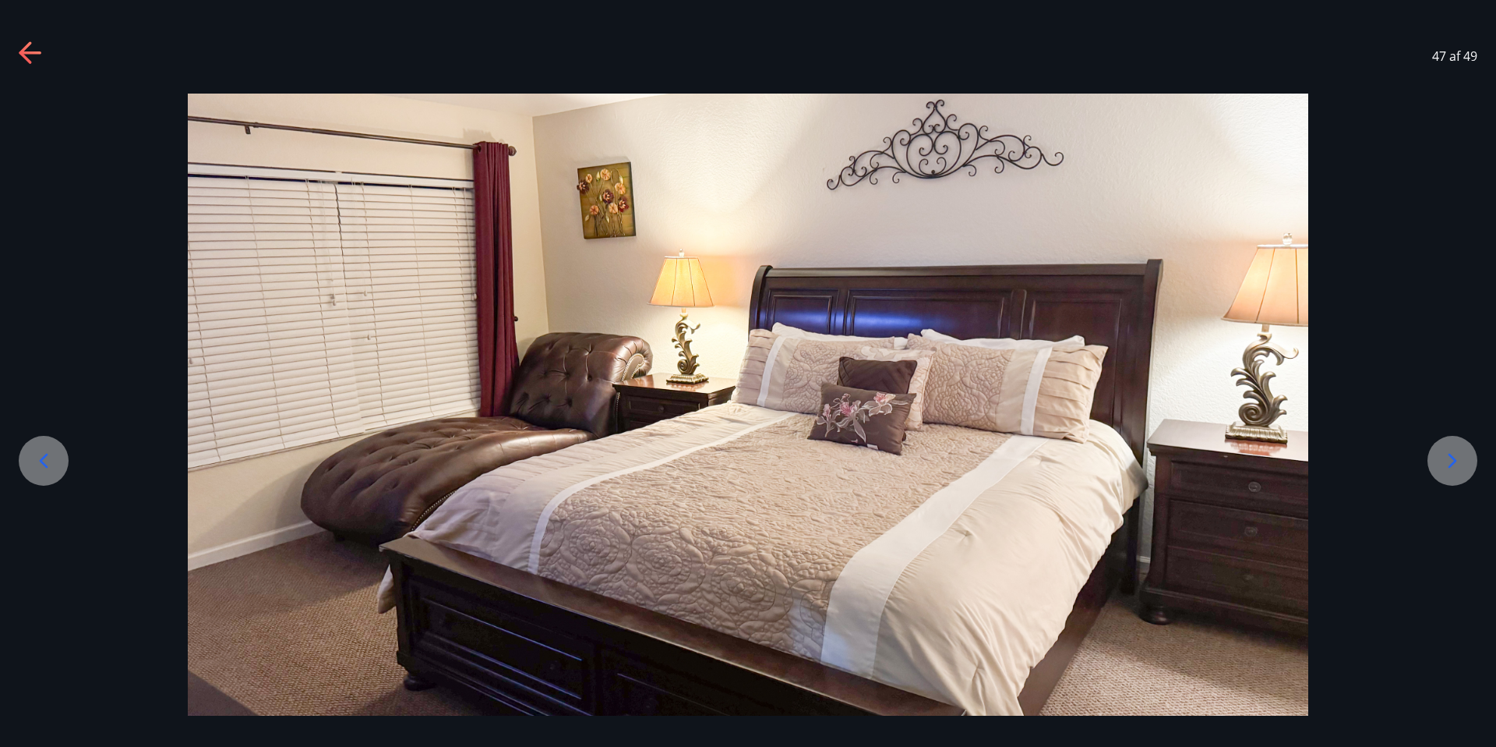
click at [1454, 461] on icon at bounding box center [1453, 461] width 9 height 15
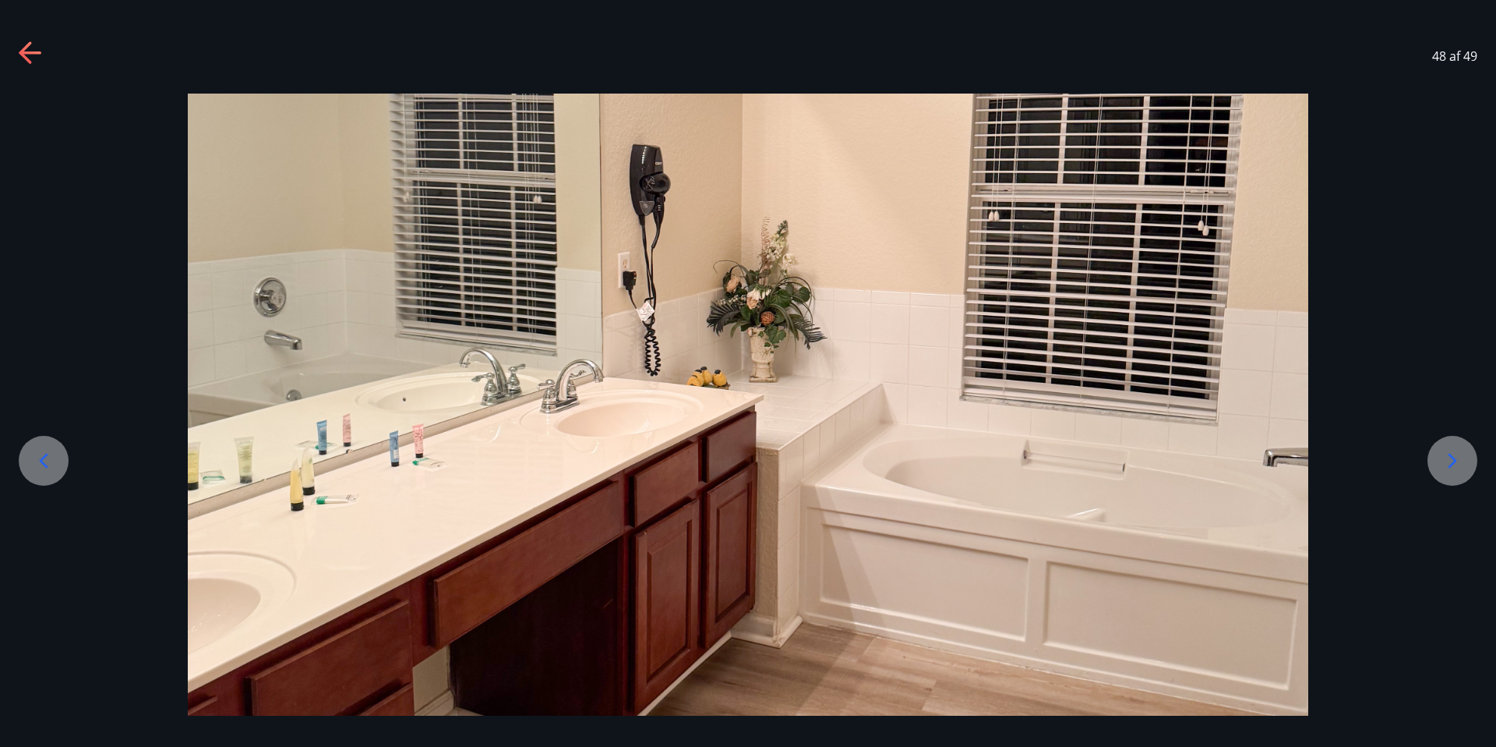
click at [1454, 461] on icon at bounding box center [1453, 461] width 9 height 15
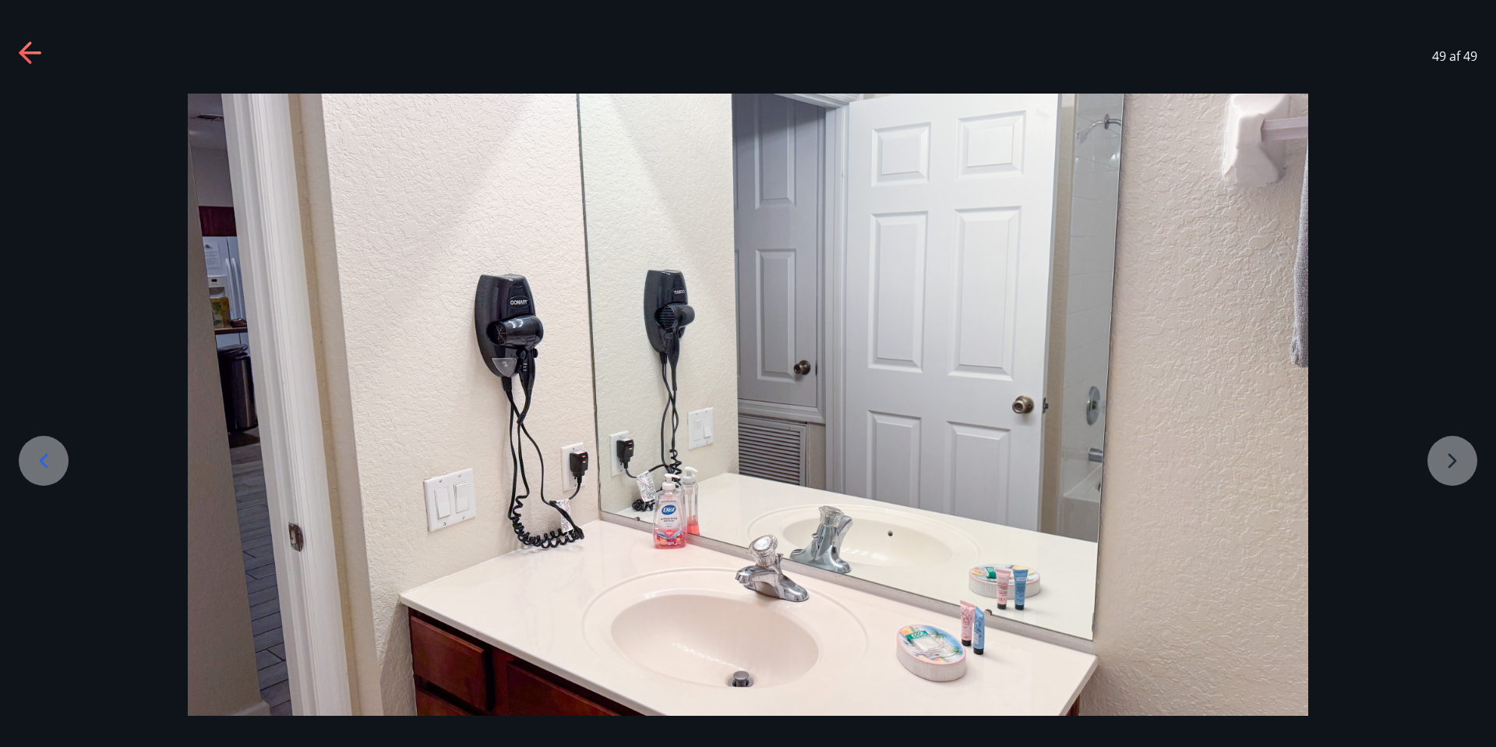
click at [1454, 461] on div at bounding box center [748, 405] width 1496 height 623
click at [1435, 462] on div at bounding box center [748, 405] width 1496 height 623
click at [32, 61] on icon at bounding box center [31, 53] width 25 height 25
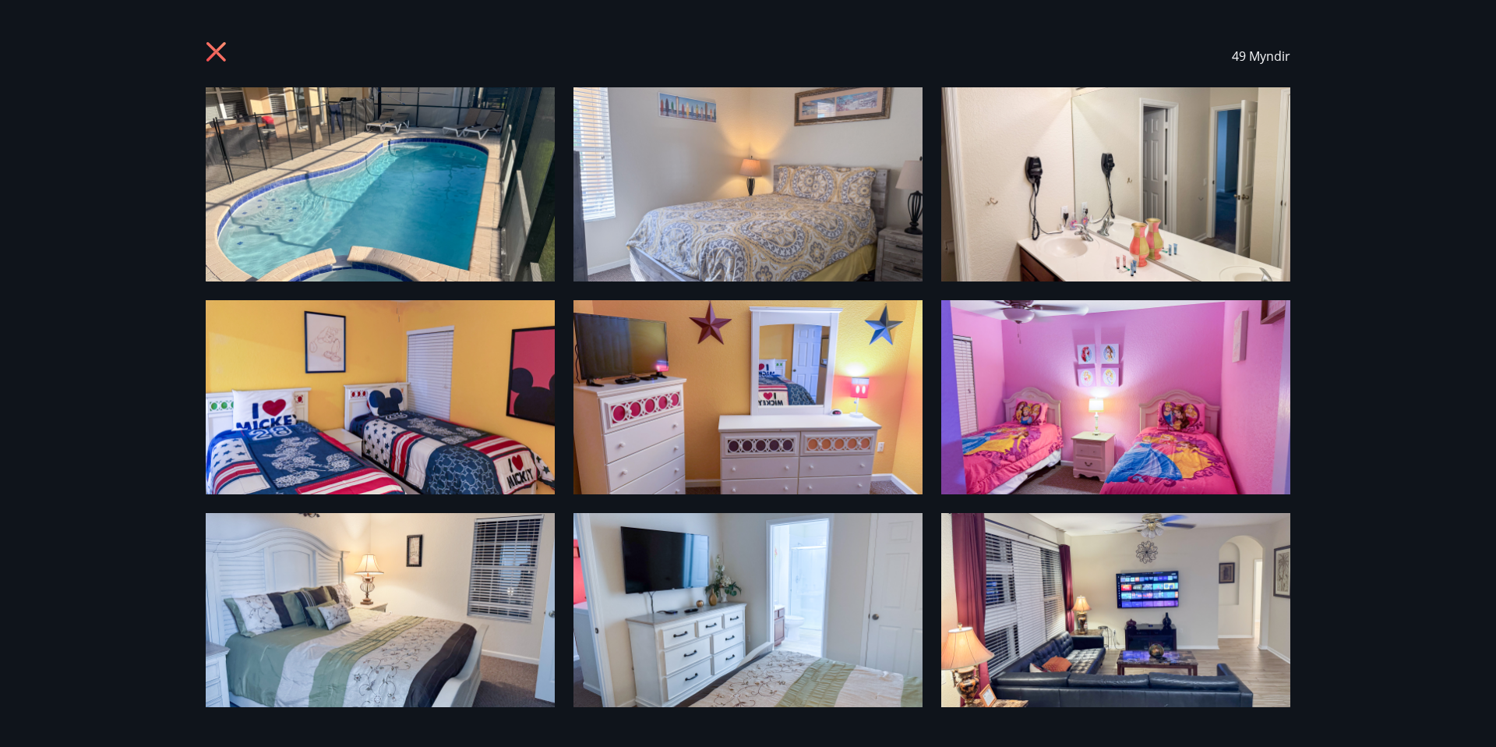
click at [218, 57] on icon at bounding box center [218, 53] width 25 height 25
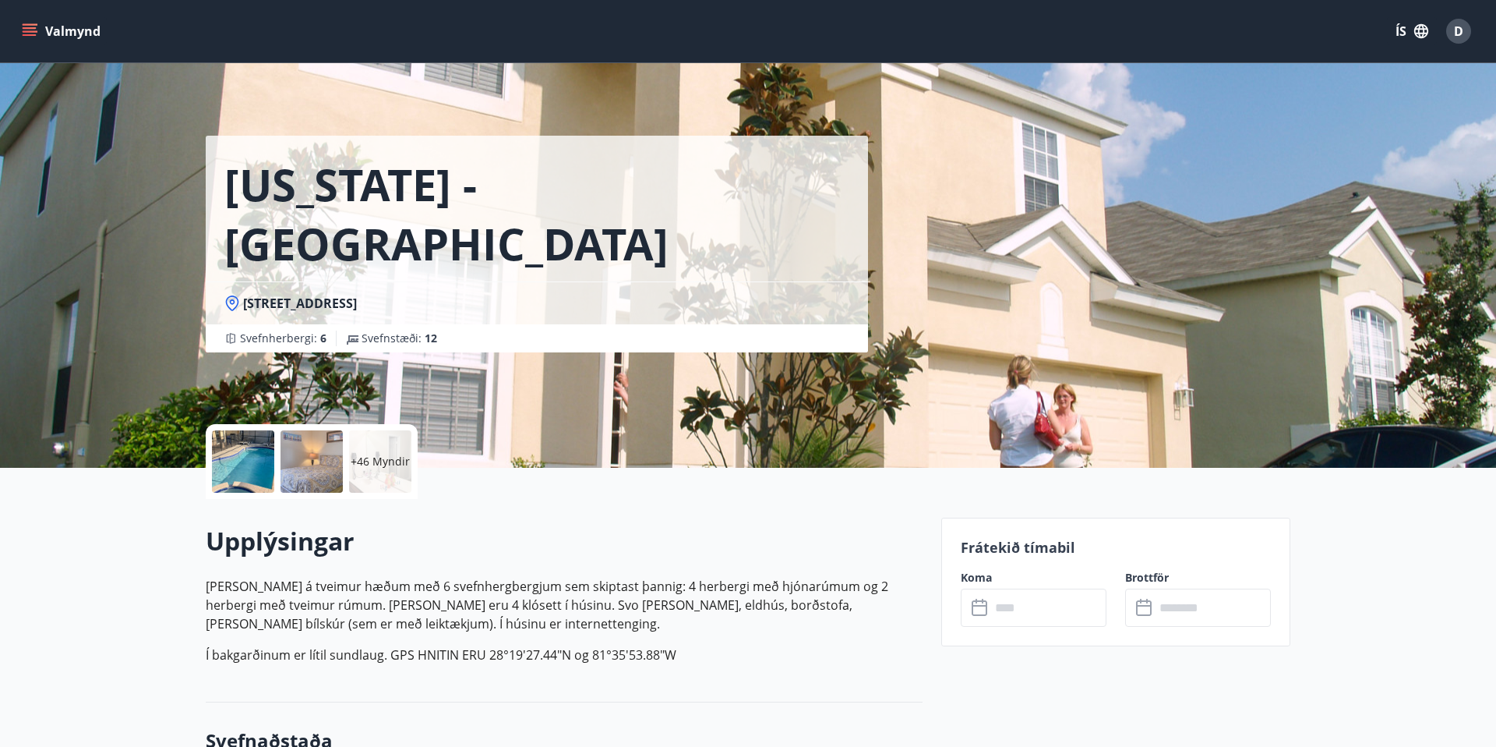
click at [357, 295] on span "2705 Manesty Lane, Kissimee FL 34747, Windsor Hill" at bounding box center [300, 303] width 114 height 17
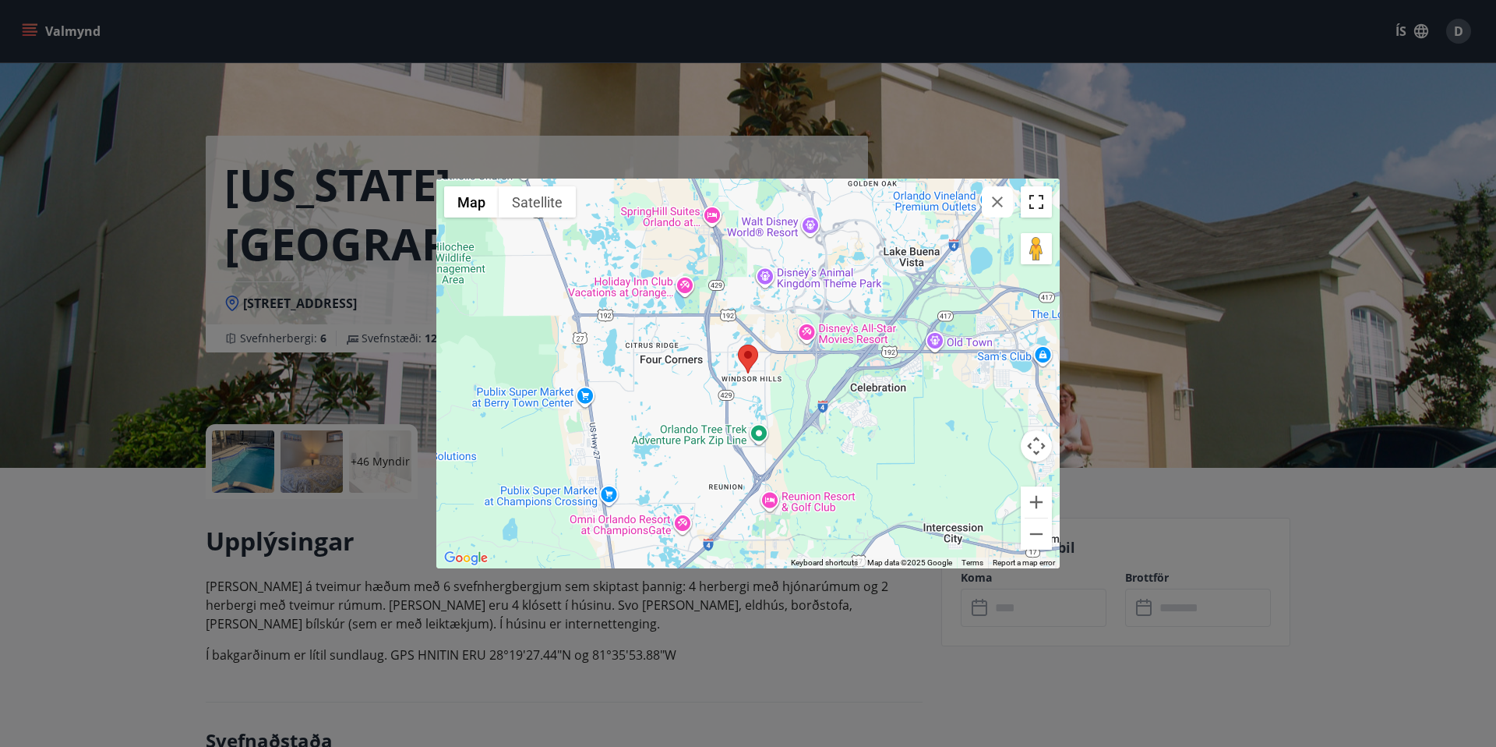
click at [1050, 207] on button "Toggle fullscreen view" at bounding box center [1036, 201] width 31 height 31
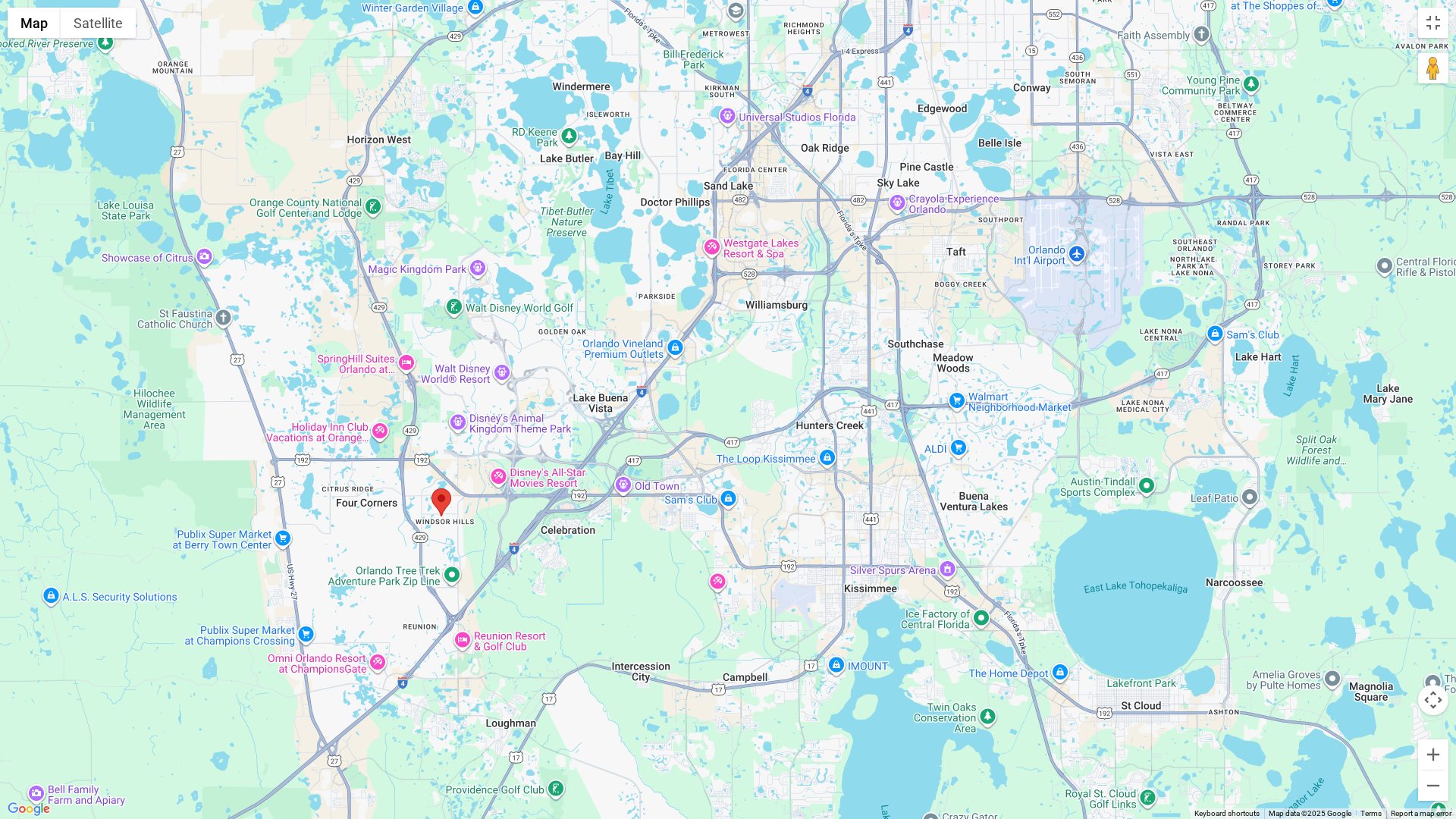
drag, startPoint x: 1043, startPoint y: 494, endPoint x: 690, endPoint y: 452, distance: 355.5
click at [690, 452] on div at bounding box center [728, 410] width 1456 height 819
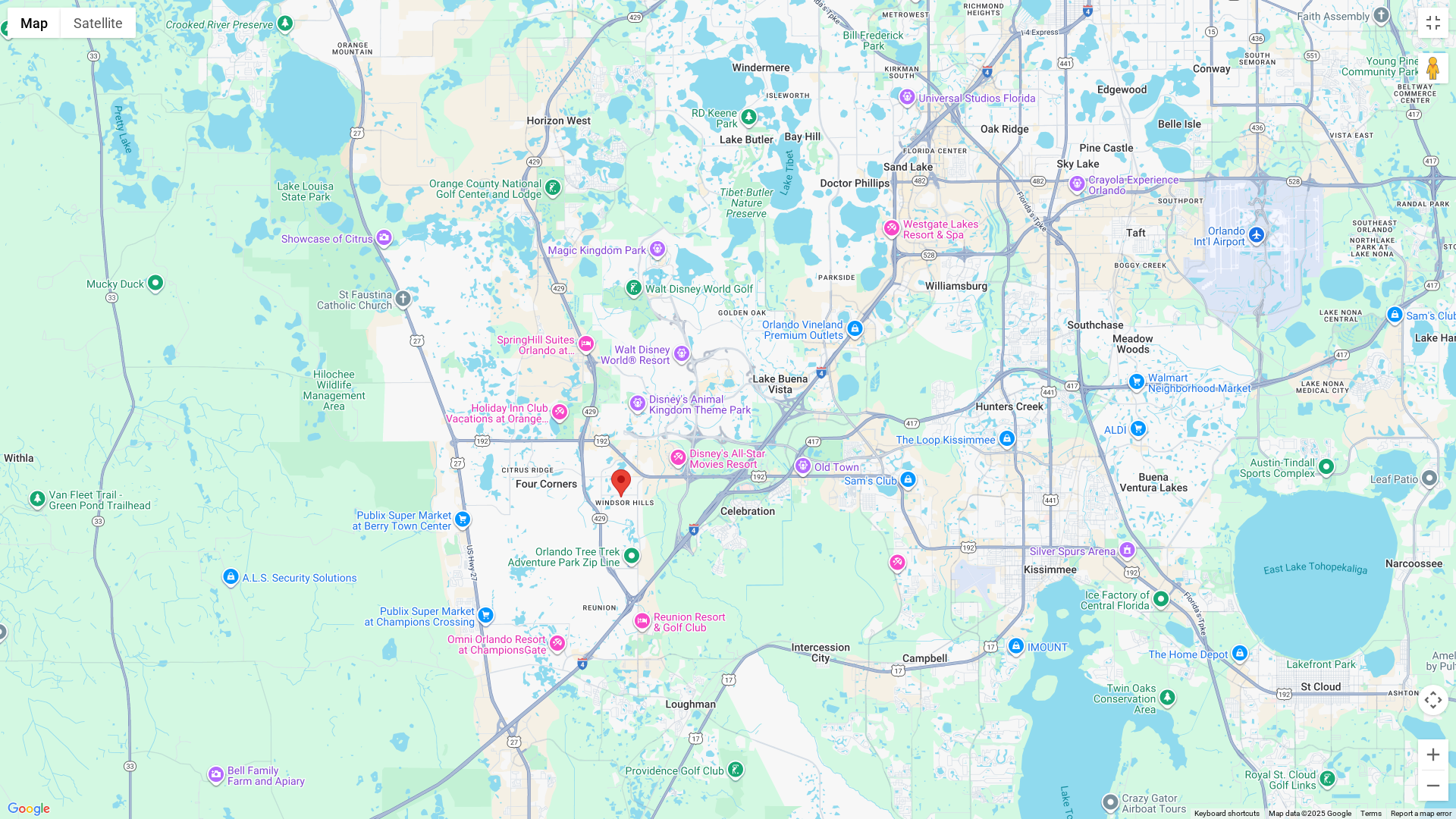
drag, startPoint x: 847, startPoint y: 269, endPoint x: 1080, endPoint y: 249, distance: 233.9
click at [1080, 249] on div at bounding box center [728, 410] width 1456 height 819
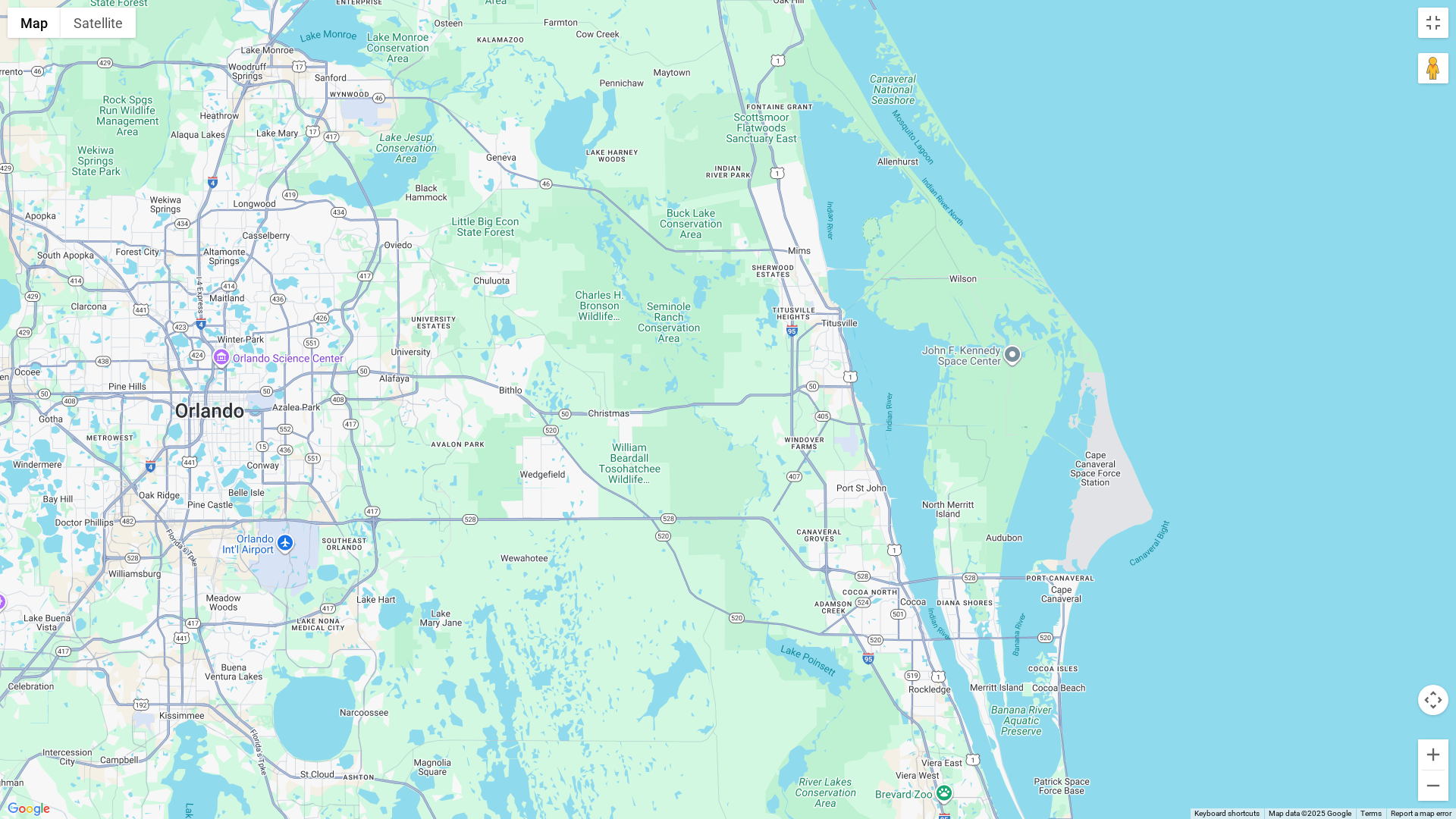
drag, startPoint x: 1353, startPoint y: 497, endPoint x: 610, endPoint y: 767, distance: 790.5
click at [593, 726] on div at bounding box center [728, 410] width 1456 height 819
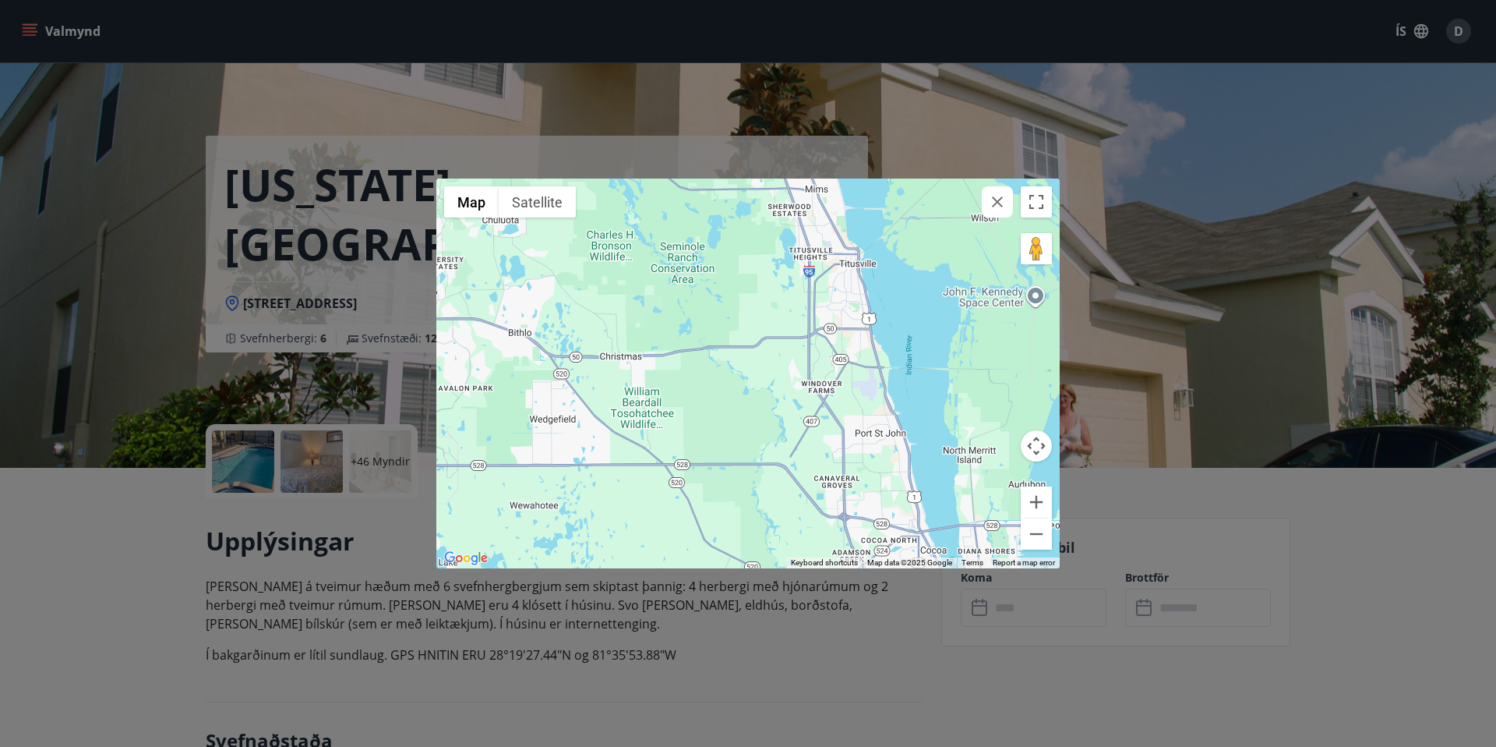
click at [347, 162] on div "← Move left → Move right ↑ Move up ↓ Move down + Zoom in - Zoom out Home Jump l…" at bounding box center [748, 373] width 1496 height 747
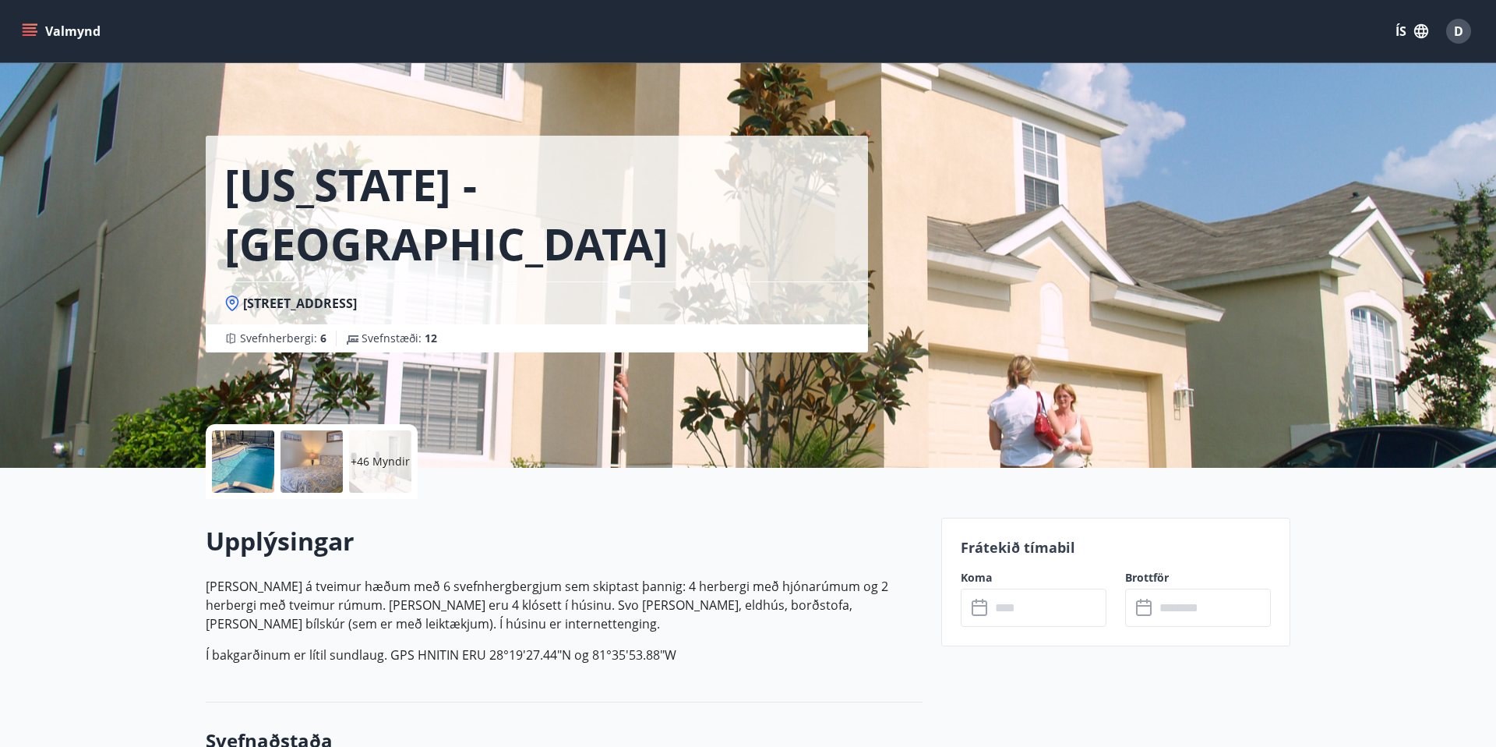
scroll to position [1, 0]
drag, startPoint x: 245, startPoint y: 242, endPoint x: 563, endPoint y: 235, distance: 318.1
click at [563, 294] on div "2705 Manesty Lane, Kissimee FL 34747, Windsor Hill" at bounding box center [536, 302] width 625 height 17
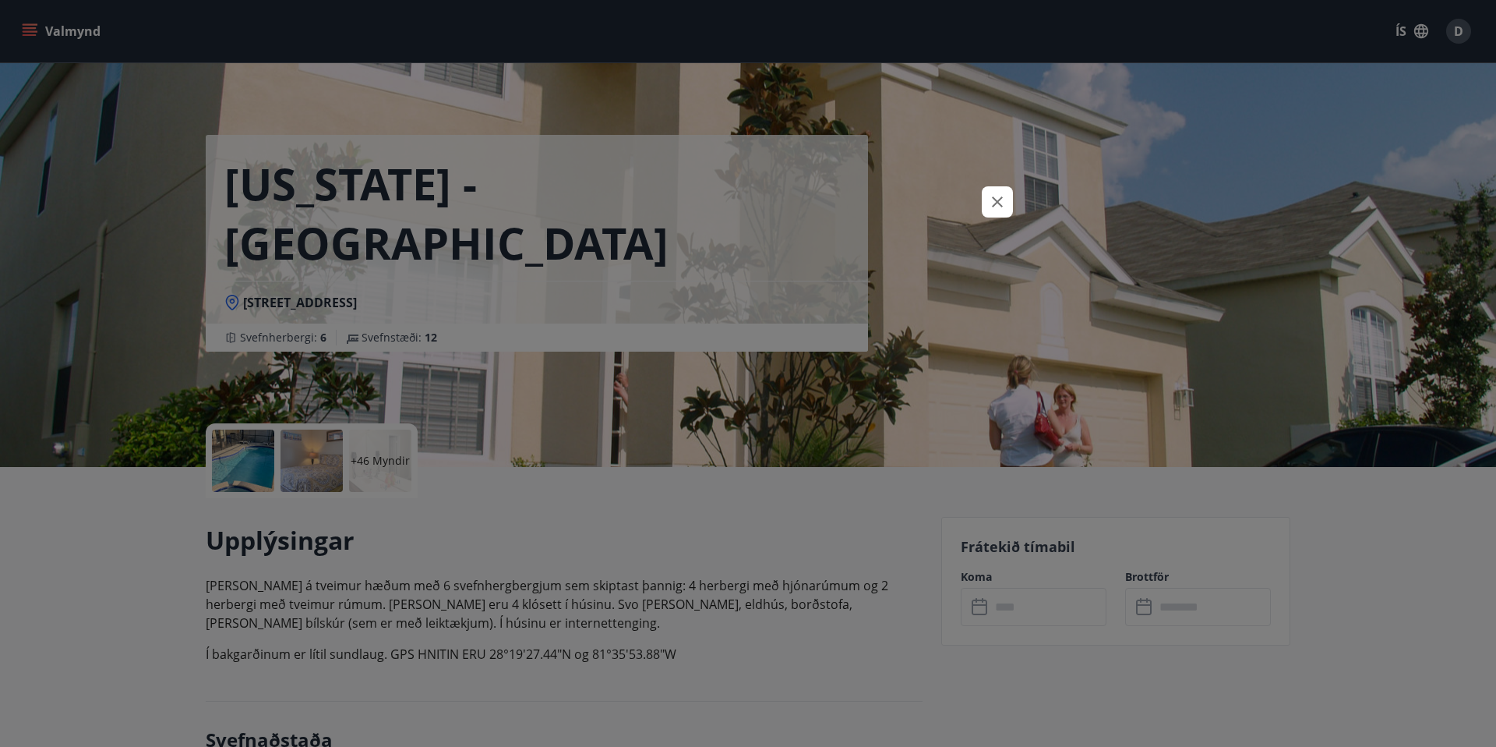
scroll to position [0, 0]
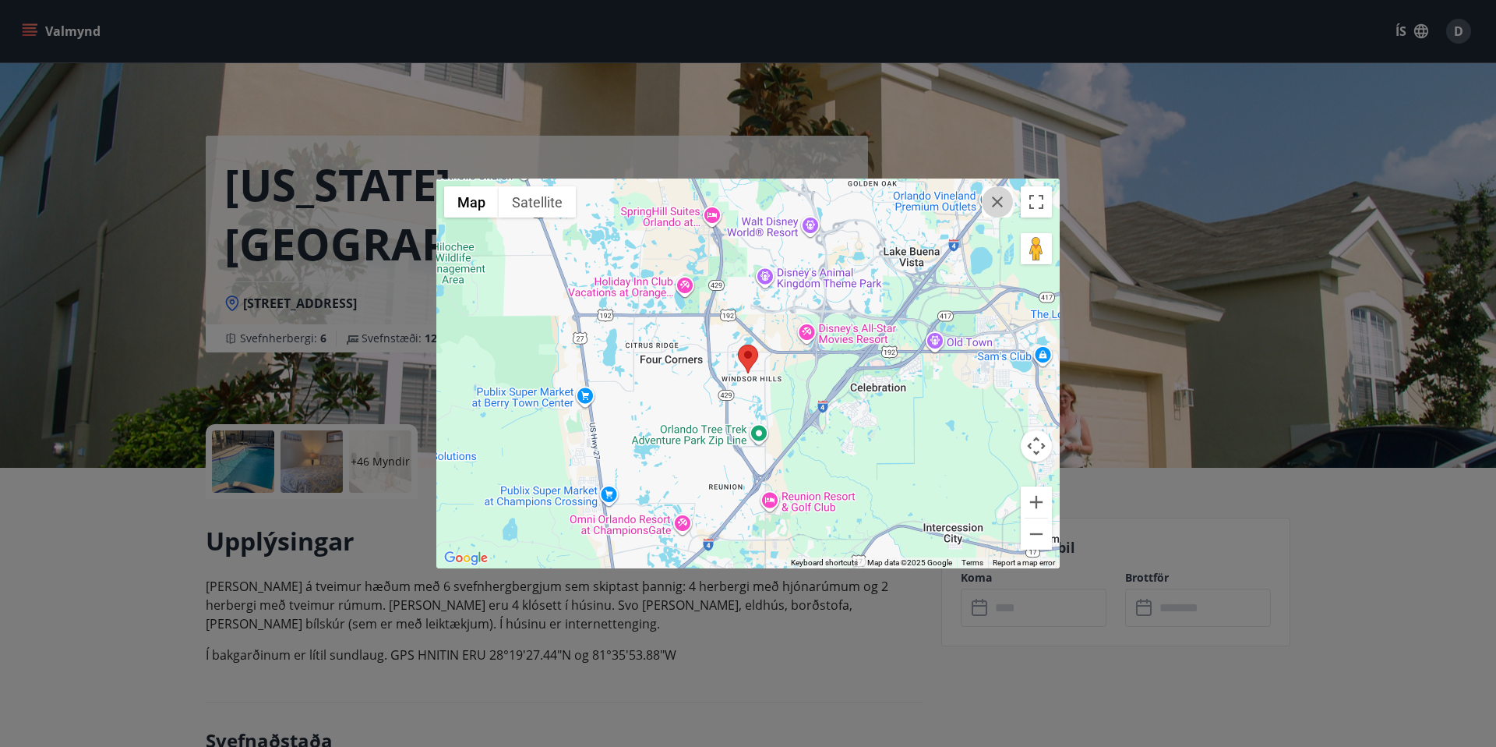
drag, startPoint x: 992, startPoint y: 204, endPoint x: 955, endPoint y: 204, distance: 37.4
click at [991, 204] on icon "button" at bounding box center [997, 202] width 19 height 19
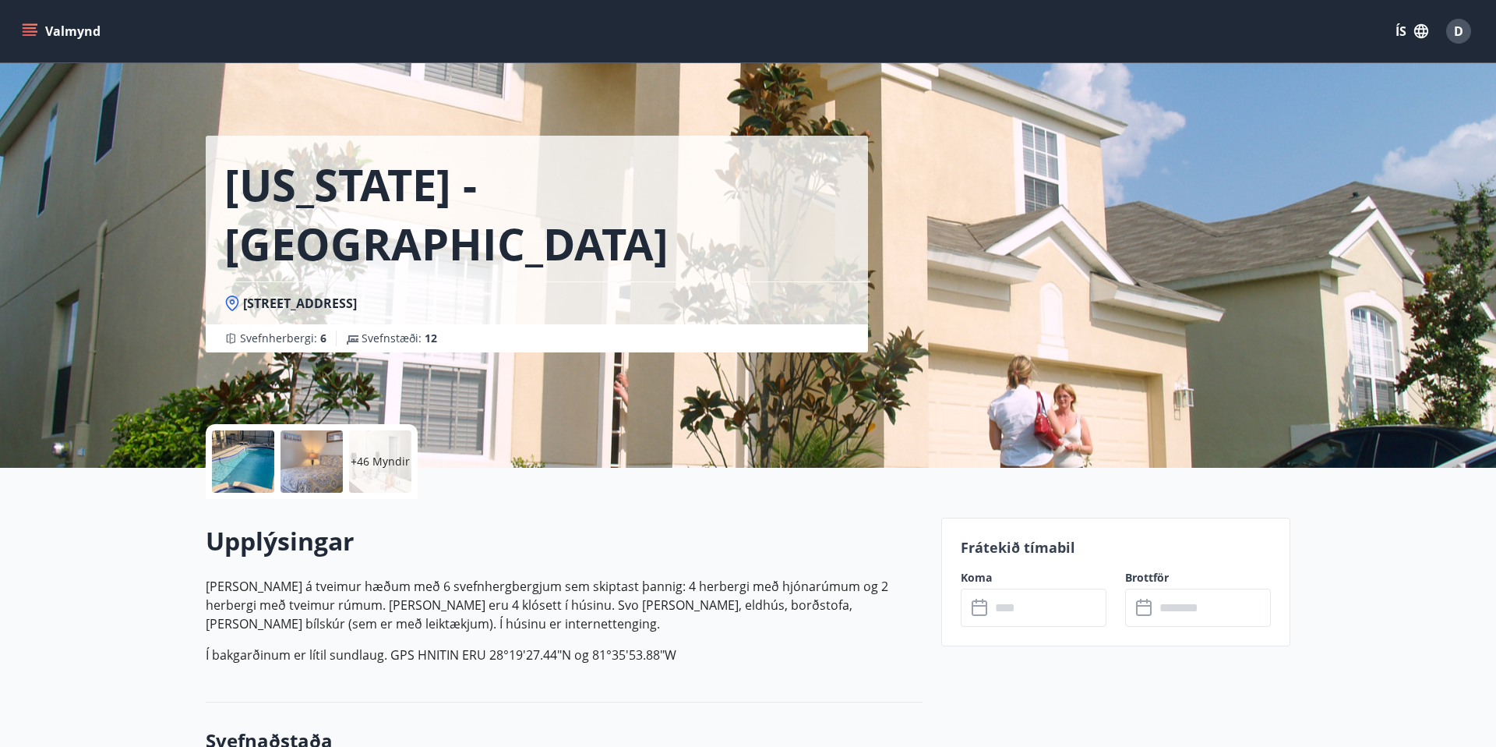
drag, startPoint x: 260, startPoint y: 245, endPoint x: 560, endPoint y: 239, distance: 300.1
click at [357, 295] on span "2705 Manesty Lane, Kissimee FL 34747, Windsor Hill" at bounding box center [300, 303] width 114 height 17
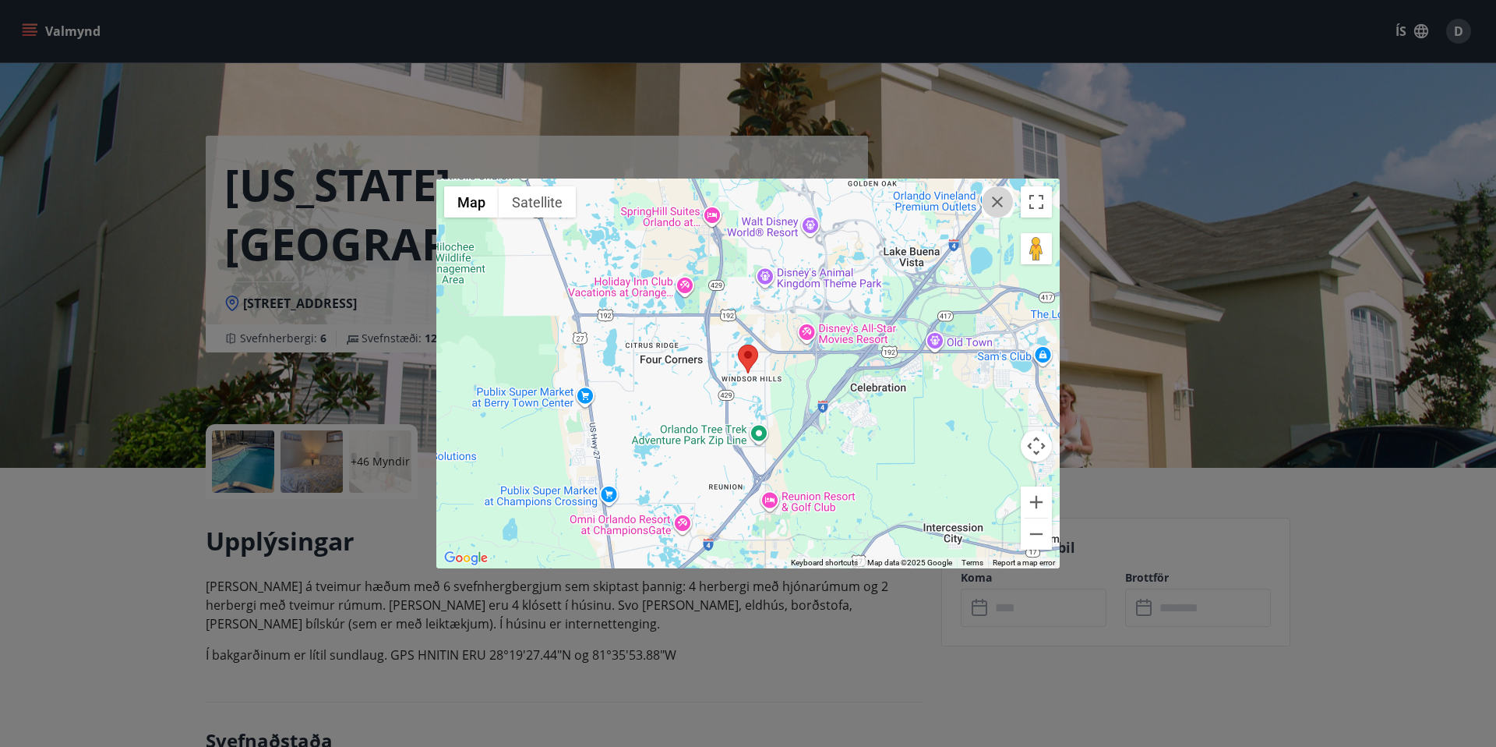
click at [1000, 198] on icon "button" at bounding box center [997, 201] width 11 height 11
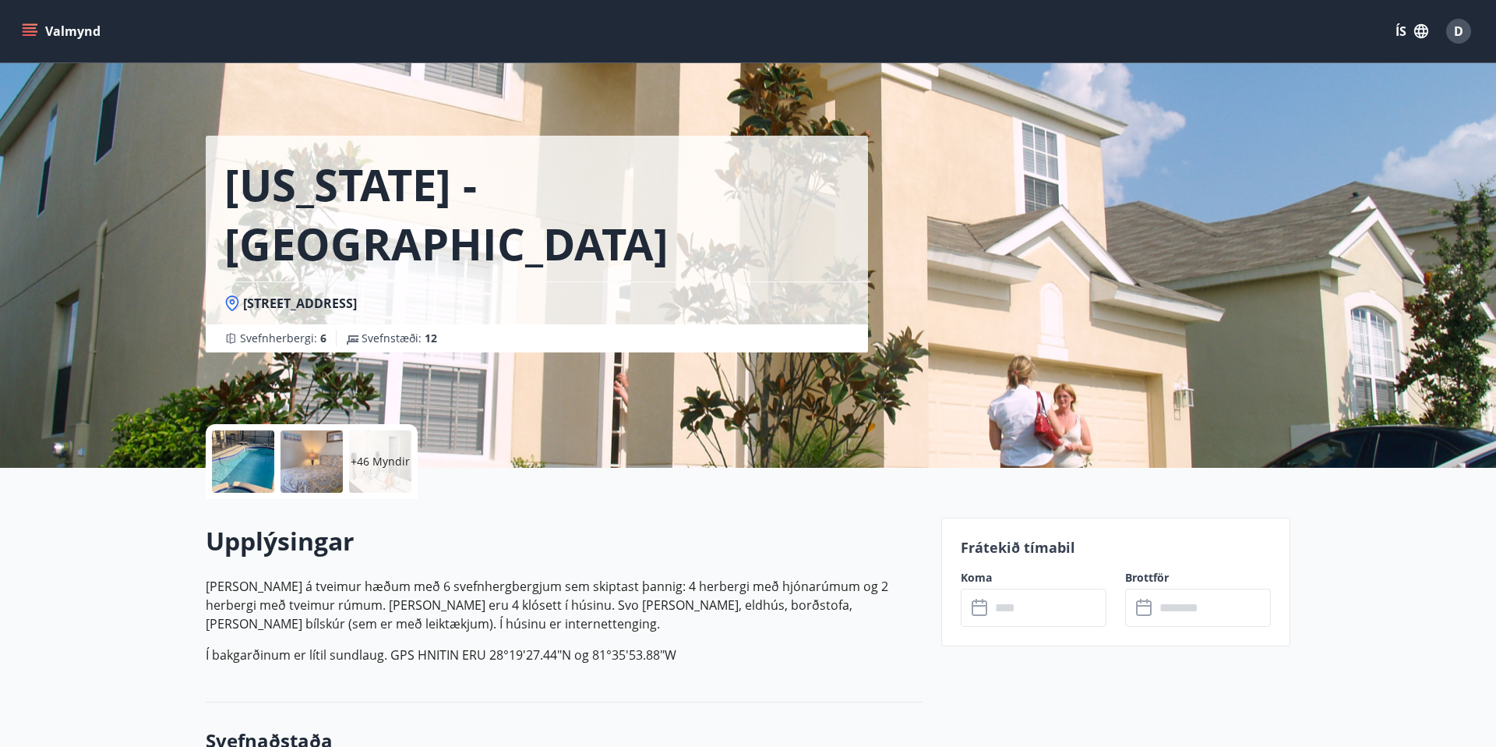
drag, startPoint x: 369, startPoint y: 125, endPoint x: 391, endPoint y: 167, distance: 46.7
click at [369, 125] on div "Florida - Orlando 2705 Manesty Lane, Kissimee FL 34747, Windsor Hill Svefnherbe…" at bounding box center [567, 176] width 723 height 352
drag, startPoint x: 379, startPoint y: 178, endPoint x: 482, endPoint y: 188, distance: 103.3
click at [227, 186] on h1 "Florida - Orlando" at bounding box center [536, 213] width 625 height 118
click at [503, 186] on h1 "Florida - Orlando" at bounding box center [536, 213] width 625 height 118
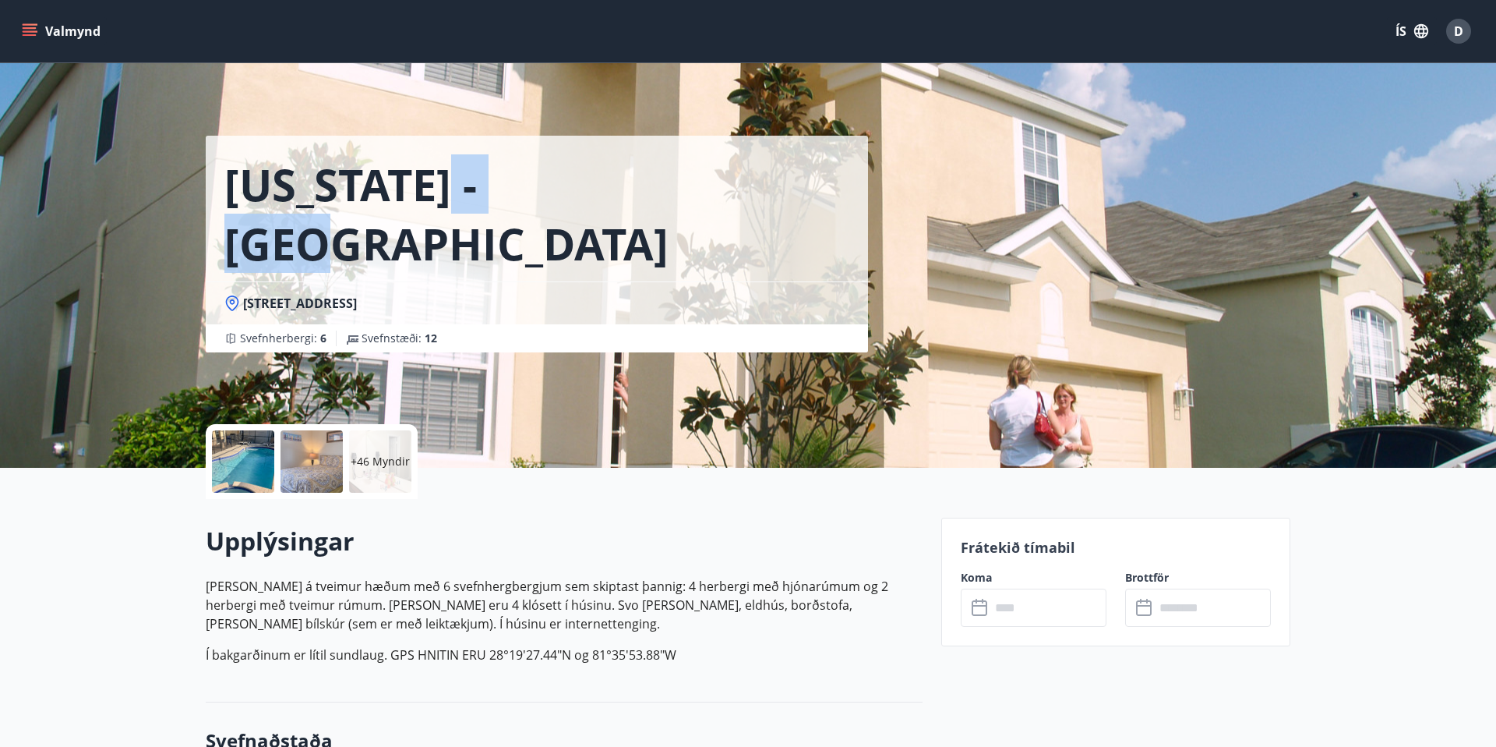
drag, startPoint x: 574, startPoint y: 188, endPoint x: 421, endPoint y: 187, distance: 152.8
click at [421, 187] on div "Florida - Orlando" at bounding box center [537, 209] width 663 height 146
copy h1 "Orlando"
click at [233, 295] on icon at bounding box center [232, 303] width 16 height 16
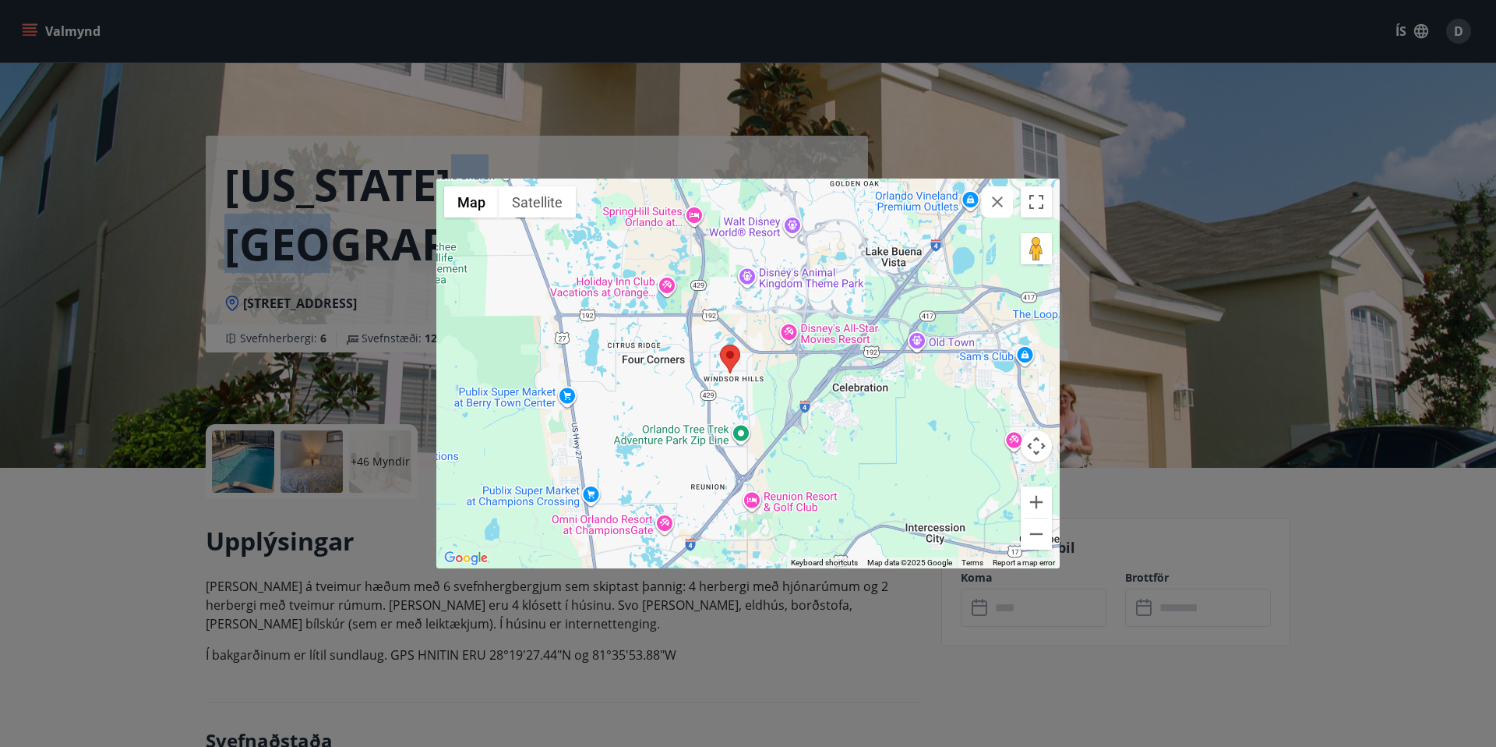
drag, startPoint x: 945, startPoint y: 376, endPoint x: 747, endPoint y: 376, distance: 198.0
click at [747, 376] on div at bounding box center [748, 373] width 624 height 390
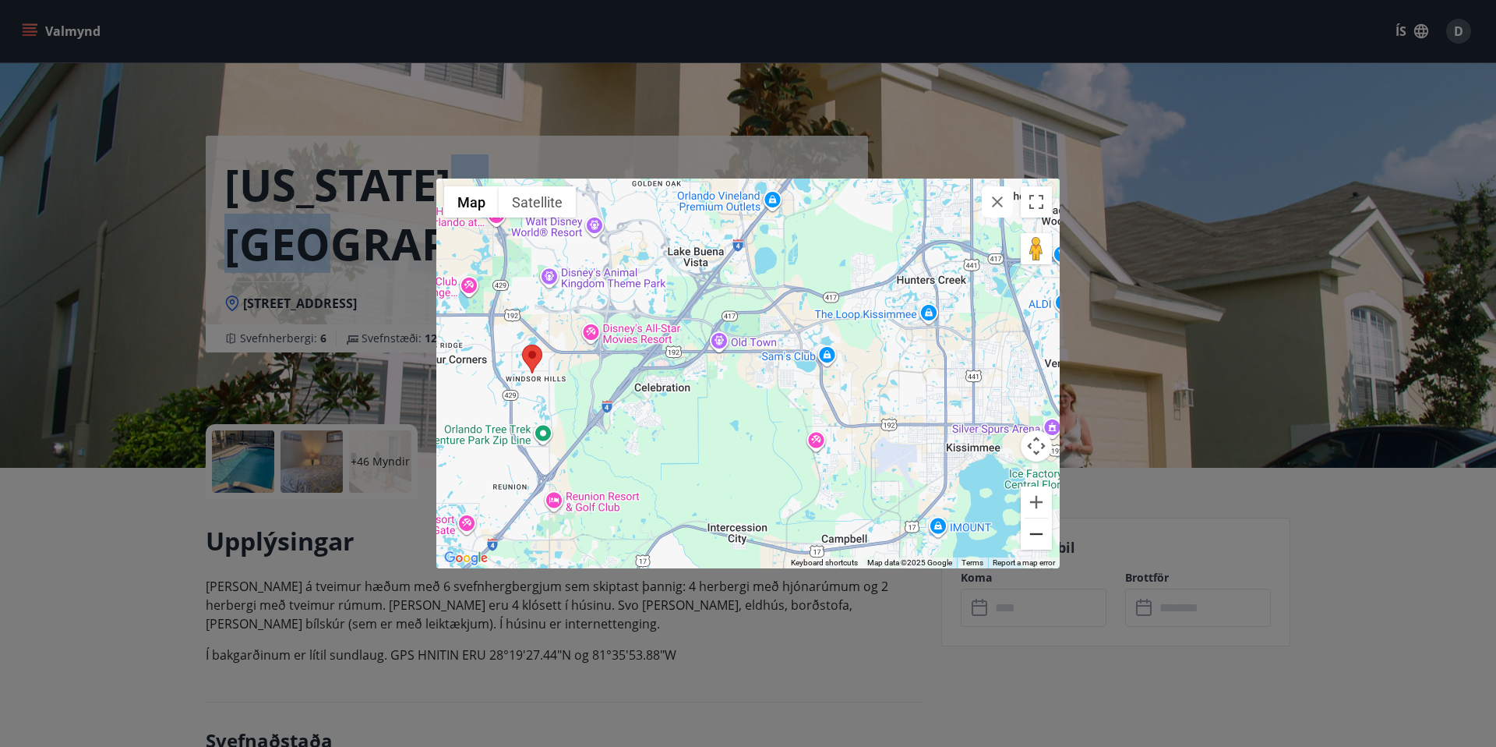
click at [1037, 529] on button "Zoom out" at bounding box center [1036, 533] width 31 height 31
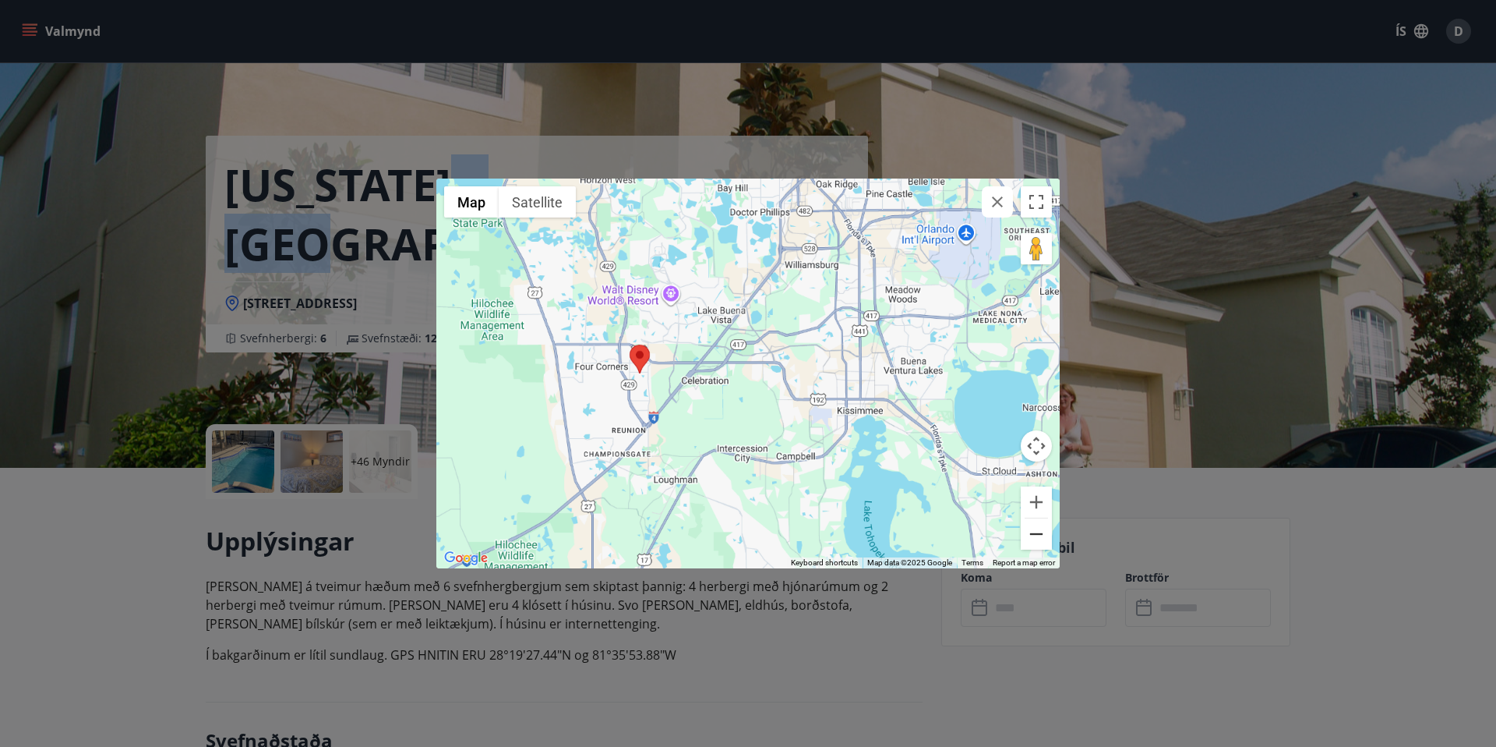
click at [1037, 529] on button "Zoom out" at bounding box center [1036, 533] width 31 height 31
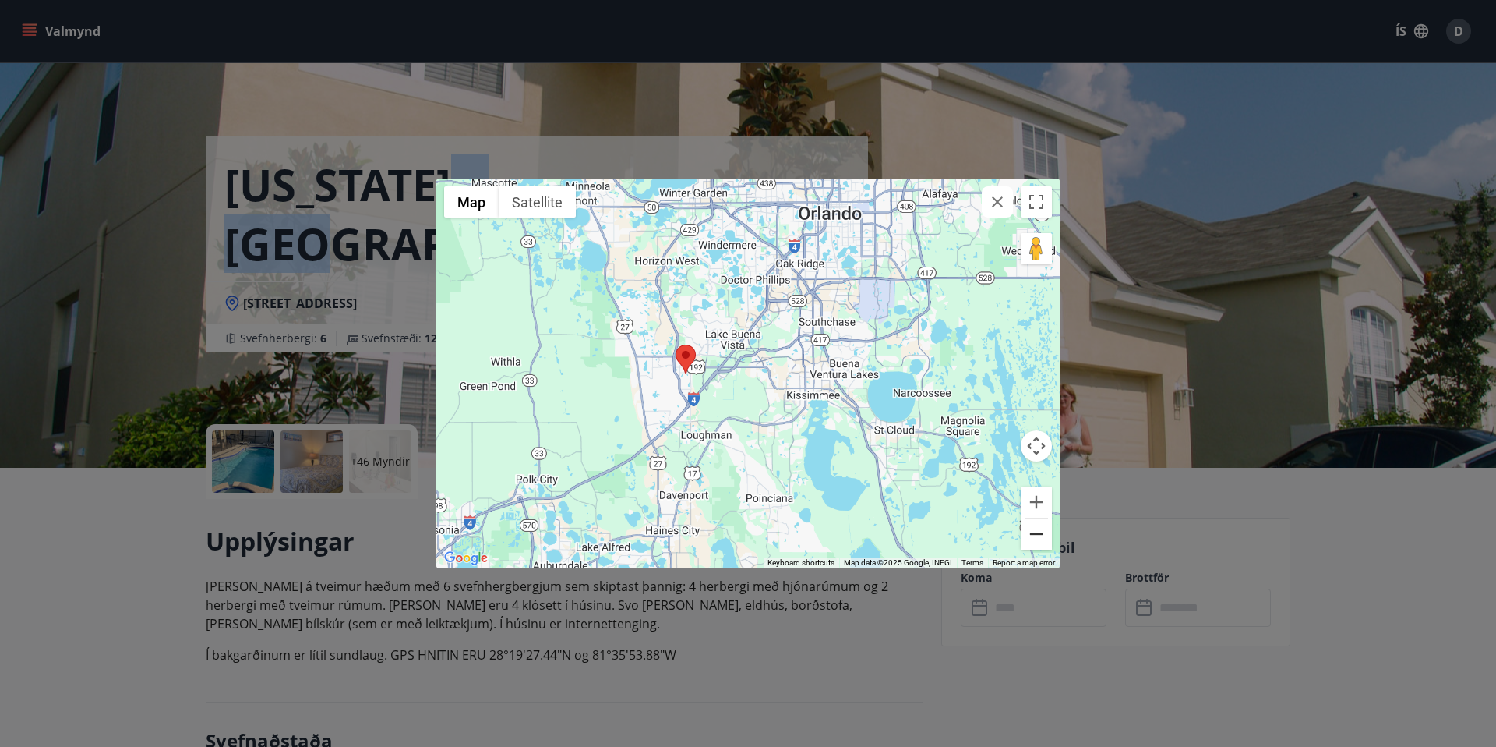
click at [1037, 529] on button "Zoom out" at bounding box center [1036, 533] width 31 height 31
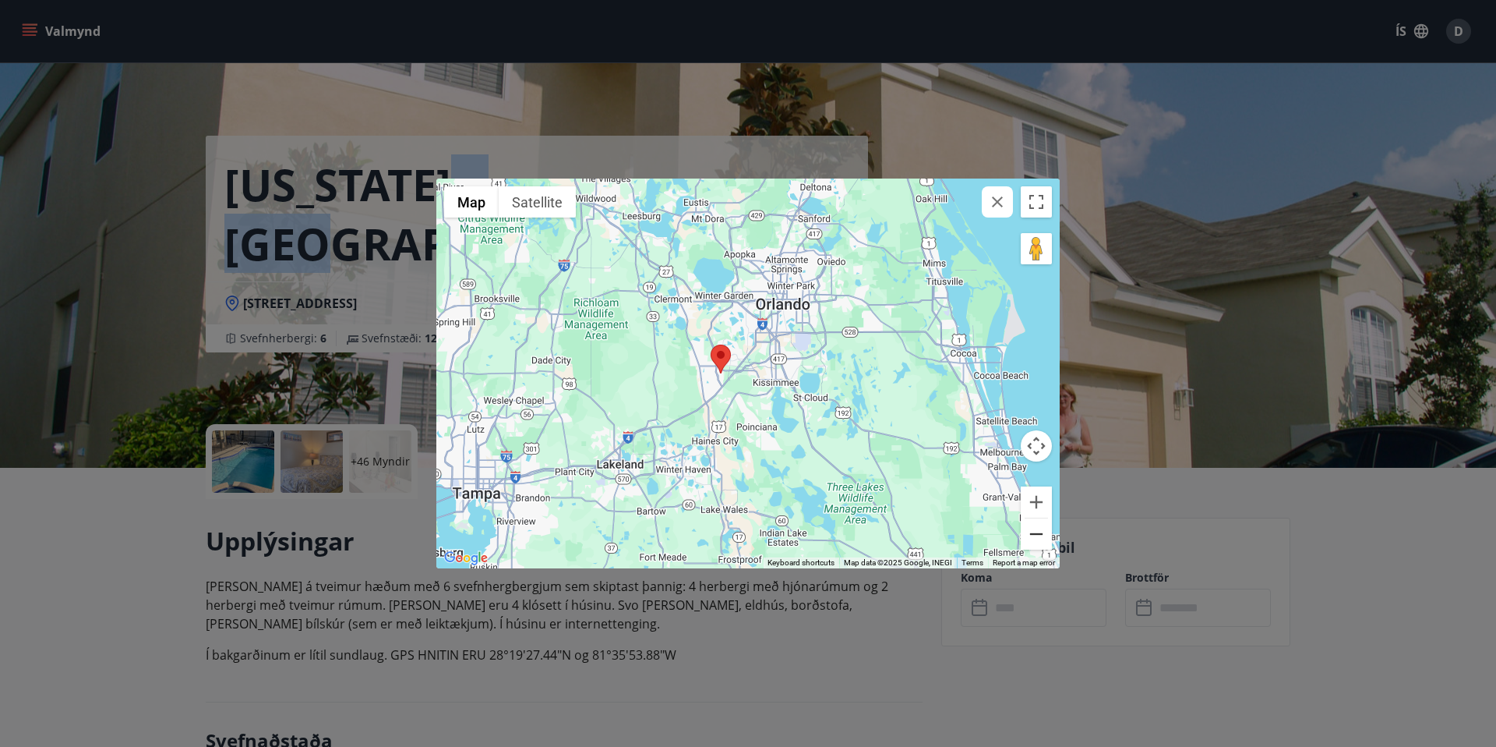
click at [1037, 529] on button "Zoom out" at bounding box center [1036, 533] width 31 height 31
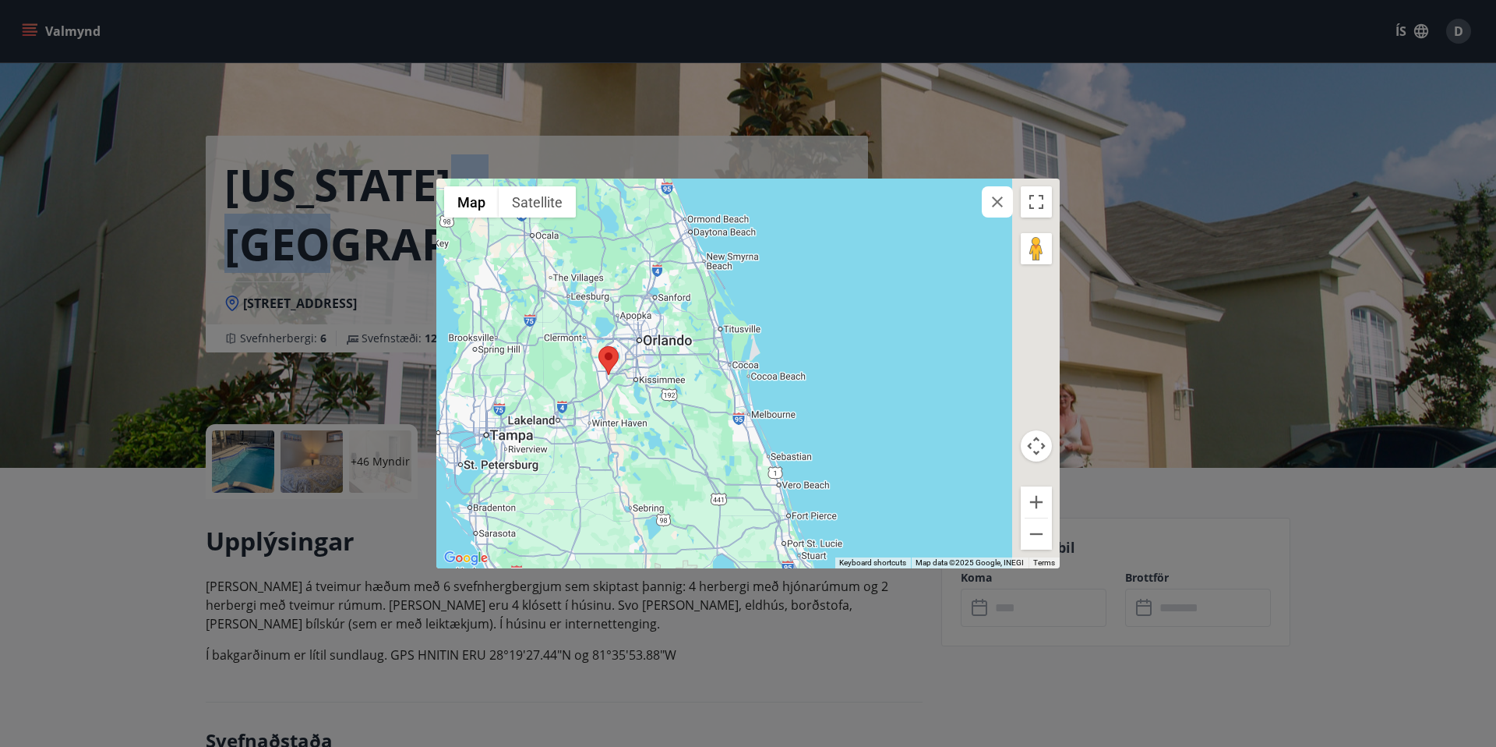
drag, startPoint x: 870, startPoint y: 380, endPoint x: 743, endPoint y: 383, distance: 127.1
click at [743, 382] on div at bounding box center [748, 373] width 624 height 390
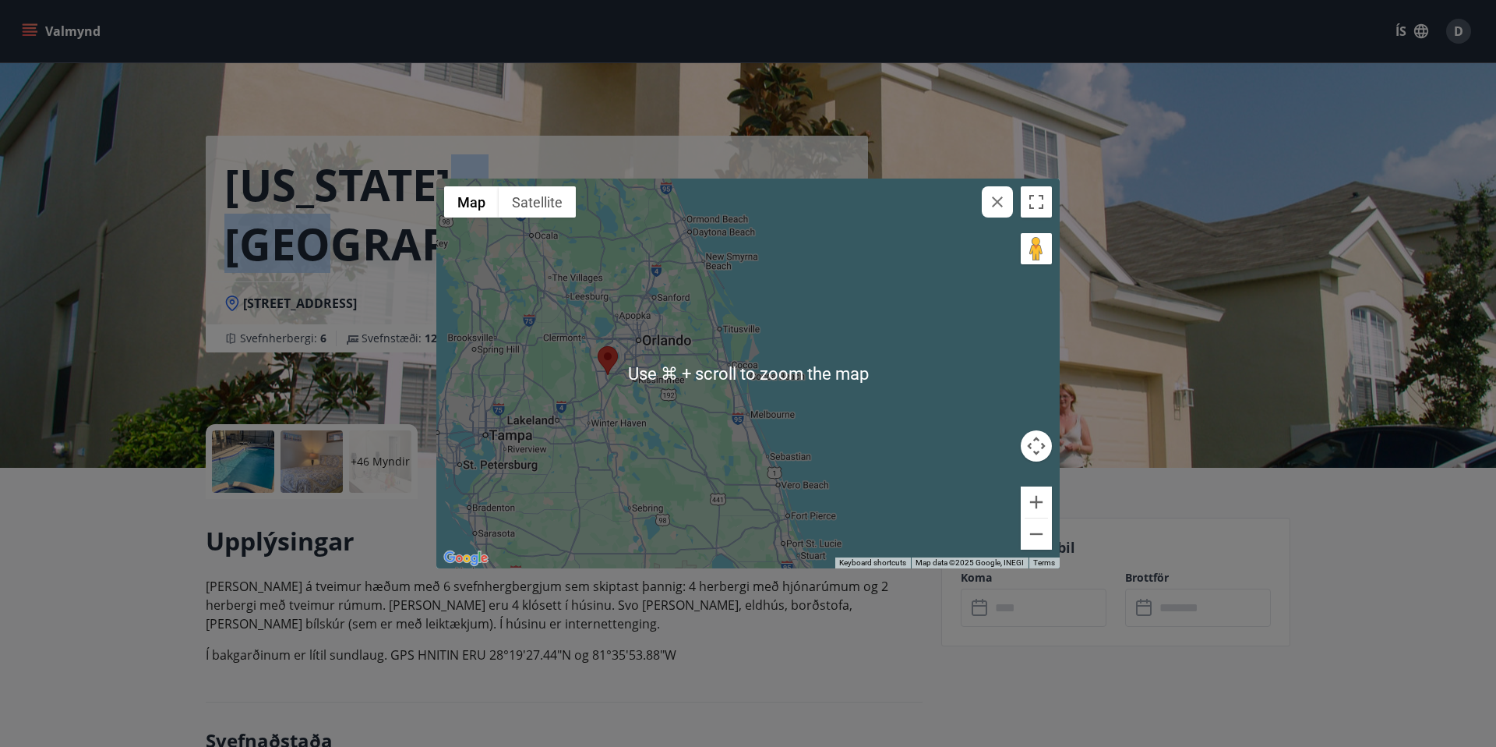
click at [706, 316] on div at bounding box center [748, 373] width 624 height 390
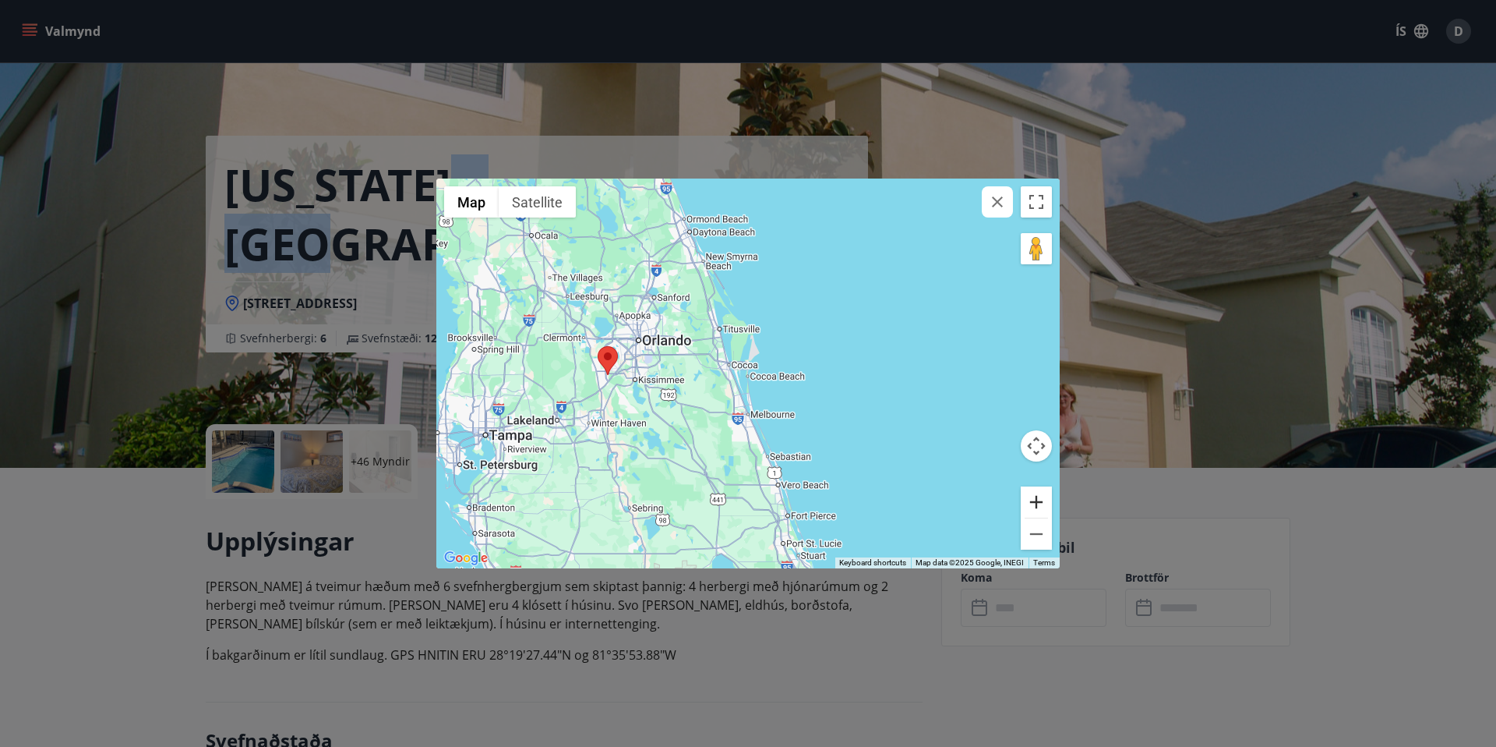
click at [1045, 511] on button "Zoom in" at bounding box center [1036, 501] width 31 height 31
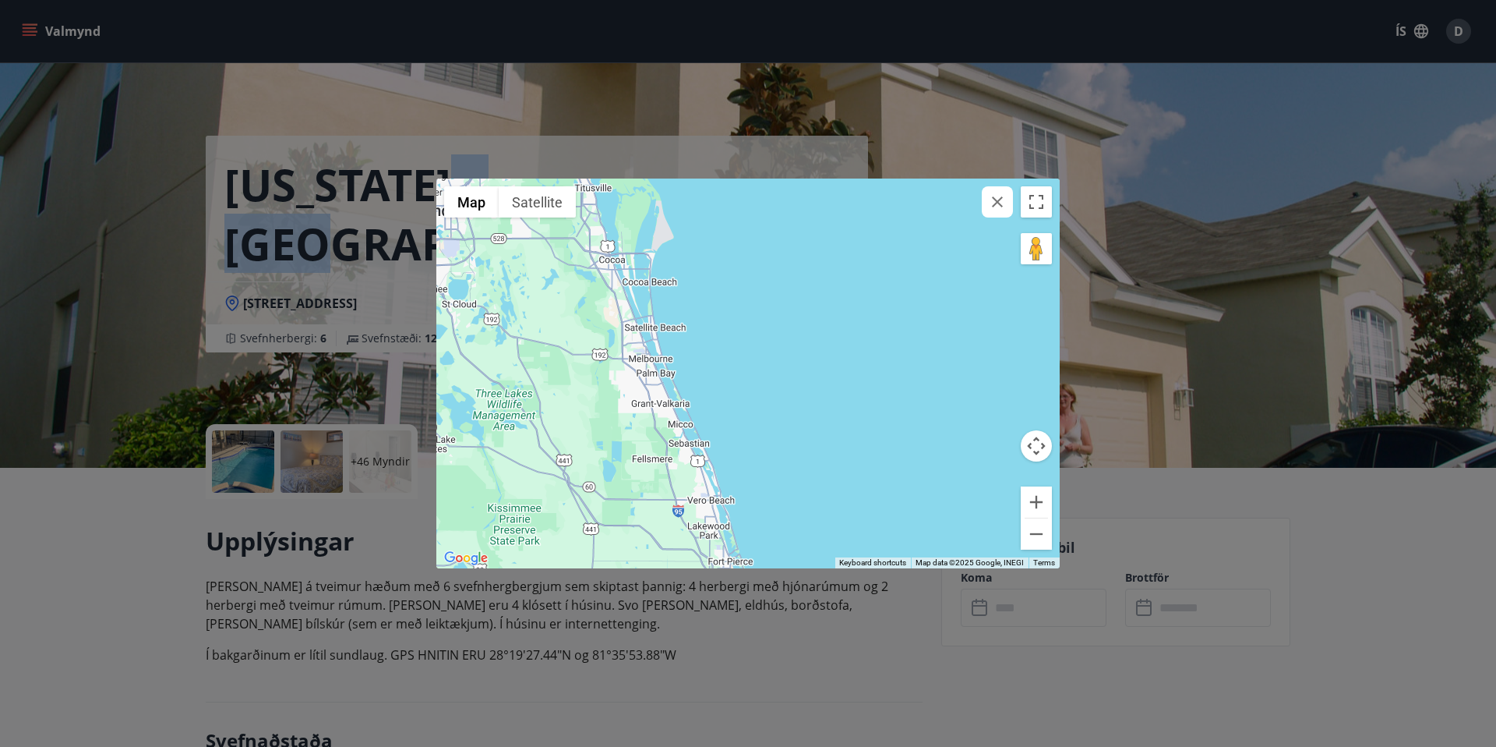
drag, startPoint x: 835, startPoint y: 467, endPoint x: 736, endPoint y: 367, distance: 140.5
click at [736, 367] on div at bounding box center [748, 373] width 624 height 390
click at [991, 207] on icon "button" at bounding box center [997, 202] width 19 height 19
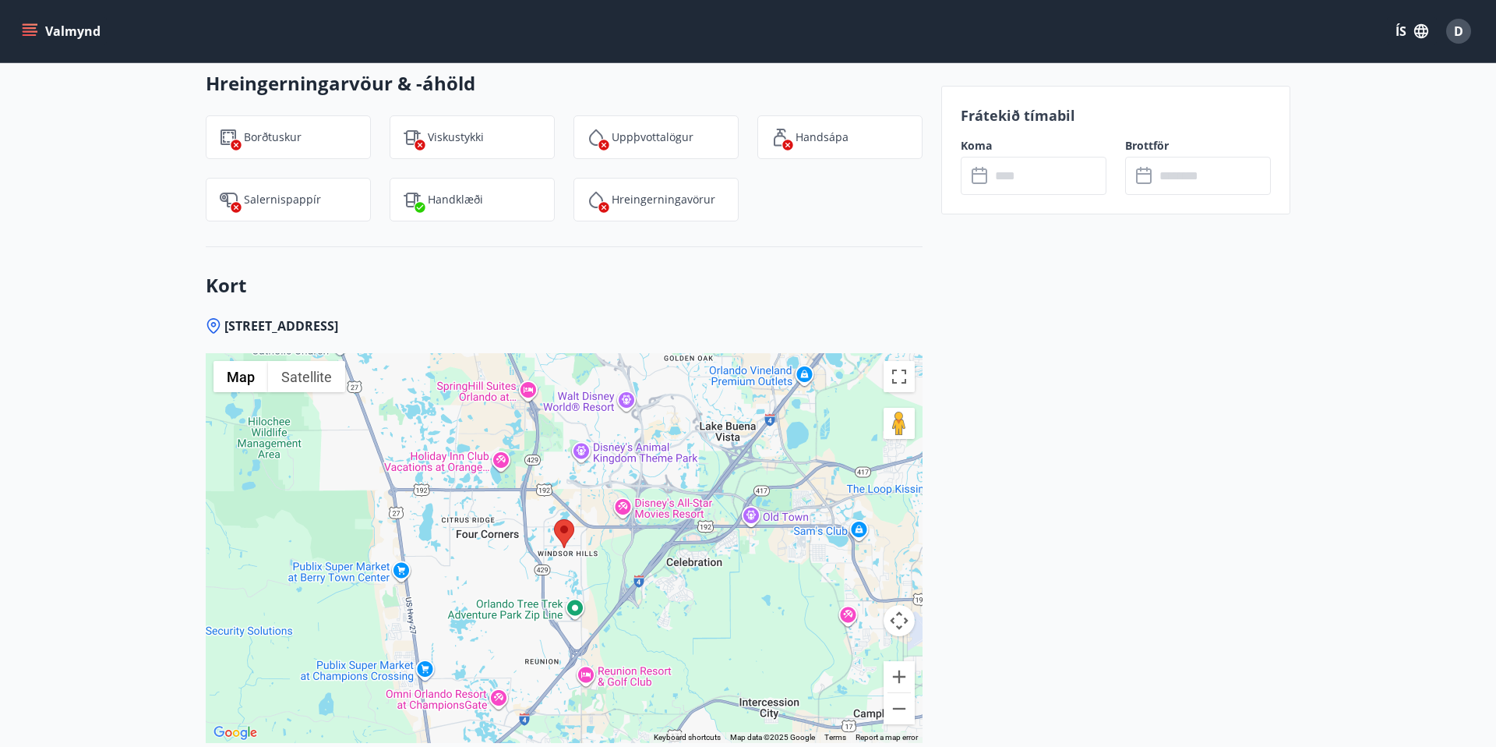
scroll to position [2188, 0]
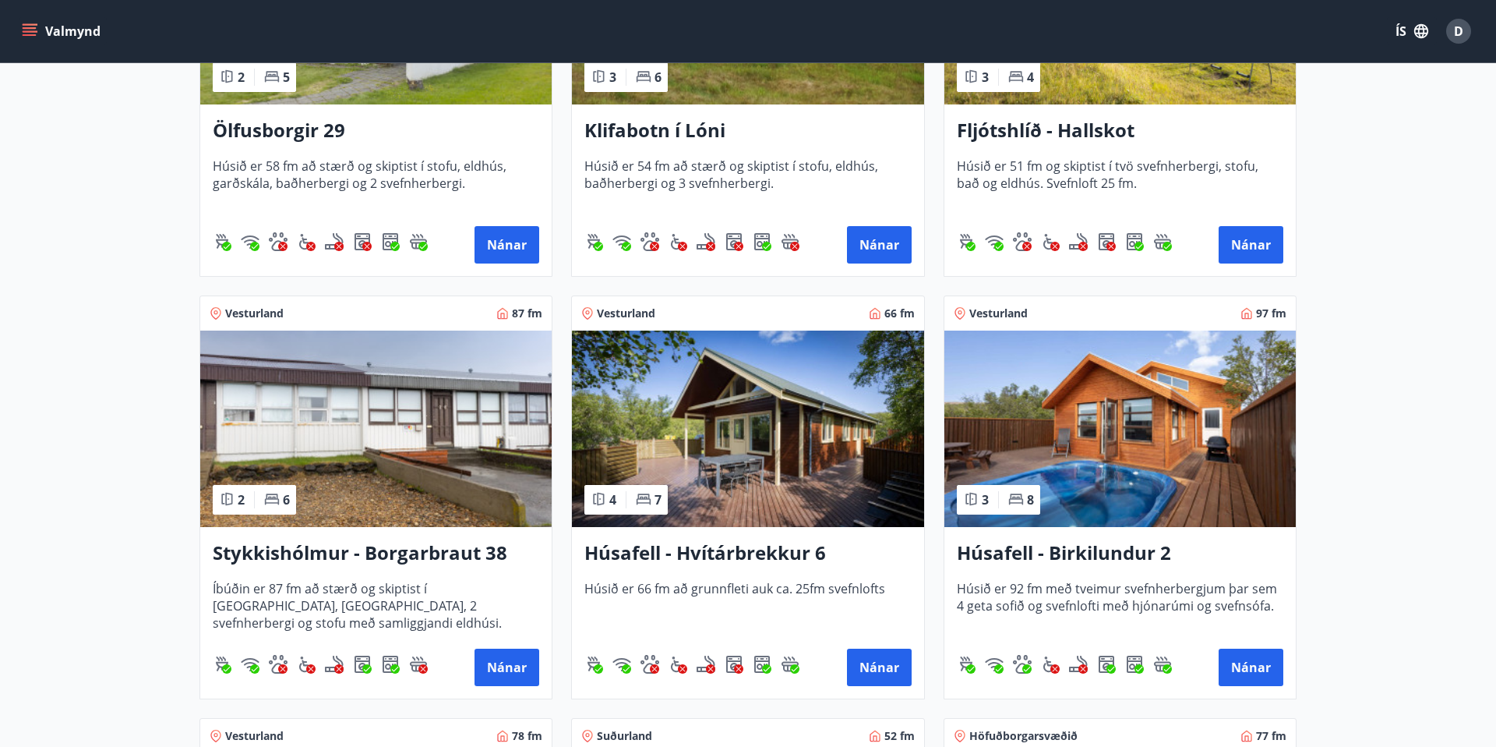
scroll to position [486, 0]
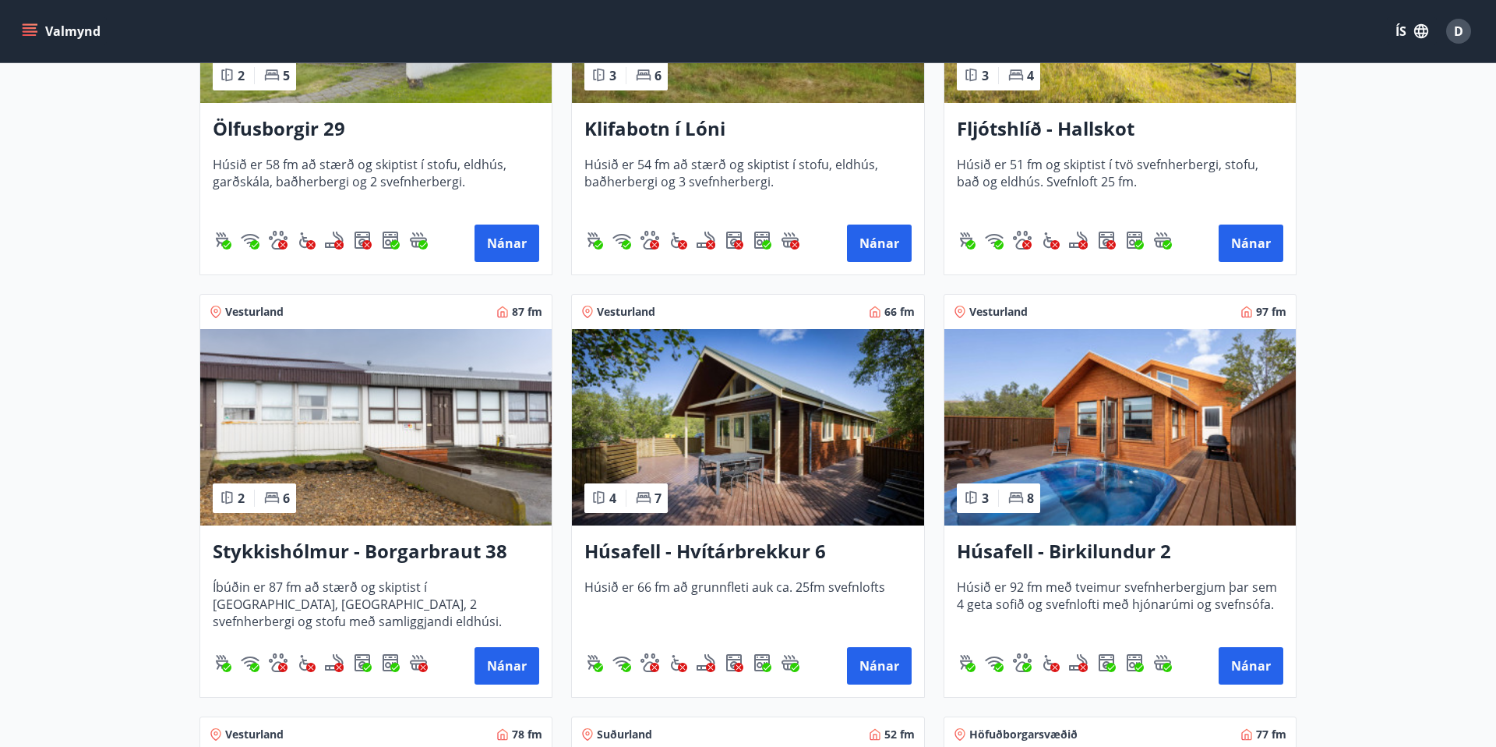
click at [1055, 549] on h3 "Húsafell - Birkilundur 2" at bounding box center [1120, 552] width 327 height 28
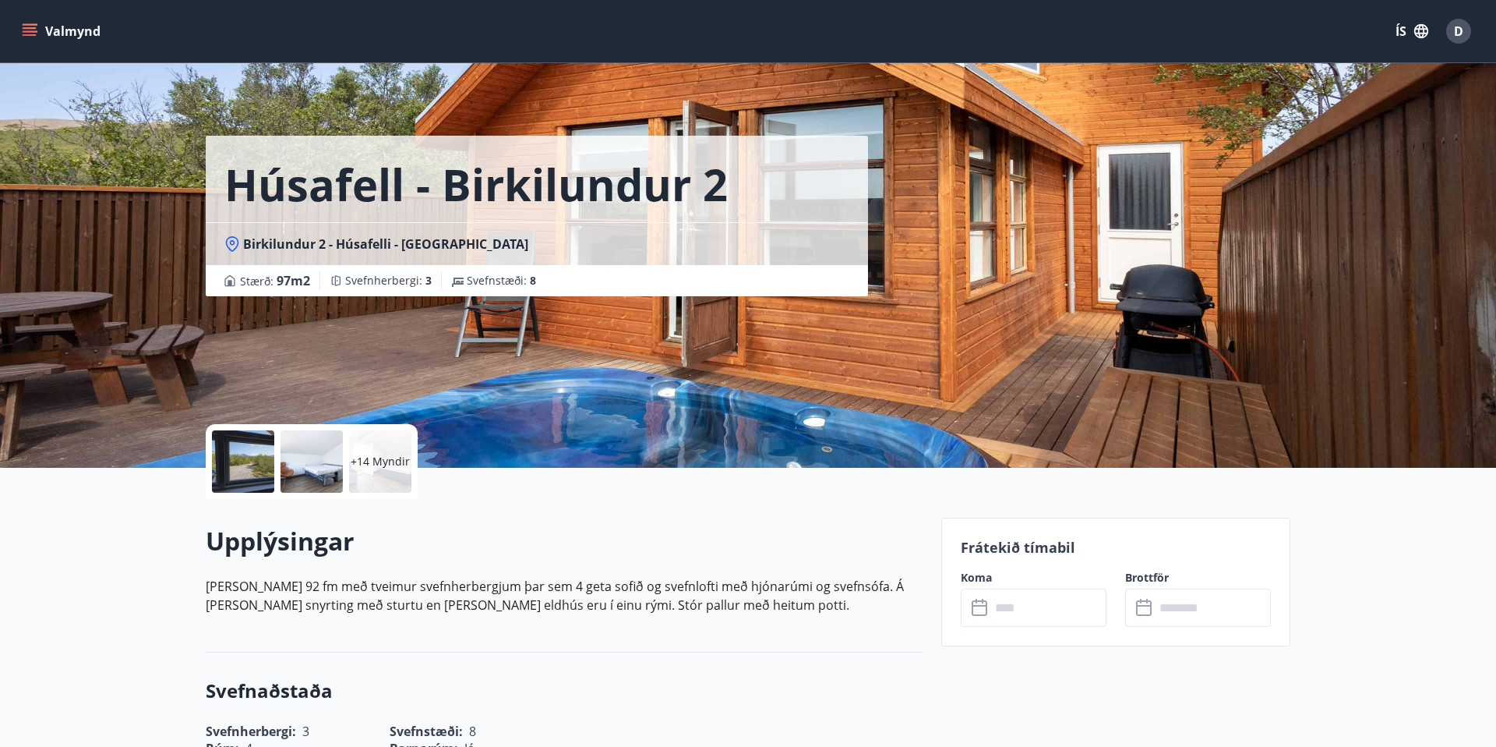
click at [239, 453] on div at bounding box center [243, 461] width 62 height 62
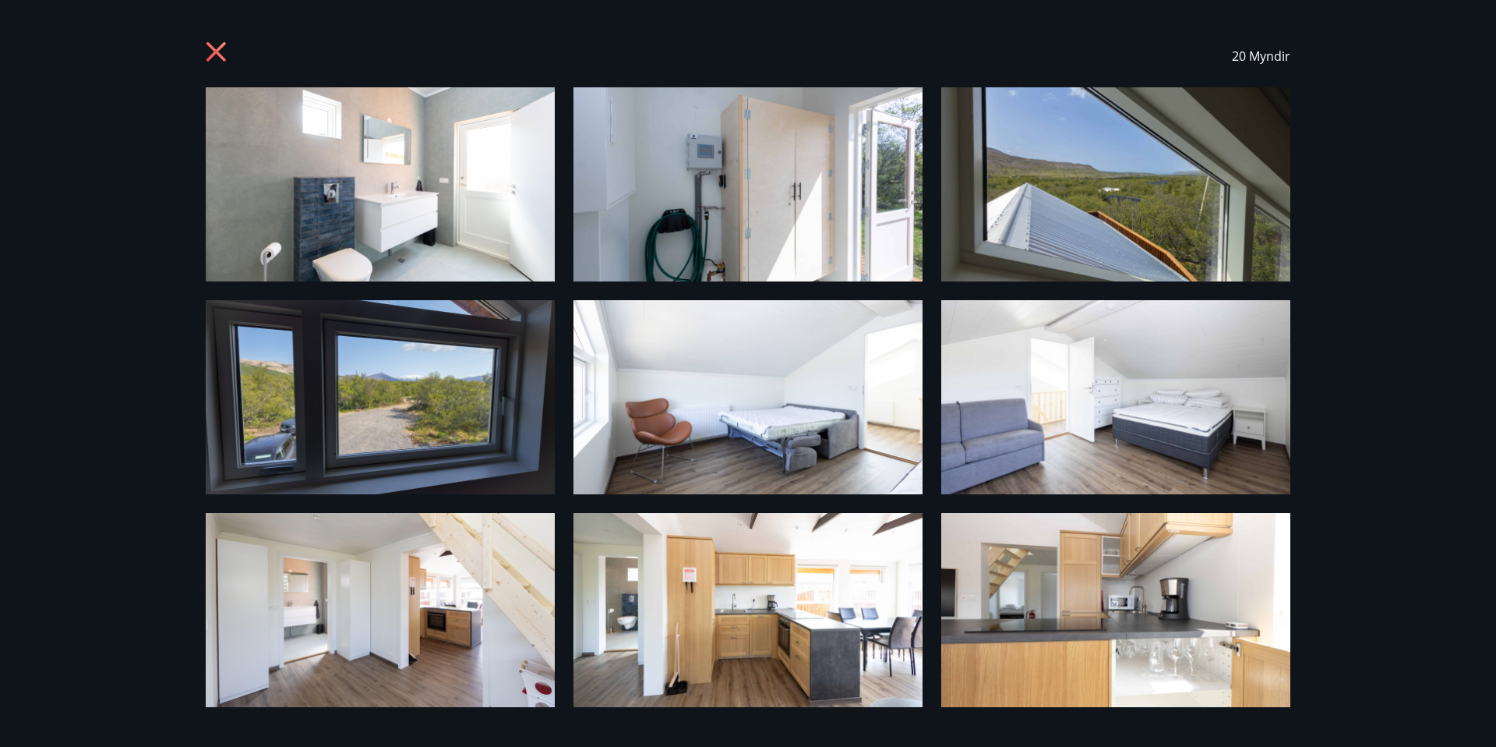
click at [461, 188] on img at bounding box center [380, 184] width 349 height 194
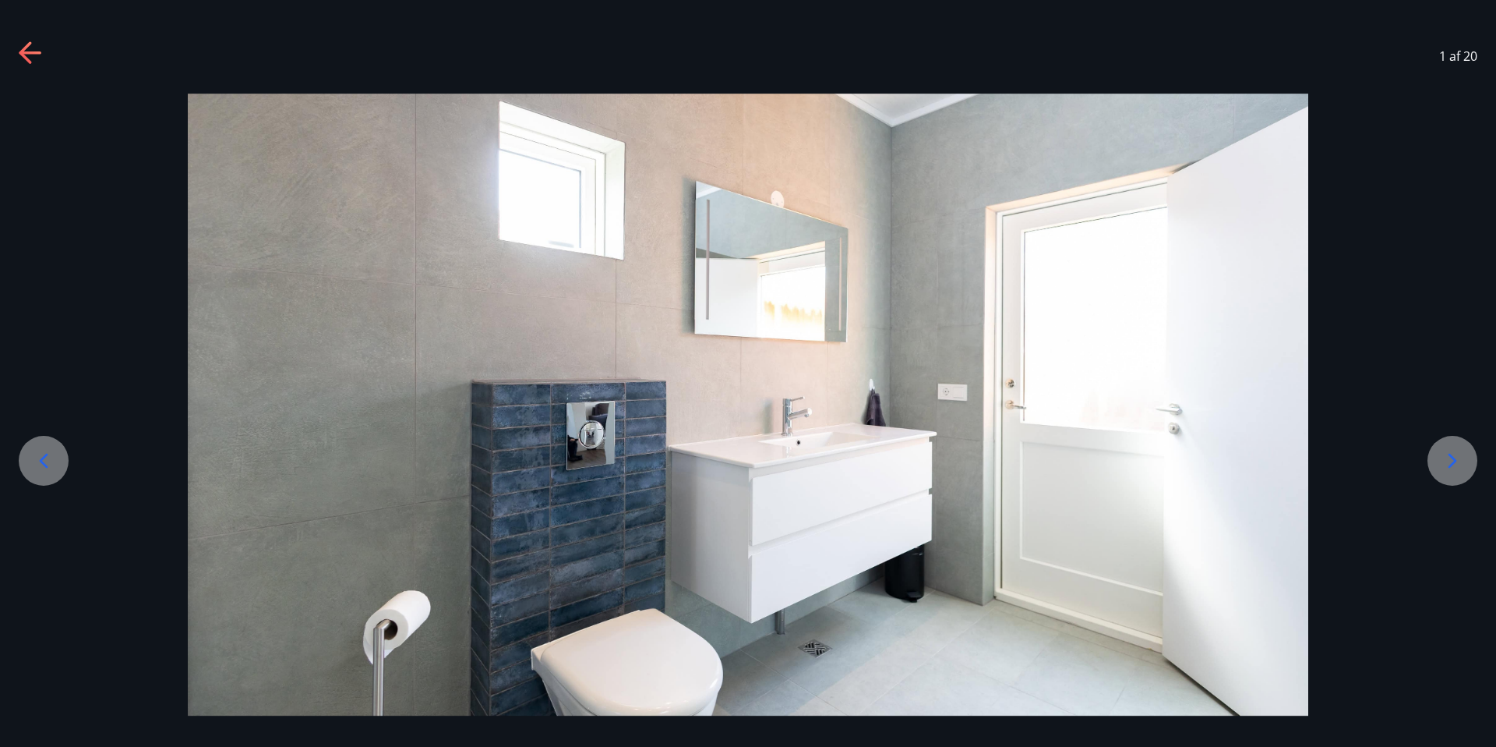
click at [1447, 460] on icon at bounding box center [1452, 460] width 25 height 25
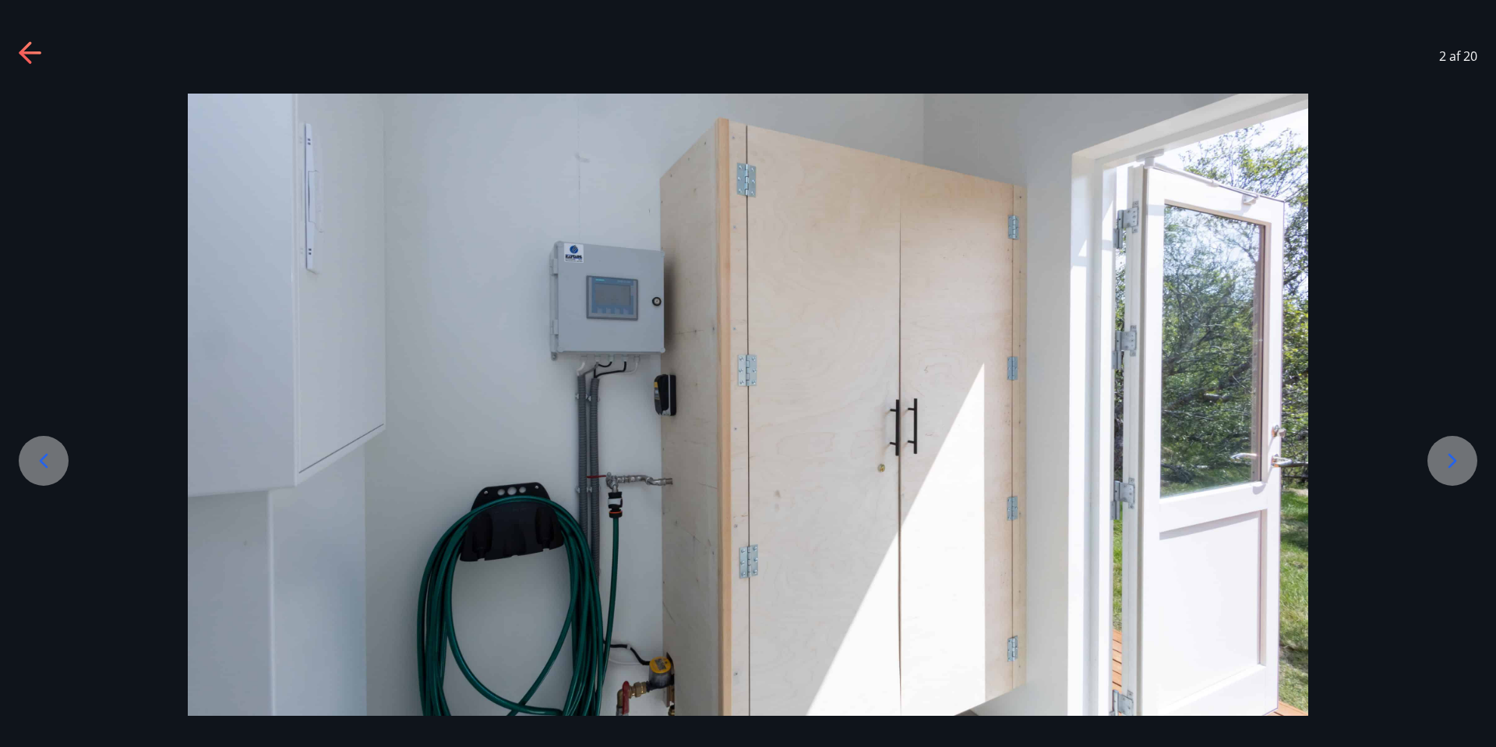
click at [1447, 460] on icon at bounding box center [1452, 460] width 25 height 25
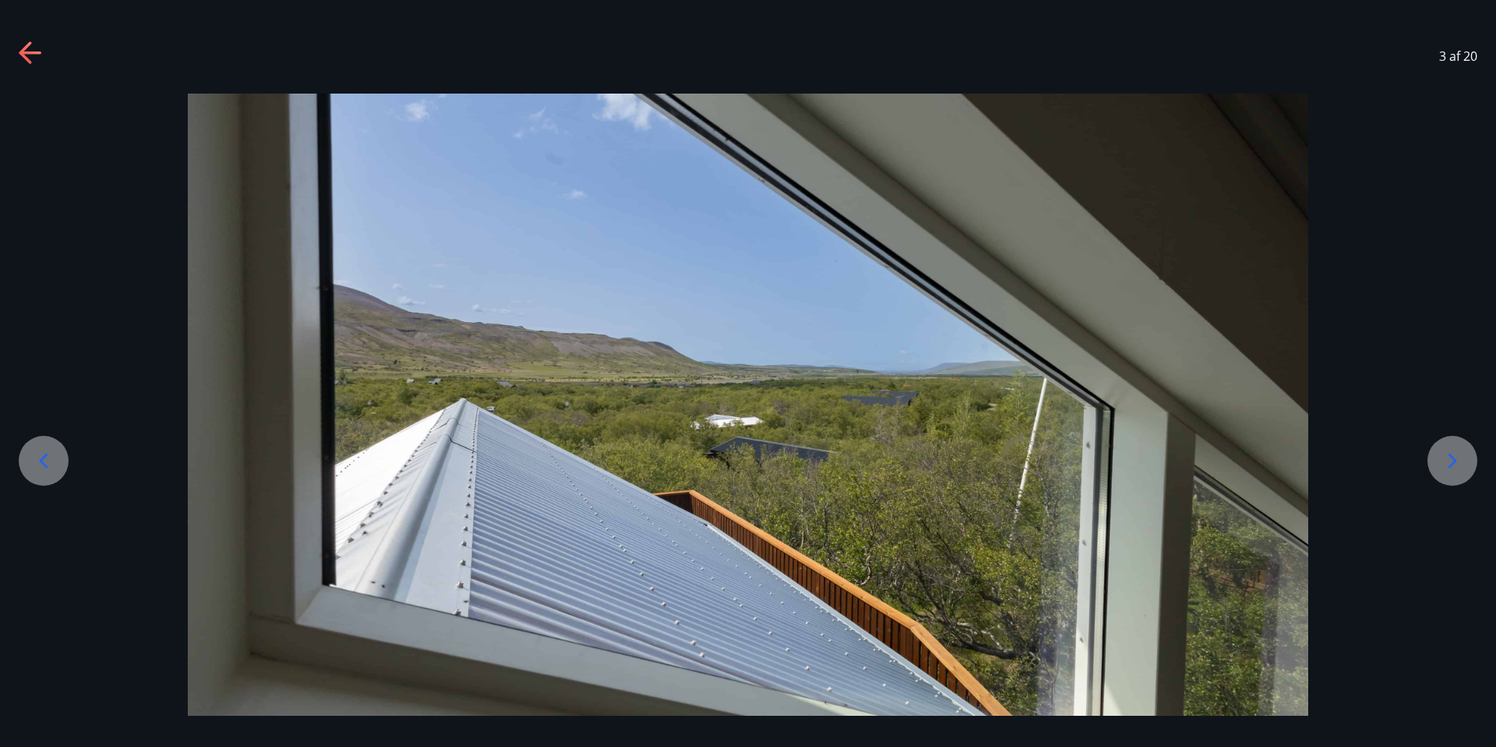
click at [1447, 460] on icon at bounding box center [1452, 460] width 25 height 25
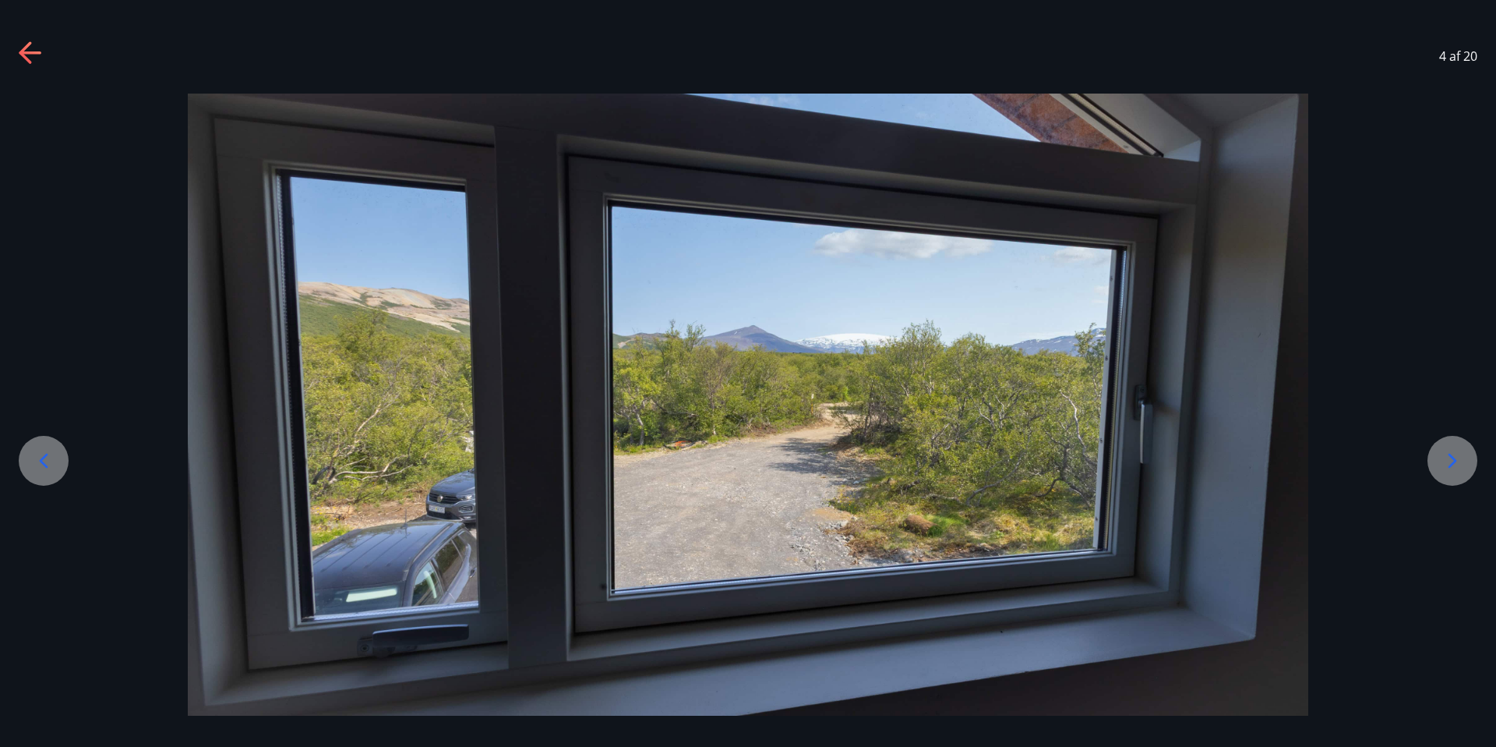
click at [1447, 460] on icon at bounding box center [1452, 460] width 25 height 25
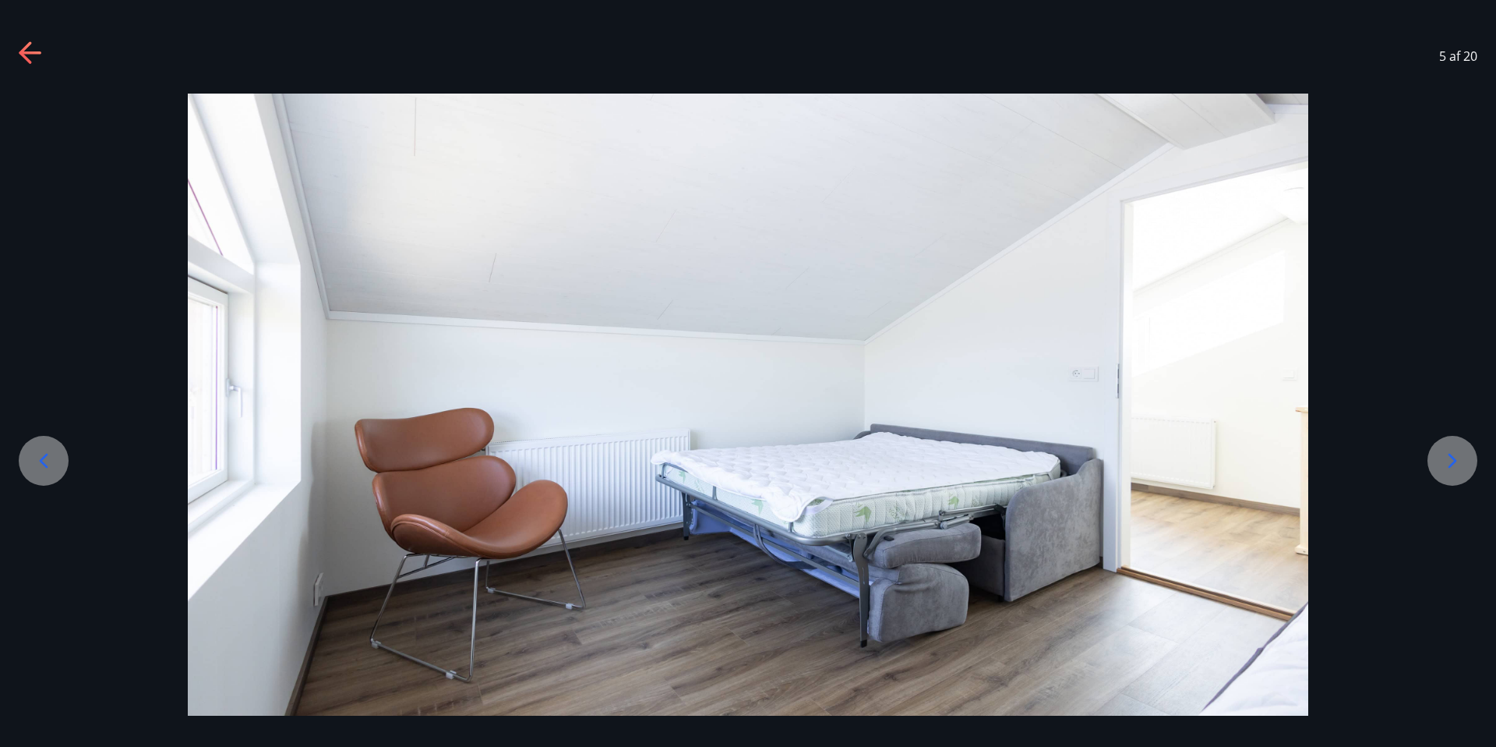
click at [1447, 460] on icon at bounding box center [1452, 460] width 25 height 25
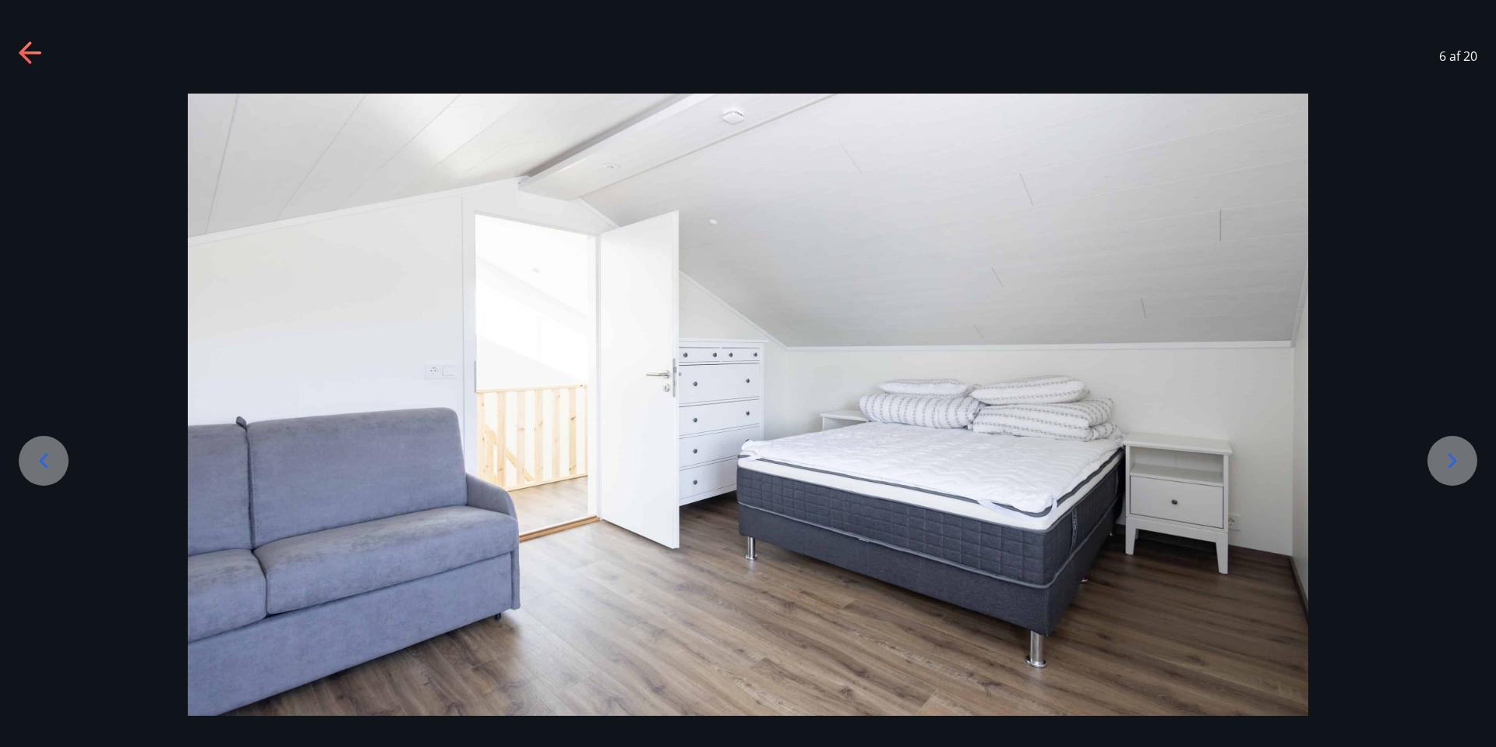
click at [1447, 460] on icon at bounding box center [1452, 460] width 25 height 25
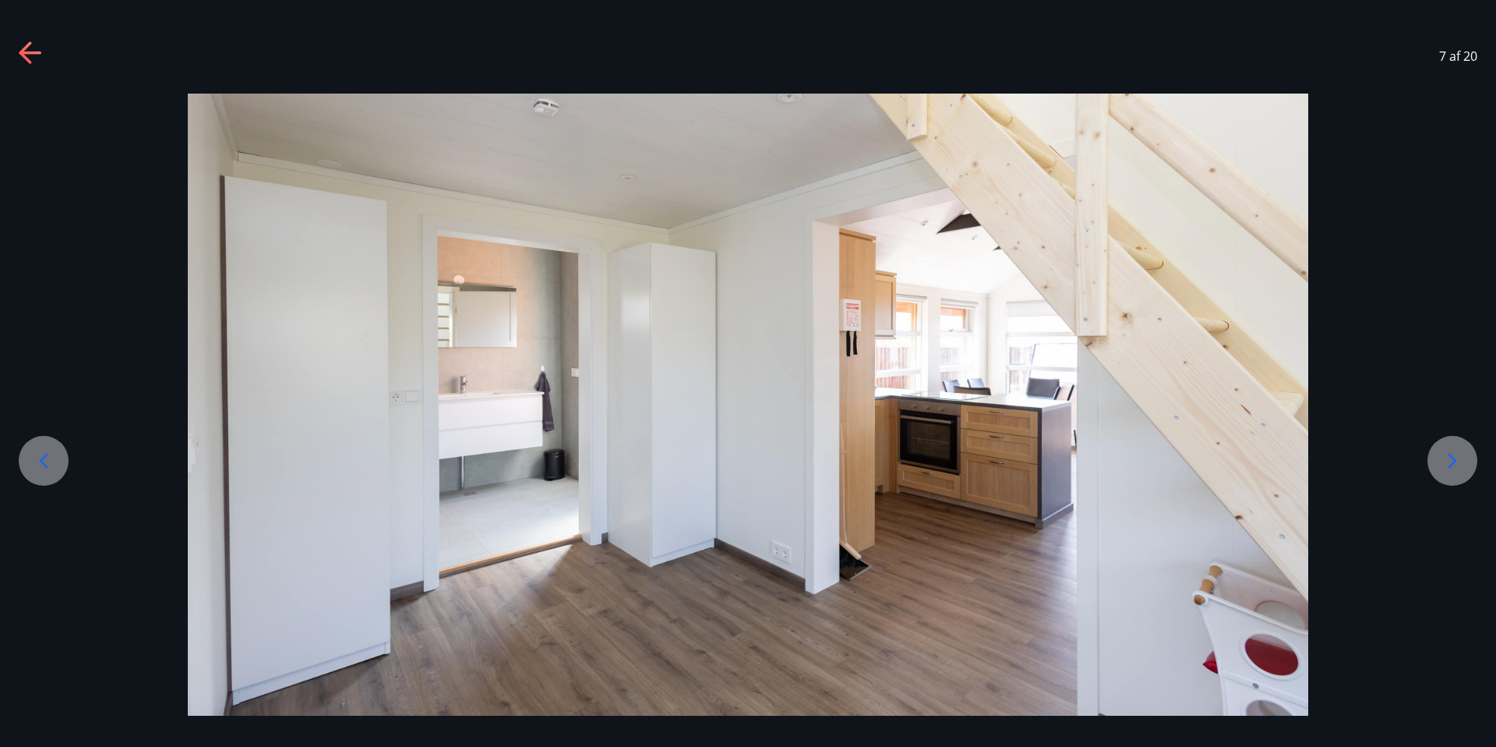
drag, startPoint x: 1459, startPoint y: 456, endPoint x: 1443, endPoint y: 451, distance: 16.5
click at [1458, 456] on icon at bounding box center [1452, 460] width 25 height 25
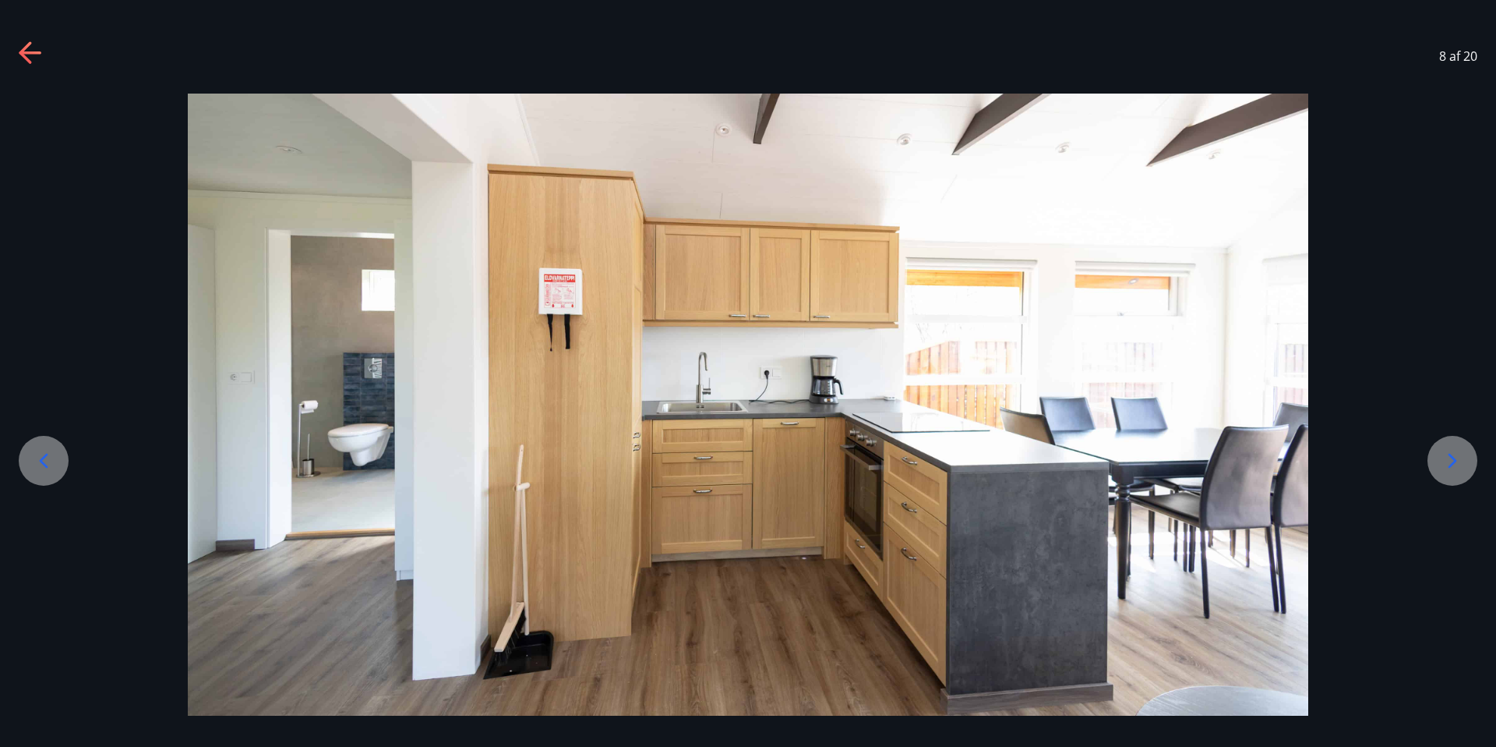
click at [1444, 456] on icon at bounding box center [1452, 460] width 25 height 25
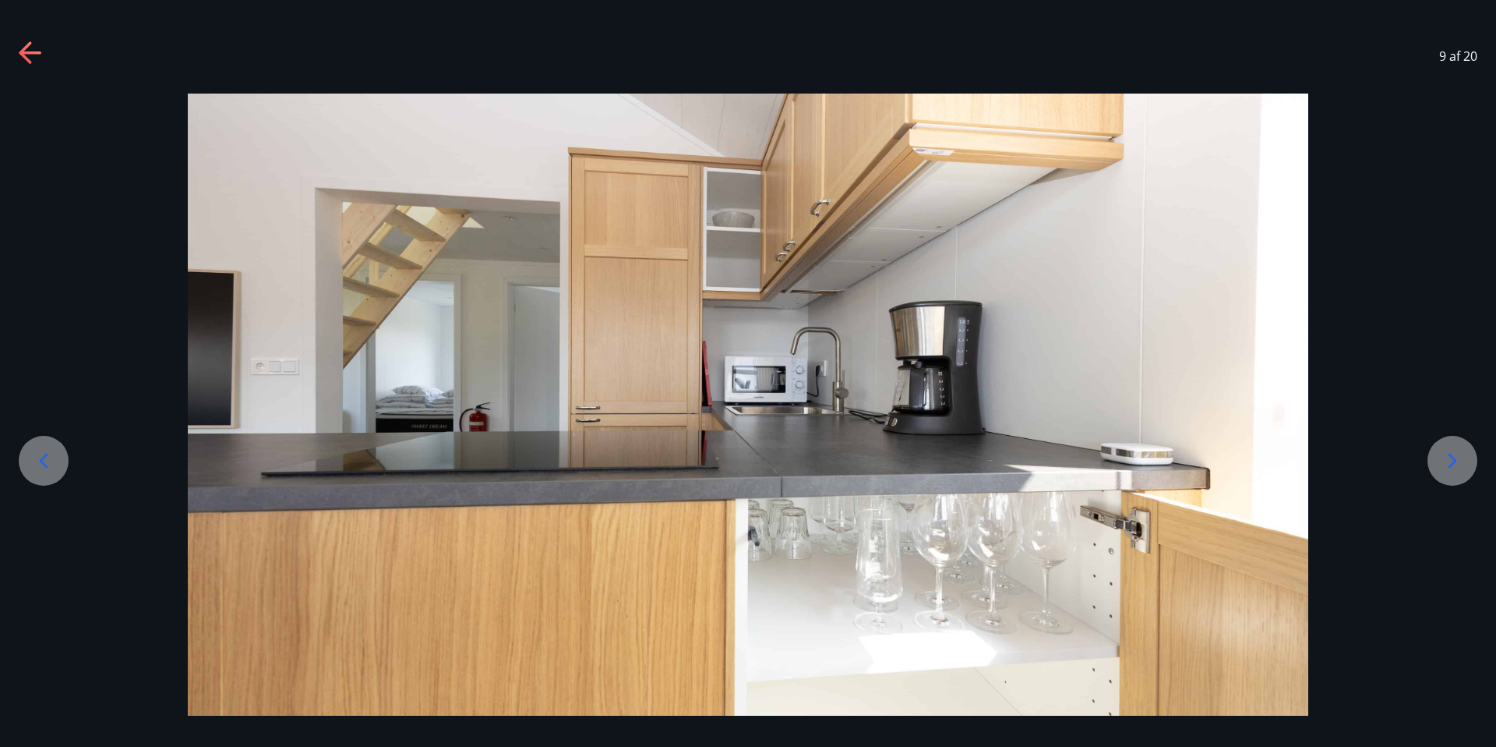
click at [41, 482] on div at bounding box center [44, 461] width 50 height 50
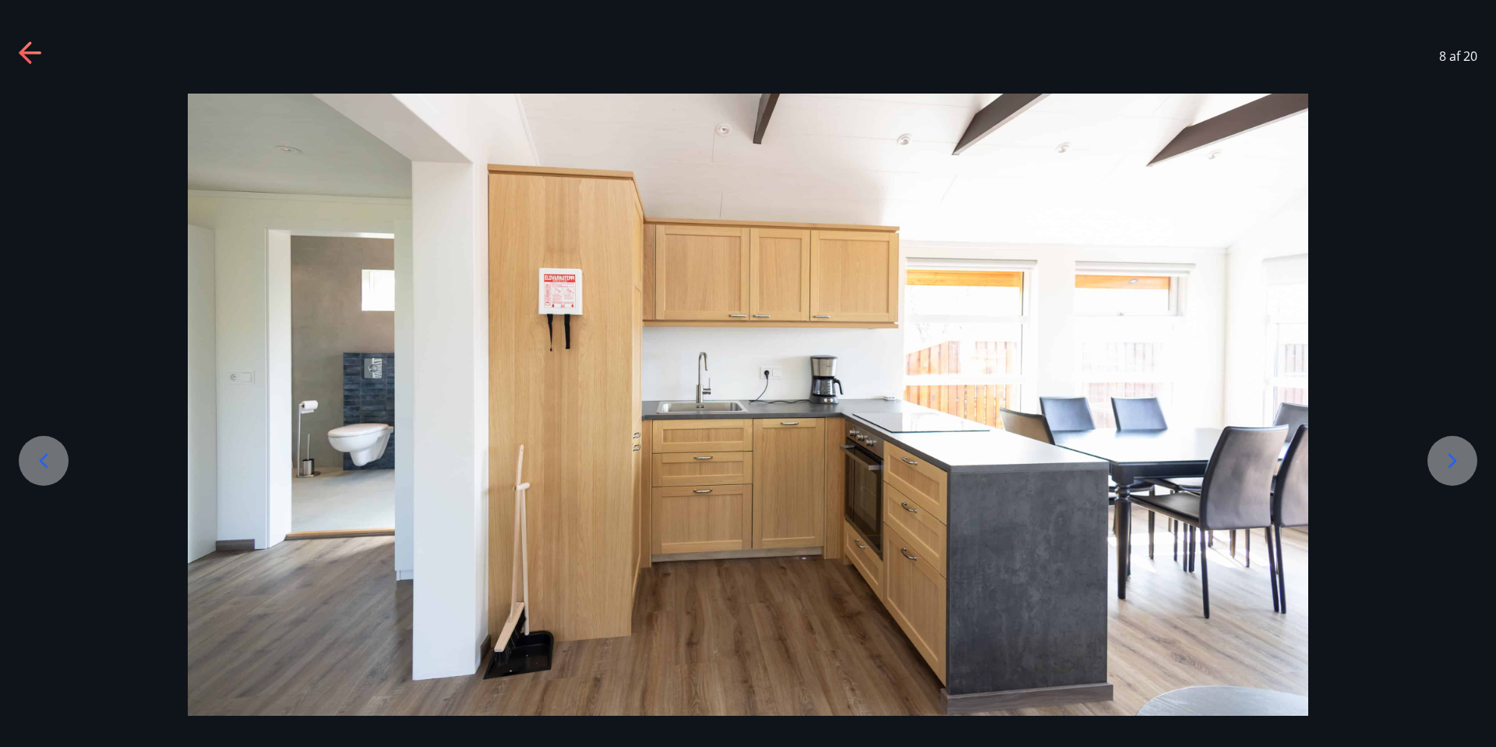
drag, startPoint x: 1465, startPoint y: 468, endPoint x: 589, endPoint y: 486, distance: 875.5
click at [588, 486] on div at bounding box center [748, 404] width 1496 height 634
click at [1458, 472] on icon at bounding box center [1452, 460] width 25 height 25
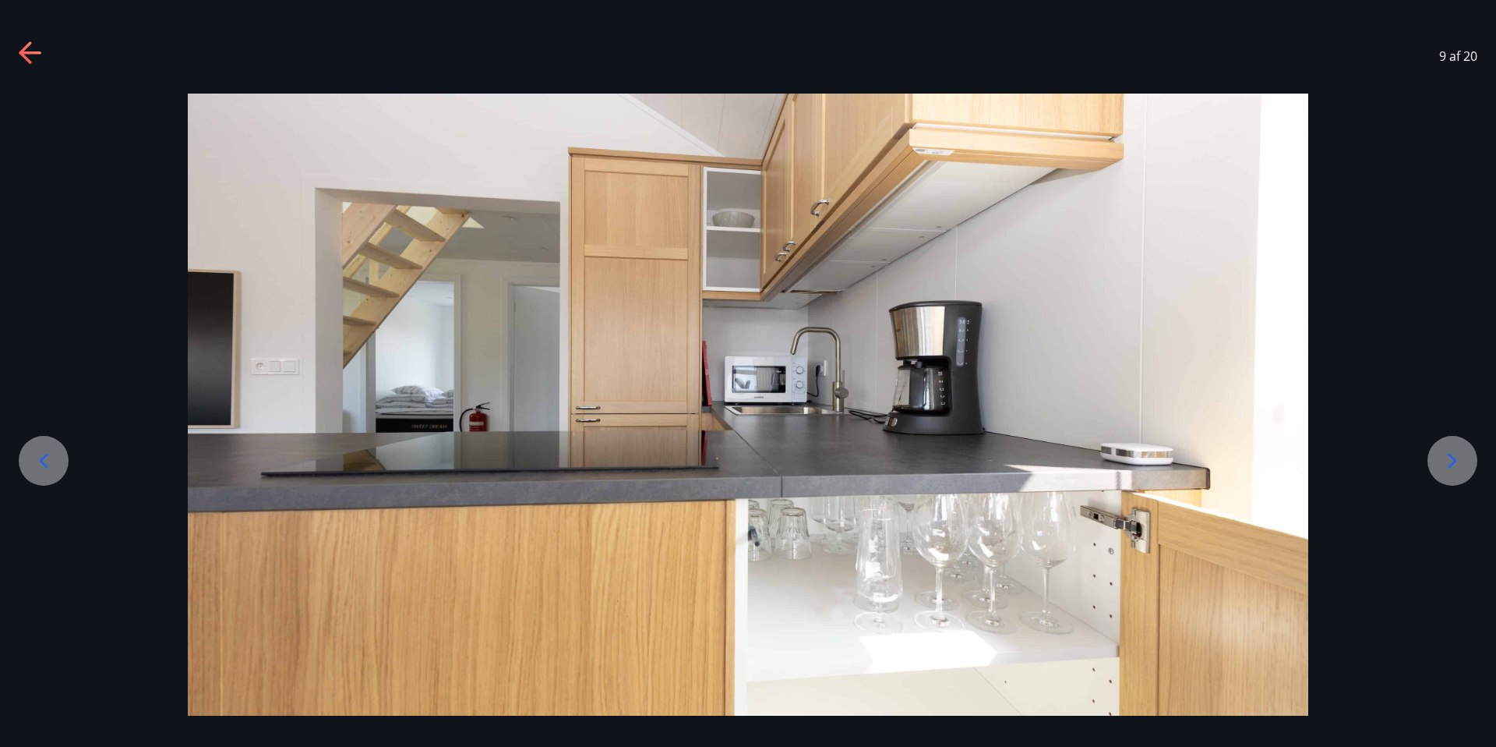
click at [1458, 472] on icon at bounding box center [1452, 460] width 25 height 25
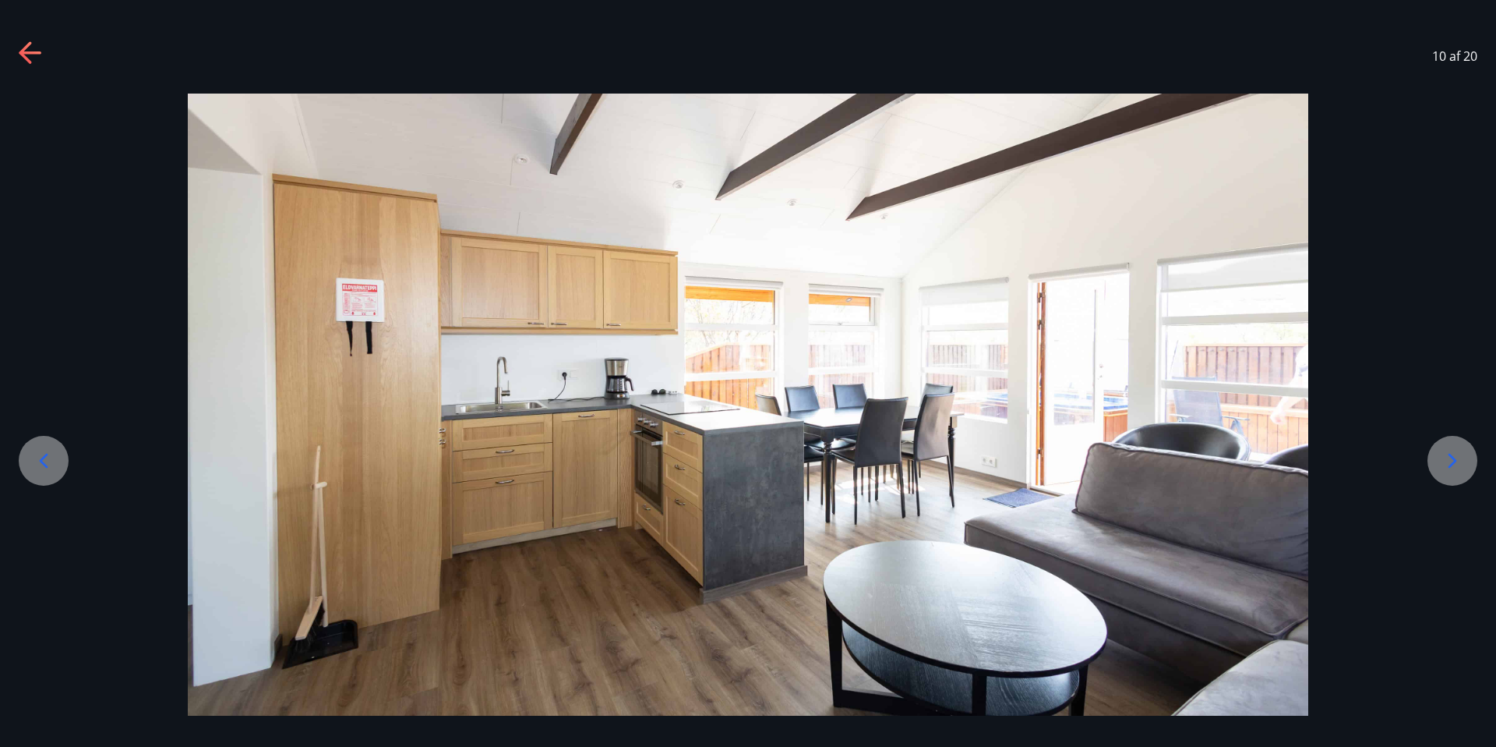
click at [1458, 472] on icon at bounding box center [1452, 460] width 25 height 25
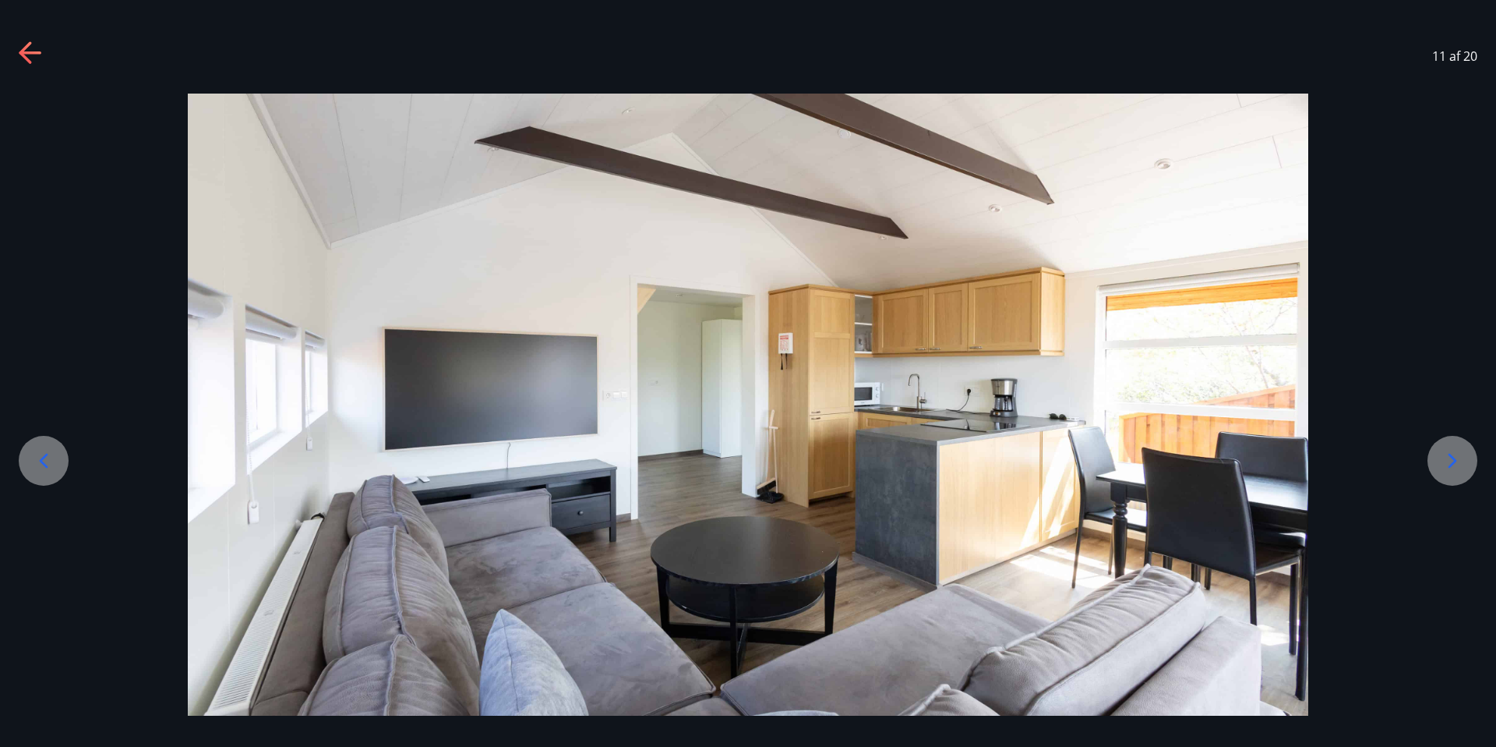
click at [1458, 472] on icon at bounding box center [1452, 460] width 25 height 25
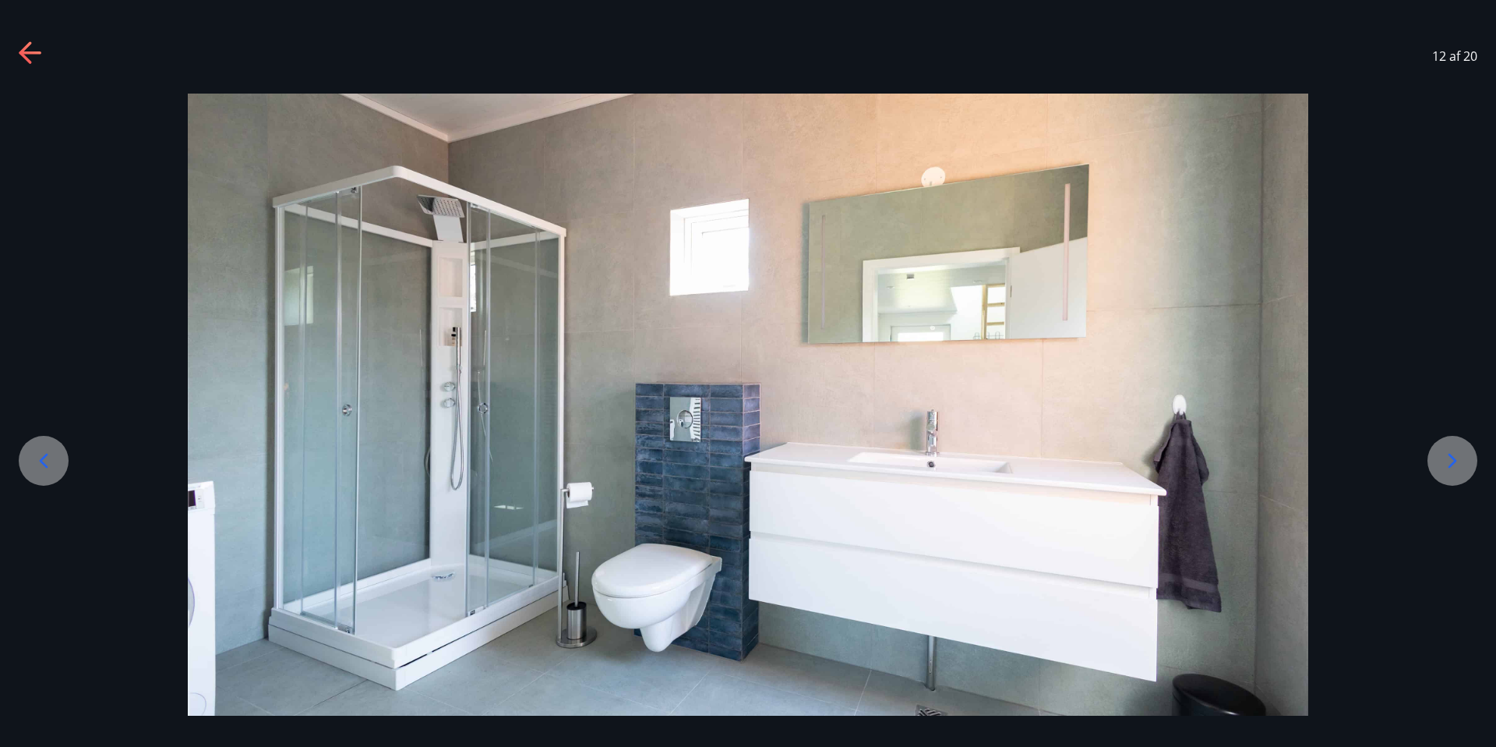
click at [48, 472] on icon at bounding box center [43, 460] width 25 height 25
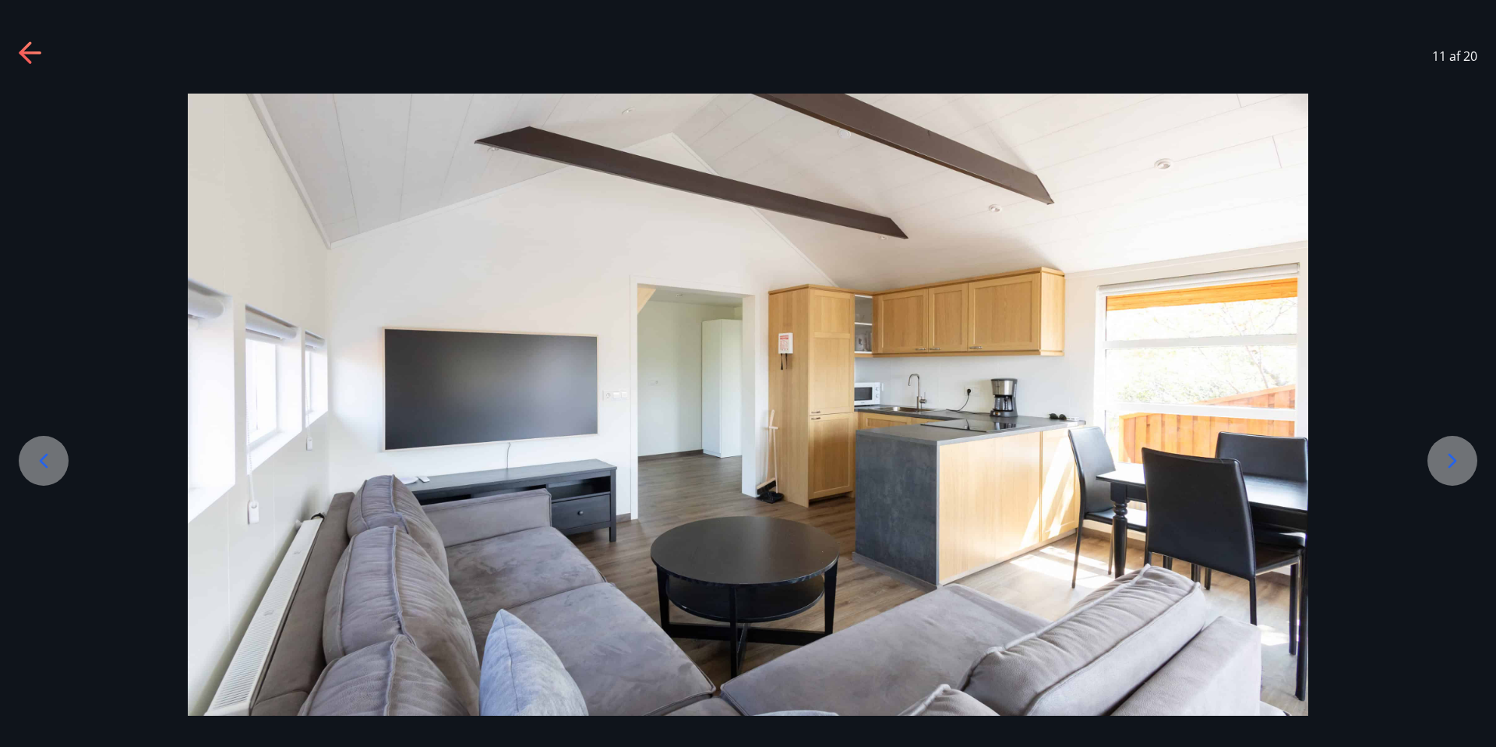
click at [1460, 460] on icon at bounding box center [1452, 460] width 25 height 25
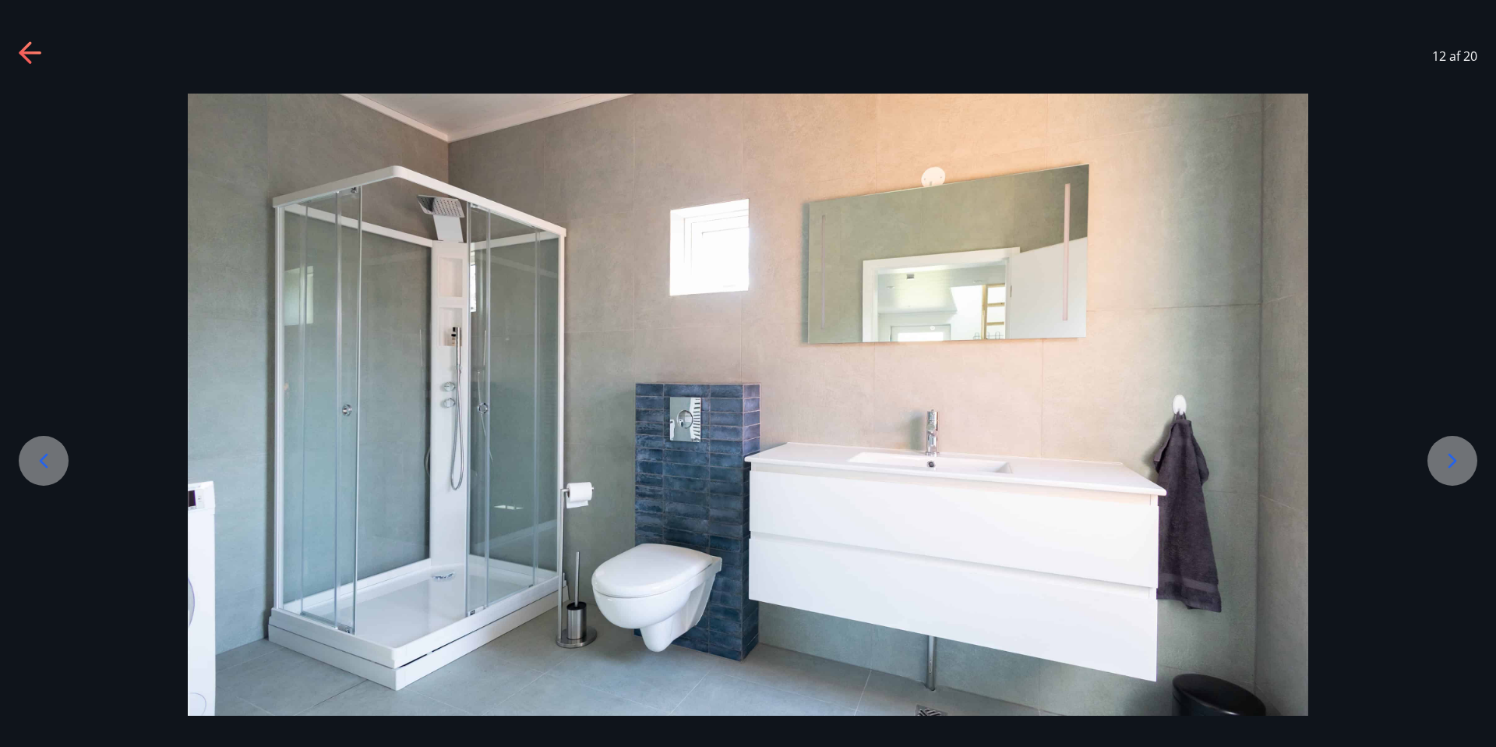
click at [1460, 460] on icon at bounding box center [1452, 460] width 25 height 25
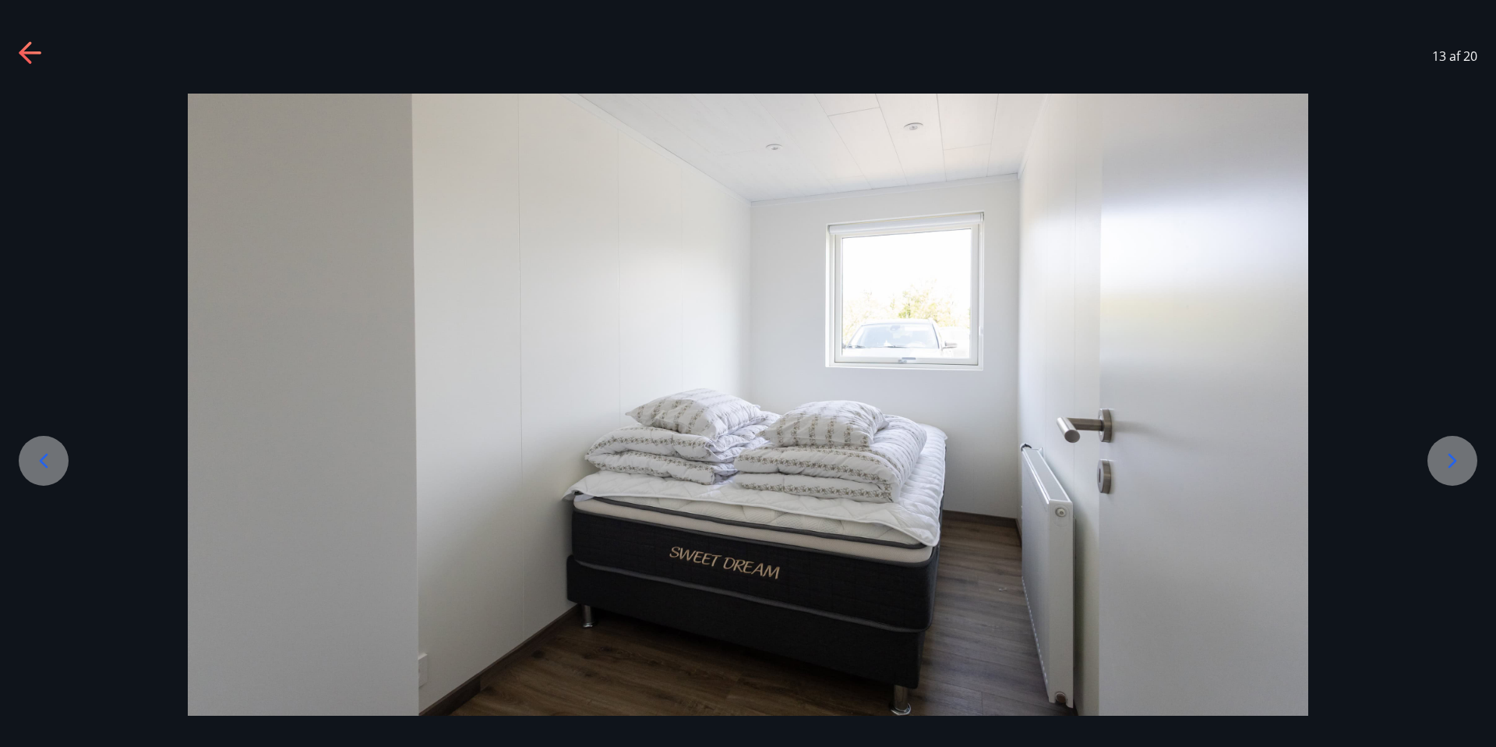
click at [1460, 460] on icon at bounding box center [1452, 460] width 25 height 25
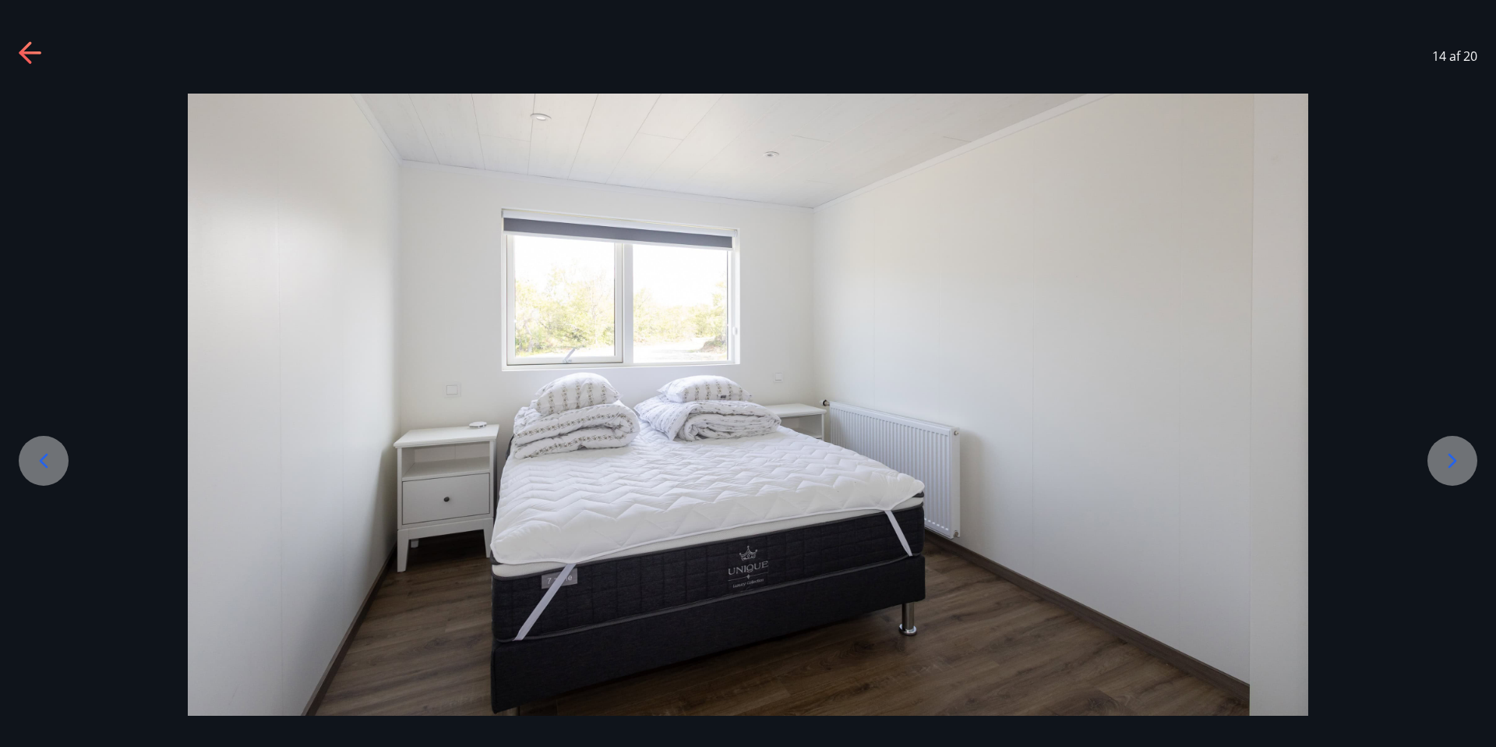
click at [1460, 460] on icon at bounding box center [1452, 460] width 25 height 25
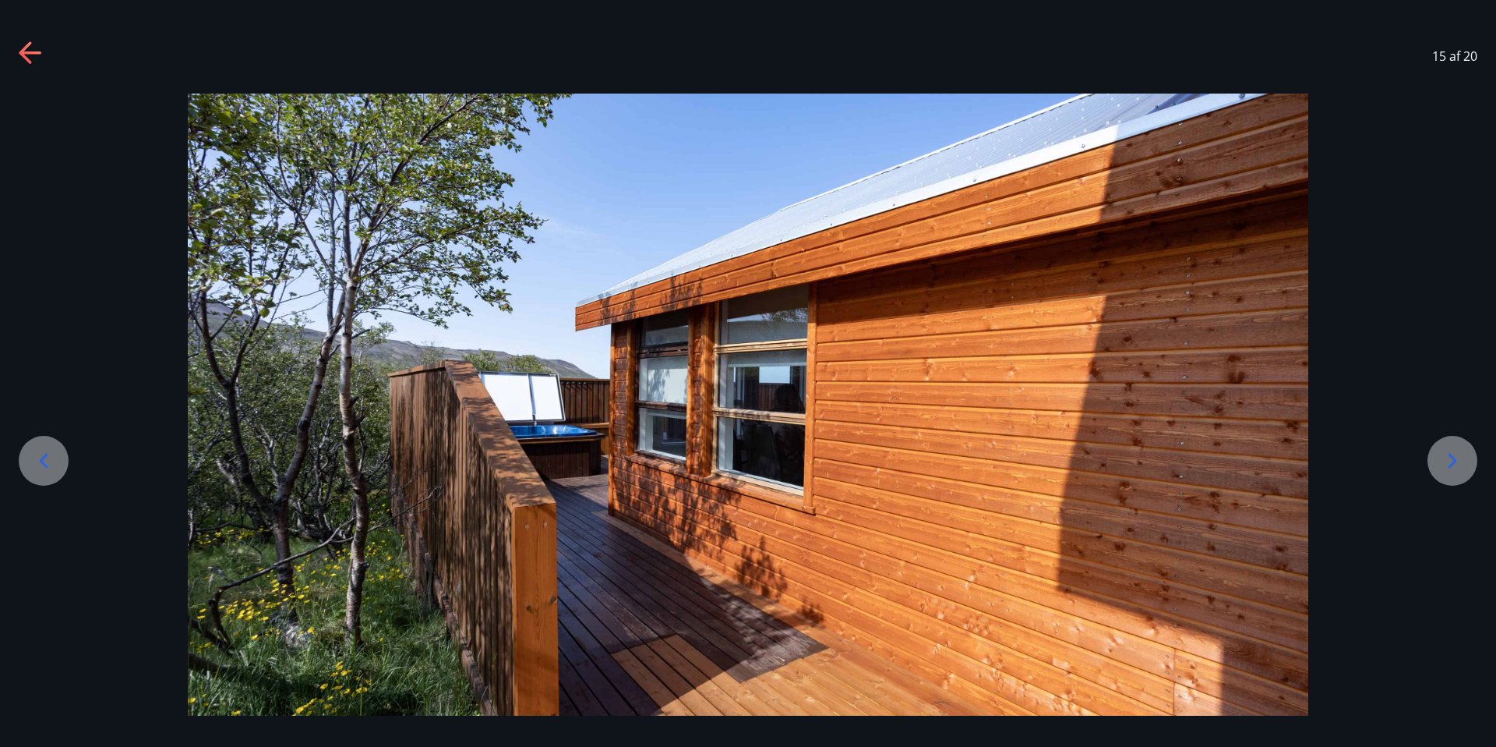
click at [1460, 460] on icon at bounding box center [1452, 460] width 25 height 25
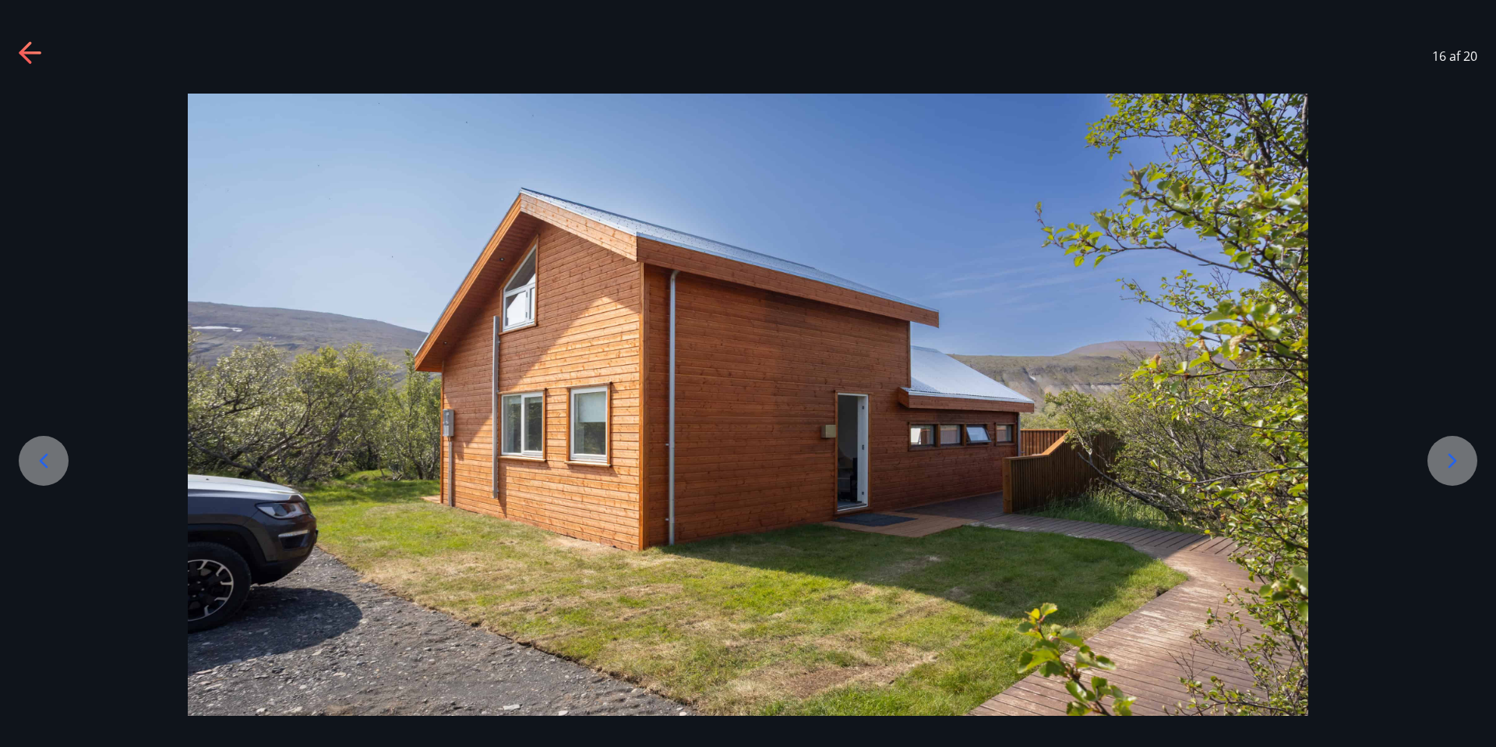
click at [1435, 455] on div at bounding box center [1453, 461] width 50 height 50
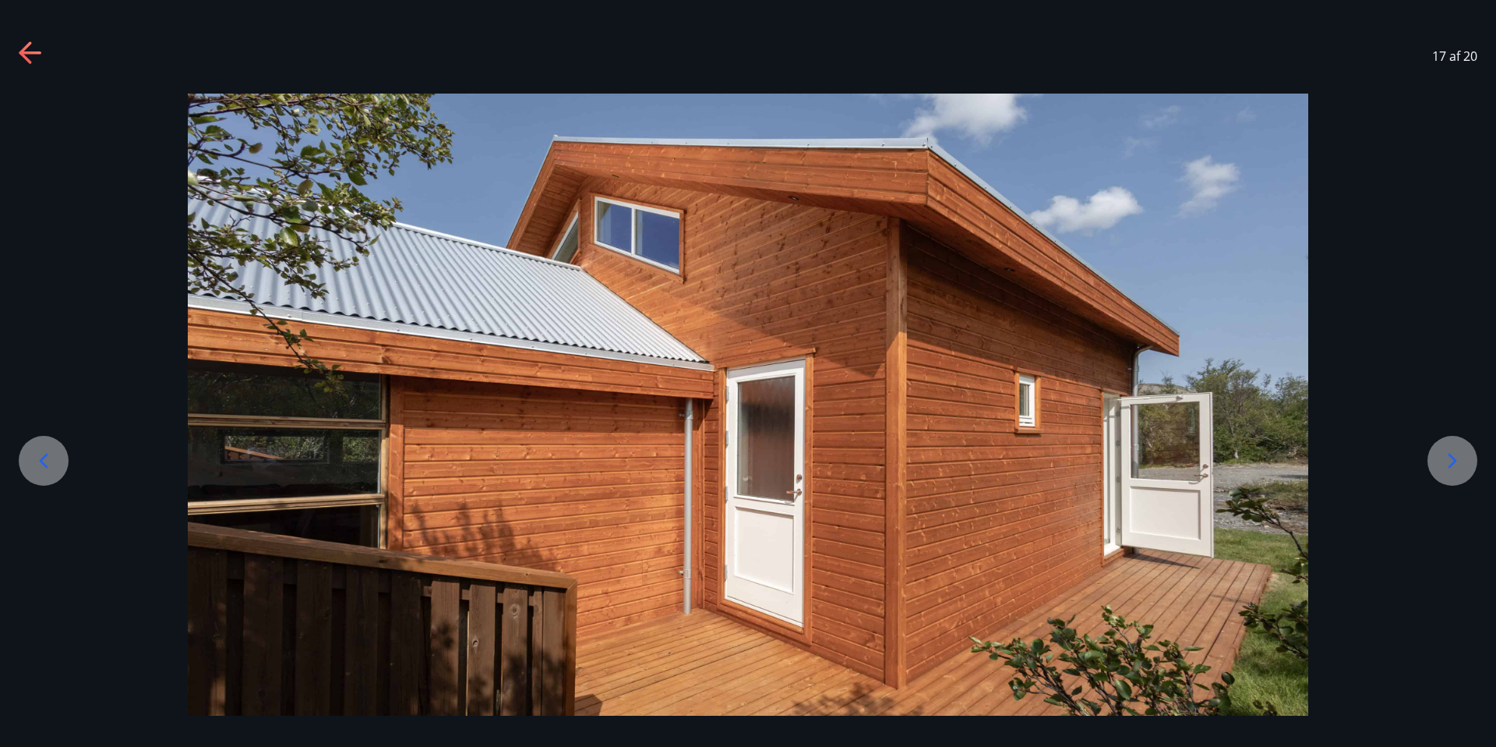
click at [1452, 457] on icon at bounding box center [1453, 461] width 9 height 15
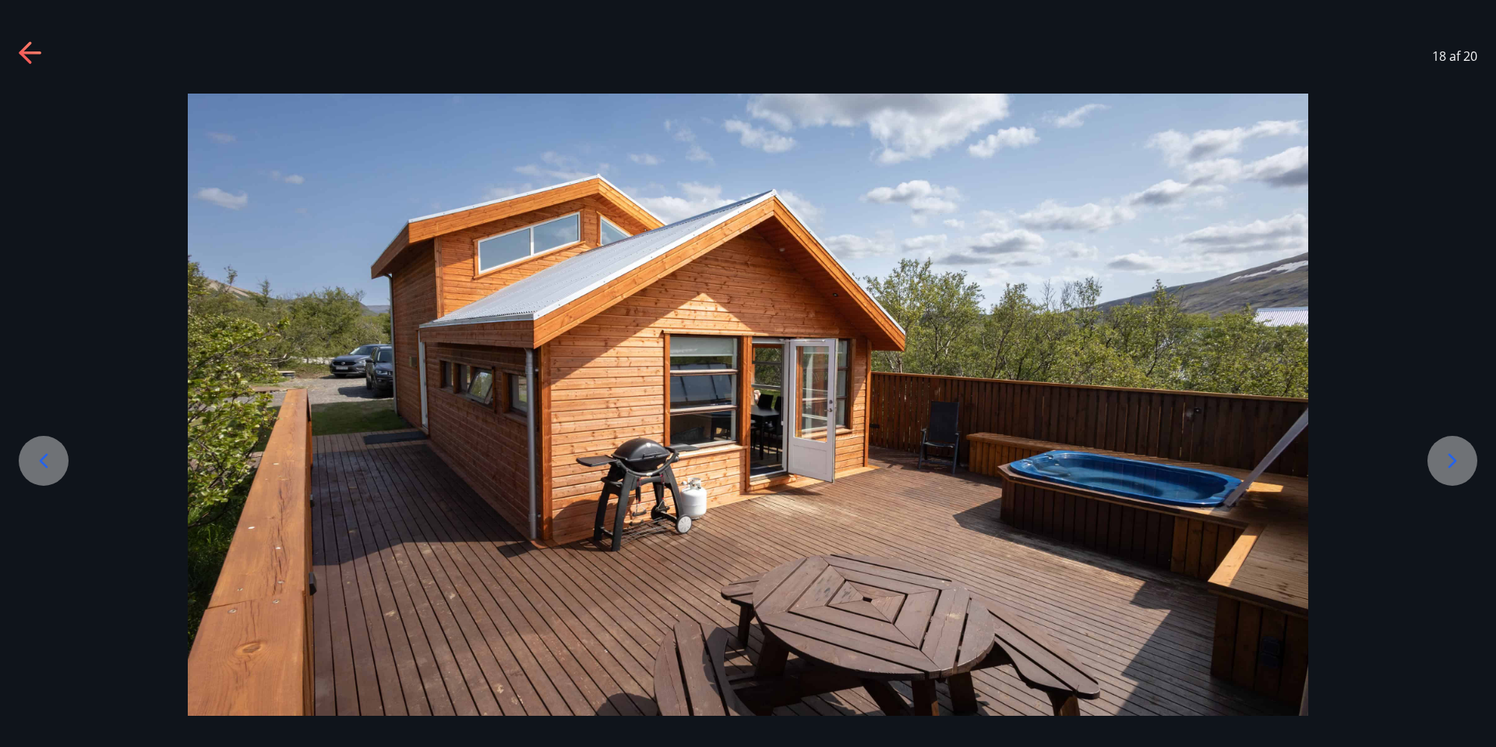
click at [44, 452] on icon at bounding box center [43, 460] width 25 height 25
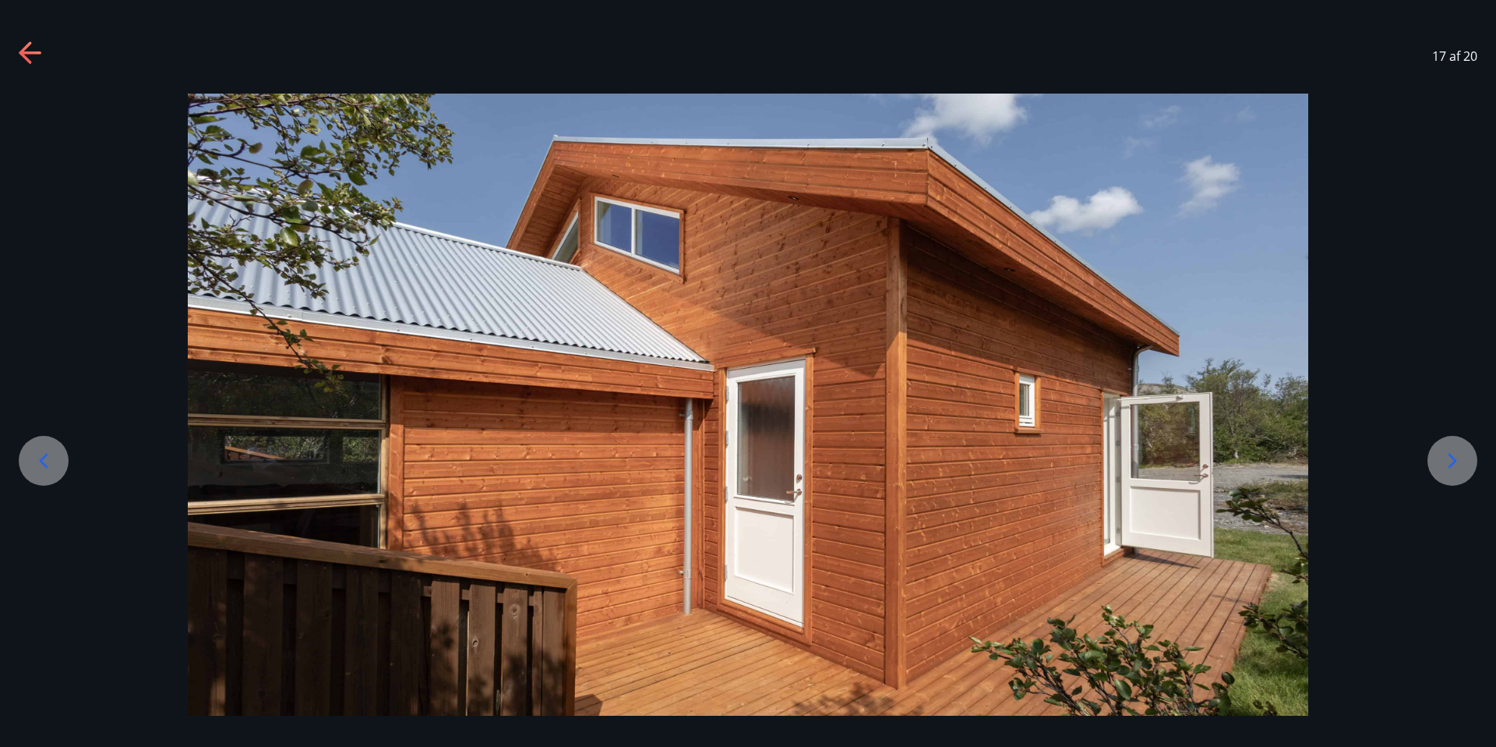
click at [45, 452] on icon at bounding box center [43, 460] width 25 height 25
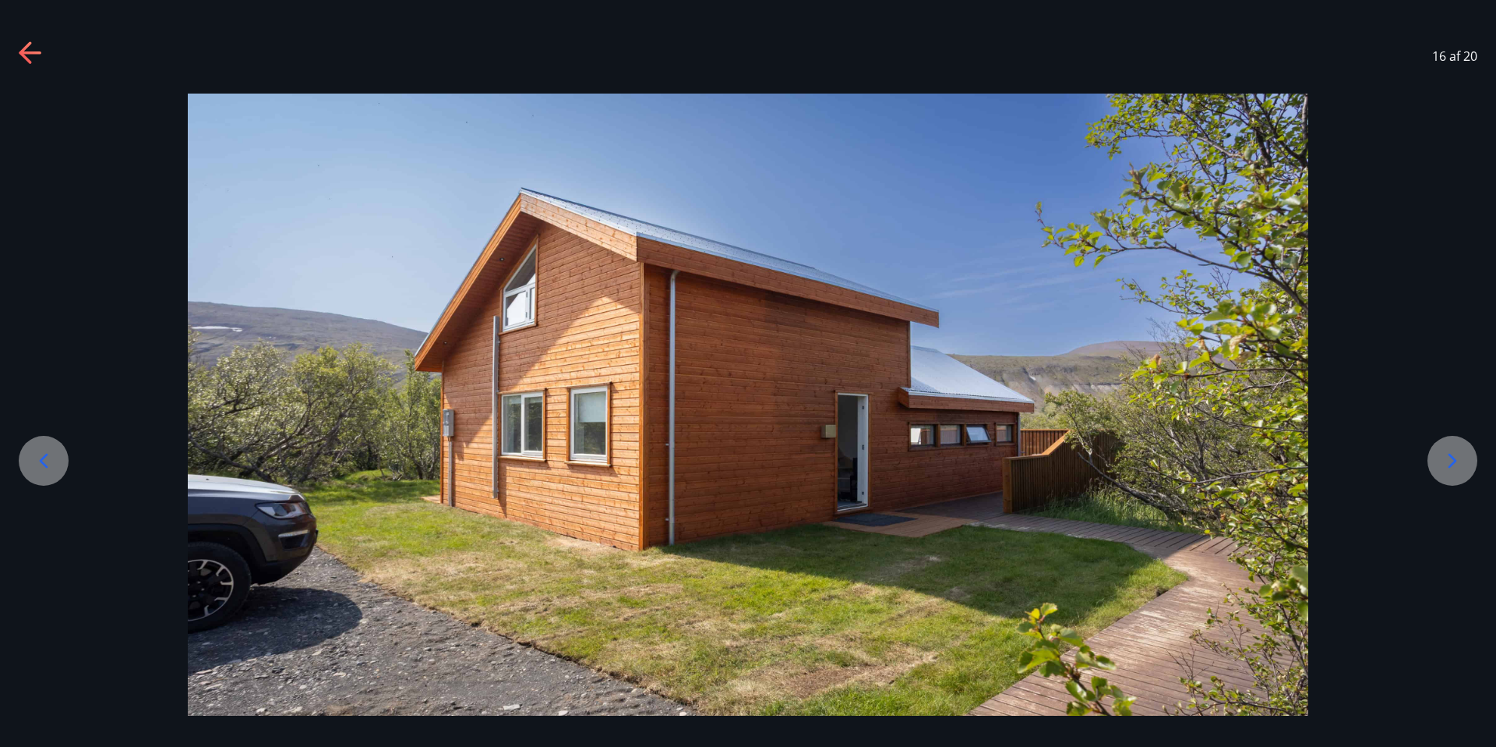
click at [1464, 441] on div at bounding box center [1453, 461] width 50 height 50
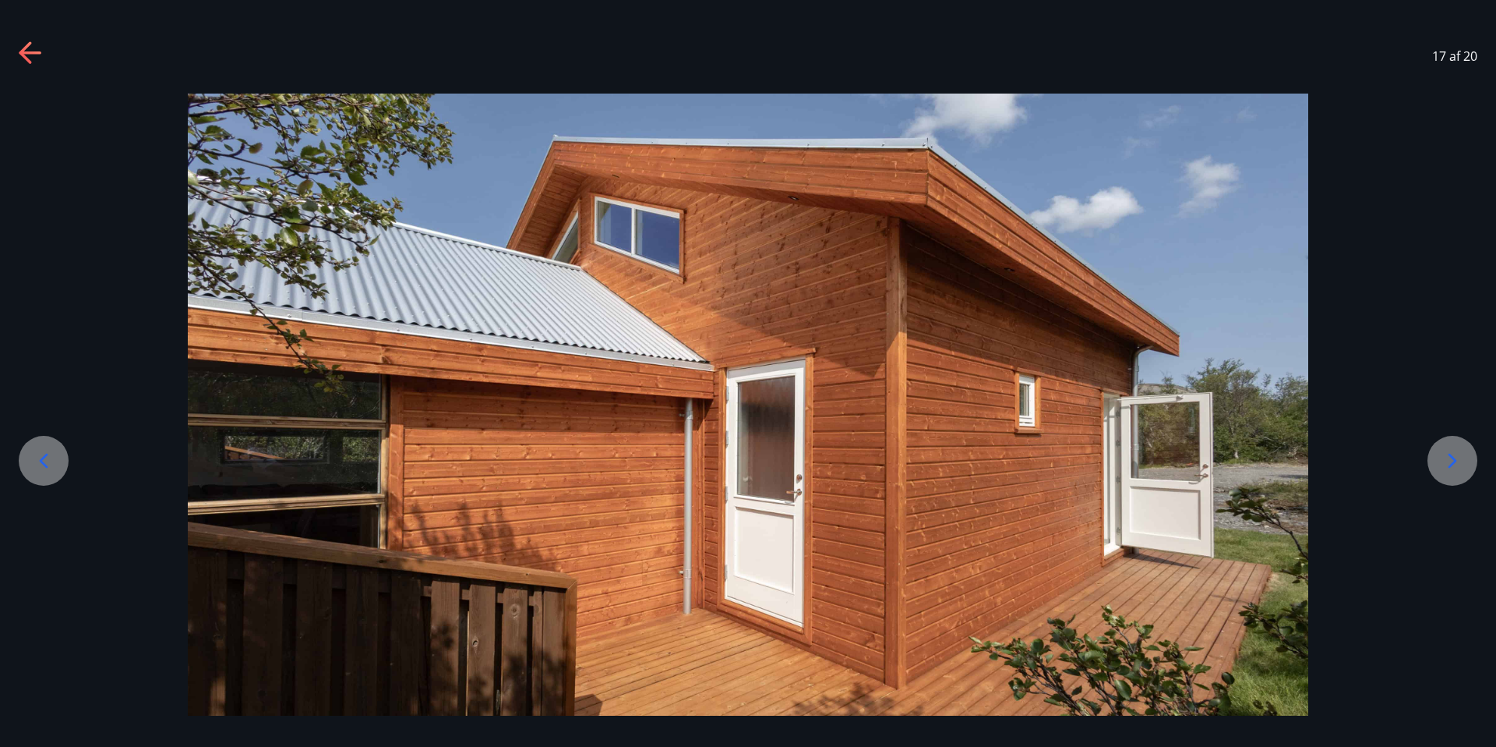
click at [1458, 445] on div at bounding box center [1453, 461] width 50 height 50
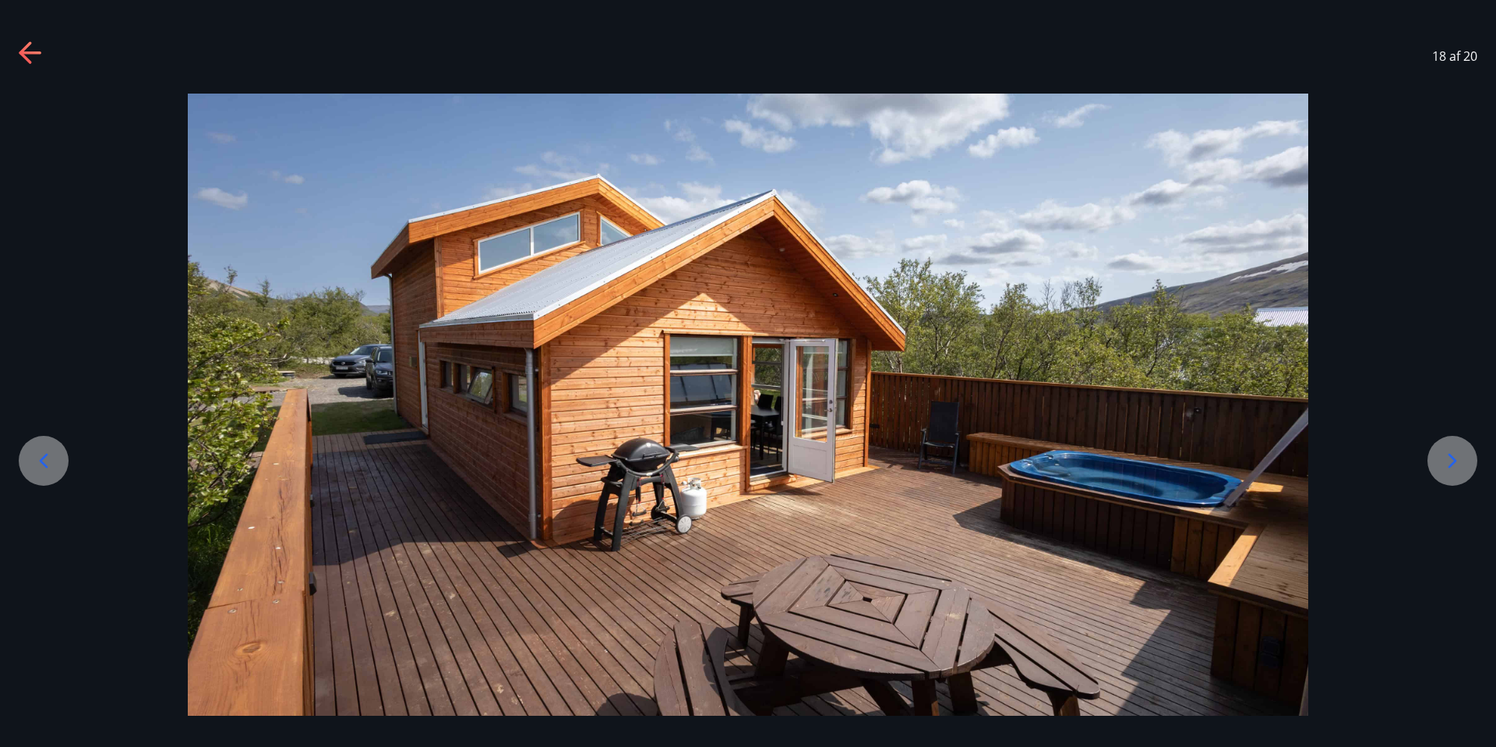
drag, startPoint x: 1458, startPoint y: 445, endPoint x: 1454, endPoint y: 404, distance: 41.6
click at [1454, 404] on div at bounding box center [748, 404] width 1496 height 634
click at [1450, 464] on icon at bounding box center [1452, 460] width 25 height 25
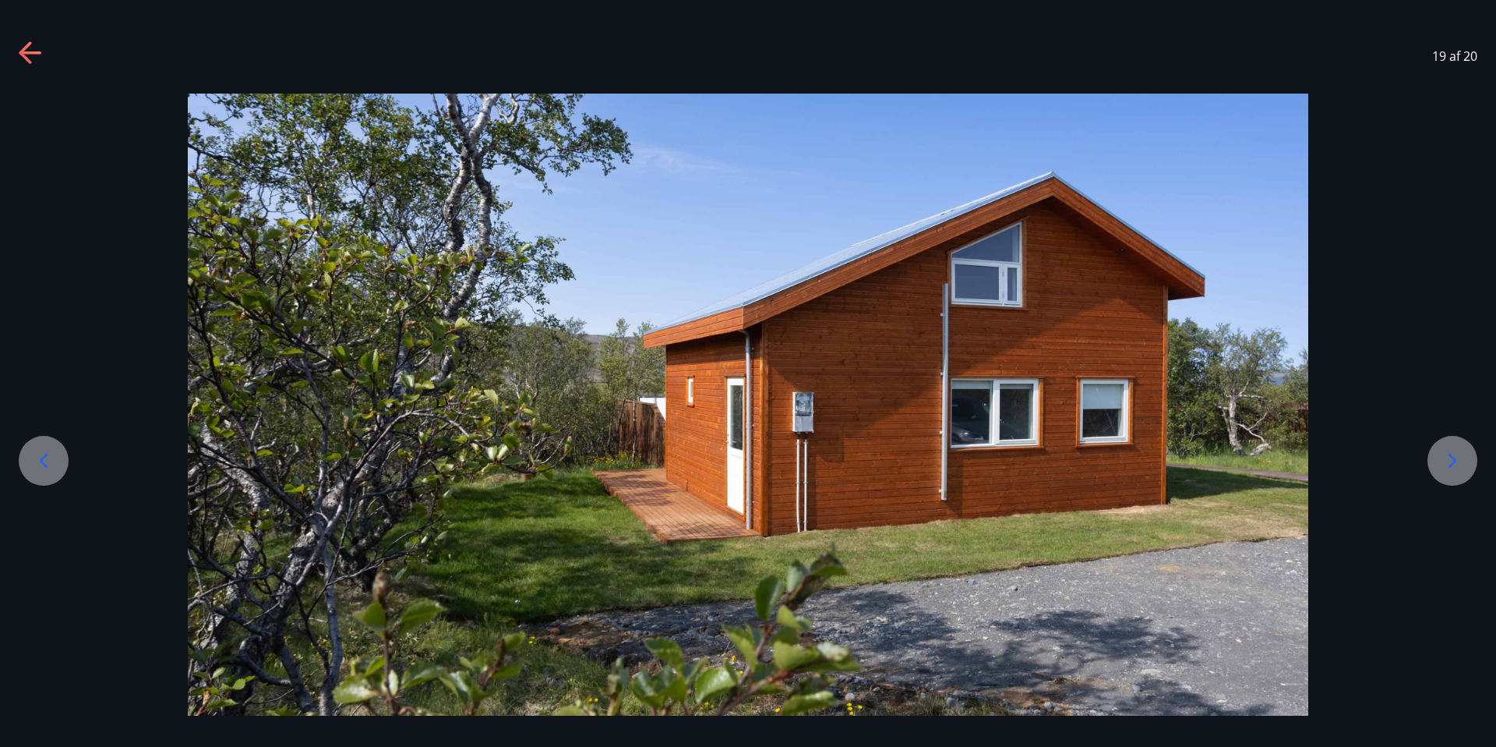
click at [1443, 471] on icon at bounding box center [1452, 460] width 25 height 25
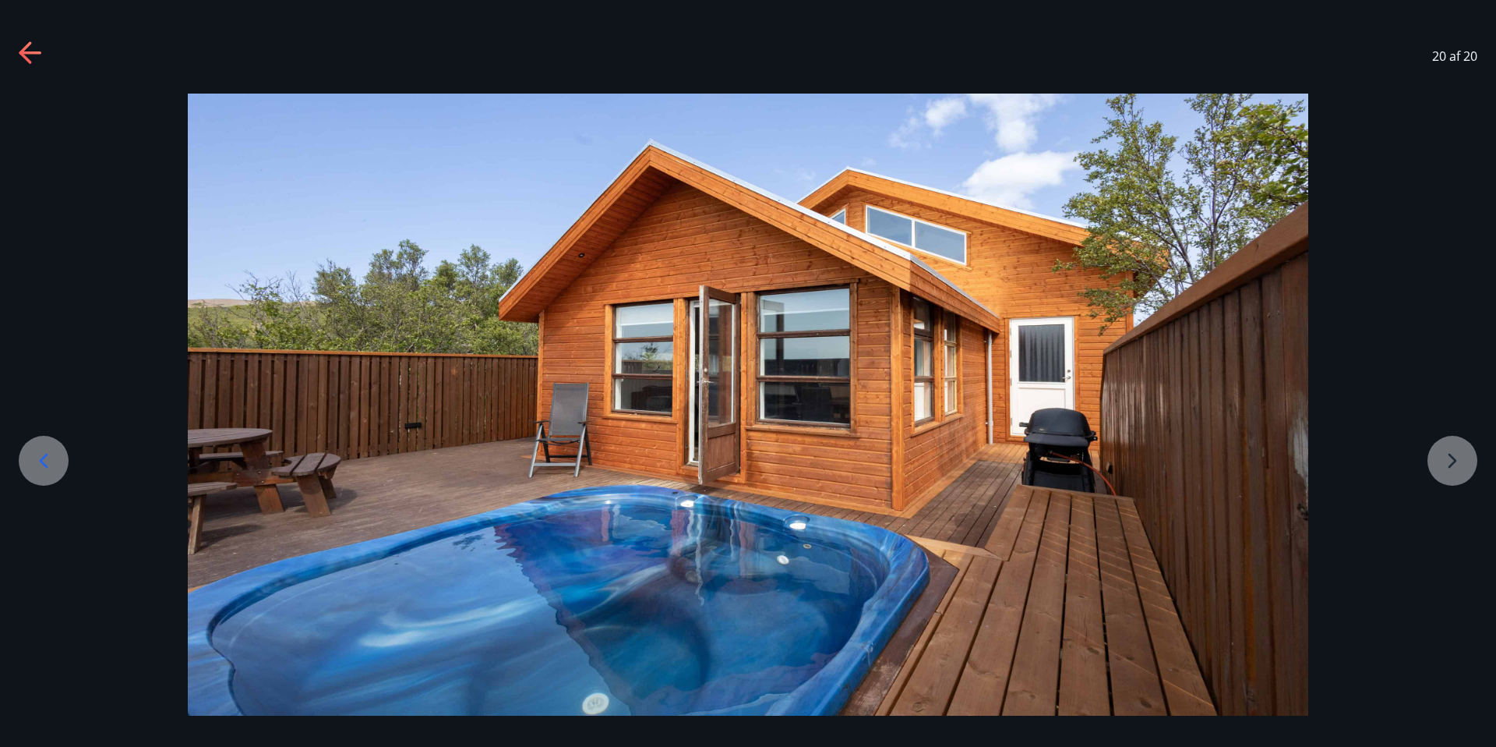
click at [1465, 461] on div at bounding box center [748, 405] width 1496 height 623
click at [1461, 463] on div at bounding box center [748, 405] width 1496 height 623
click at [37, 49] on icon at bounding box center [31, 53] width 25 height 25
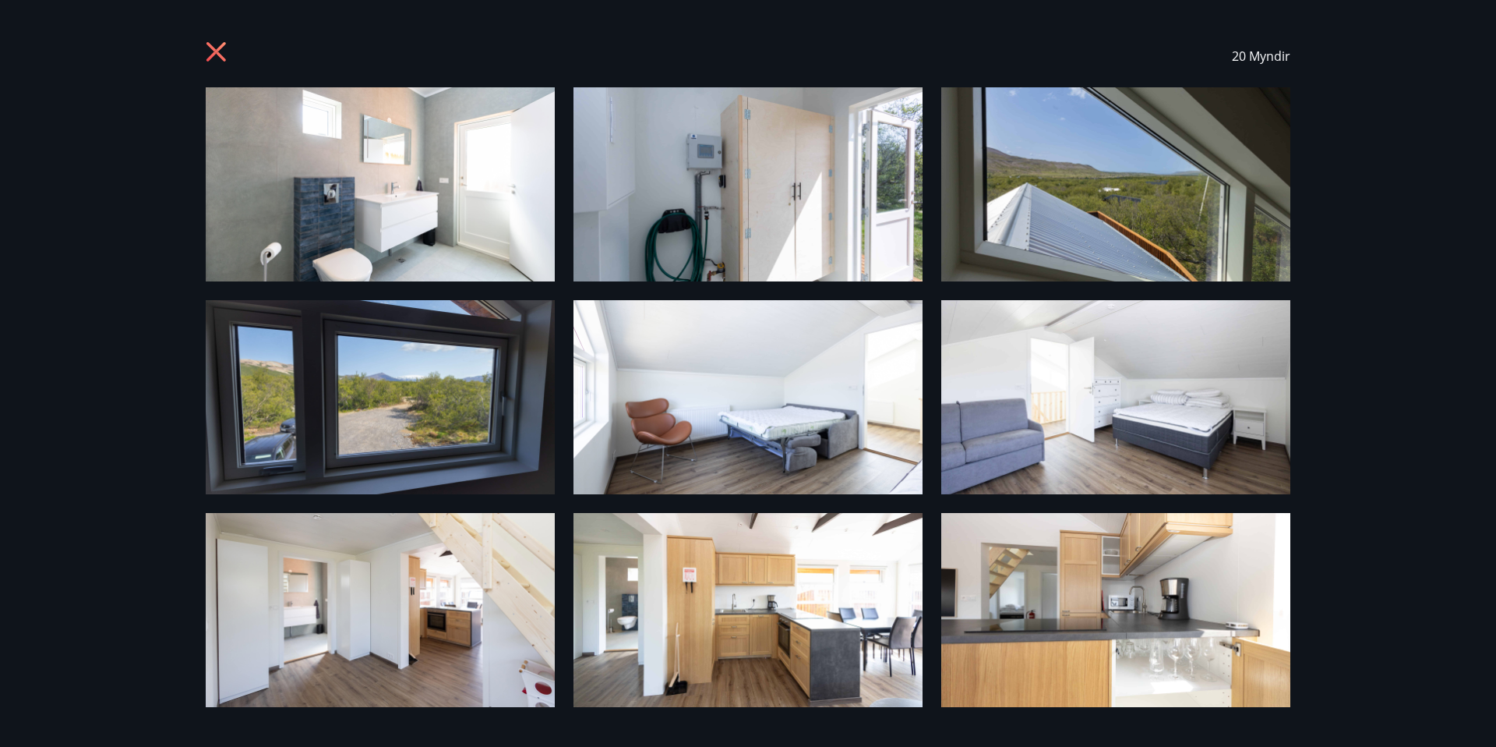
click at [721, 315] on img at bounding box center [748, 397] width 349 height 194
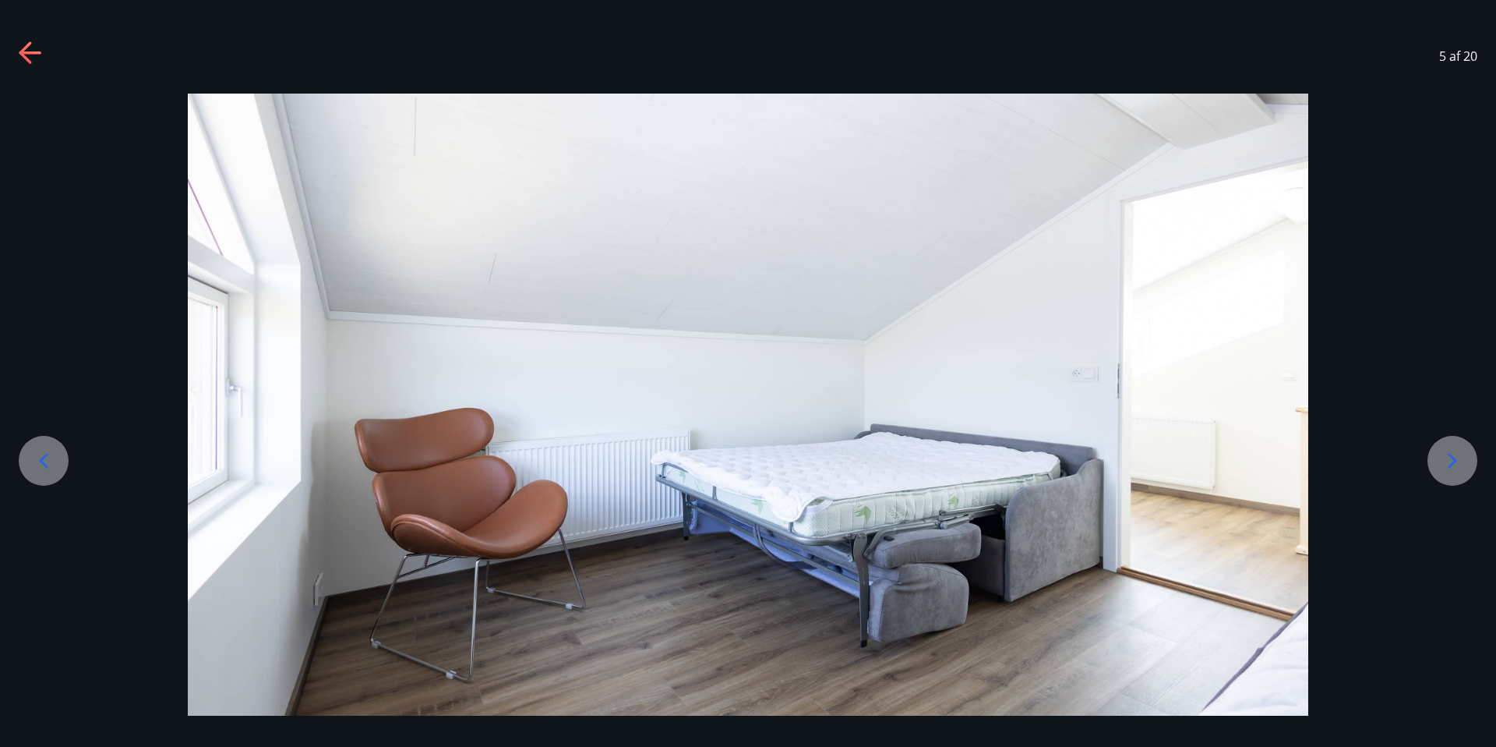
click at [1447, 451] on icon at bounding box center [1452, 460] width 25 height 25
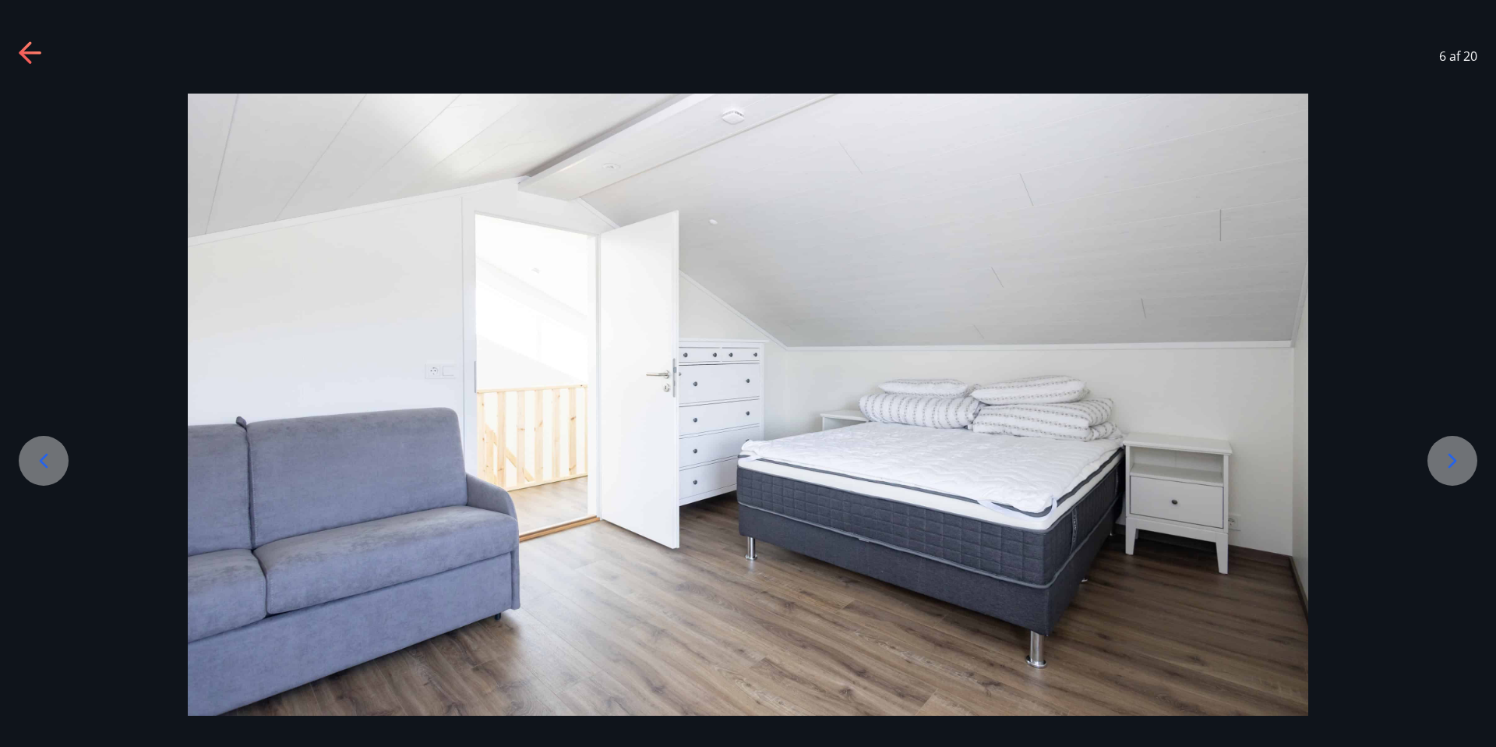
click at [38, 468] on icon at bounding box center [43, 460] width 25 height 25
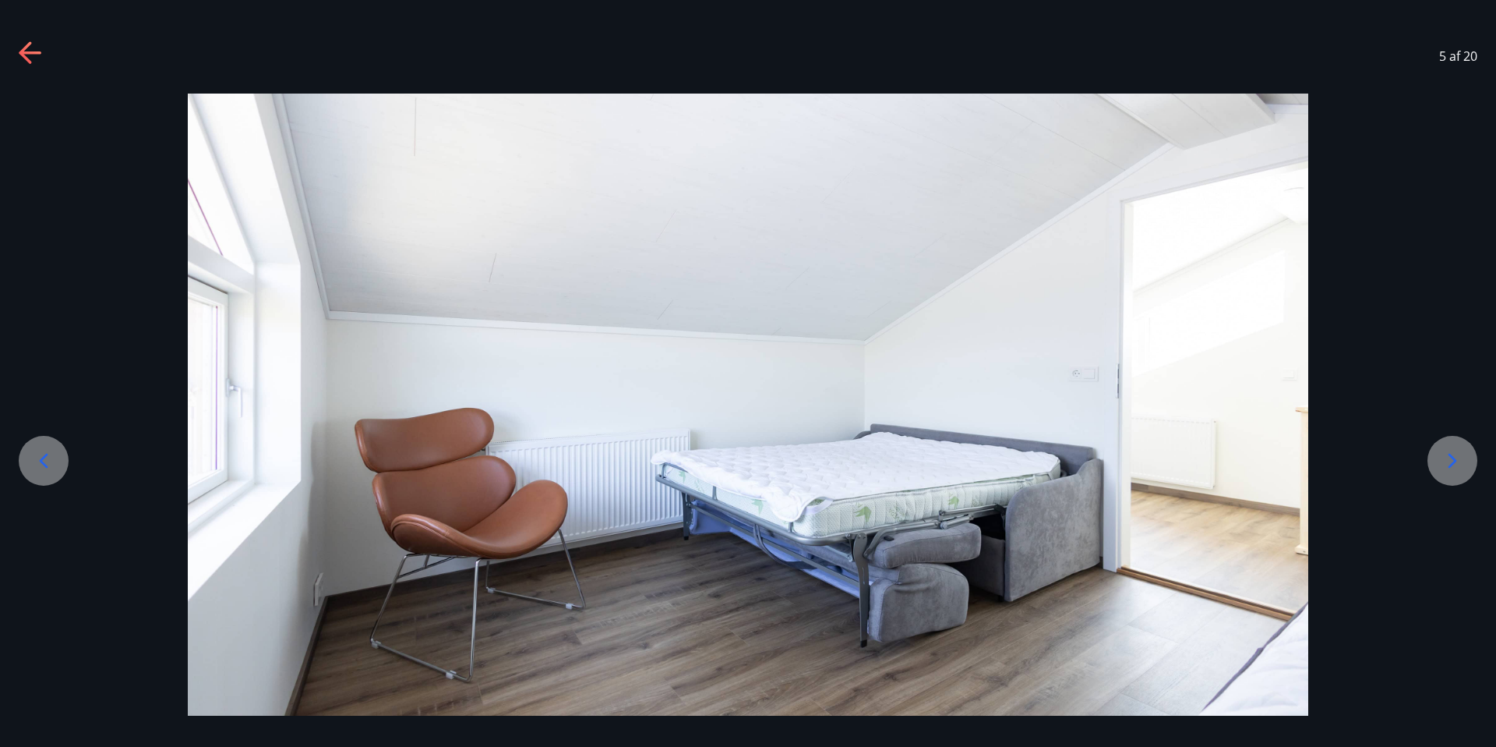
click at [54, 465] on icon at bounding box center [43, 460] width 25 height 25
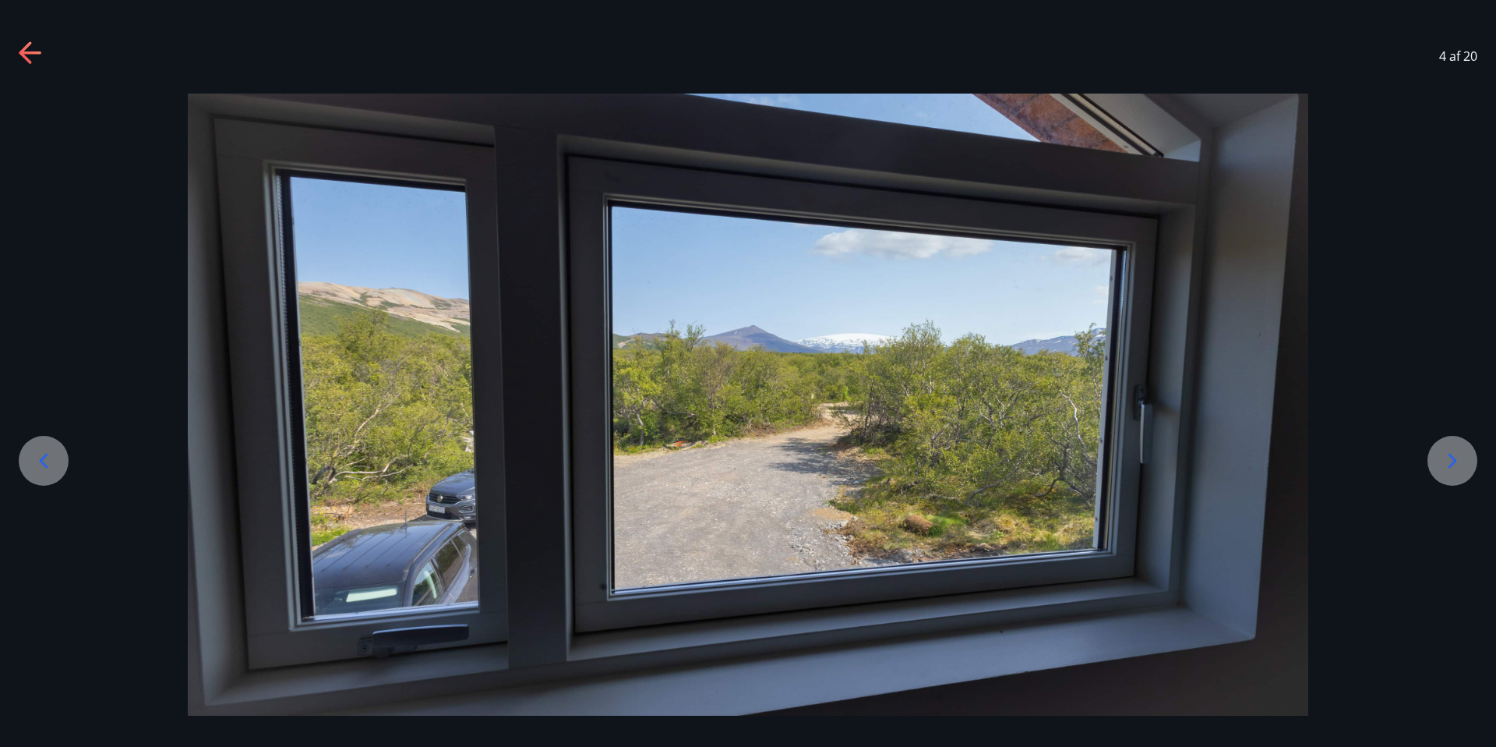
click at [54, 465] on icon at bounding box center [43, 460] width 25 height 25
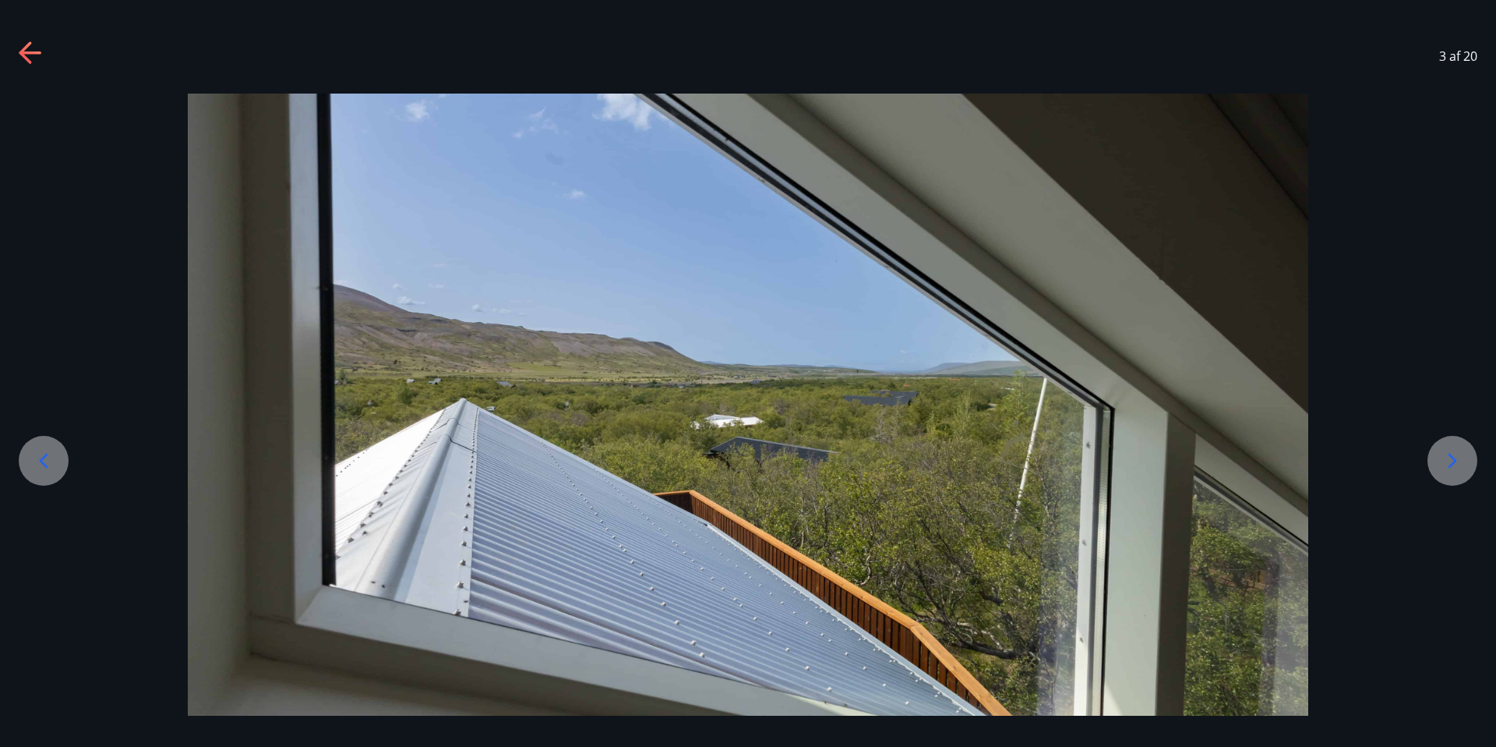
click at [54, 465] on icon at bounding box center [43, 460] width 25 height 25
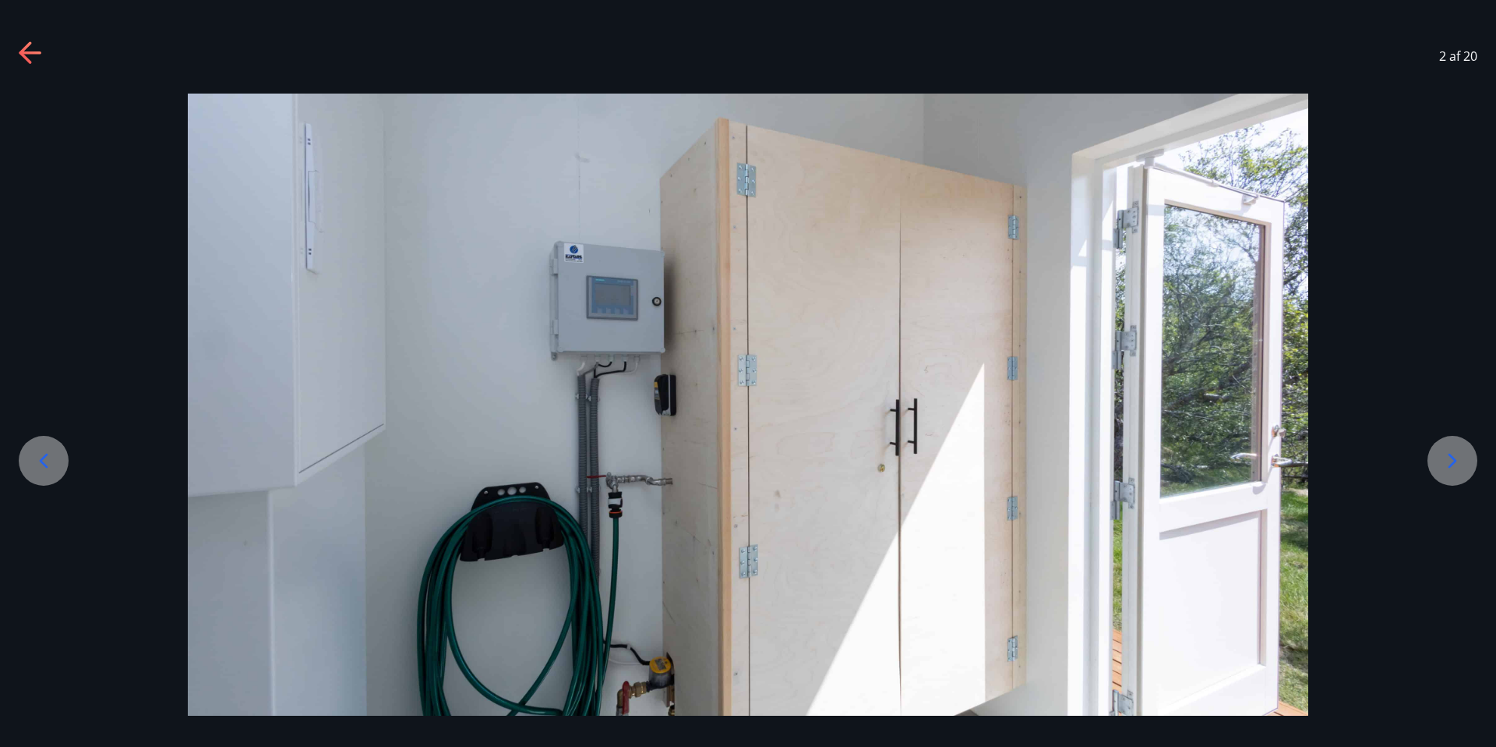
click at [54, 465] on icon at bounding box center [43, 460] width 25 height 25
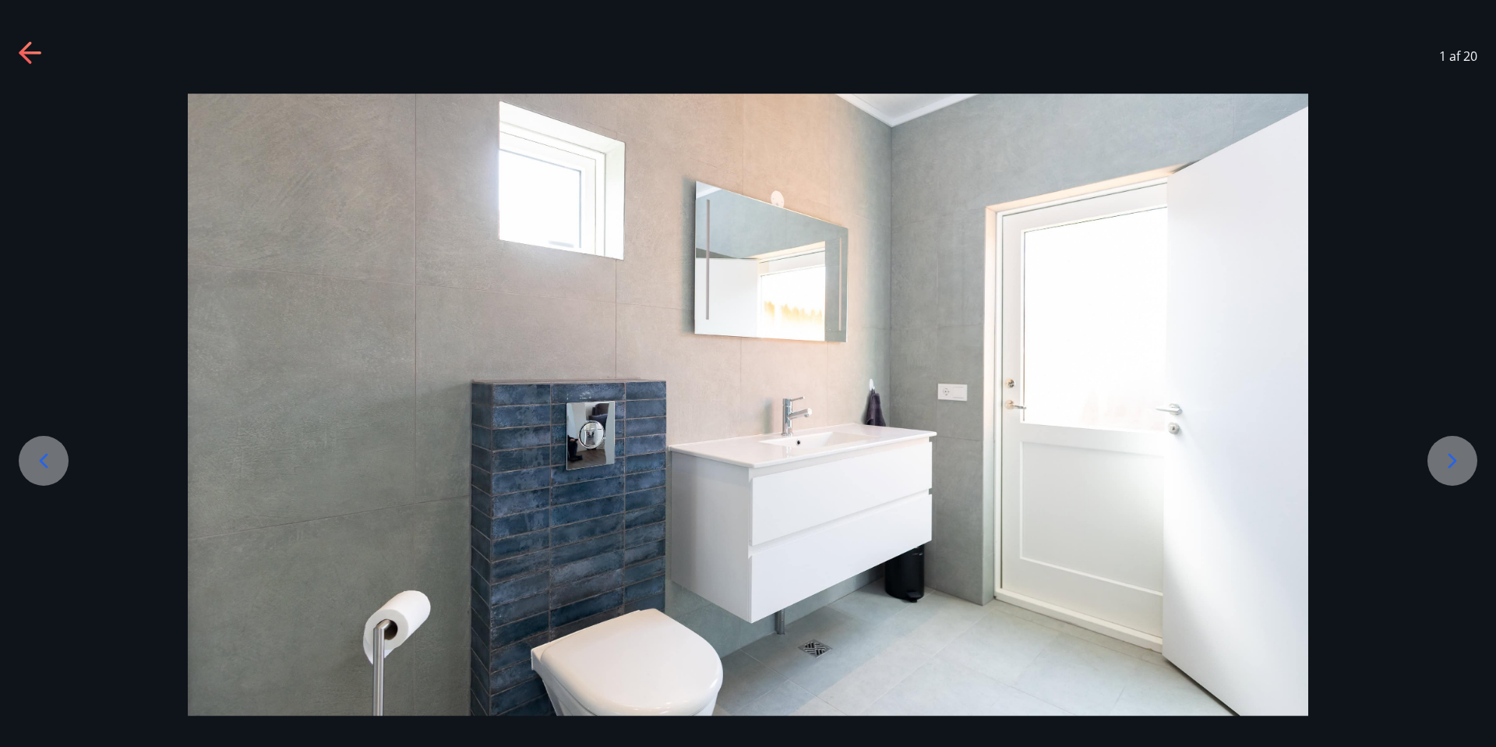
click at [54, 465] on icon at bounding box center [43, 460] width 25 height 25
click at [49, 470] on icon at bounding box center [43, 460] width 25 height 25
click at [54, 458] on icon at bounding box center [43, 460] width 25 height 25
click at [1454, 469] on icon at bounding box center [1452, 460] width 25 height 25
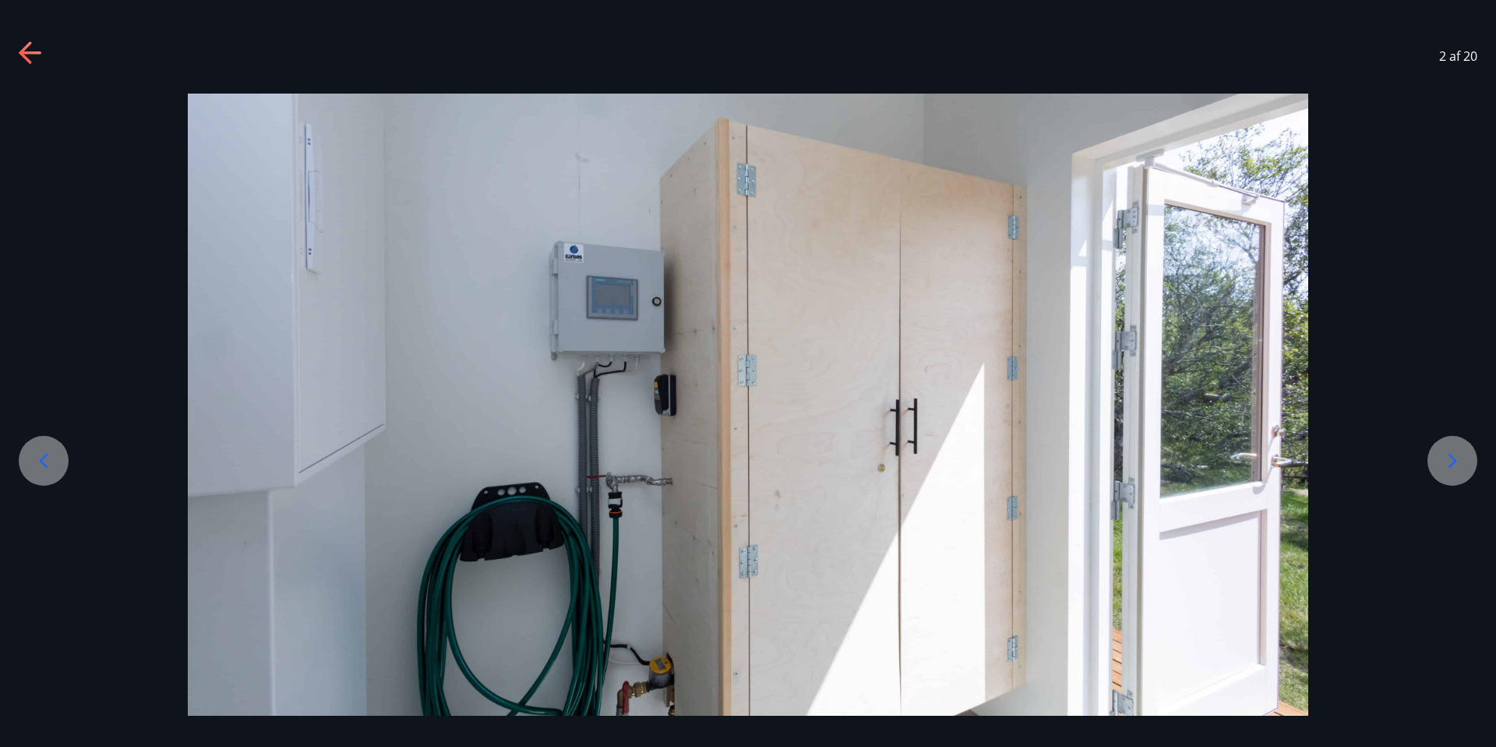
click at [1454, 469] on icon at bounding box center [1452, 460] width 25 height 25
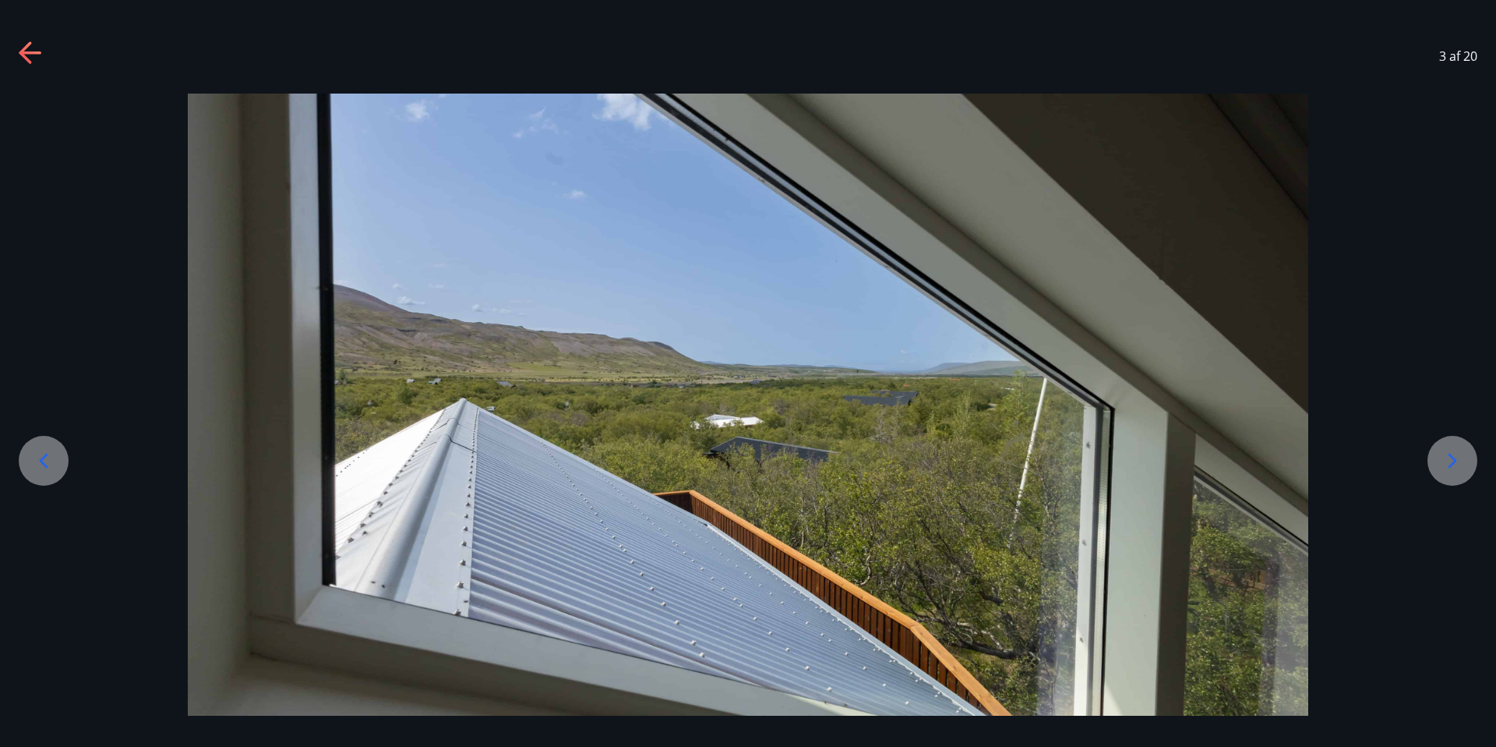
click at [1454, 470] on icon at bounding box center [1452, 460] width 25 height 25
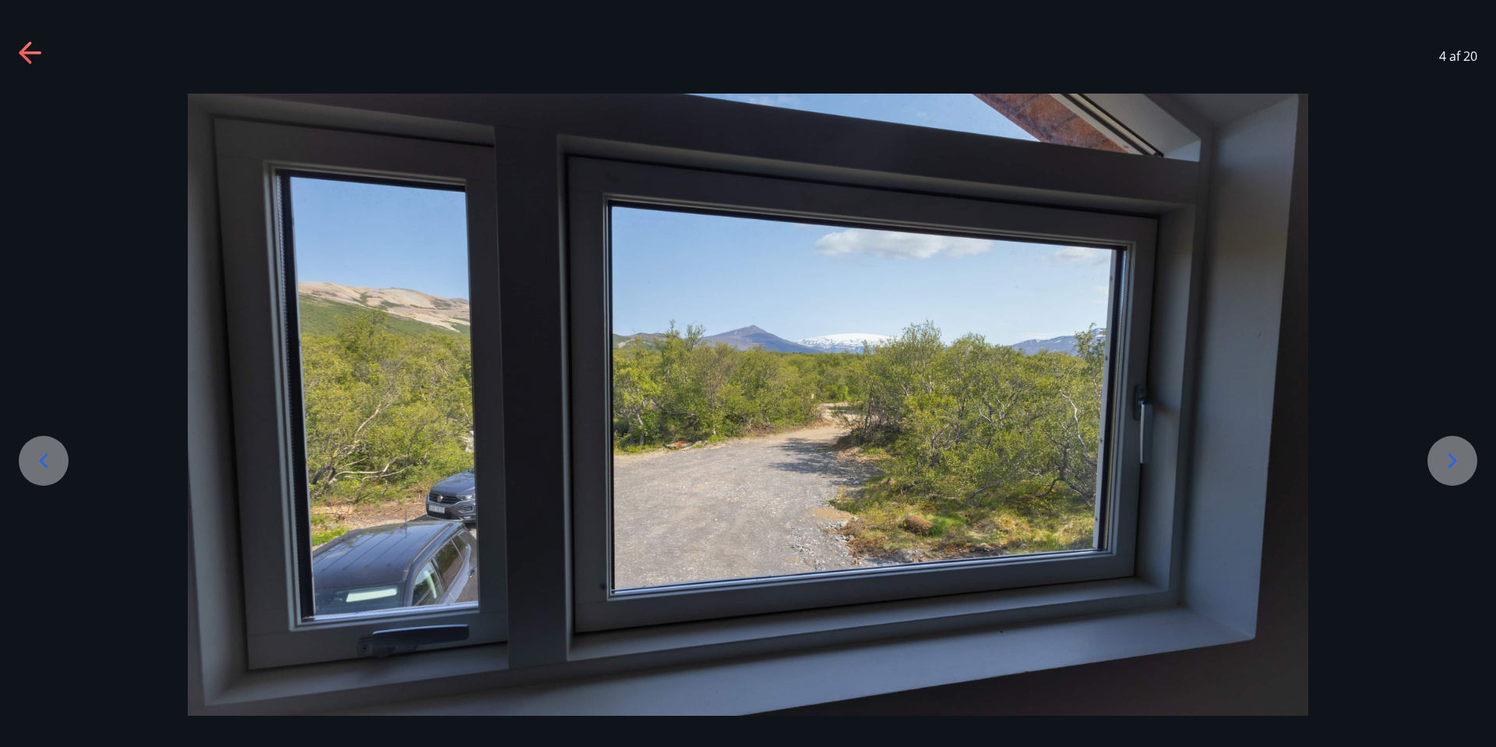
click at [1454, 470] on icon at bounding box center [1452, 460] width 25 height 25
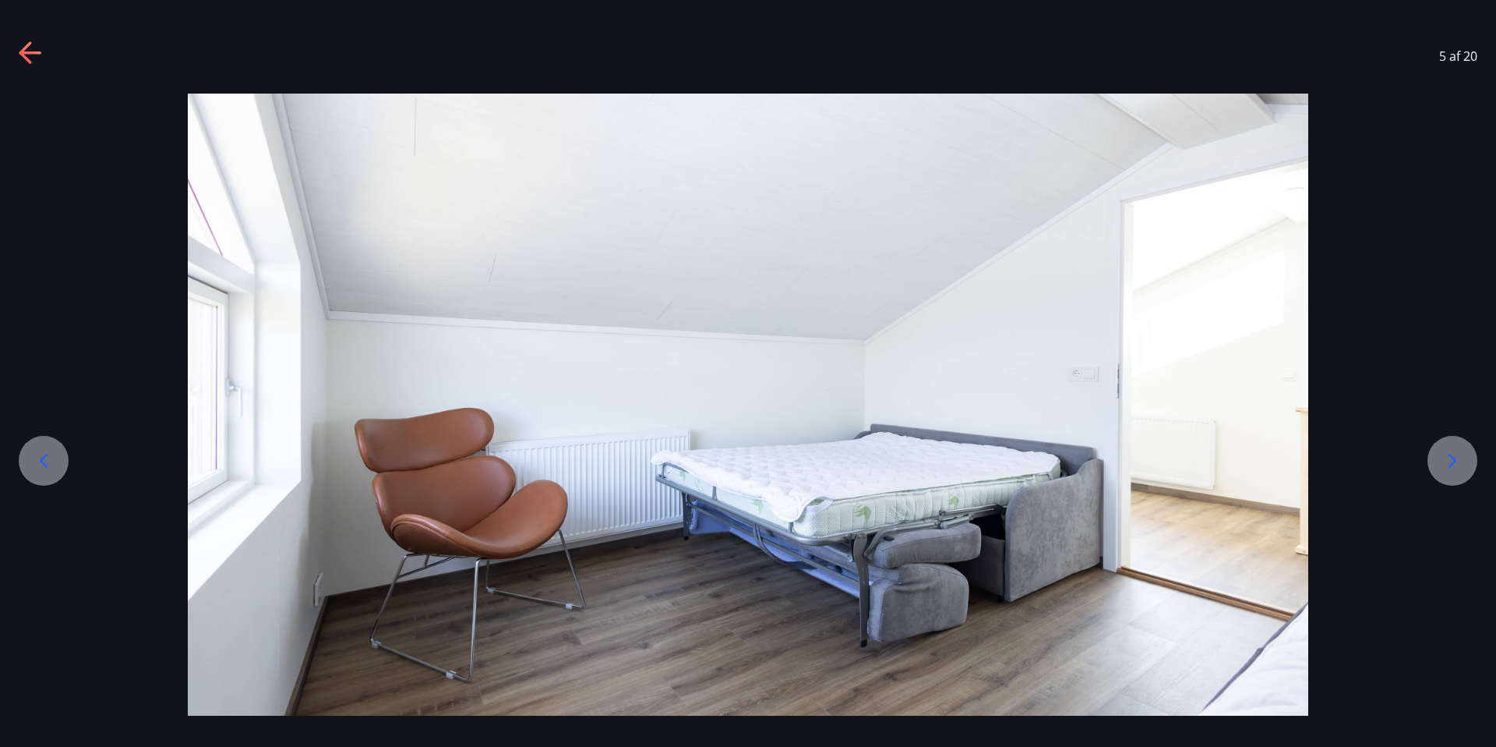
click at [1454, 470] on icon at bounding box center [1452, 460] width 25 height 25
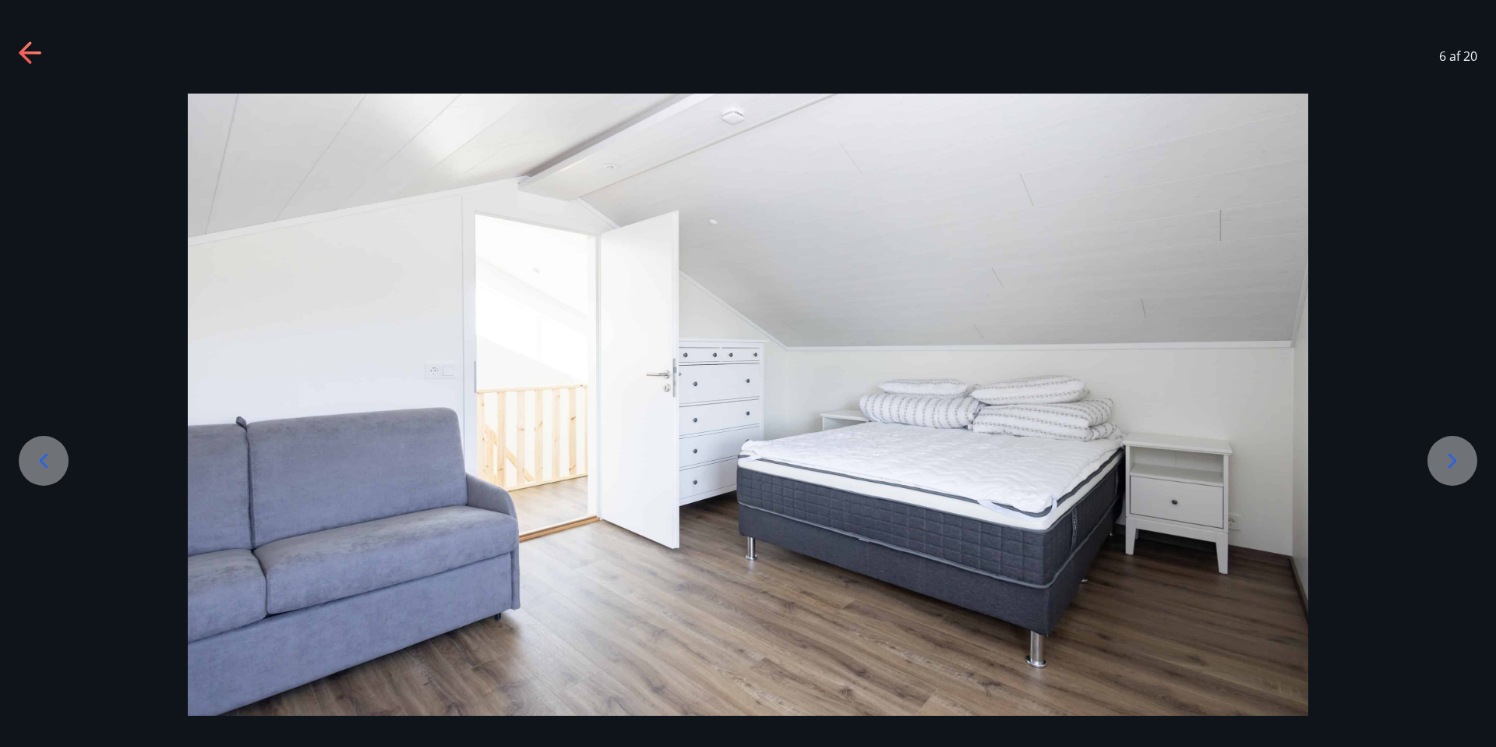
click at [1447, 472] on icon at bounding box center [1452, 460] width 25 height 25
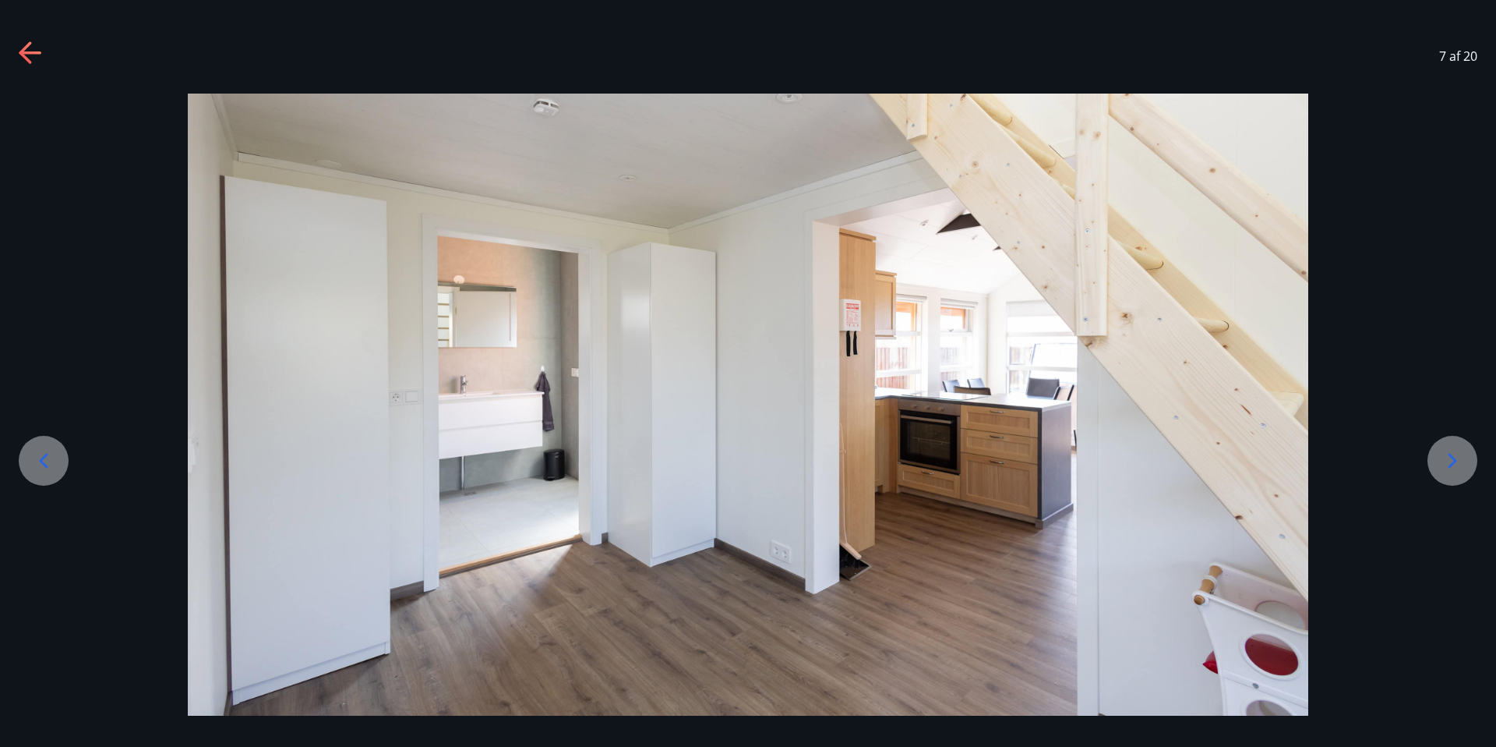
click at [1447, 472] on icon at bounding box center [1452, 460] width 25 height 25
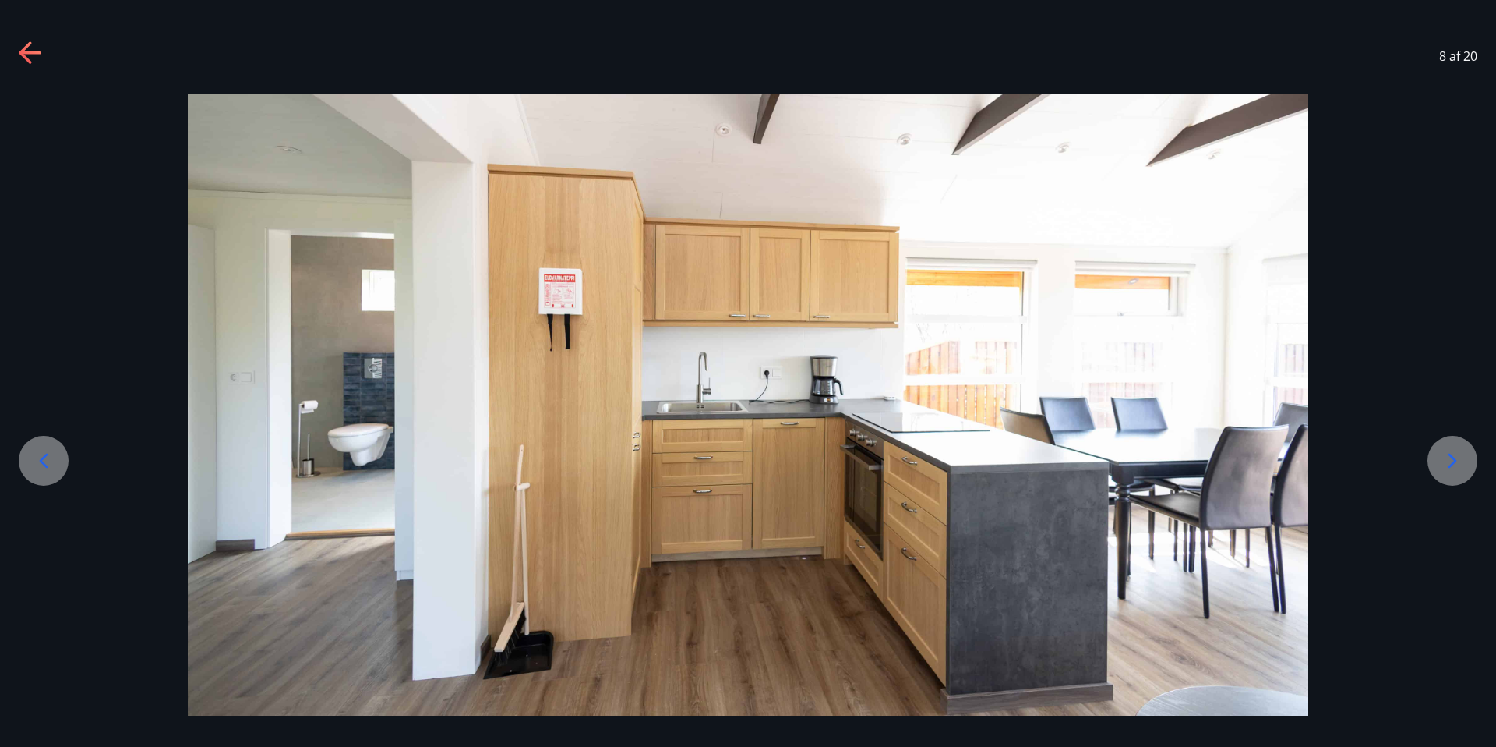
click at [1461, 475] on div at bounding box center [1453, 461] width 50 height 50
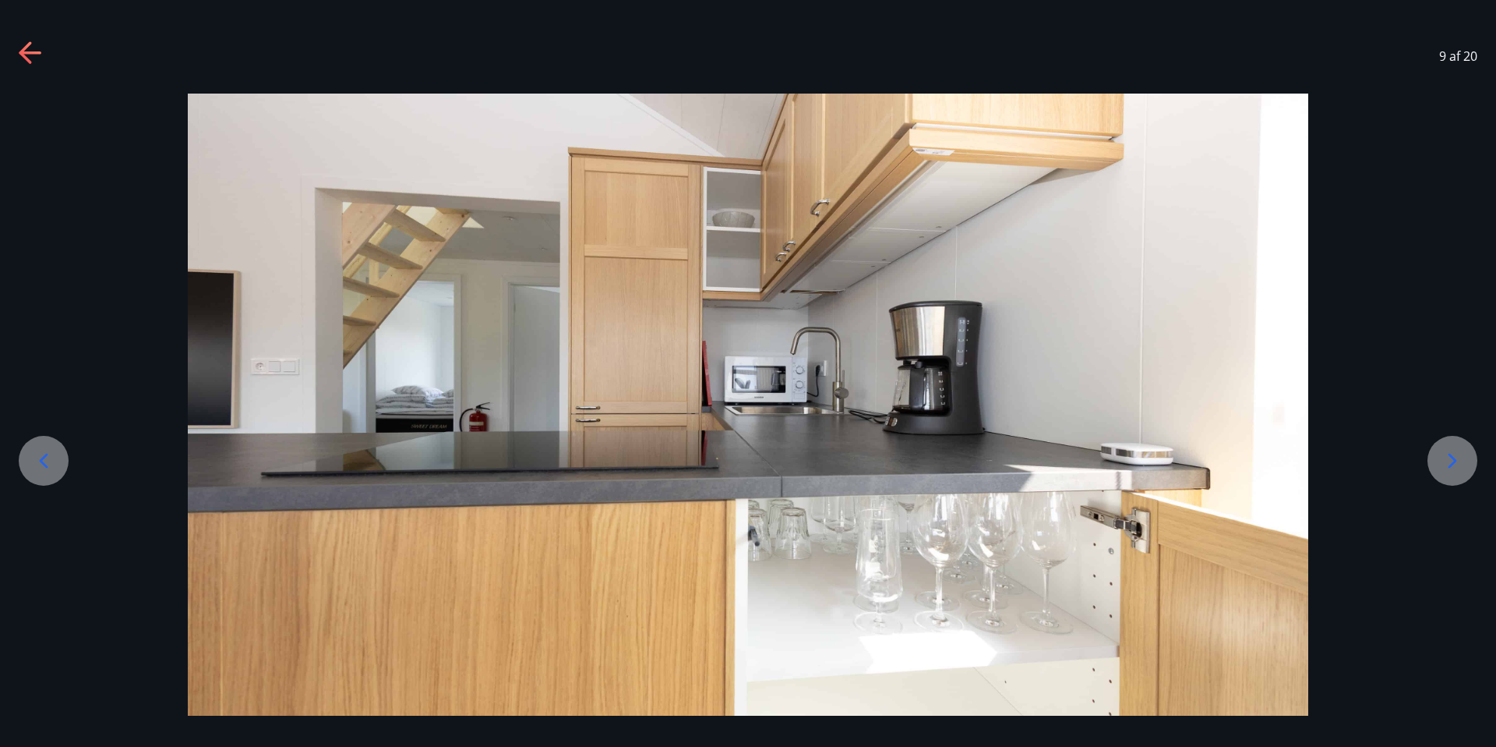
click at [1457, 470] on icon at bounding box center [1452, 460] width 25 height 25
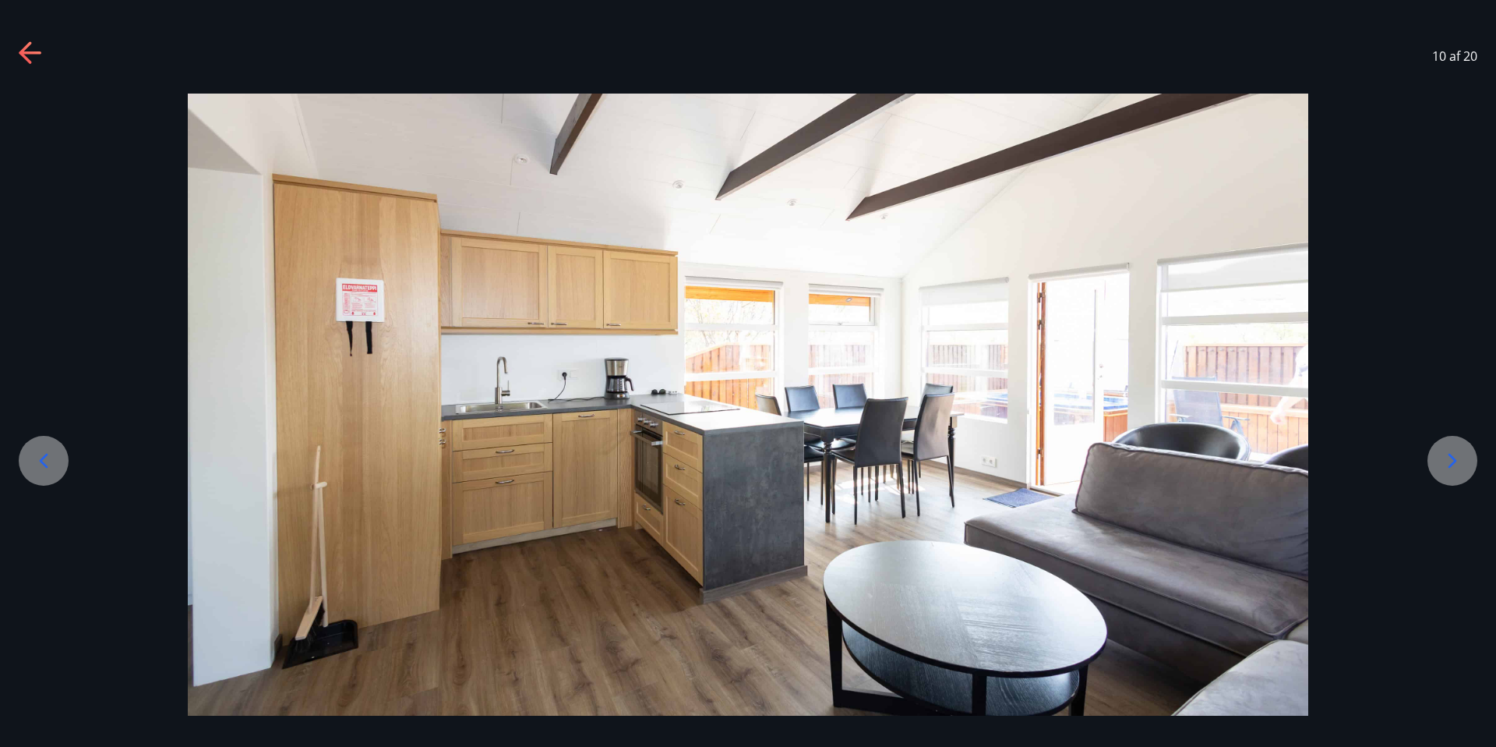
click at [32, 464] on icon at bounding box center [43, 460] width 25 height 25
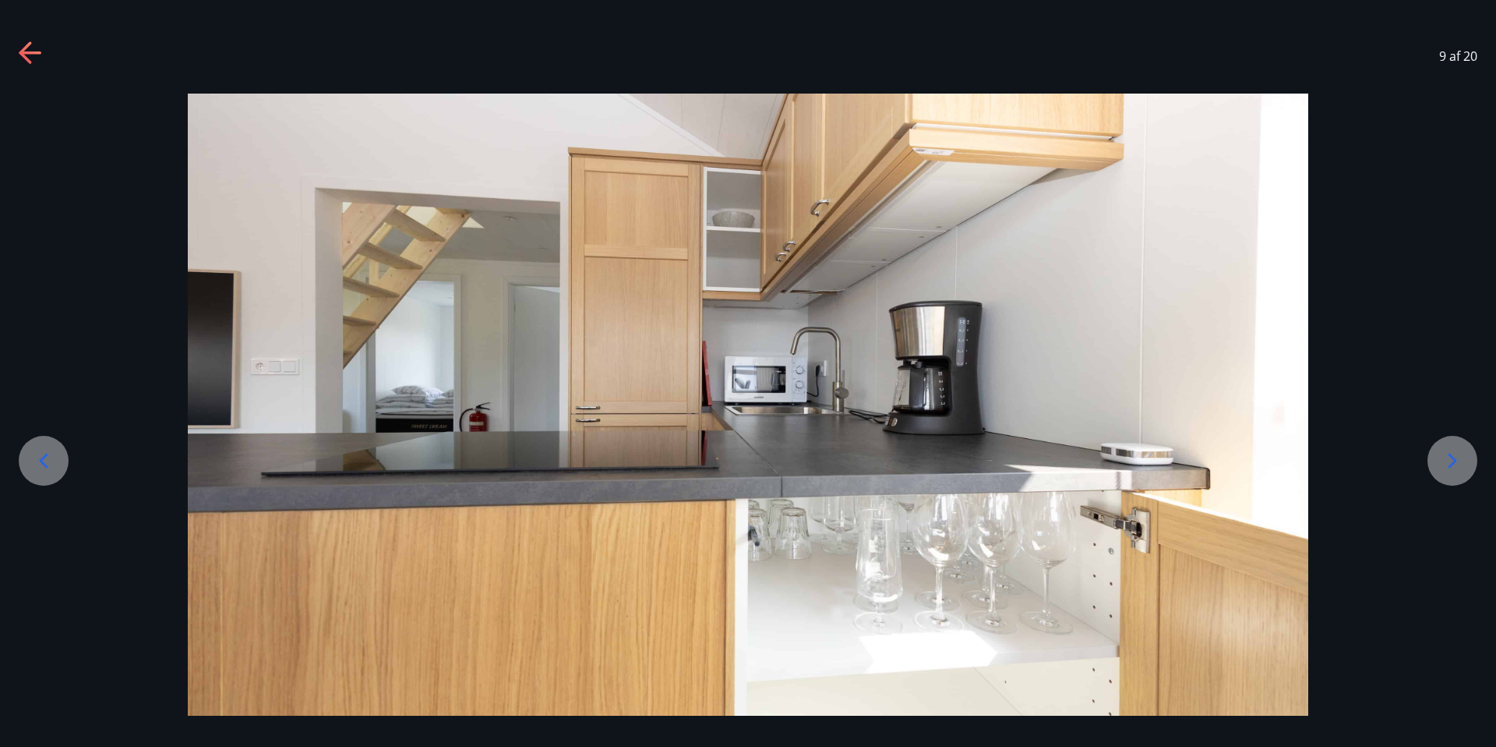
click at [40, 465] on icon at bounding box center [43, 460] width 25 height 25
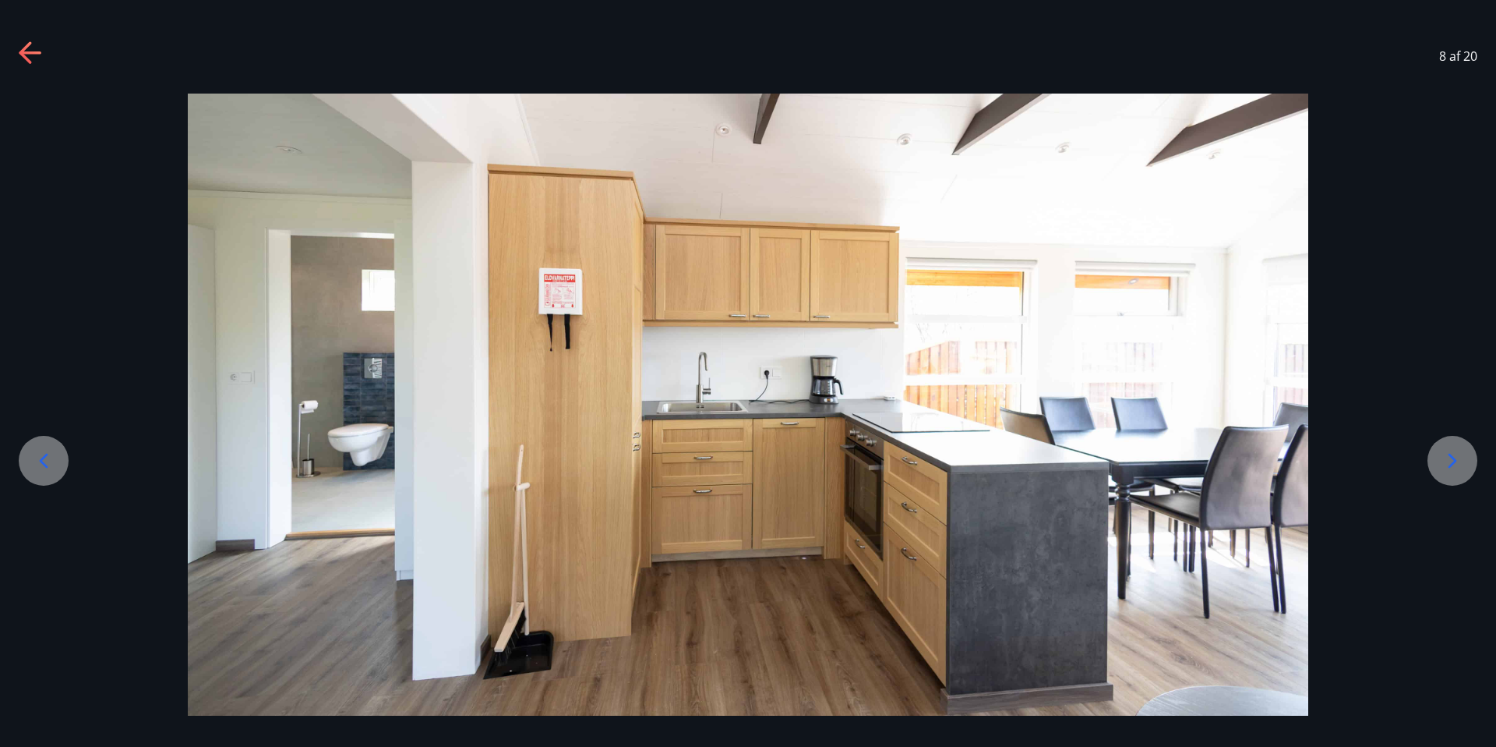
click at [1451, 466] on icon at bounding box center [1452, 460] width 25 height 25
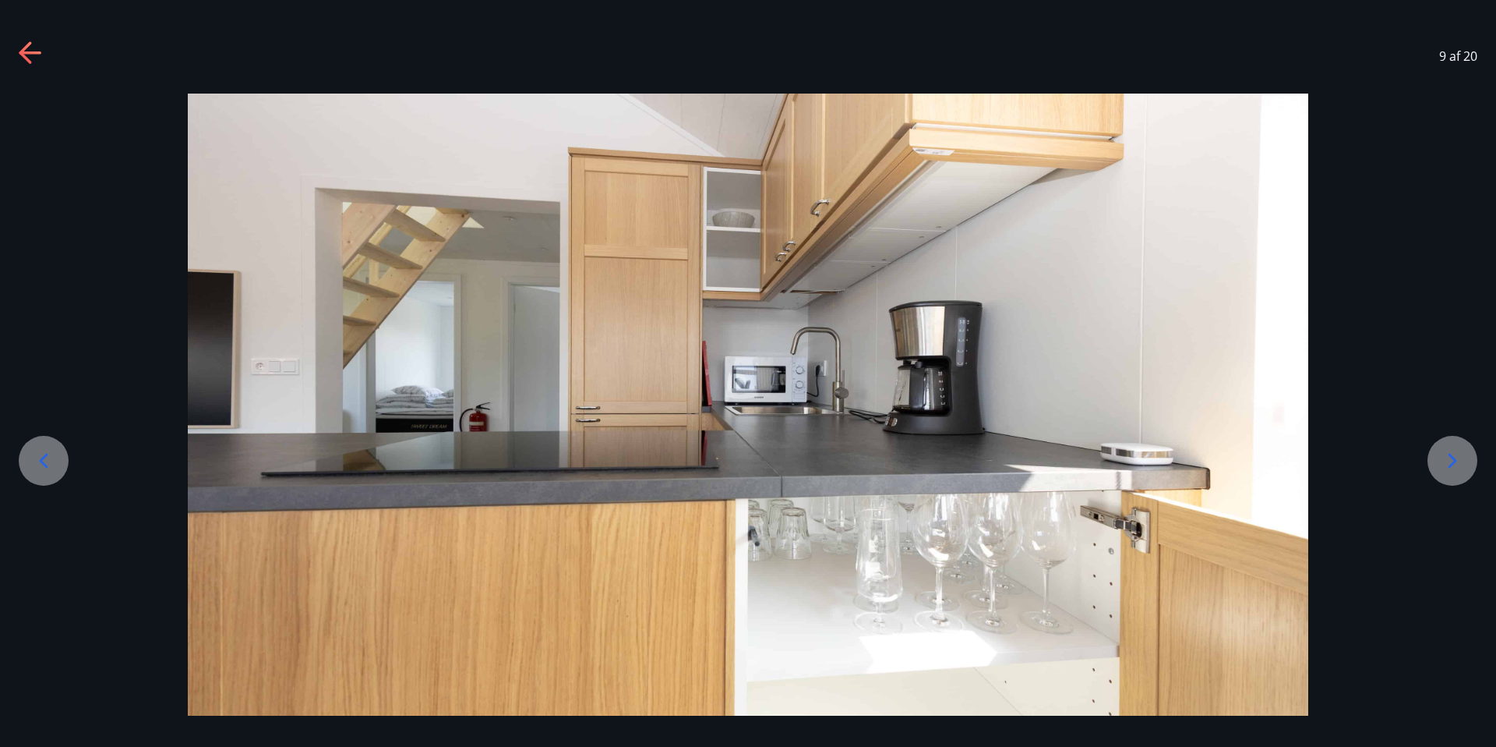
click at [58, 459] on div at bounding box center [44, 461] width 50 height 50
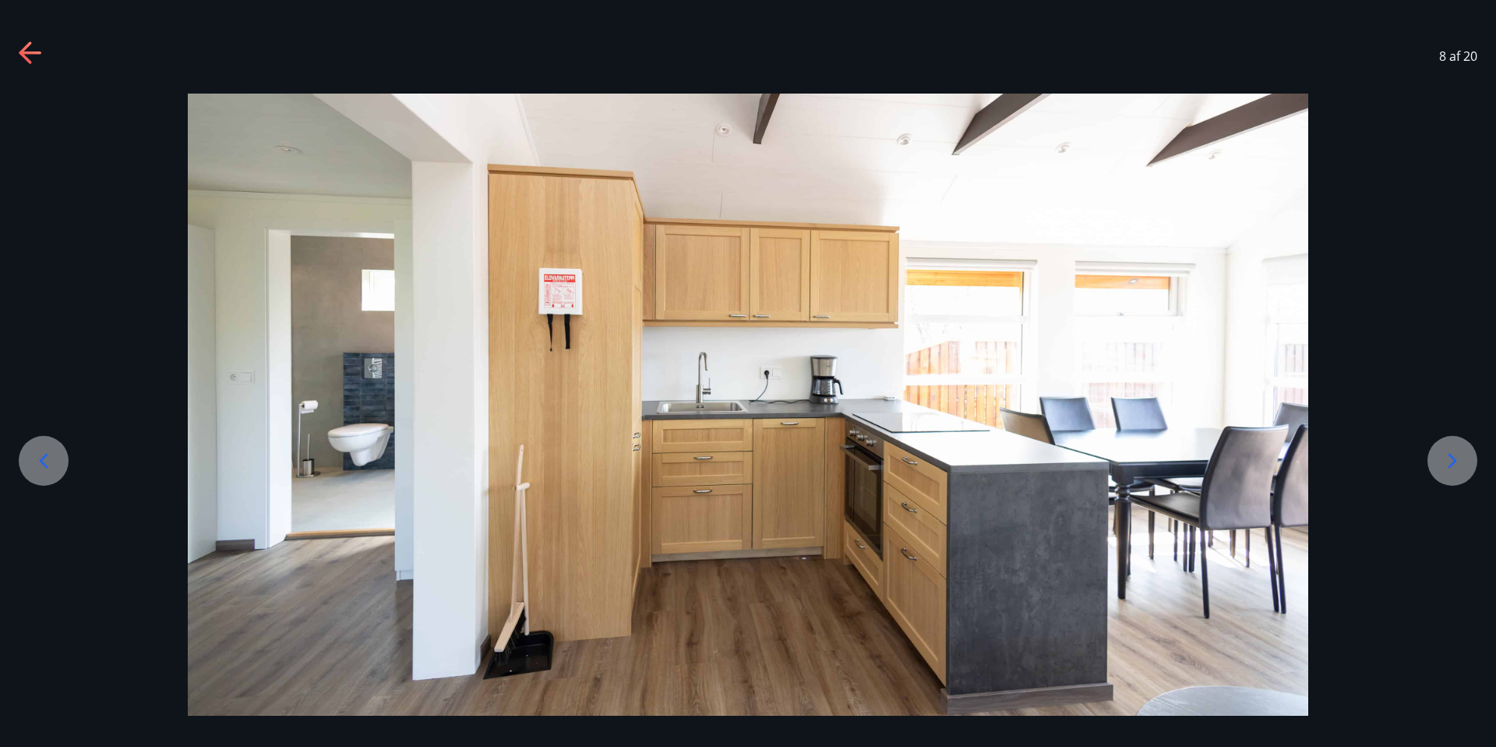
click at [37, 479] on div at bounding box center [44, 461] width 50 height 50
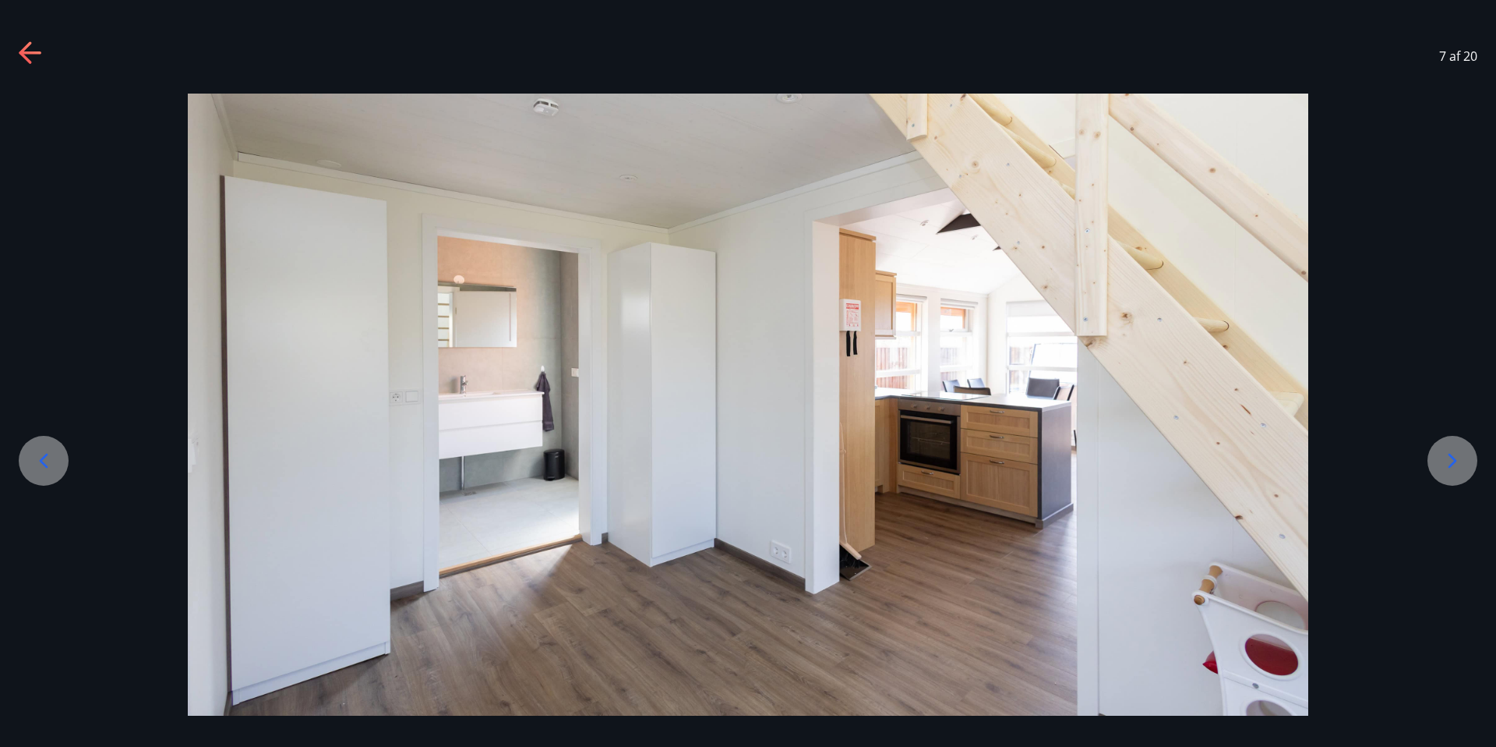
click at [24, 55] on icon at bounding box center [31, 53] width 25 height 25
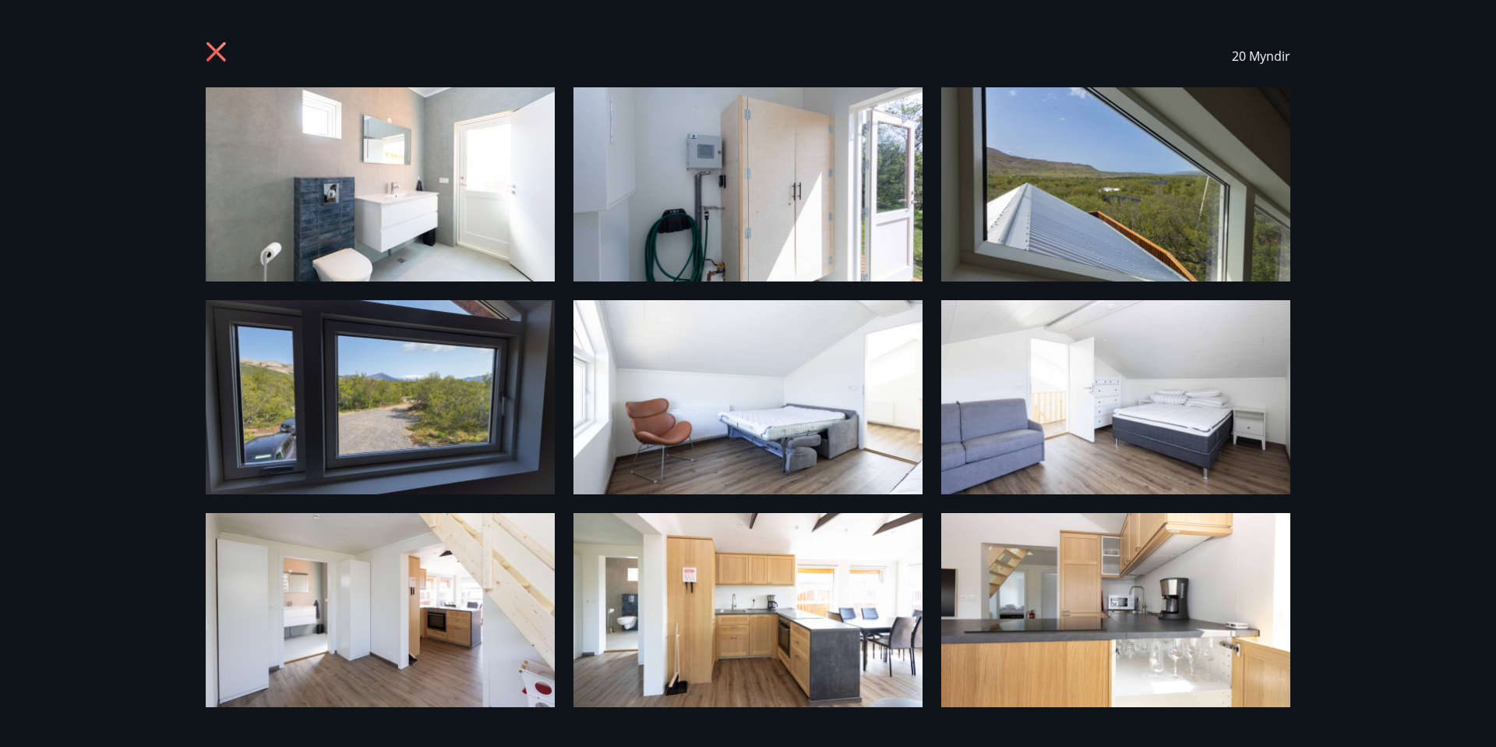
click at [210, 55] on icon at bounding box center [216, 51] width 19 height 19
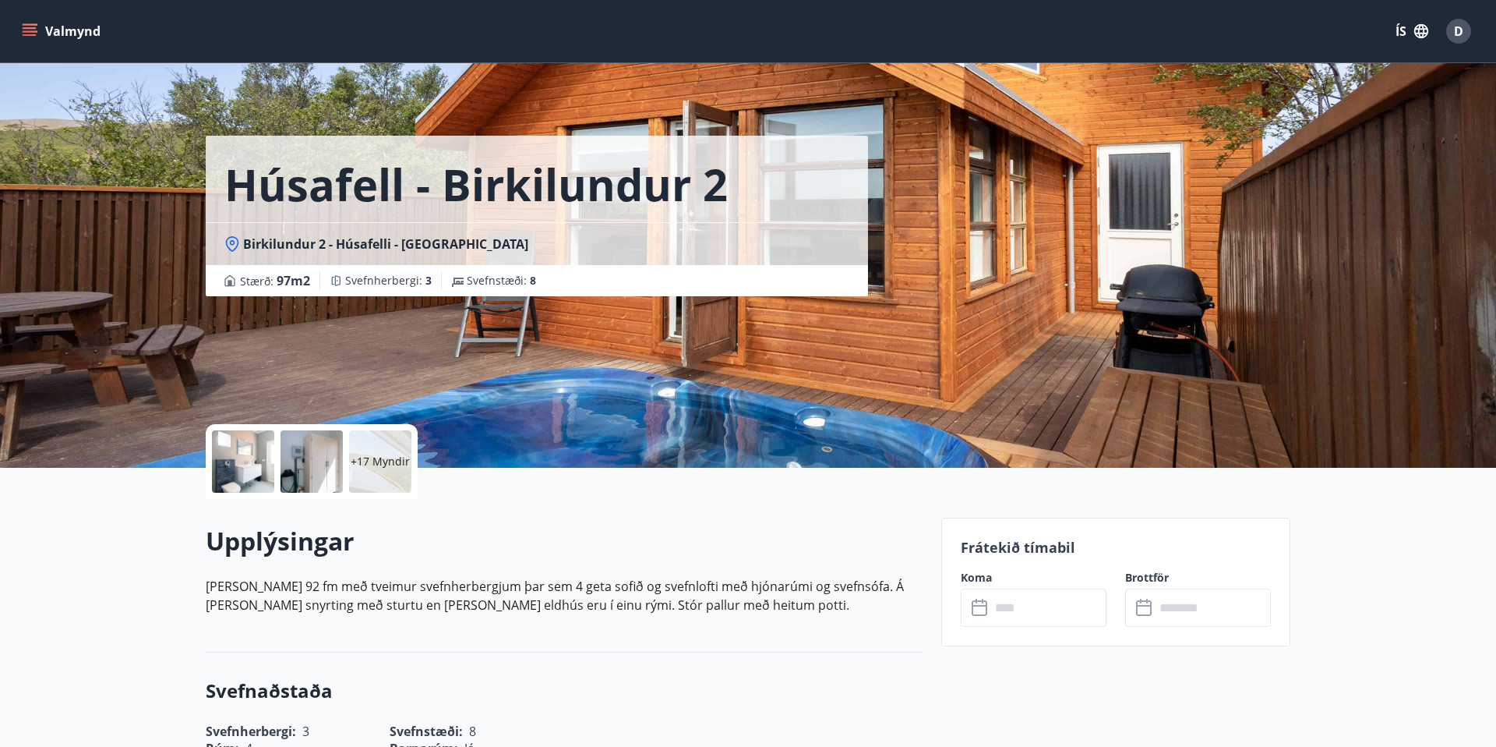
click at [225, 465] on div at bounding box center [243, 461] width 62 height 62
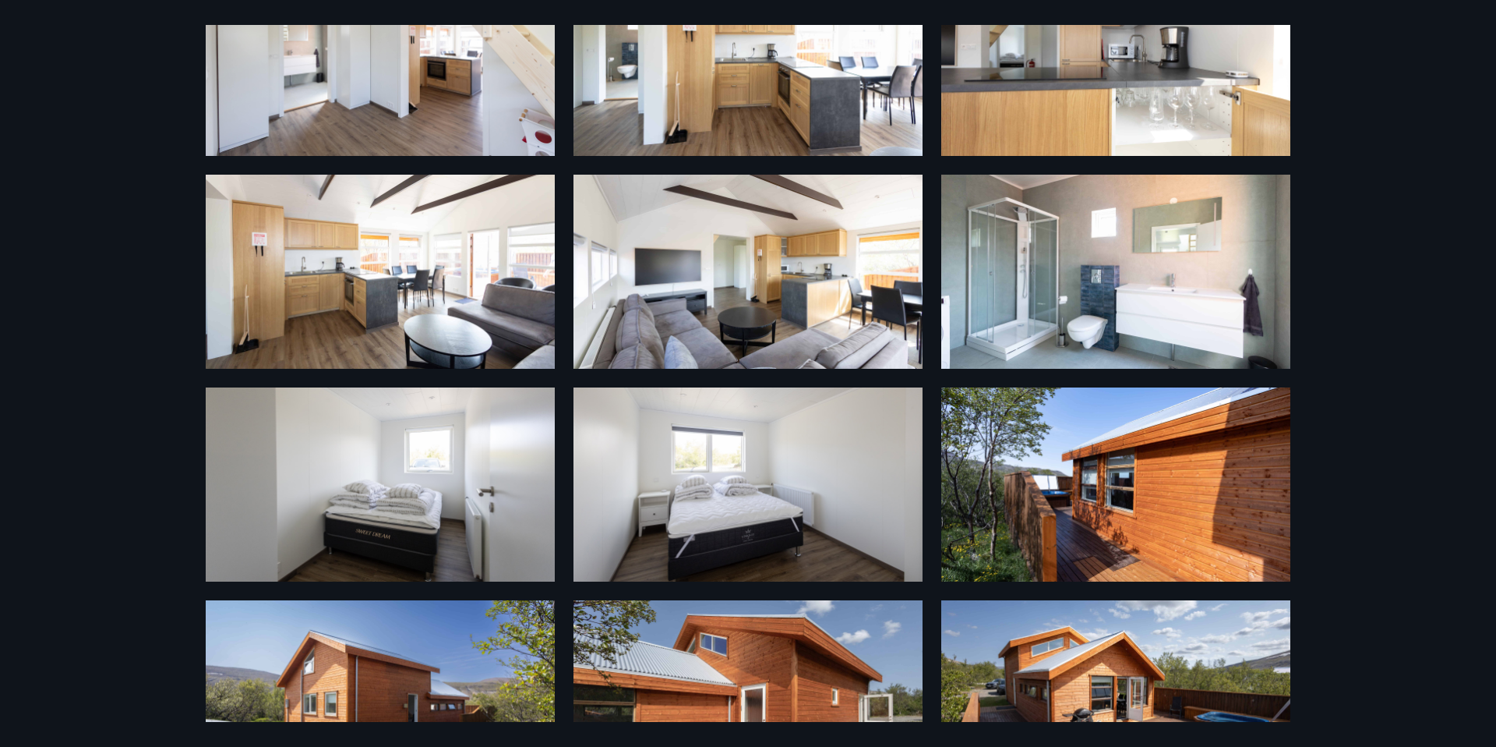
scroll to position [557, 0]
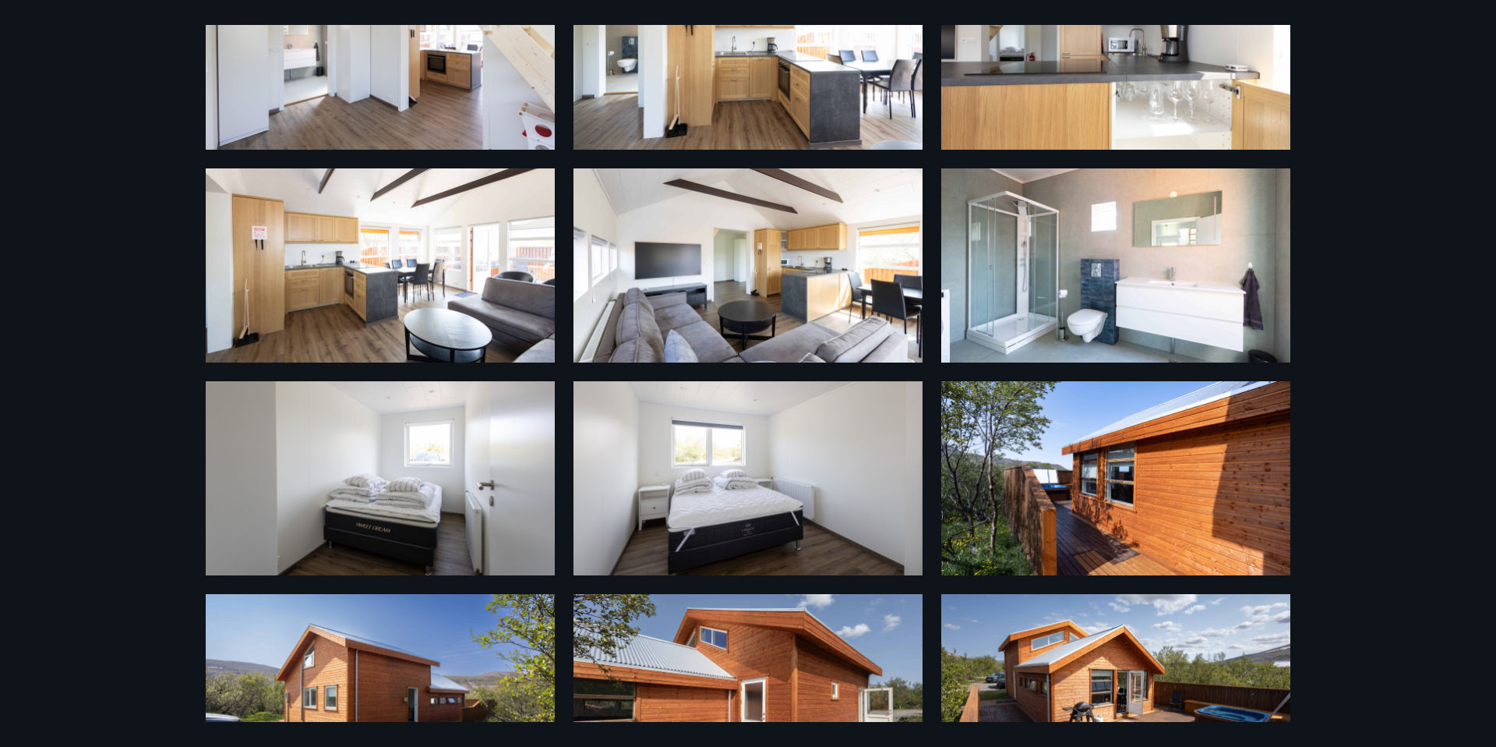
click at [697, 454] on img at bounding box center [748, 478] width 349 height 194
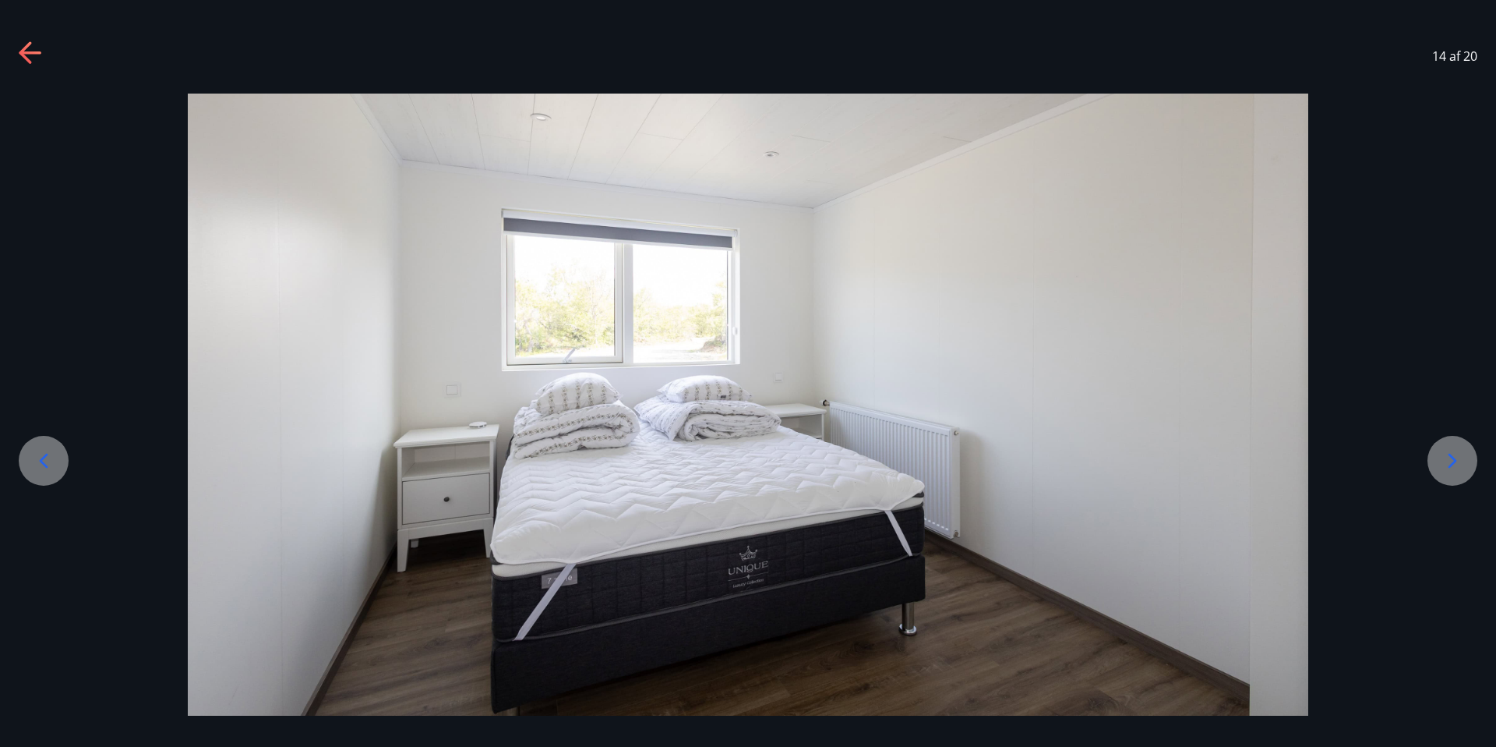
click at [30, 51] on icon at bounding box center [30, 52] width 22 height 3
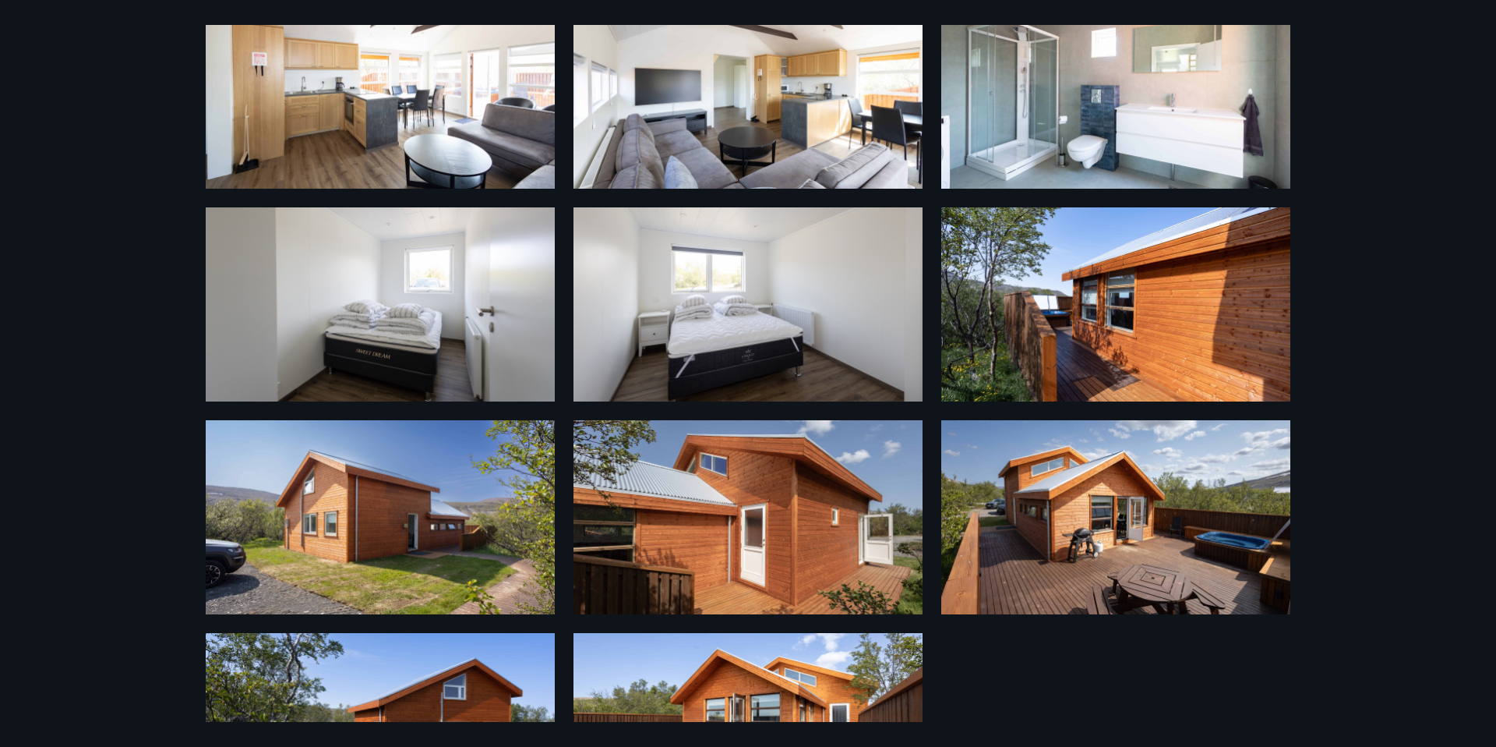
scroll to position [727, 0]
